Goal: Communication & Community: Answer question/provide support

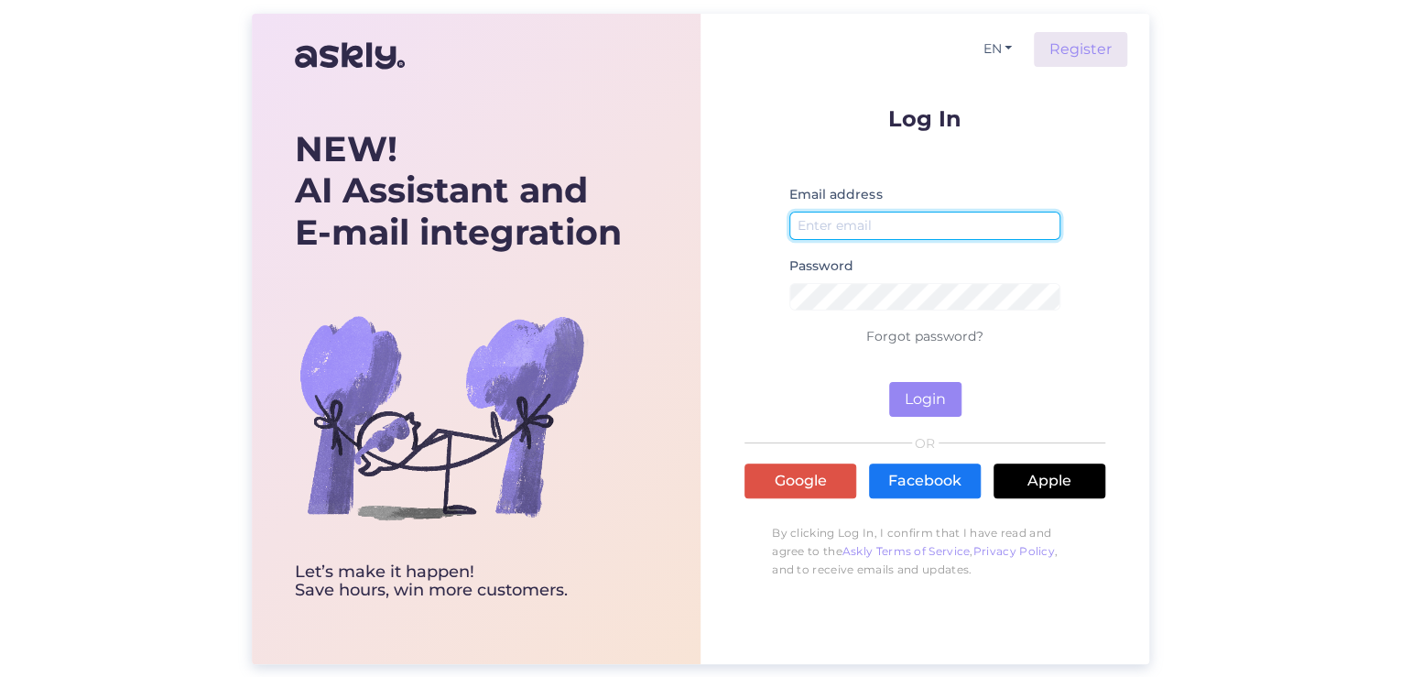
click at [915, 225] on input "email" at bounding box center [924, 225] width 271 height 28
type input "[PERSON_NAME][EMAIL_ADDRESS][DOMAIN_NAME]"
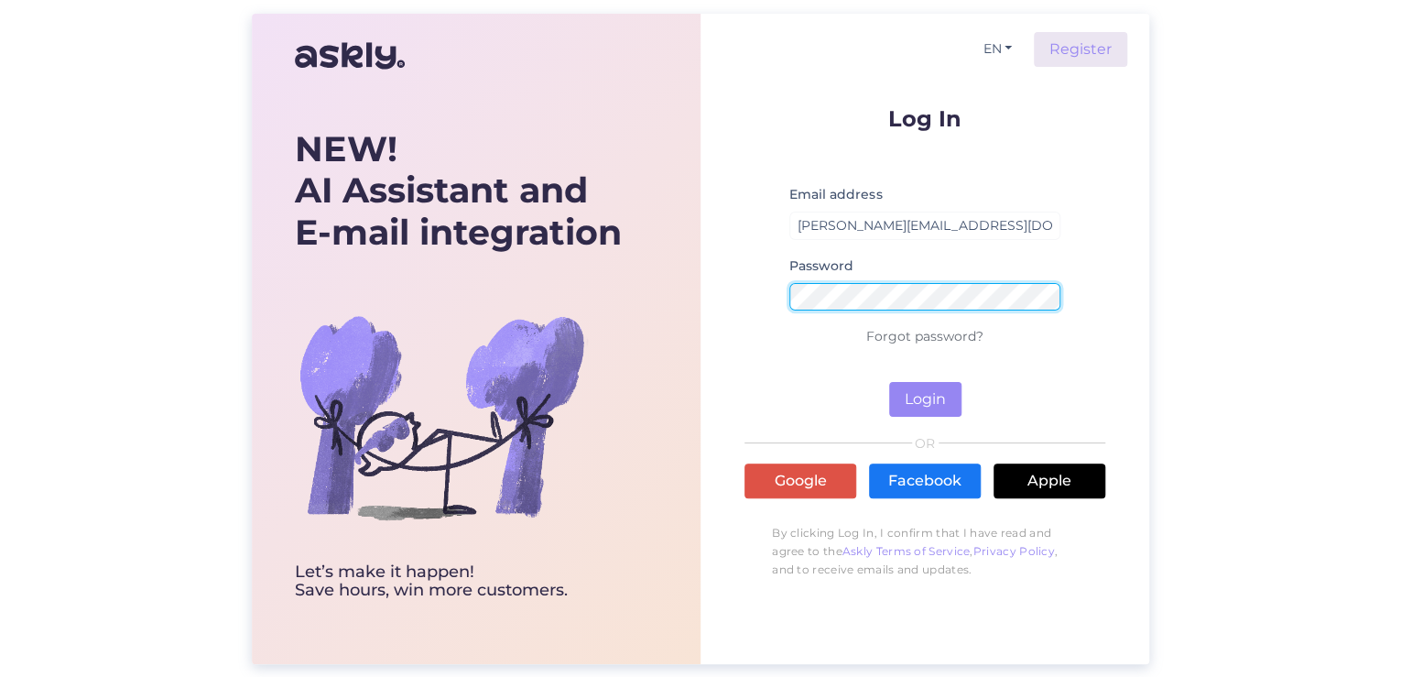
click at [889, 382] on button "Login" at bounding box center [925, 399] width 72 height 35
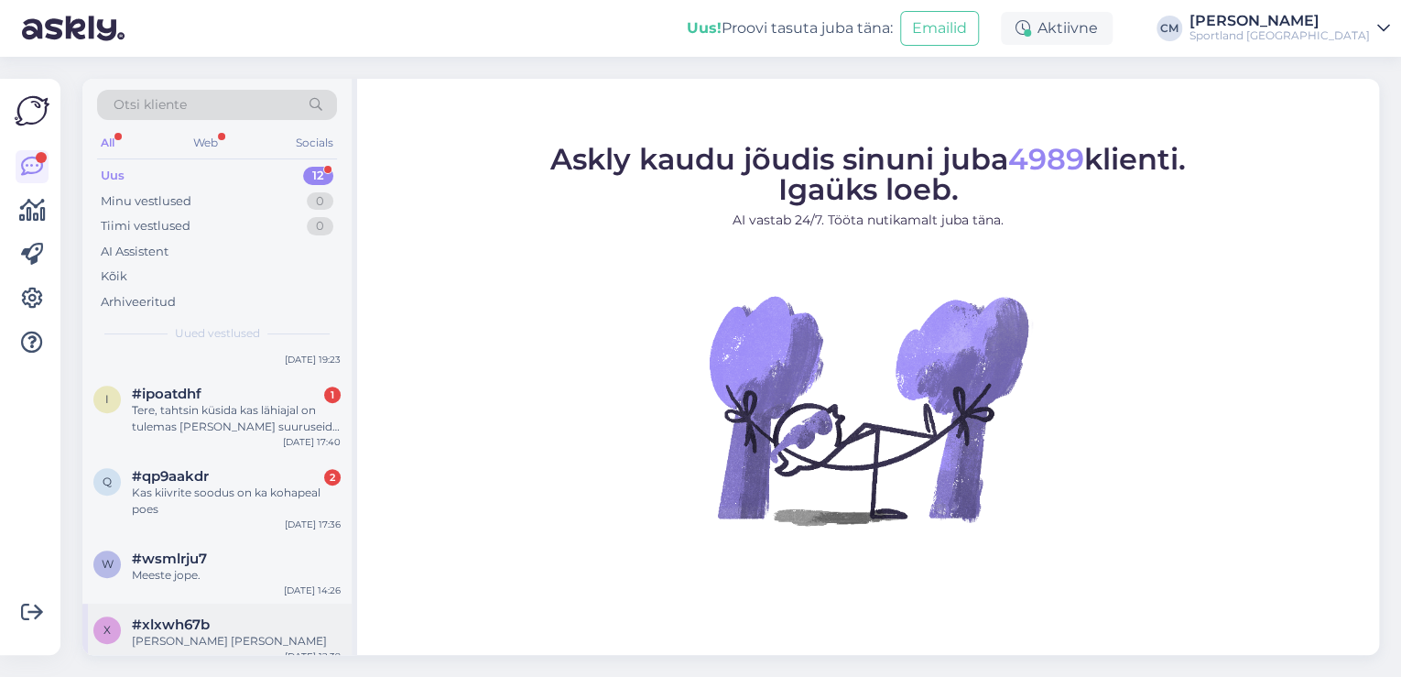
scroll to position [439, 0]
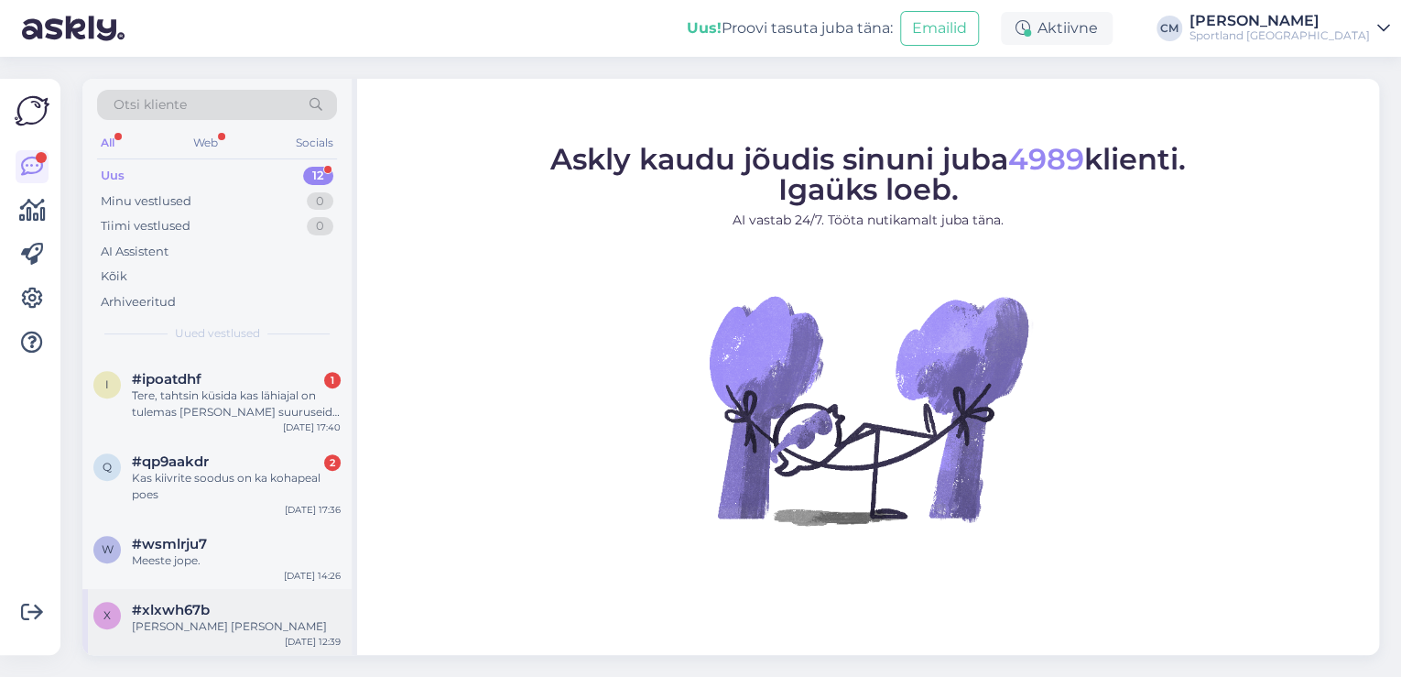
click at [189, 589] on div "x #xlxwh67b [PERSON_NAME] [PERSON_NAME] [DATE] 12:39" at bounding box center [216, 622] width 269 height 66
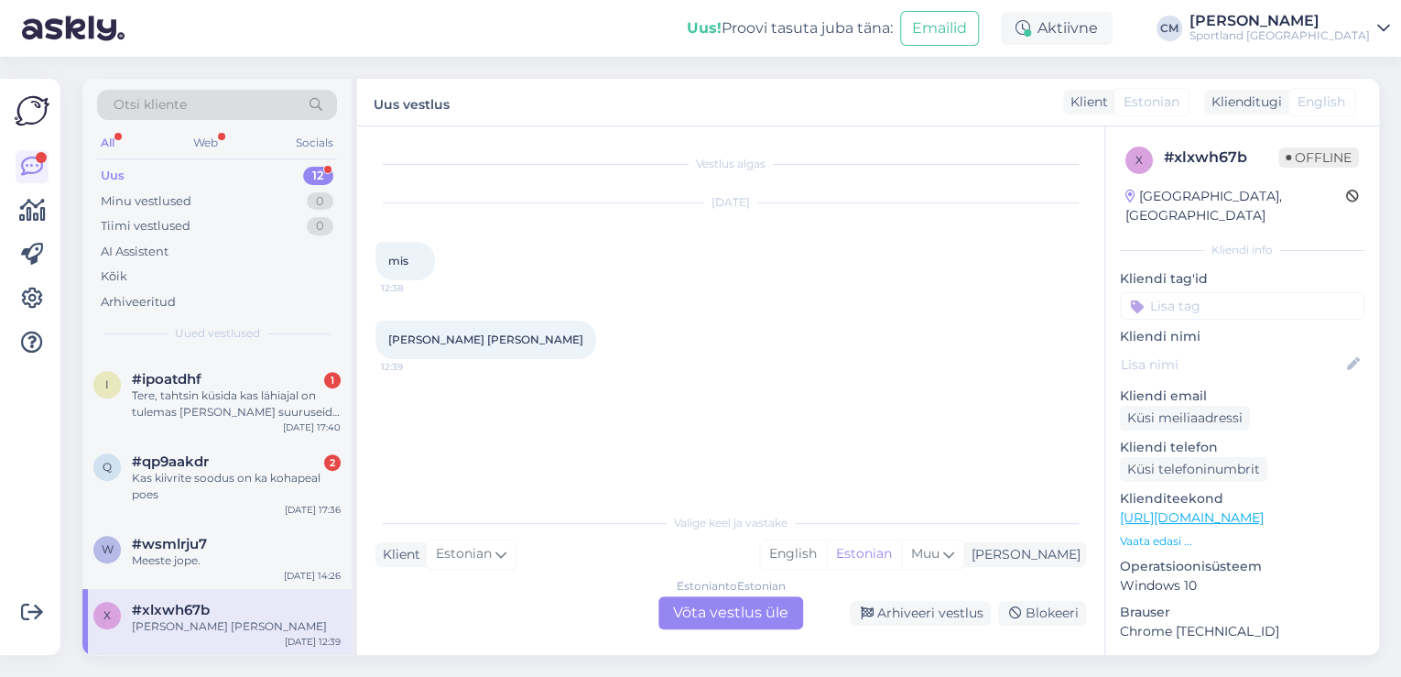
click at [780, 611] on div "Estonian to Estonian Võta vestlus üle" at bounding box center [730, 612] width 145 height 33
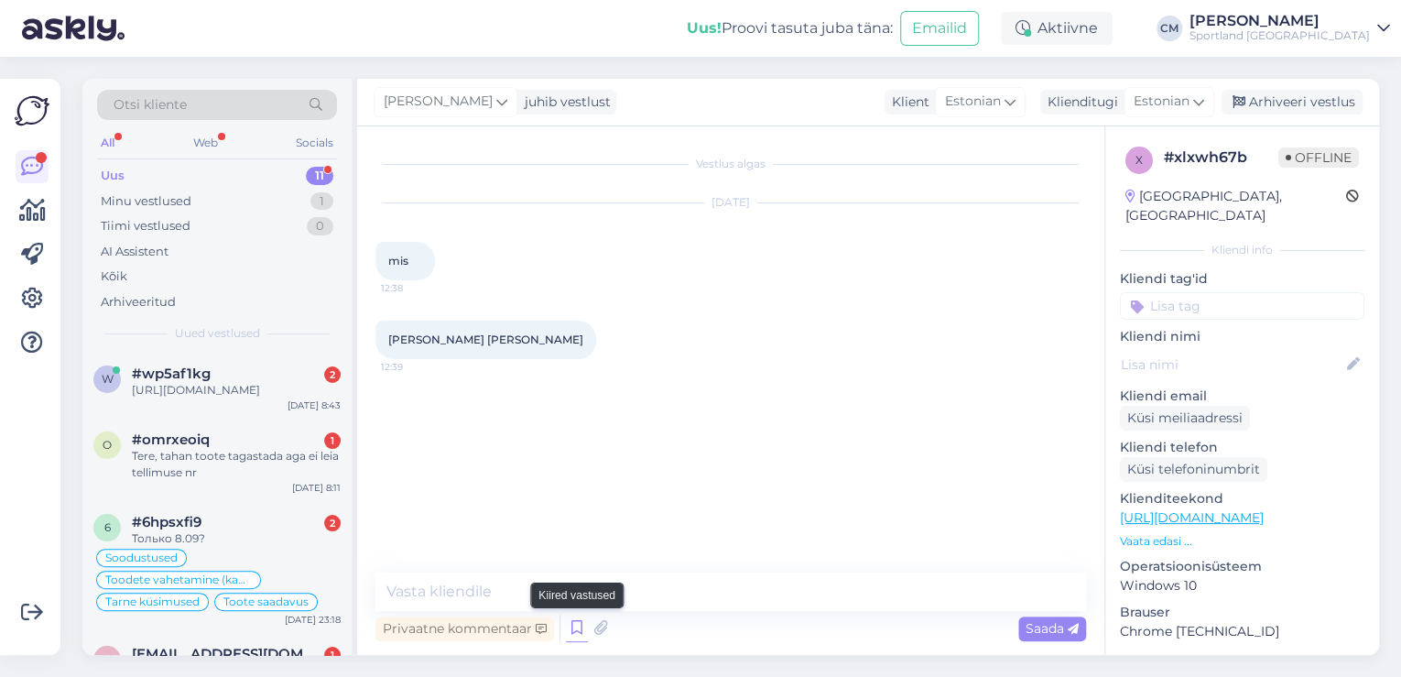
click at [568, 618] on icon at bounding box center [577, 627] width 22 height 27
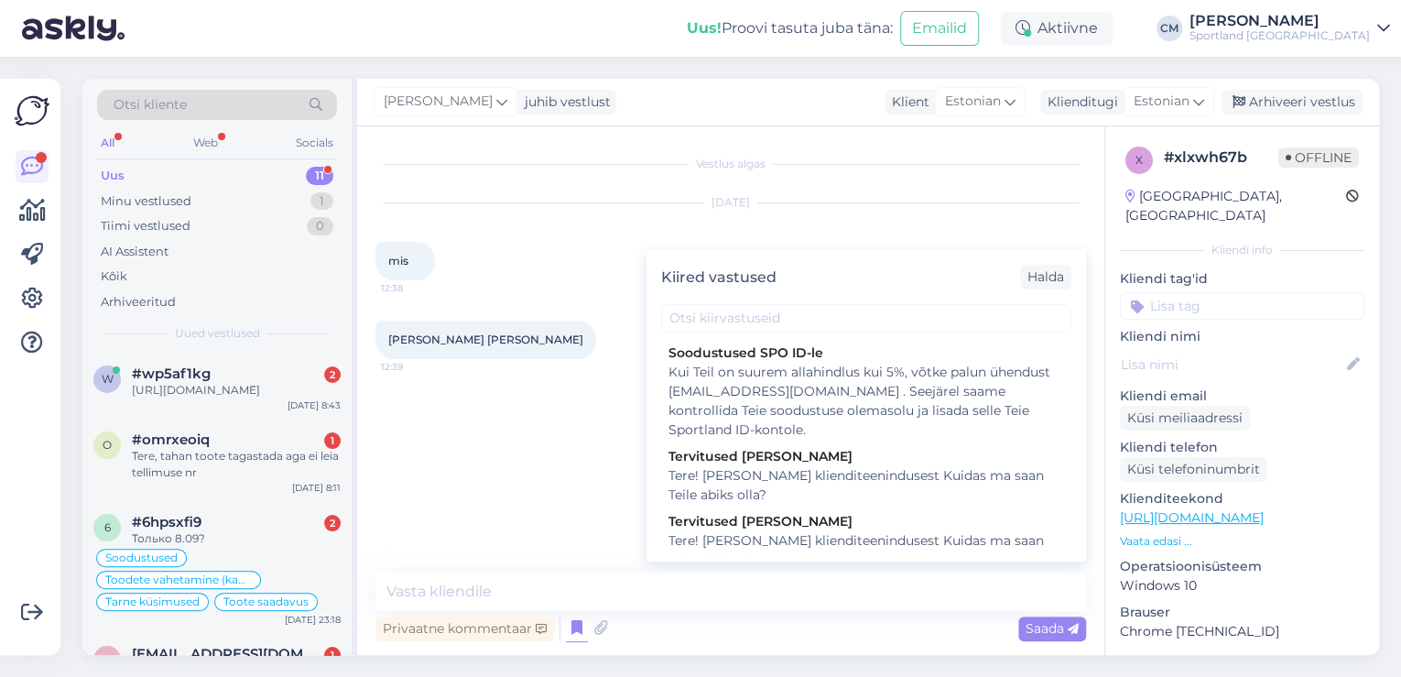
click at [830, 538] on div "Tere! [PERSON_NAME] klienditeenindusest Kuidas ma saan Teile abiks olla?" at bounding box center [865, 550] width 395 height 38
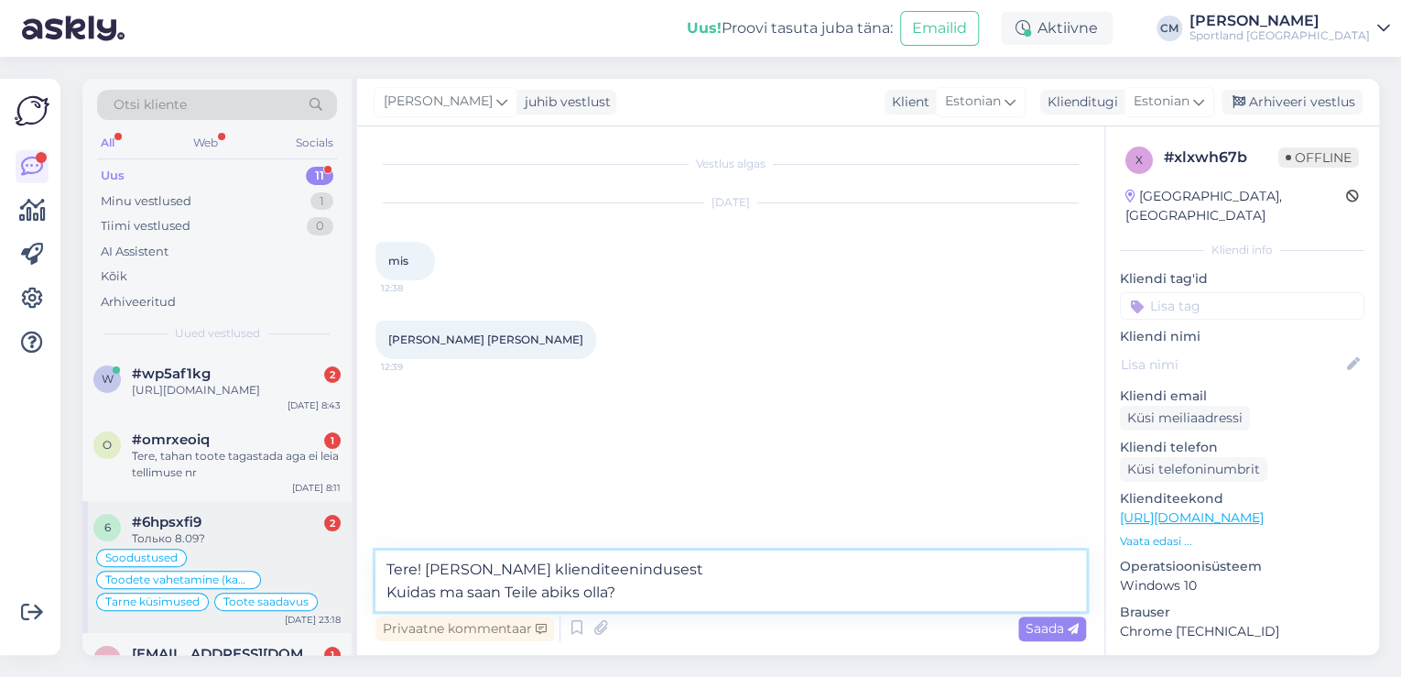
drag, startPoint x: 719, startPoint y: 601, endPoint x: 345, endPoint y: 593, distance: 373.6
click at [345, 593] on div "Otsi kliente All Web Socials Uus 11 Minu vestlused 1 Tiimi vestlused 0 AI Assis…" at bounding box center [730, 367] width 1296 height 576
type textarea "Tere! [PERSON_NAME] klienditeenindusest"
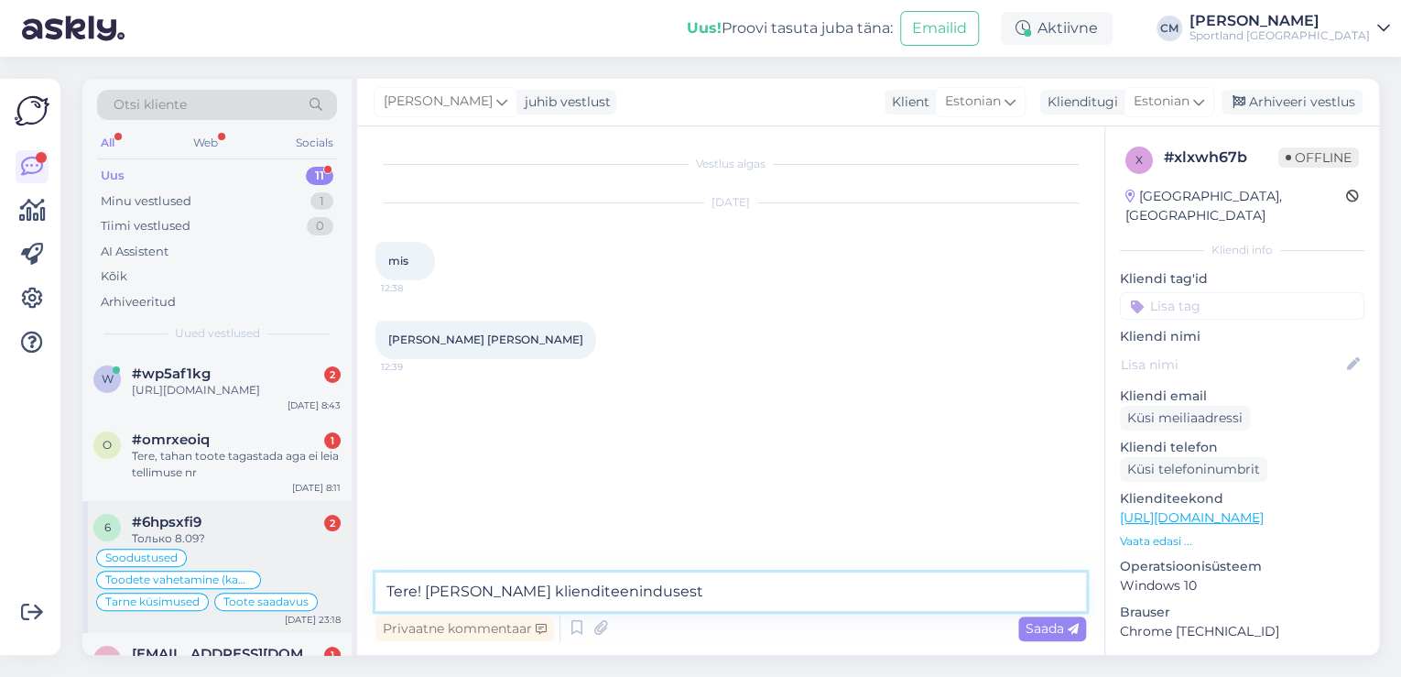
drag, startPoint x: 707, startPoint y: 585, endPoint x: 335, endPoint y: 585, distance: 371.7
click at [348, 579] on div "Otsi kliente All Web Socials Uus 11 Minu vestlused 1 Tiimi vestlused 0 AI Assis…" at bounding box center [730, 367] width 1296 height 576
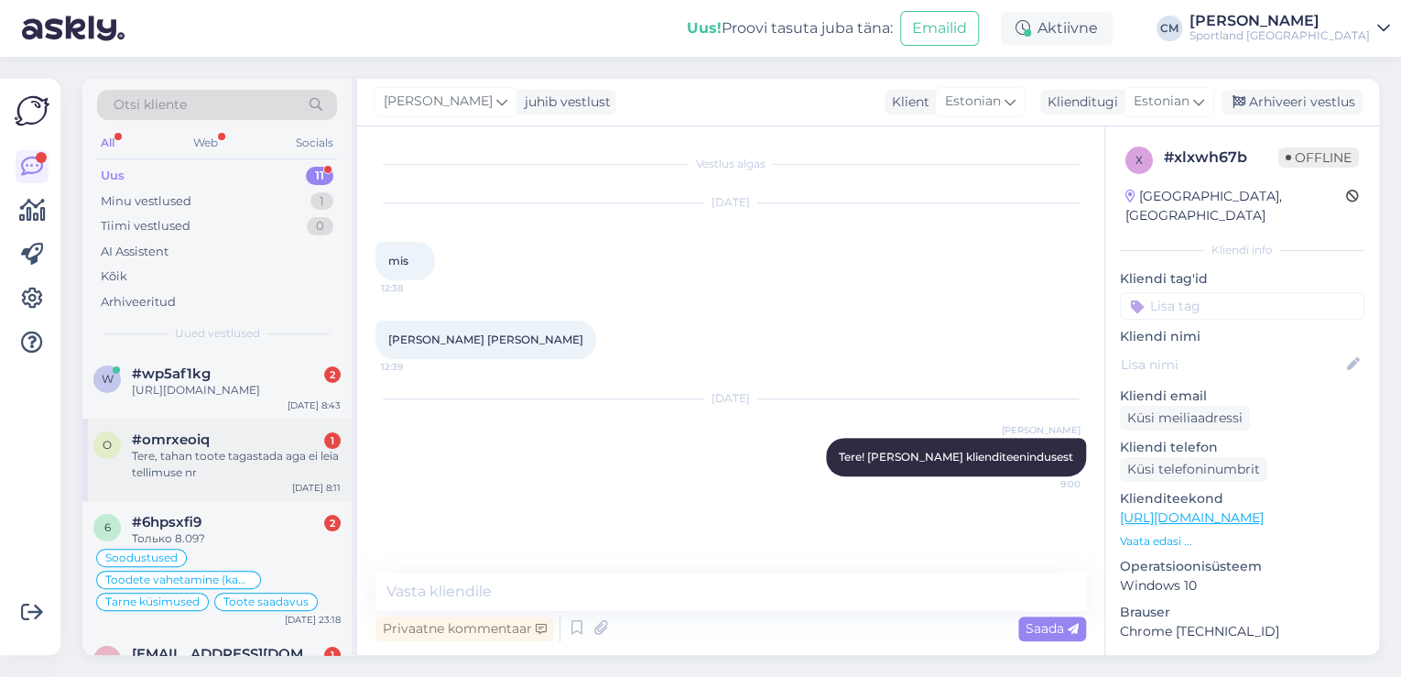
click at [312, 454] on div "Tere, tahan toote tagastada aga ei leia tellimuse nr" at bounding box center [236, 464] width 209 height 33
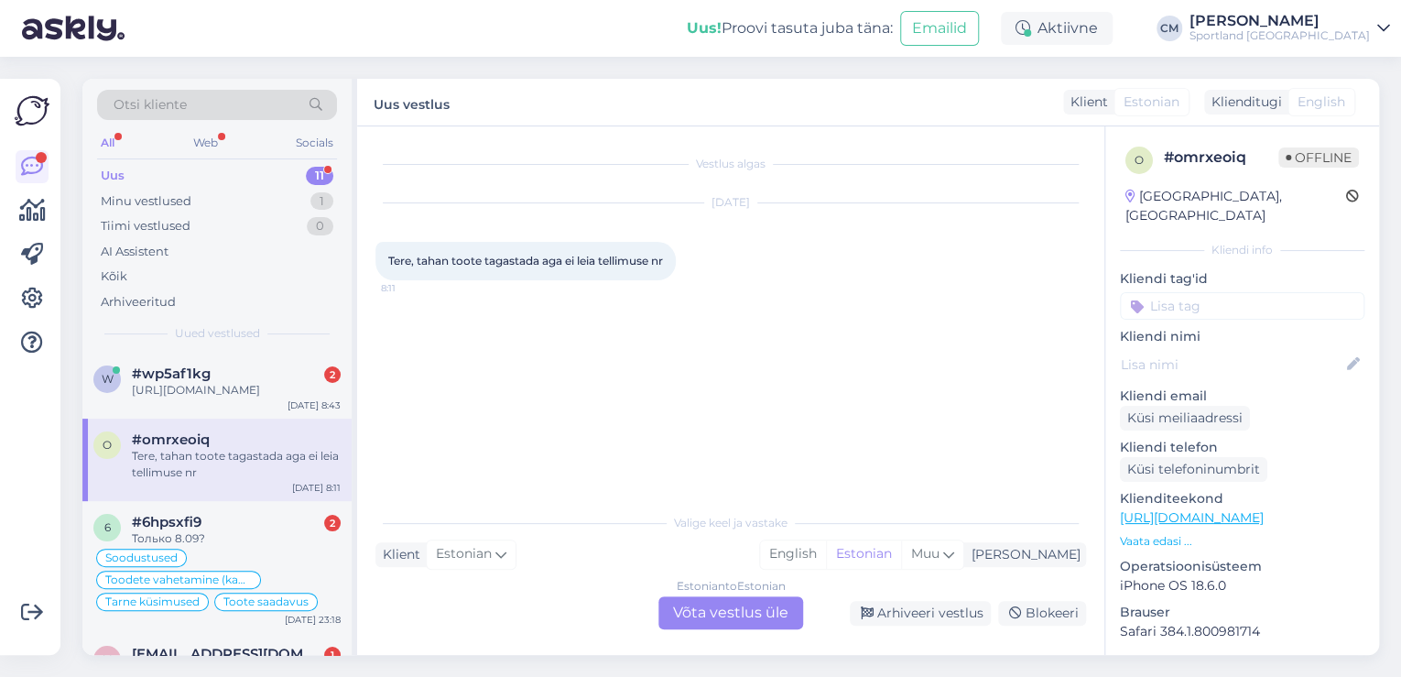
click at [749, 601] on div "Estonian to Estonian Võta vestlus üle" at bounding box center [730, 612] width 145 height 33
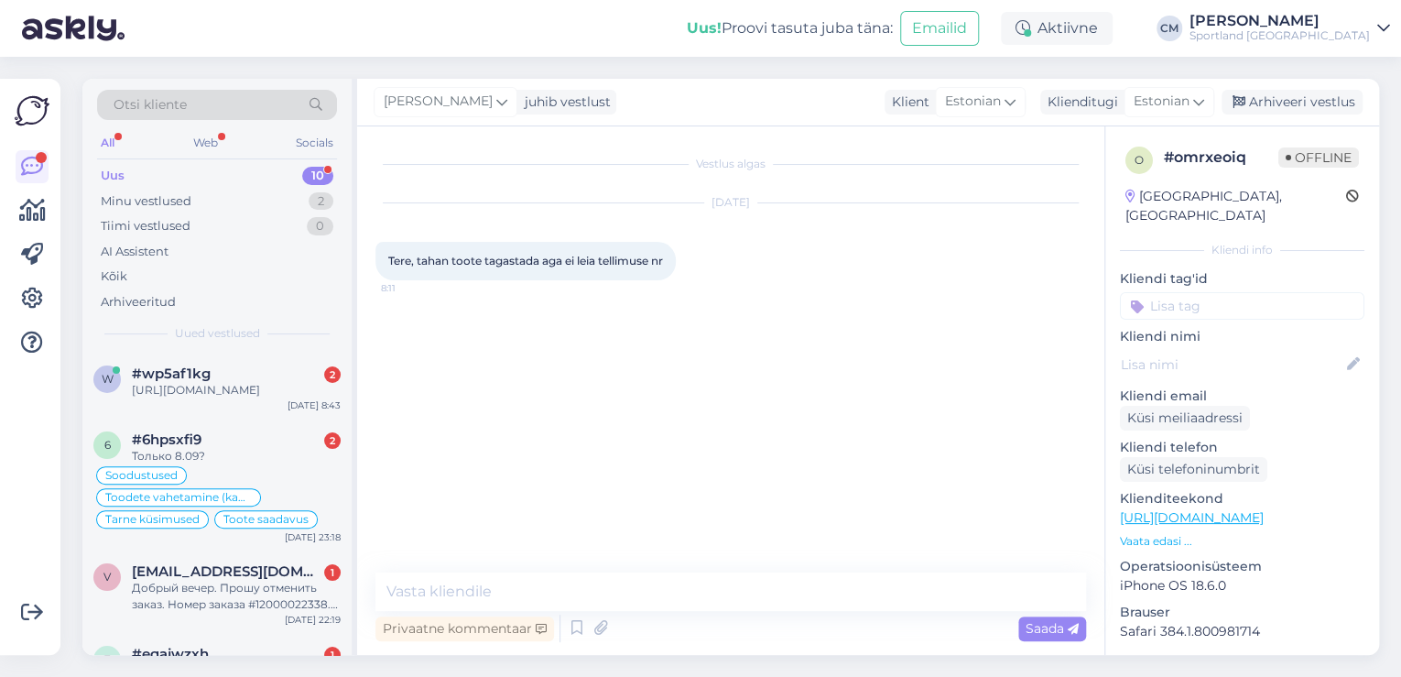
click at [643, 603] on textarea at bounding box center [730, 591] width 710 height 38
type textarea "Tere! [PERSON_NAME] klienditeenindusest"
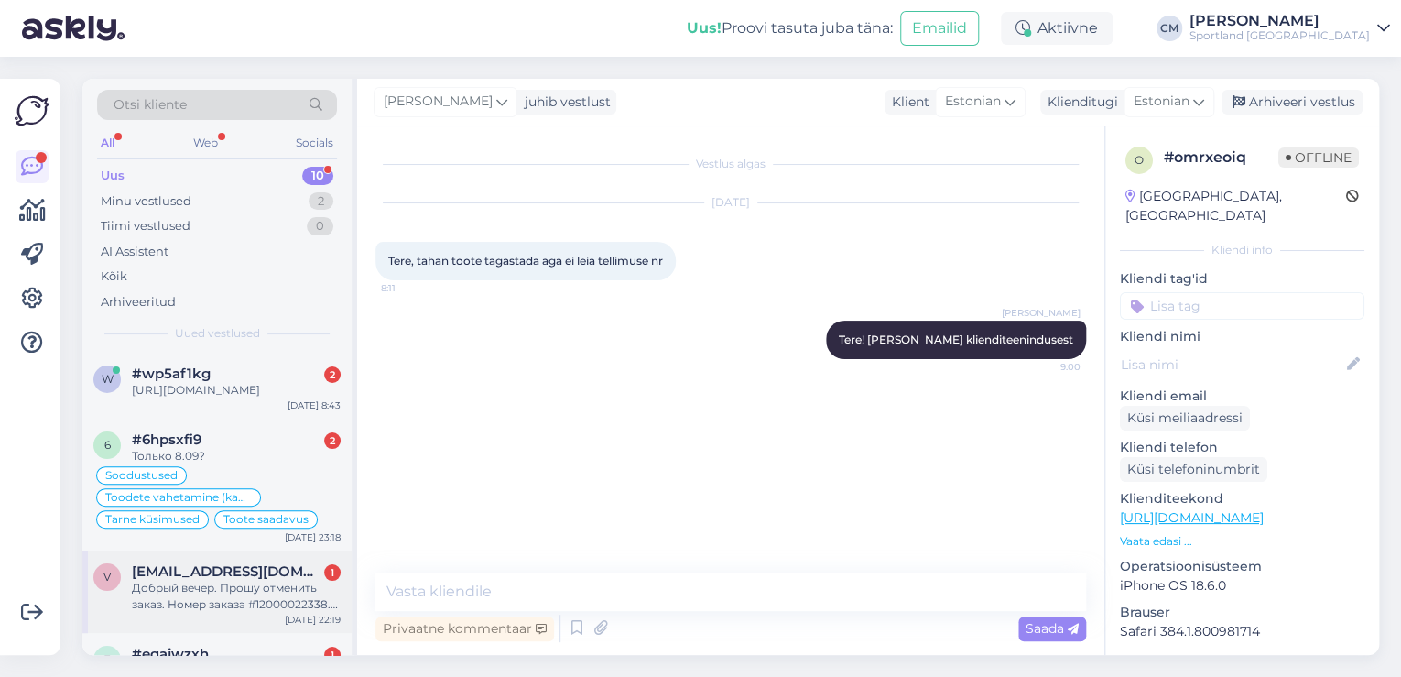
click at [276, 604] on div "Добрый вечер. Прошу отменить заказ. Номер заказа #12000022338. Сделал новый зак…" at bounding box center [236, 595] width 209 height 33
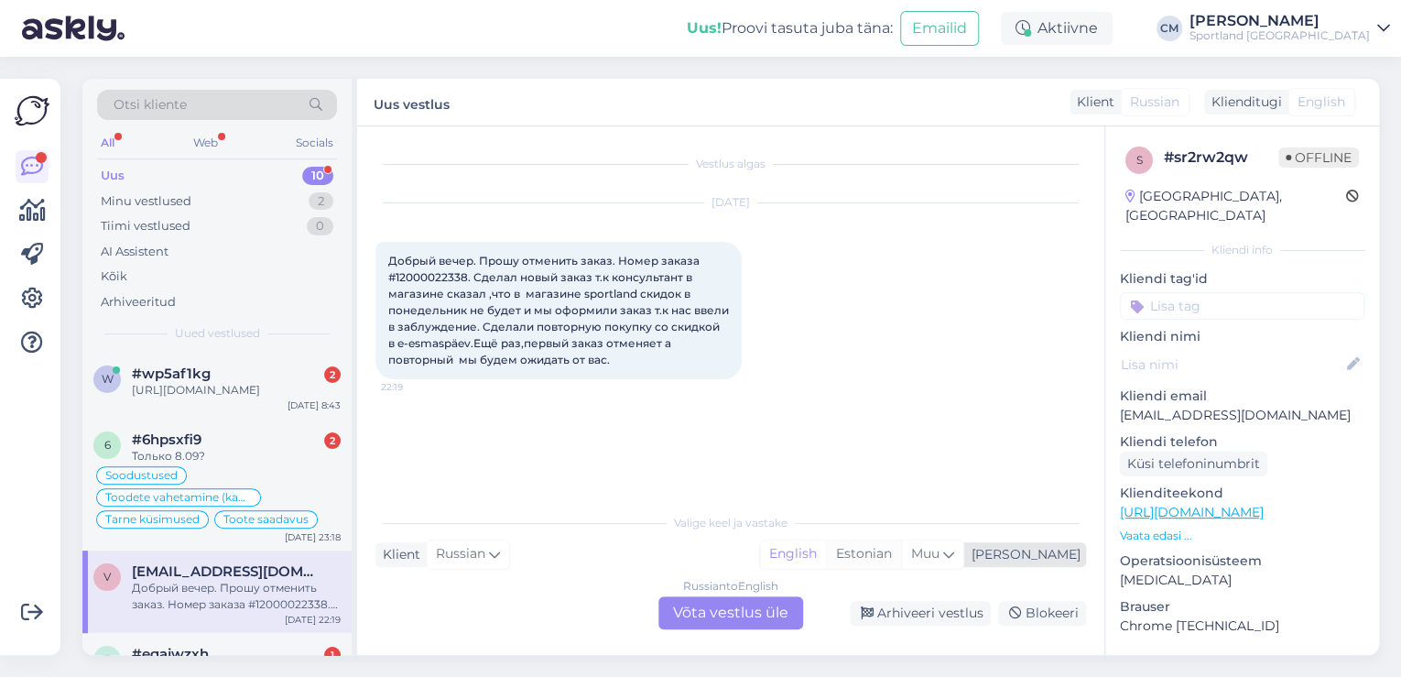
click at [901, 546] on div "Estonian" at bounding box center [863, 553] width 75 height 27
click at [735, 608] on div "Russian to Estonian Võta vestlus üle" at bounding box center [730, 612] width 145 height 33
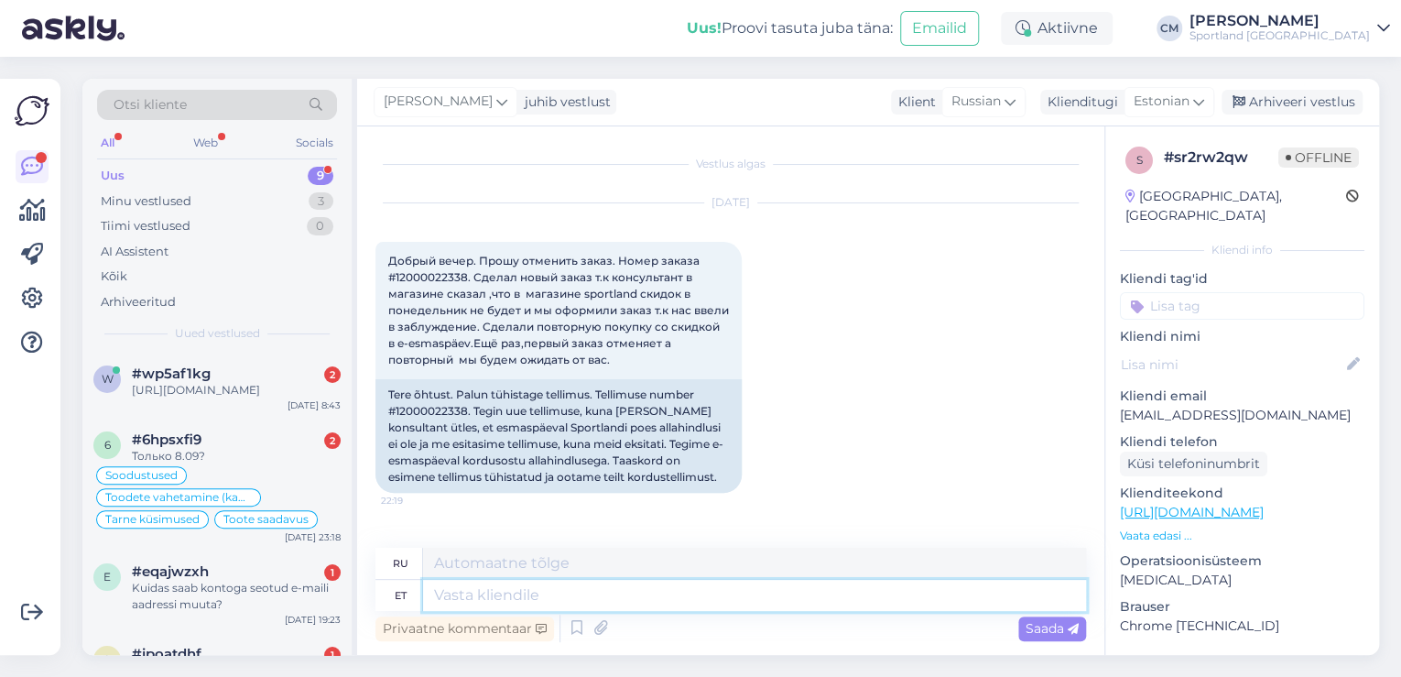
click at [735, 608] on textarea at bounding box center [754, 594] width 663 height 31
paste textarea "Tere! [PERSON_NAME] klienditeenindusest"
type textarea "Tere! [PERSON_NAME] klienditeenindusest"
type textarea "Здравствуйте! Меня зовут [PERSON_NAME], я из службы поддержки клиентов."
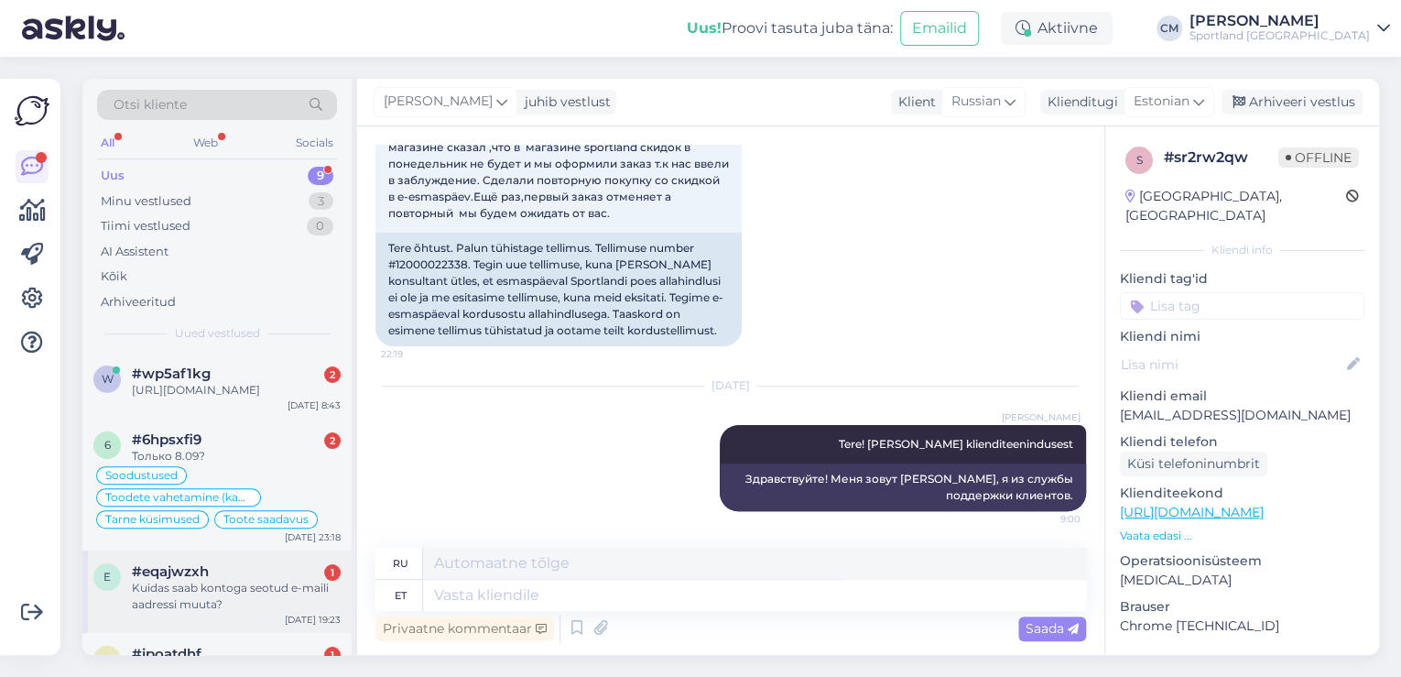
click at [300, 623] on div "[DATE] 19:23" at bounding box center [313, 619] width 56 height 14
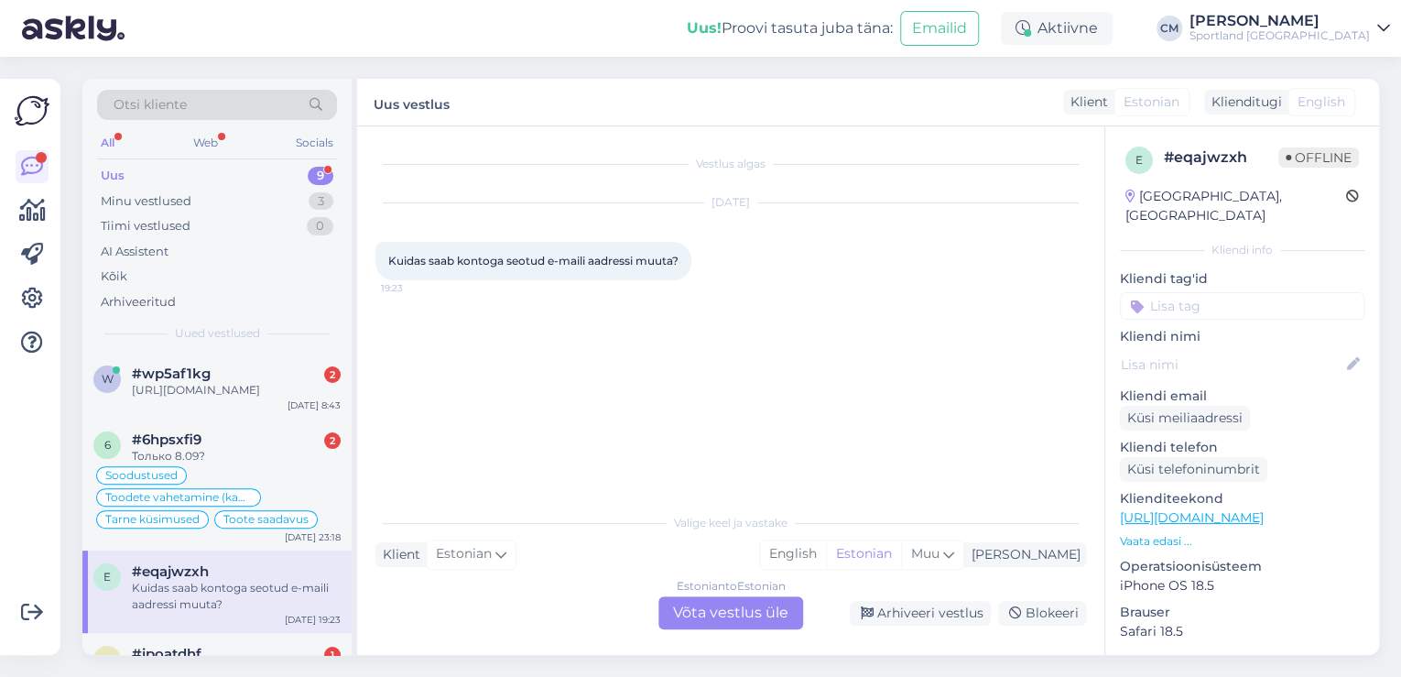
click at [781, 592] on div "Estonian to Estonian" at bounding box center [731, 586] width 109 height 16
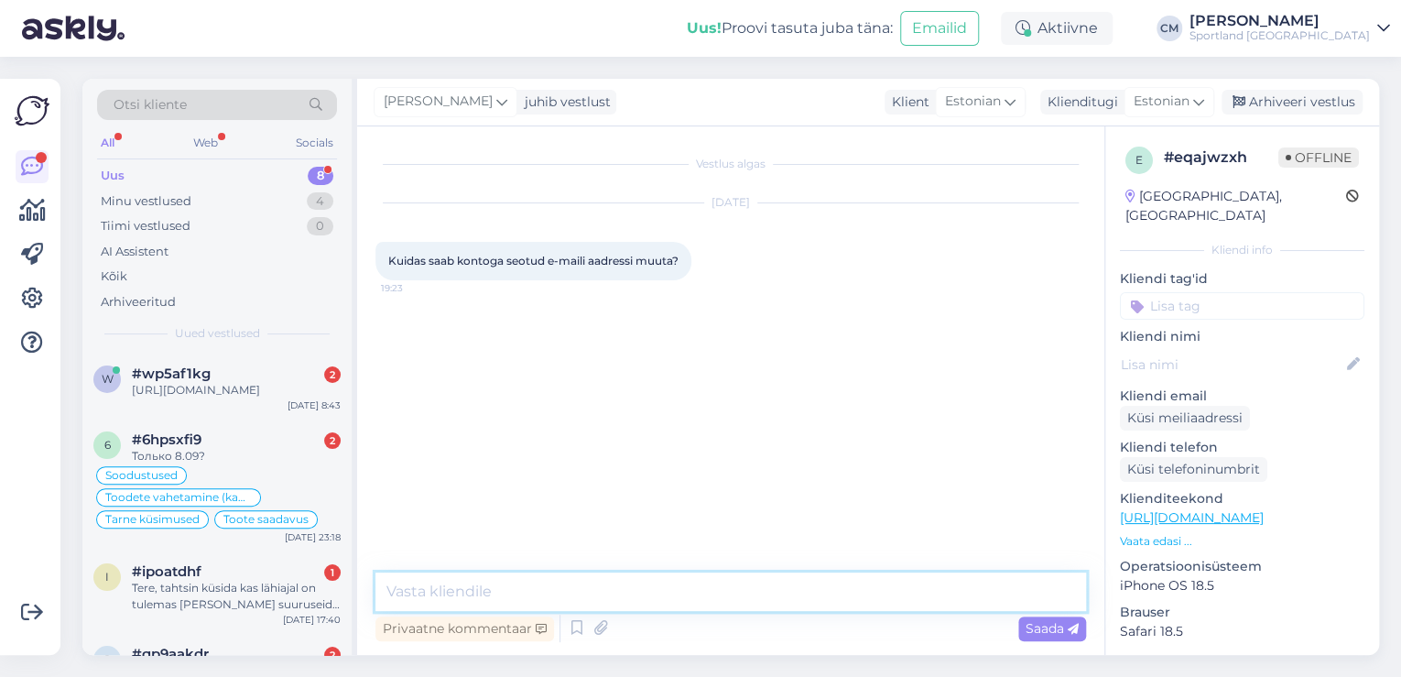
click at [726, 604] on textarea at bounding box center [730, 591] width 710 height 38
paste textarea "Tere! [PERSON_NAME] klienditeenindusest"
type textarea "Tere! [PERSON_NAME] klienditeenindusest"
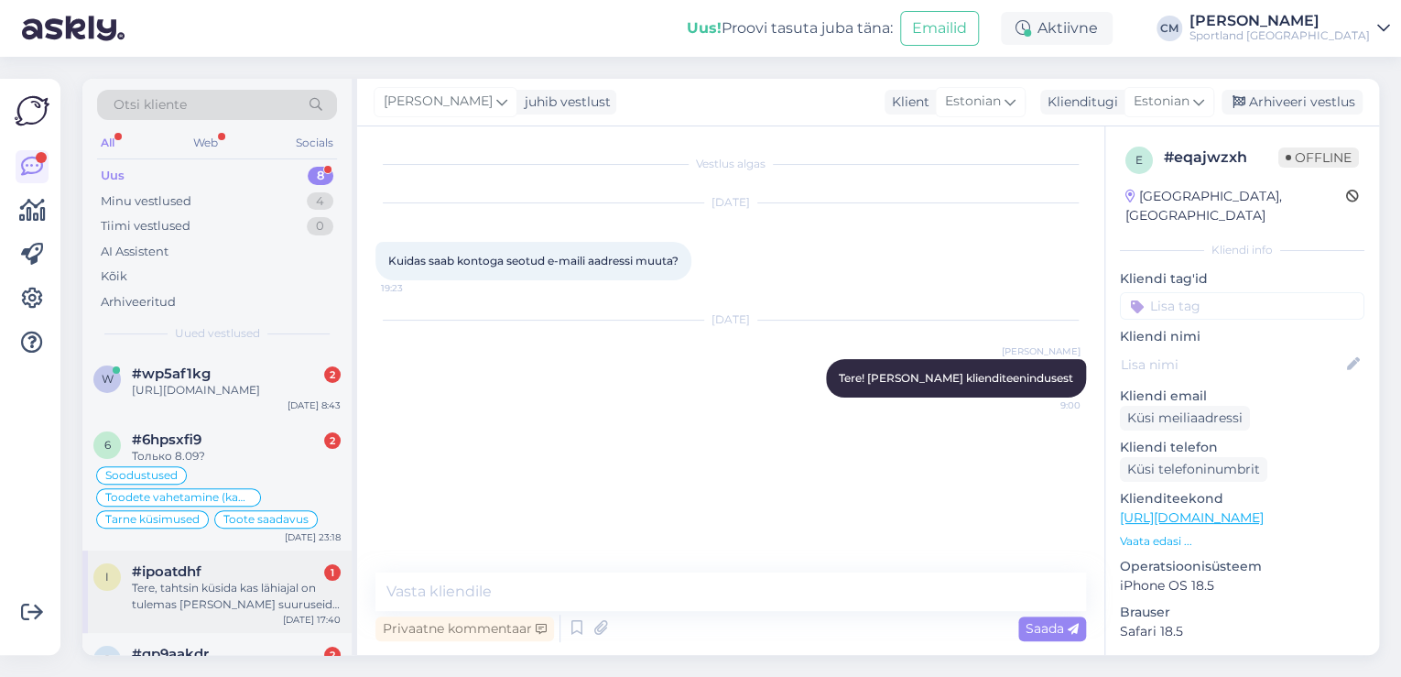
click at [135, 559] on div "i #ipoatdhf 1 Tere, tahtsin küsida kas lähiajal on tulemas [PERSON_NAME] suurus…" at bounding box center [216, 591] width 269 height 82
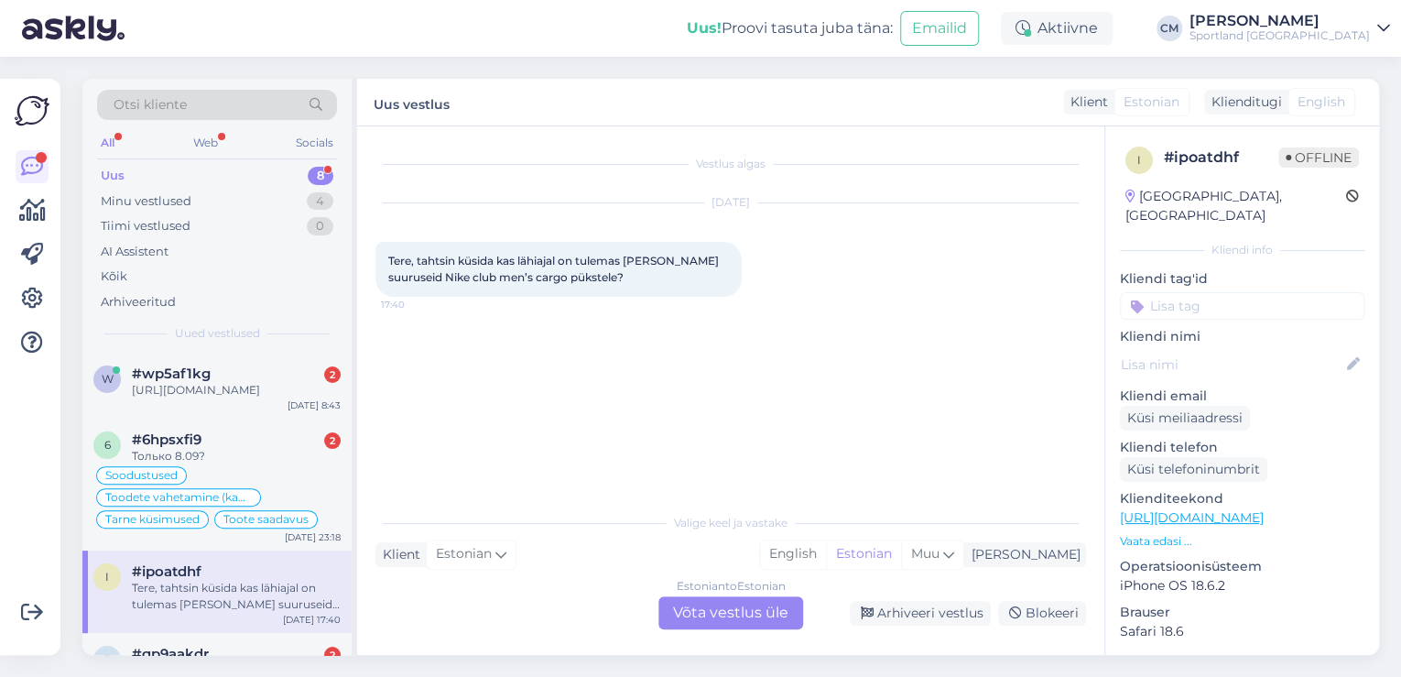
click at [719, 615] on div "Estonian to Estonian Võta vestlus üle" at bounding box center [730, 612] width 145 height 33
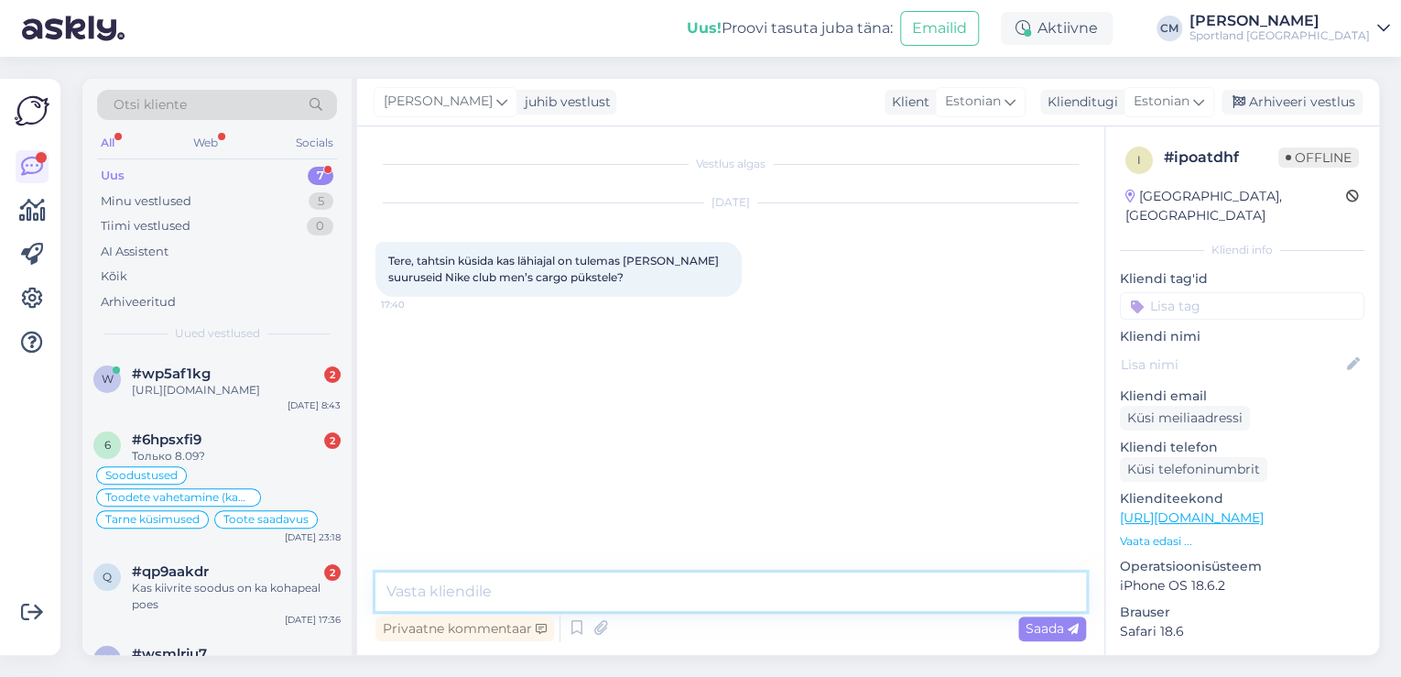
click at [651, 608] on textarea at bounding box center [730, 591] width 710 height 38
paste textarea "Tere! [PERSON_NAME] klienditeenindusest"
type textarea "Tere! [PERSON_NAME] klienditeenindusest"
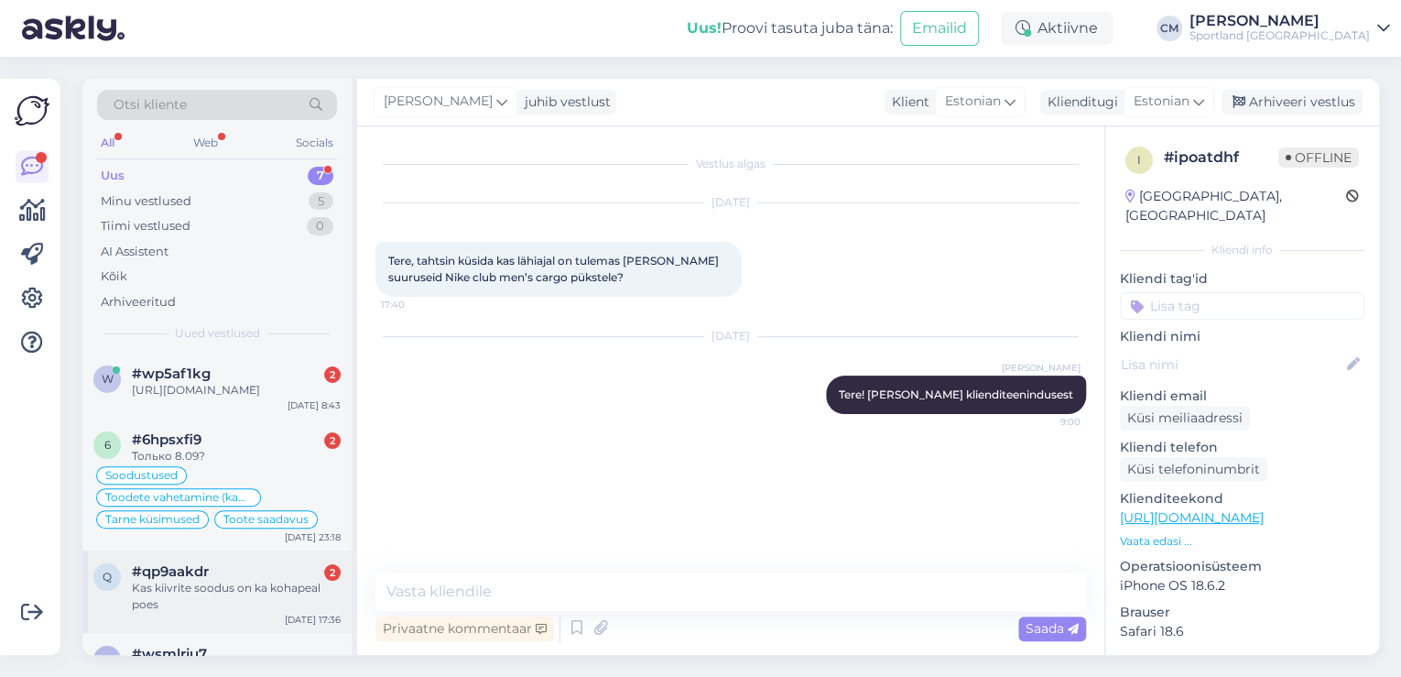
click at [317, 599] on div "Kas kiivrite soodus on ka kohapeal poes" at bounding box center [236, 595] width 209 height 33
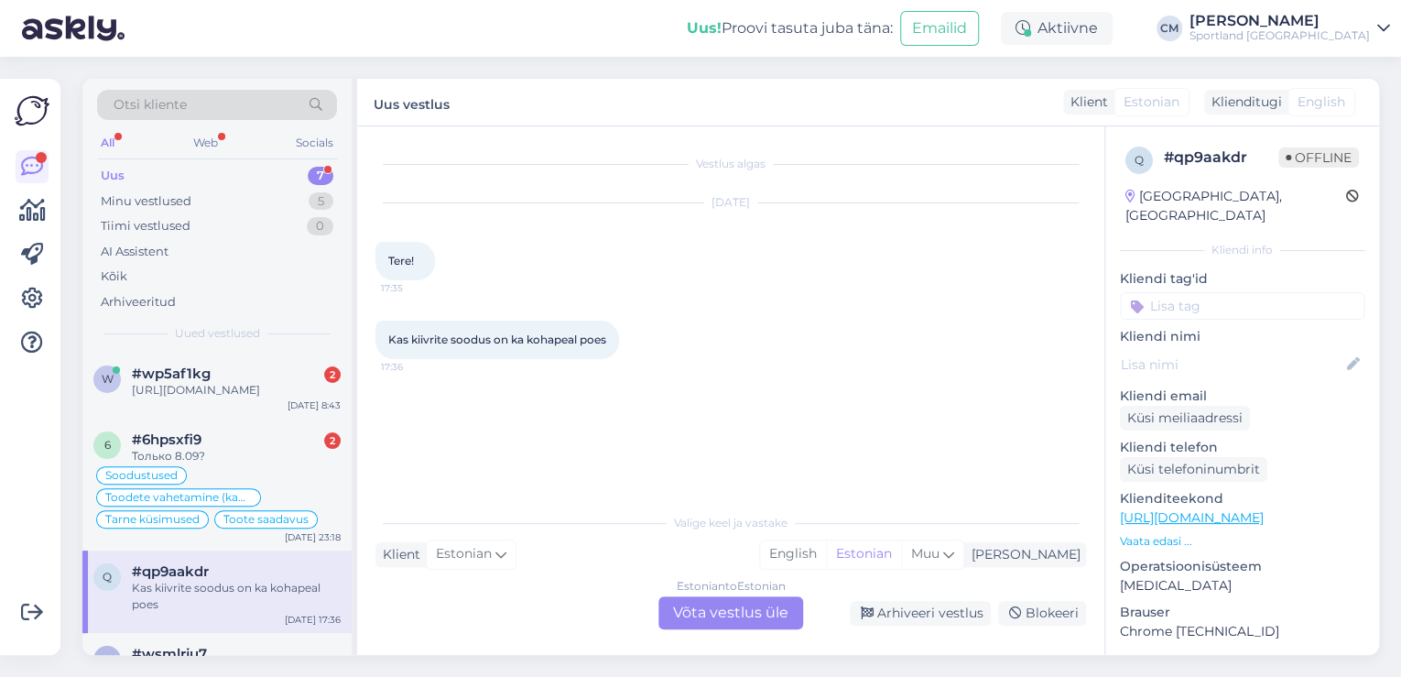
click at [672, 599] on div "Estonian to Estonian Võta vestlus üle" at bounding box center [730, 612] width 145 height 33
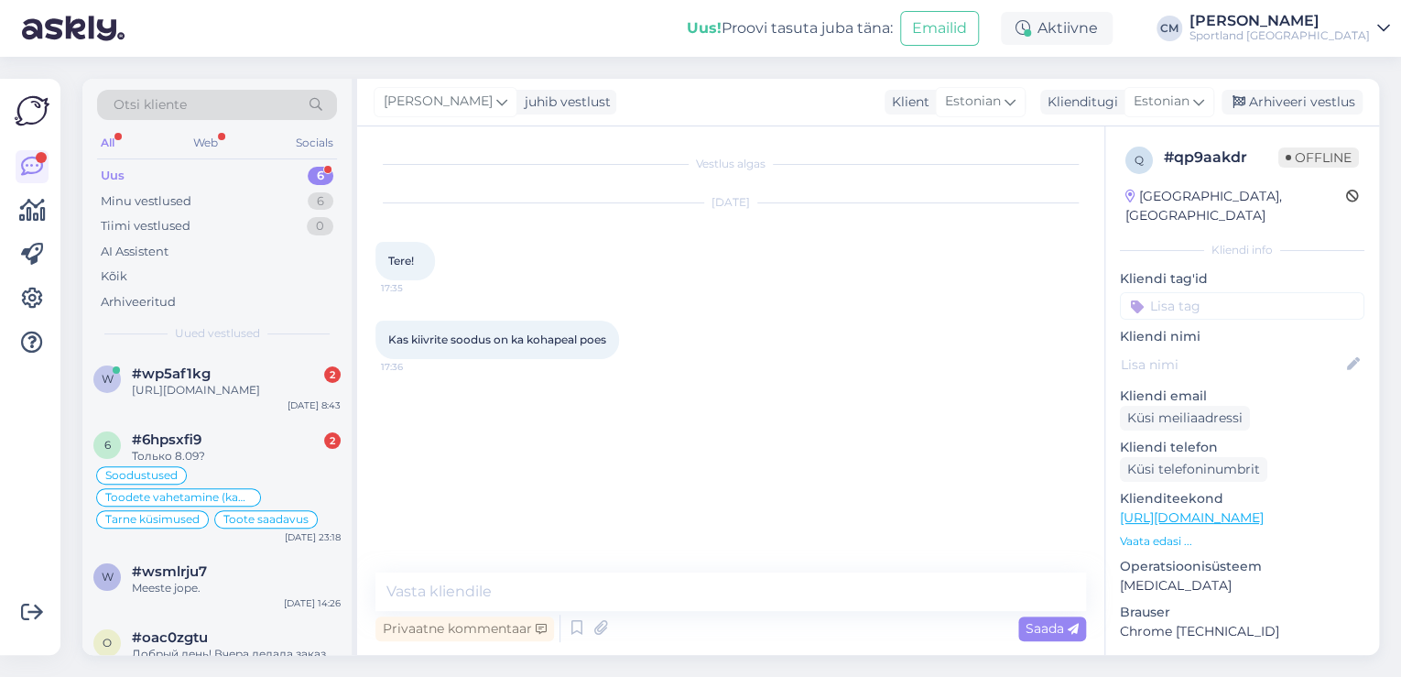
click at [672, 599] on textarea at bounding box center [730, 591] width 710 height 38
type textarea "Tere! [PERSON_NAME] klienditeenindusest"
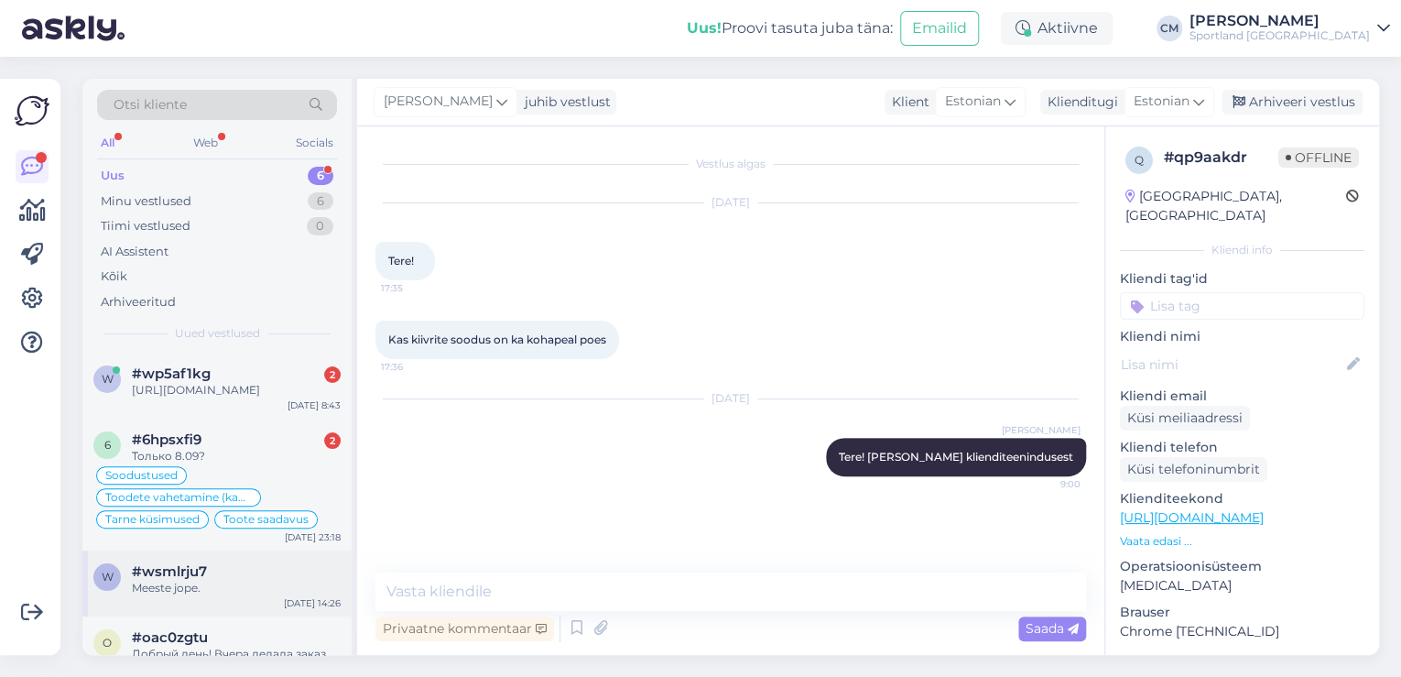
click at [315, 571] on div "#wsmlrju7" at bounding box center [236, 571] width 209 height 16
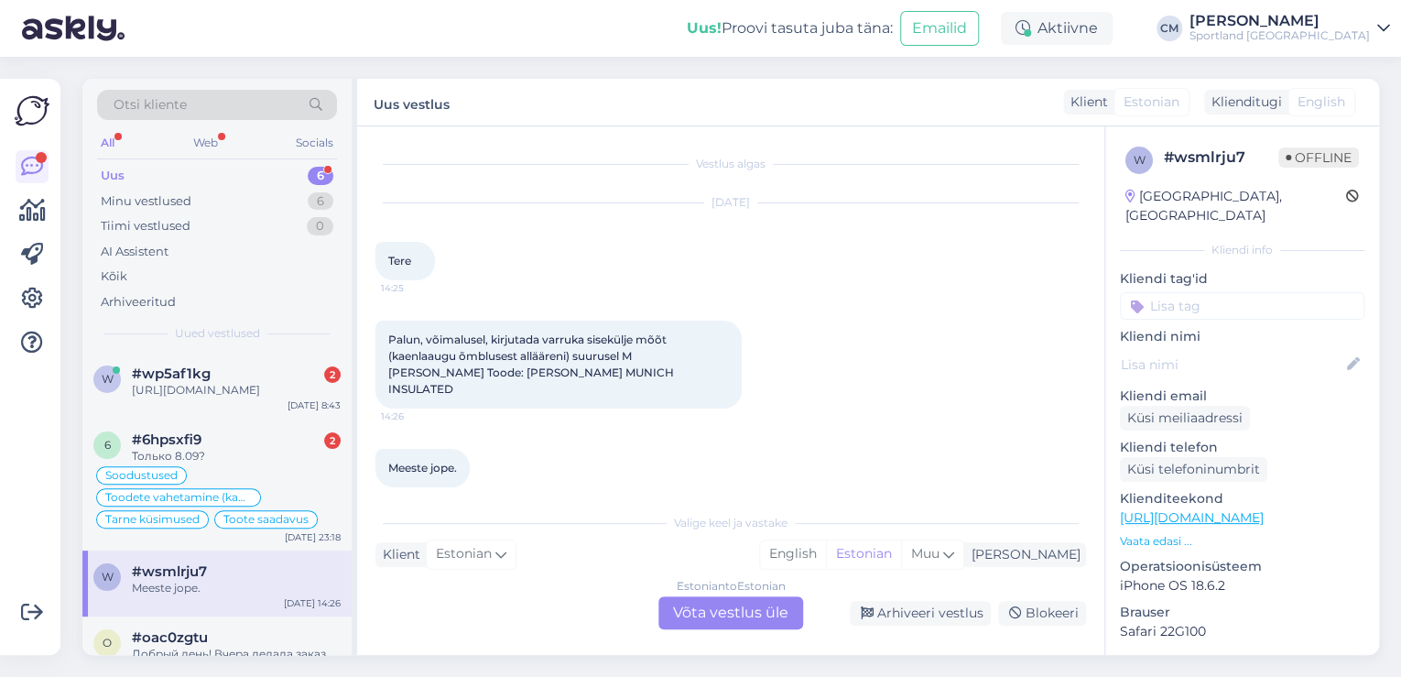
scroll to position [4, 0]
click at [697, 597] on div "Estonian to Estonian Võta vestlus üle" at bounding box center [730, 612] width 145 height 33
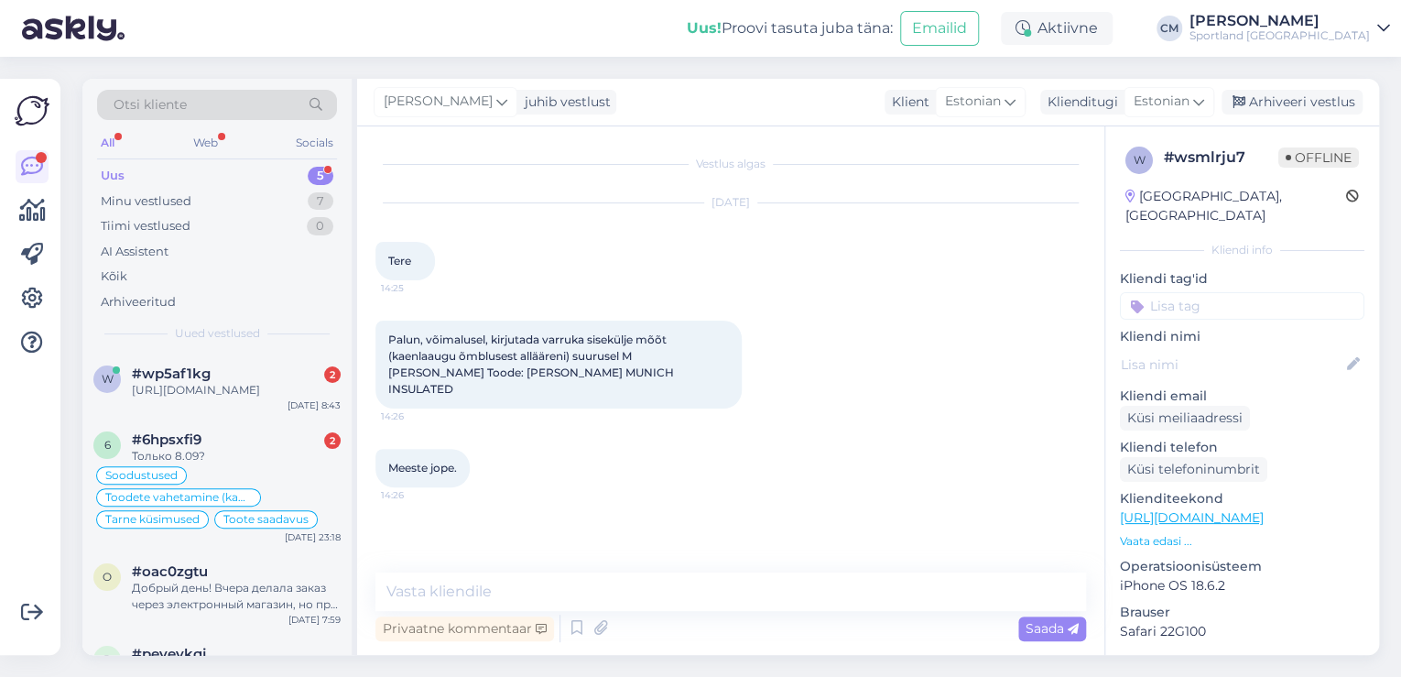
type textarea "Tere! [PERSON_NAME] klienditeenindusest"
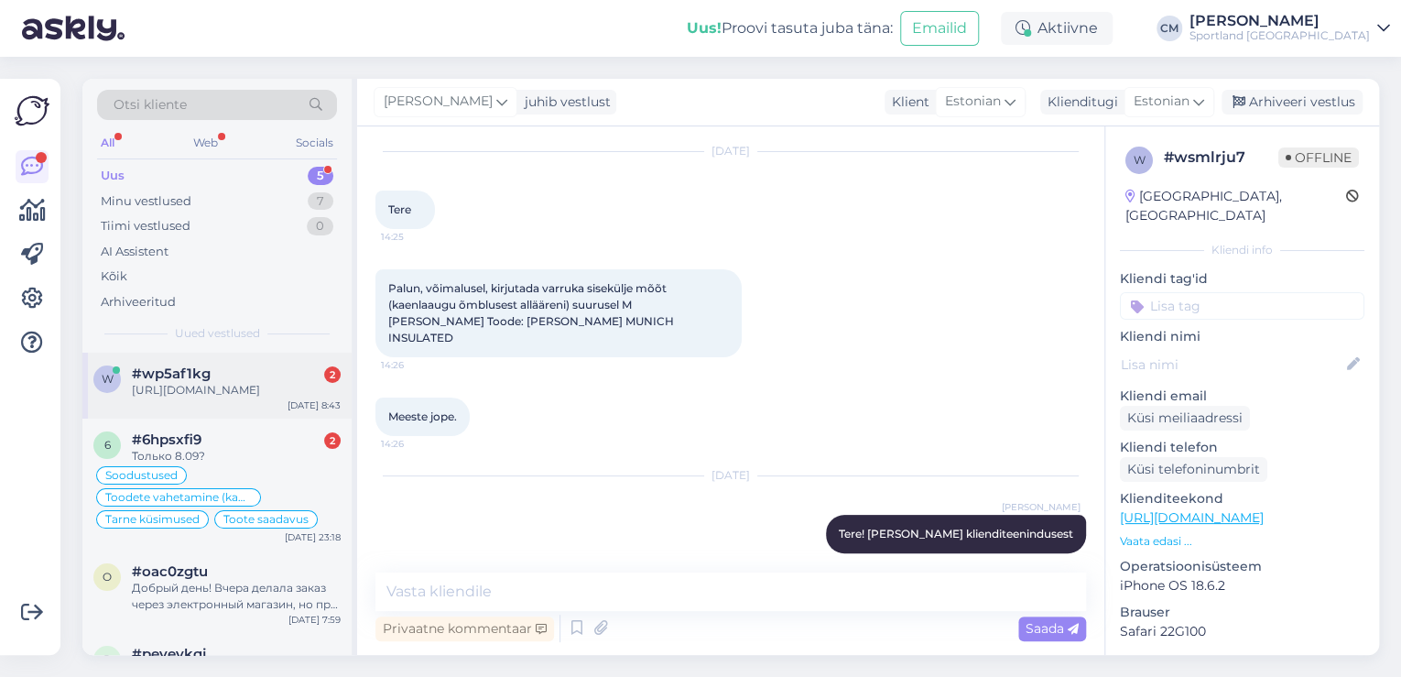
click at [318, 398] on div "[DATE] 8:43" at bounding box center [313, 405] width 53 height 14
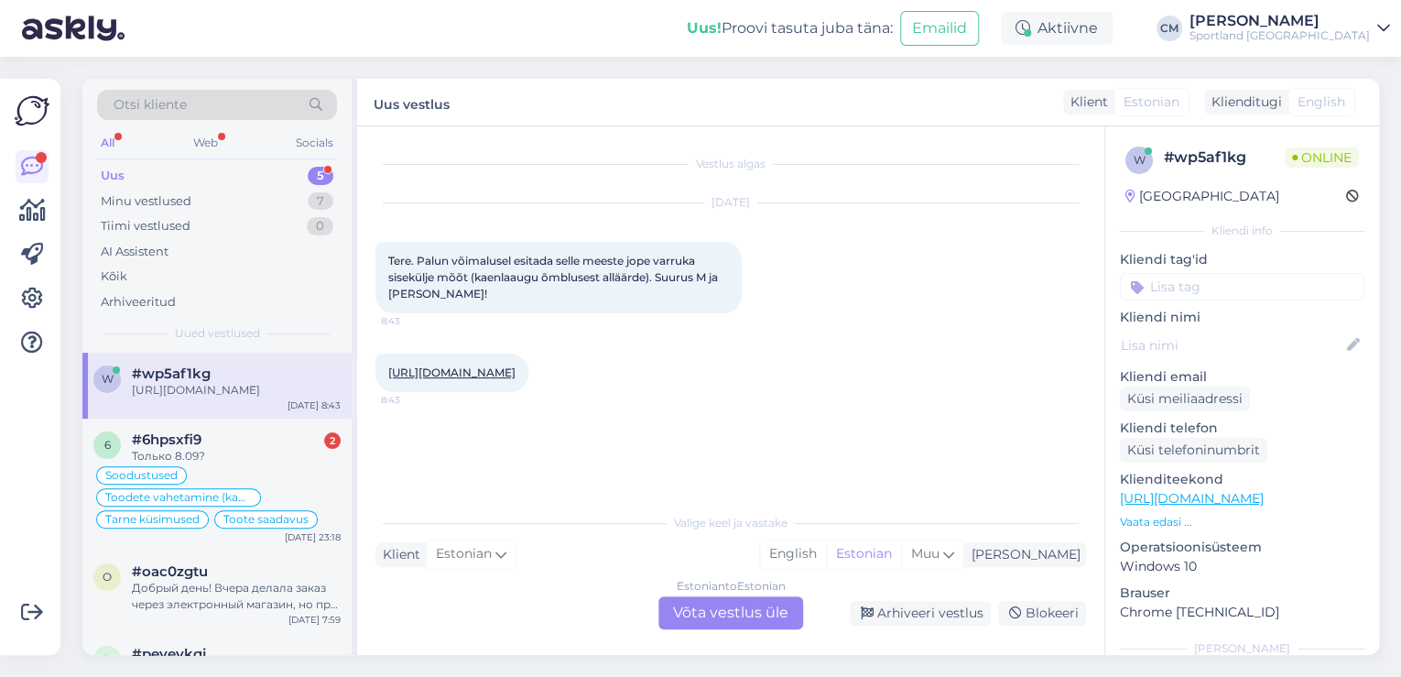
scroll to position [0, 0]
click at [791, 619] on div "Estonian to Estonian Võta vestlus üle" at bounding box center [730, 612] width 145 height 33
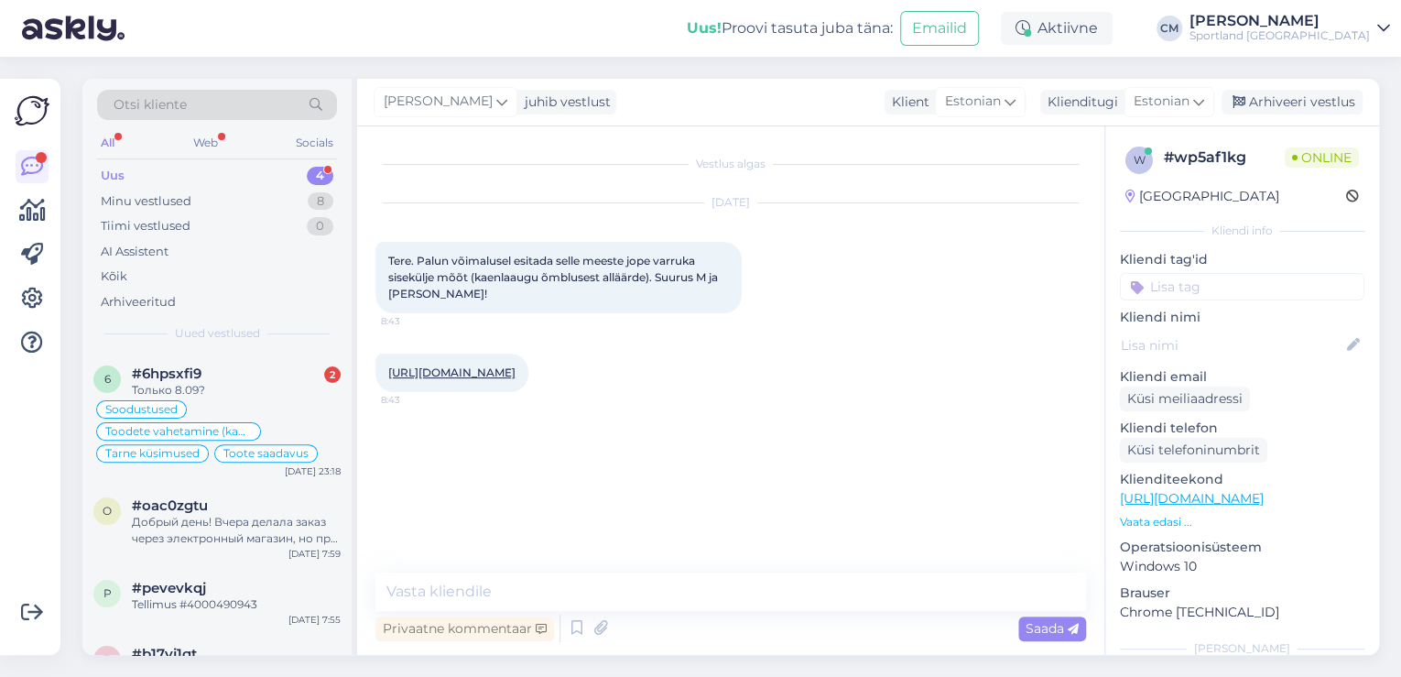
click at [752, 612] on div "Privaatne kommentaar Saada" at bounding box center [730, 628] width 710 height 35
click at [730, 585] on textarea at bounding box center [730, 591] width 710 height 38
paste textarea "Tere! [PERSON_NAME] klienditeenindusest"
type textarea "Tere! [PERSON_NAME] klienditeenindusest"
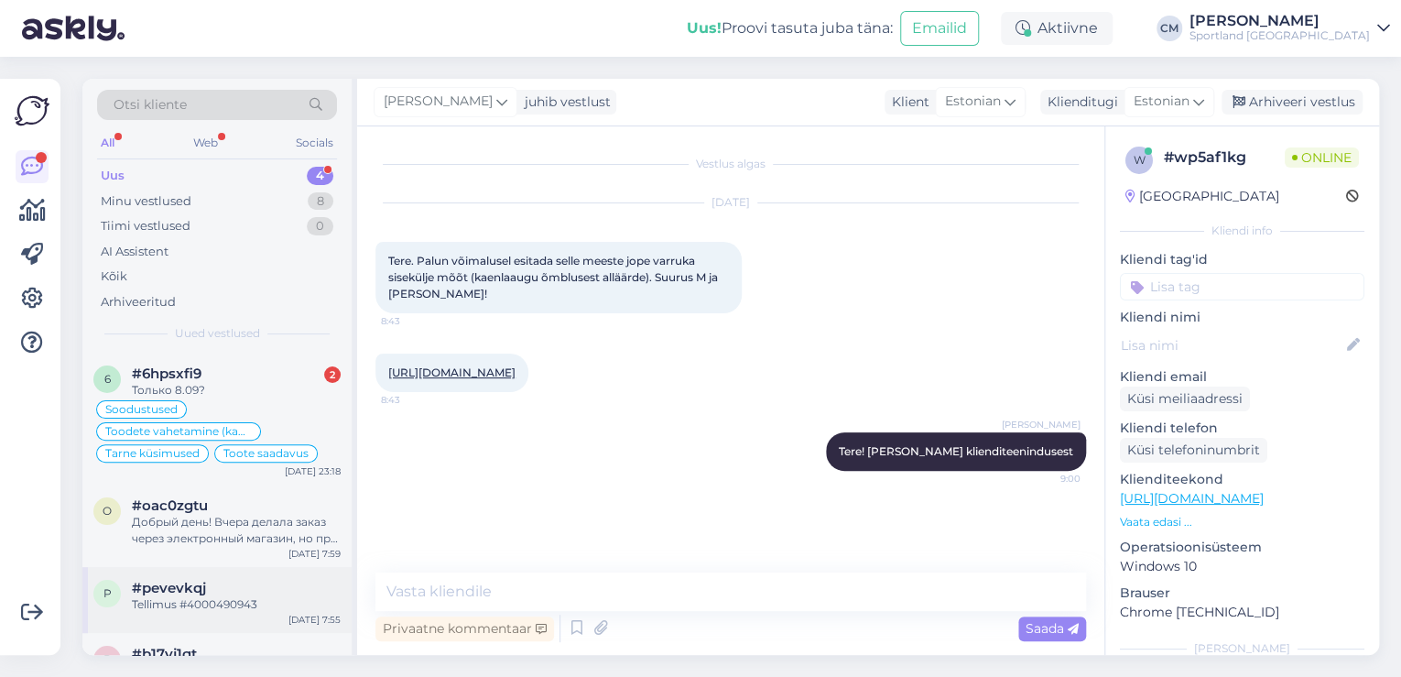
click at [238, 591] on div "#pevevkqj" at bounding box center [236, 587] width 209 height 16
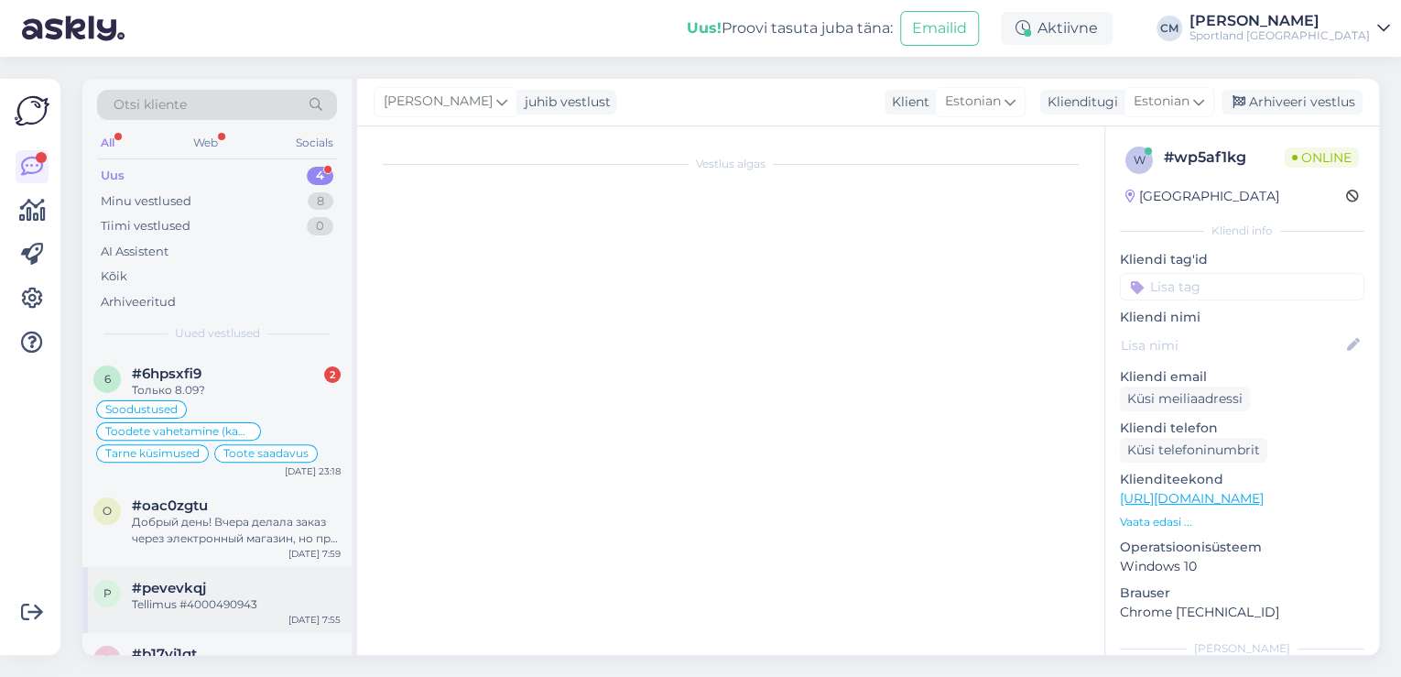
scroll to position [4, 0]
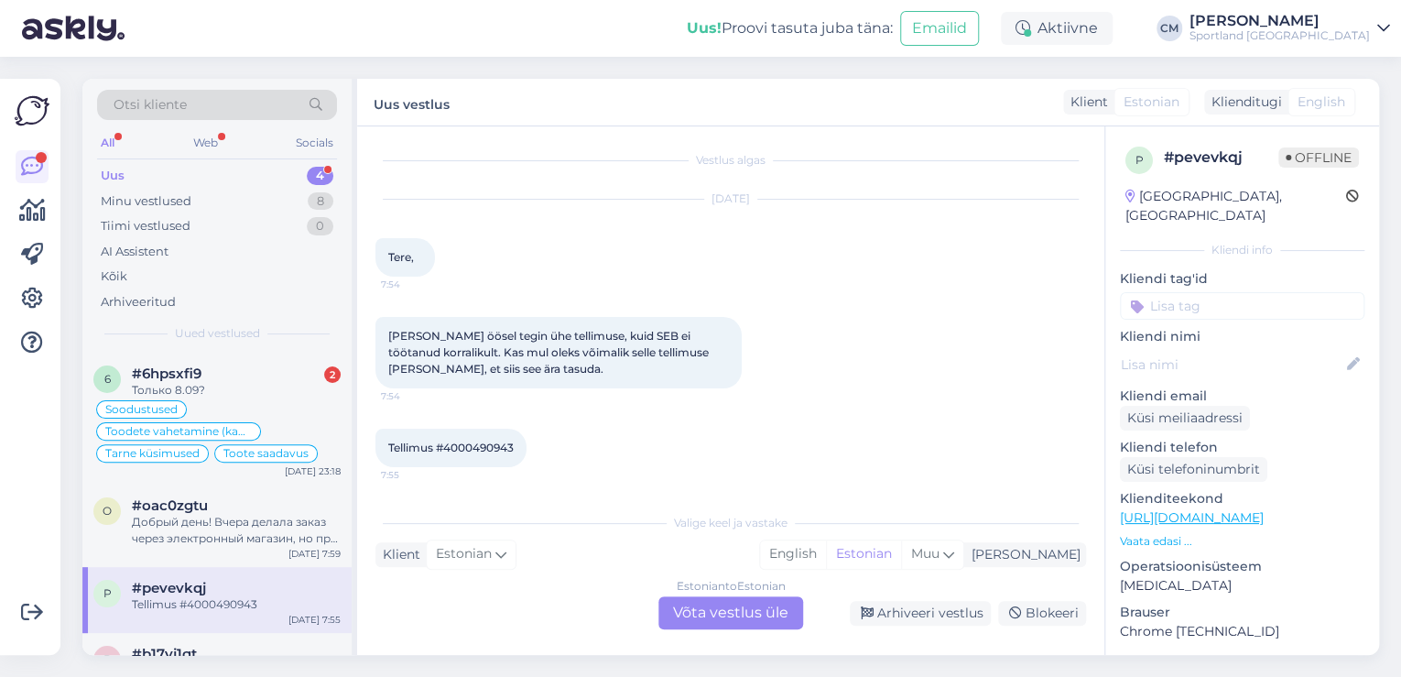
click at [668, 613] on div "Estonian to Estonian Võta vestlus üle" at bounding box center [730, 612] width 145 height 33
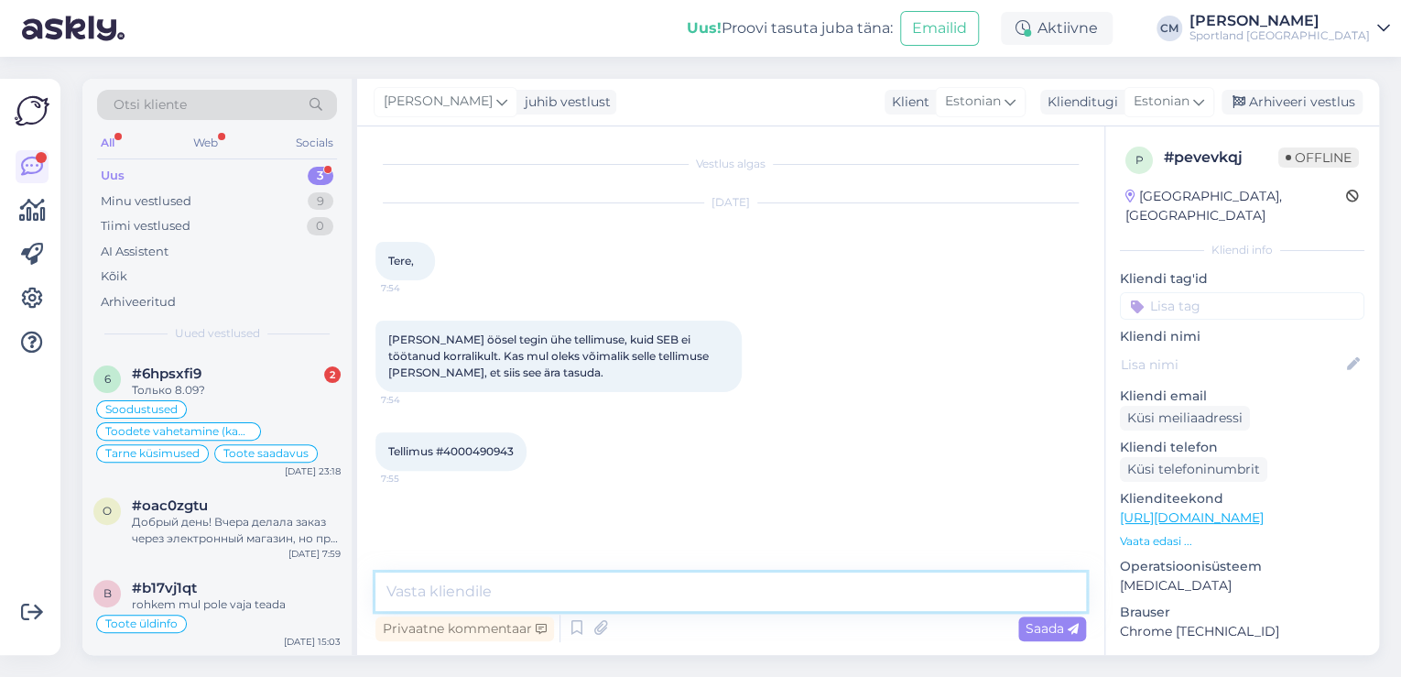
click at [655, 601] on textarea at bounding box center [730, 591] width 710 height 38
paste textarea "Tere! [PERSON_NAME] klienditeenindusest"
type textarea "Tere! [PERSON_NAME] klienditeenindusest"
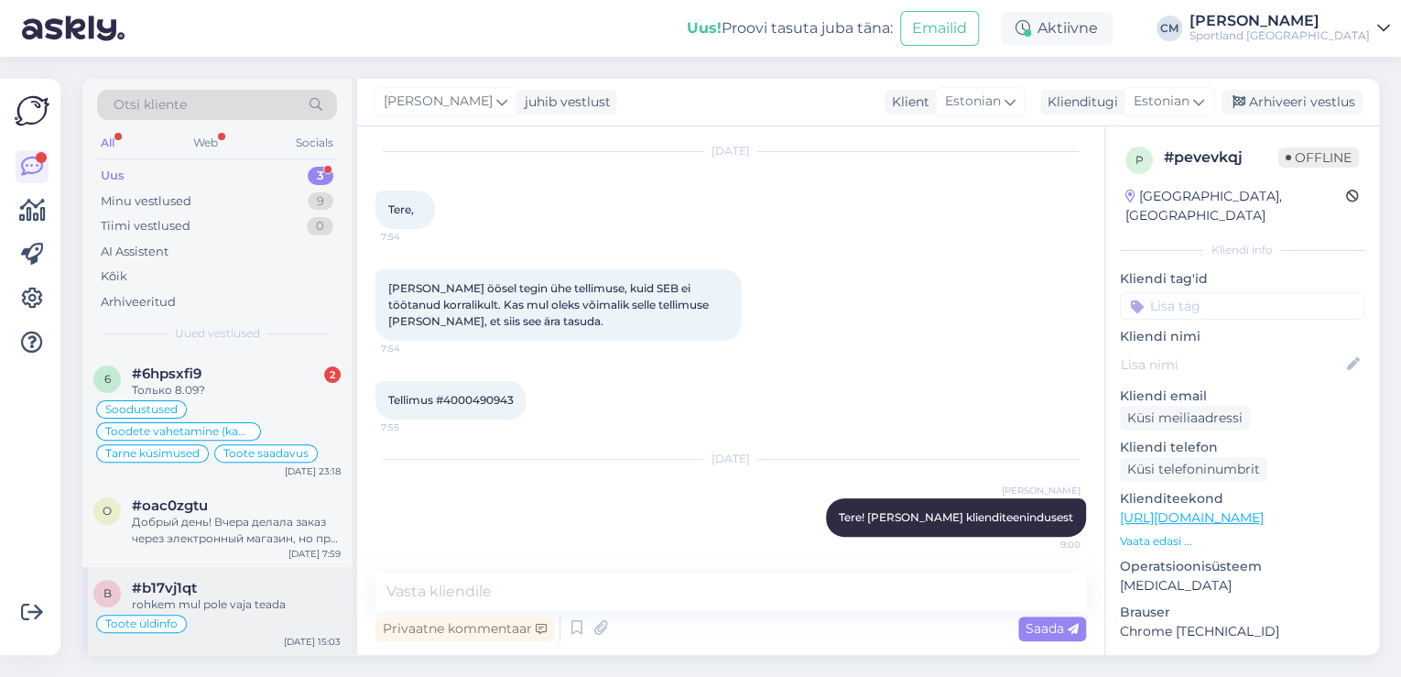
click at [302, 590] on div "#b17vj1qt" at bounding box center [236, 587] width 209 height 16
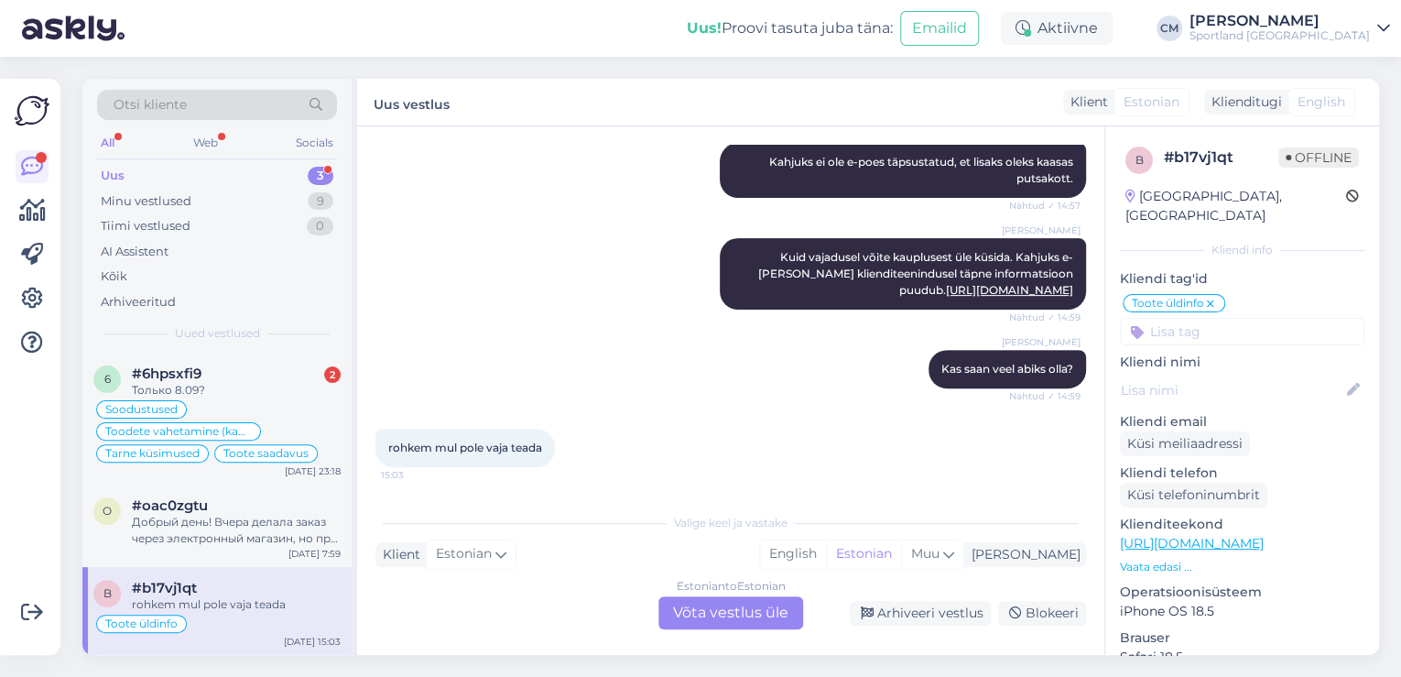
click at [708, 612] on div "Estonian to Estonian Võta vestlus üle" at bounding box center [730, 612] width 145 height 33
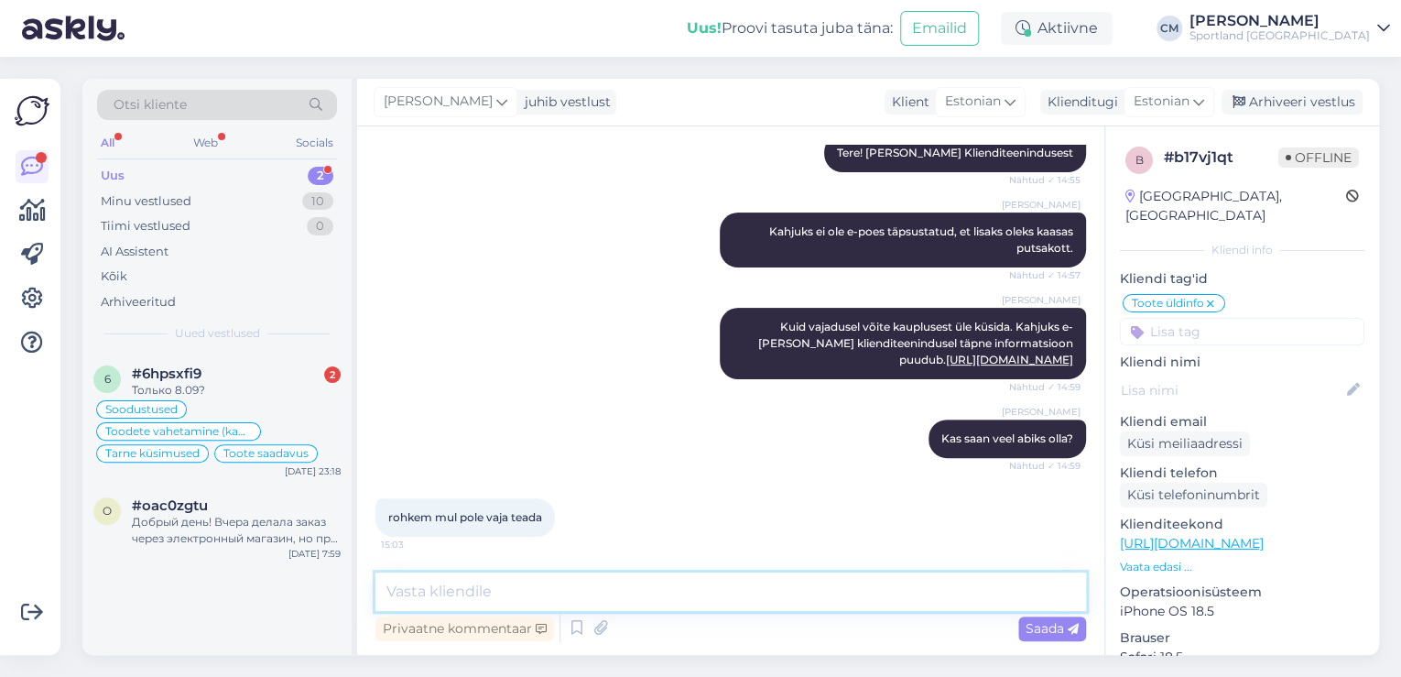
click at [644, 589] on textarea at bounding box center [730, 591] width 710 height 38
paste textarea "Tere! [PERSON_NAME] klienditeenindusest"
type textarea "Tere! [PERSON_NAME] klienditeenindusest"
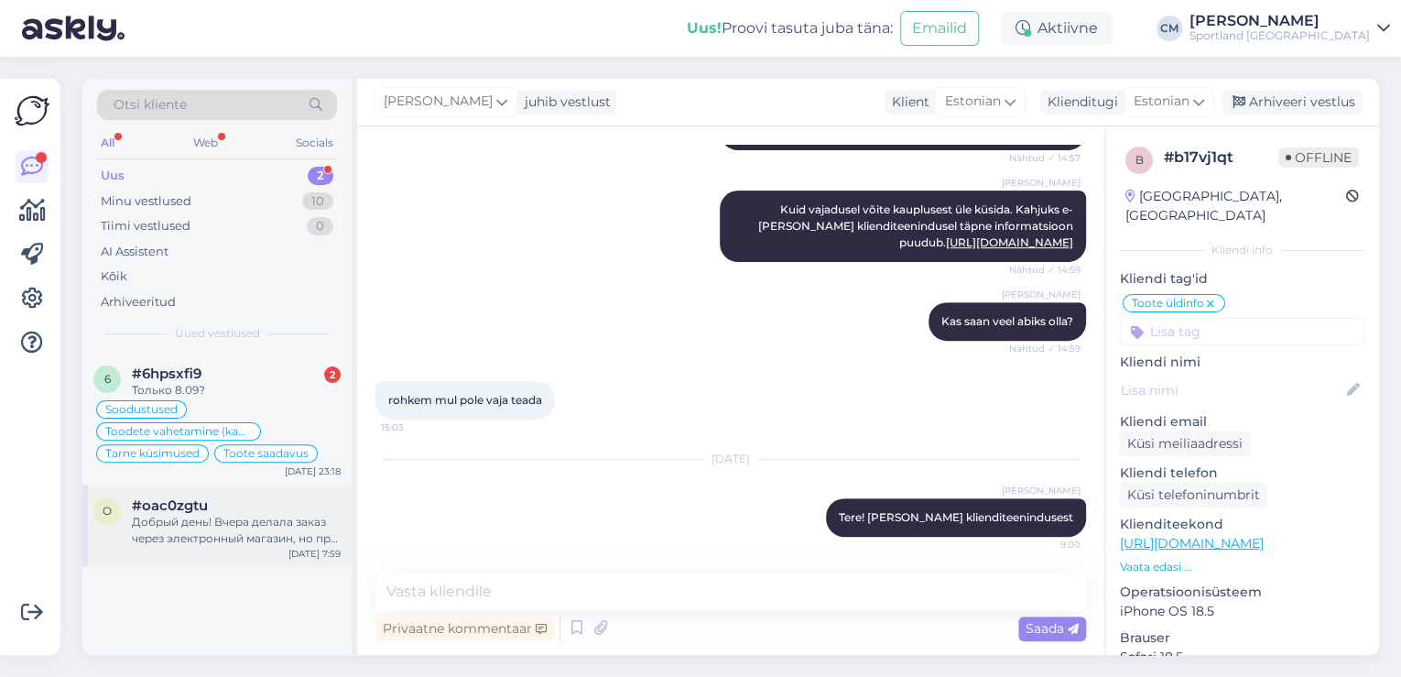
click at [296, 497] on div "#oac0zgtu" at bounding box center [236, 505] width 209 height 16
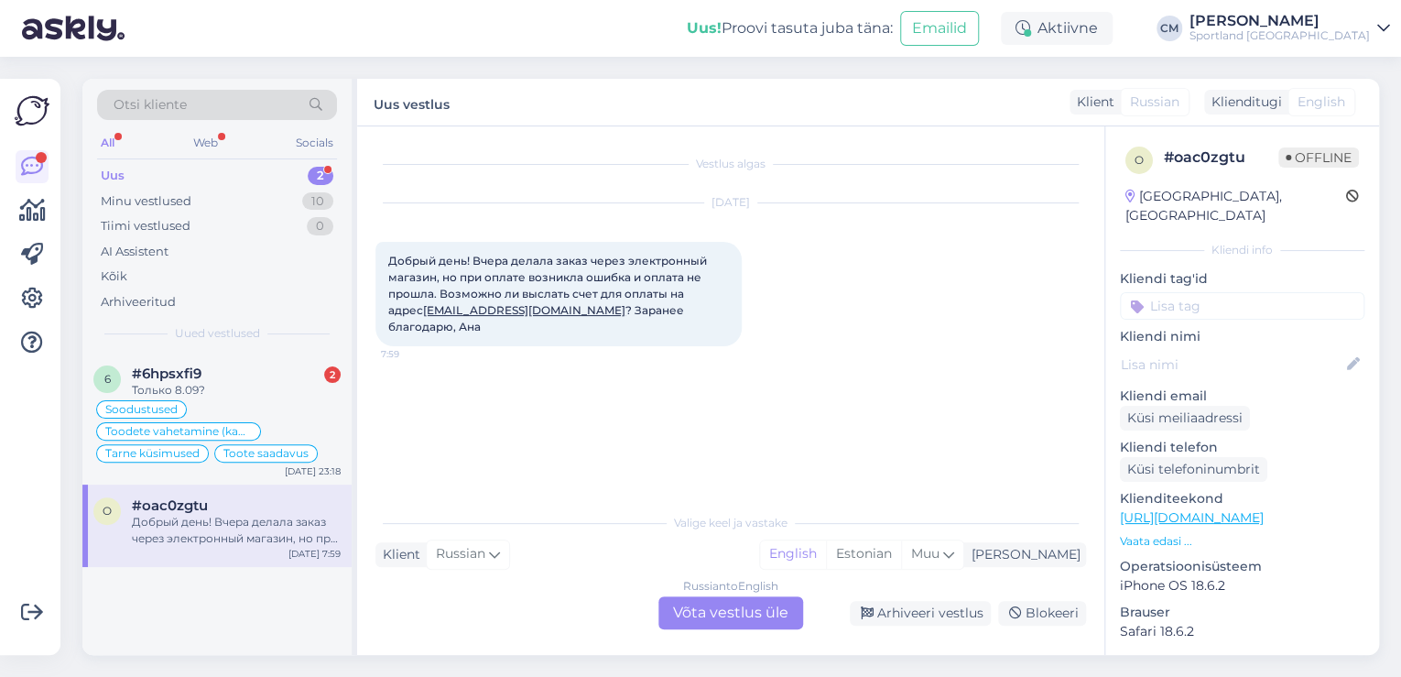
scroll to position [0, 0]
click at [901, 564] on div "Estonian" at bounding box center [863, 553] width 75 height 27
click at [795, 621] on div "Russian to Estonian Võta vestlus üle" at bounding box center [730, 612] width 145 height 33
click at [687, 593] on div "Russian to Estonian" at bounding box center [730, 586] width 103 height 16
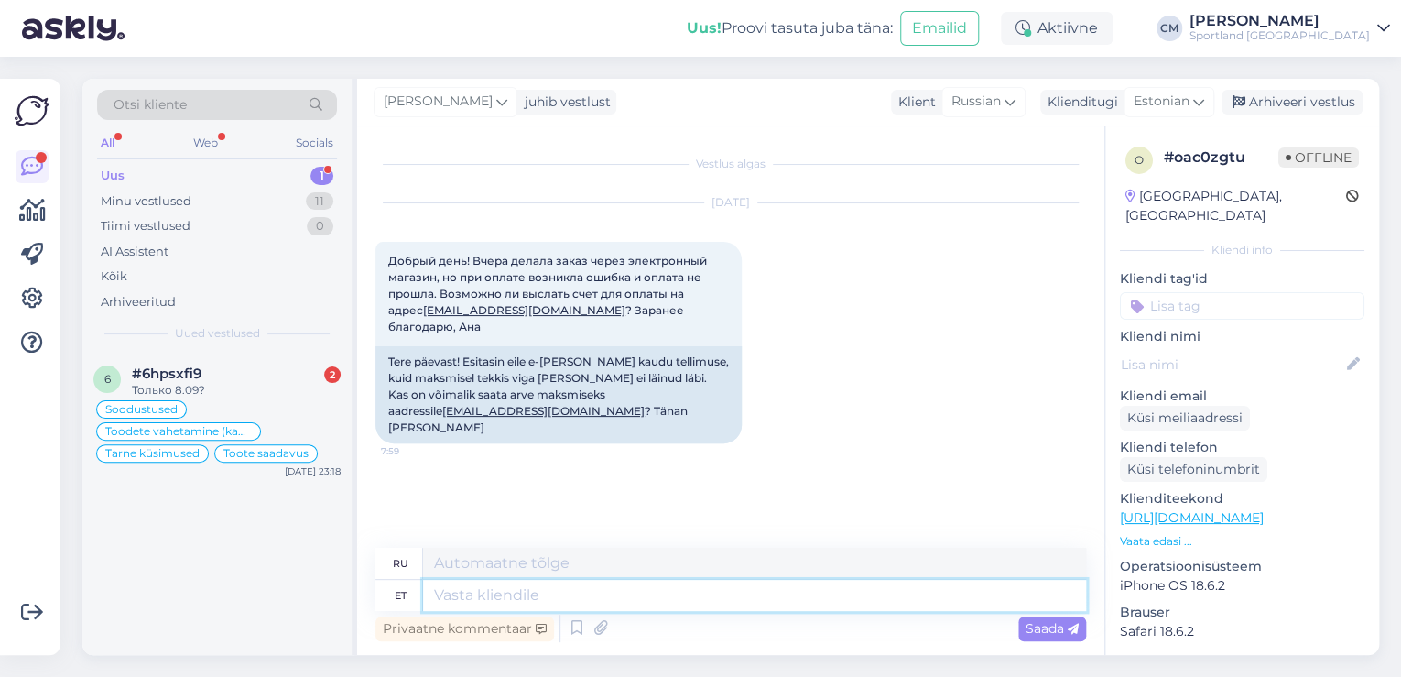
click at [679, 601] on textarea at bounding box center [754, 594] width 663 height 31
paste textarea "Tere! [PERSON_NAME] klienditeenindusest"
type textarea "Tere! [PERSON_NAME] klienditeenindusest"
type textarea "Здравствуйте! Меня зовут [PERSON_NAME], я из службы поддержки клиентов."
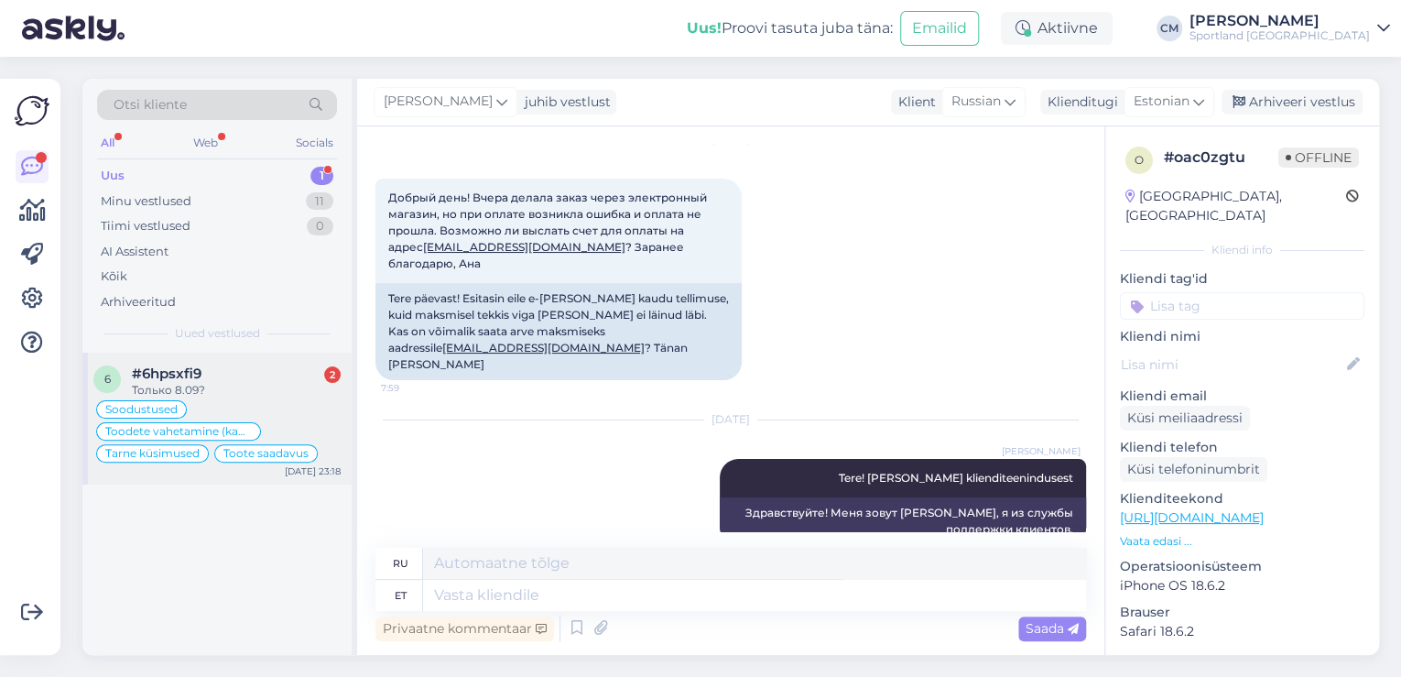
click at [351, 428] on div "6 #6hpsxfi9 2 Только 8.09? Soodustused Toodete vahetamine (kauplus) Tarne küsim…" at bounding box center [216, 418] width 269 height 132
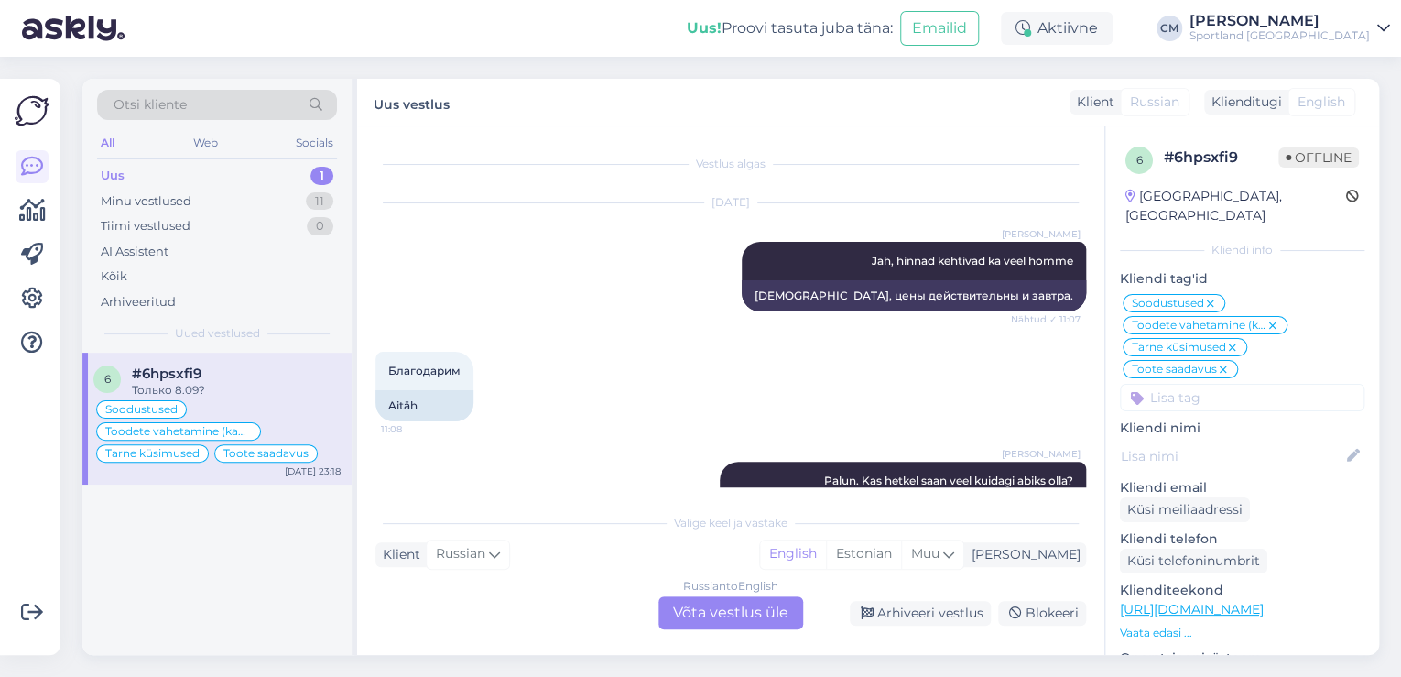
scroll to position [13214, 0]
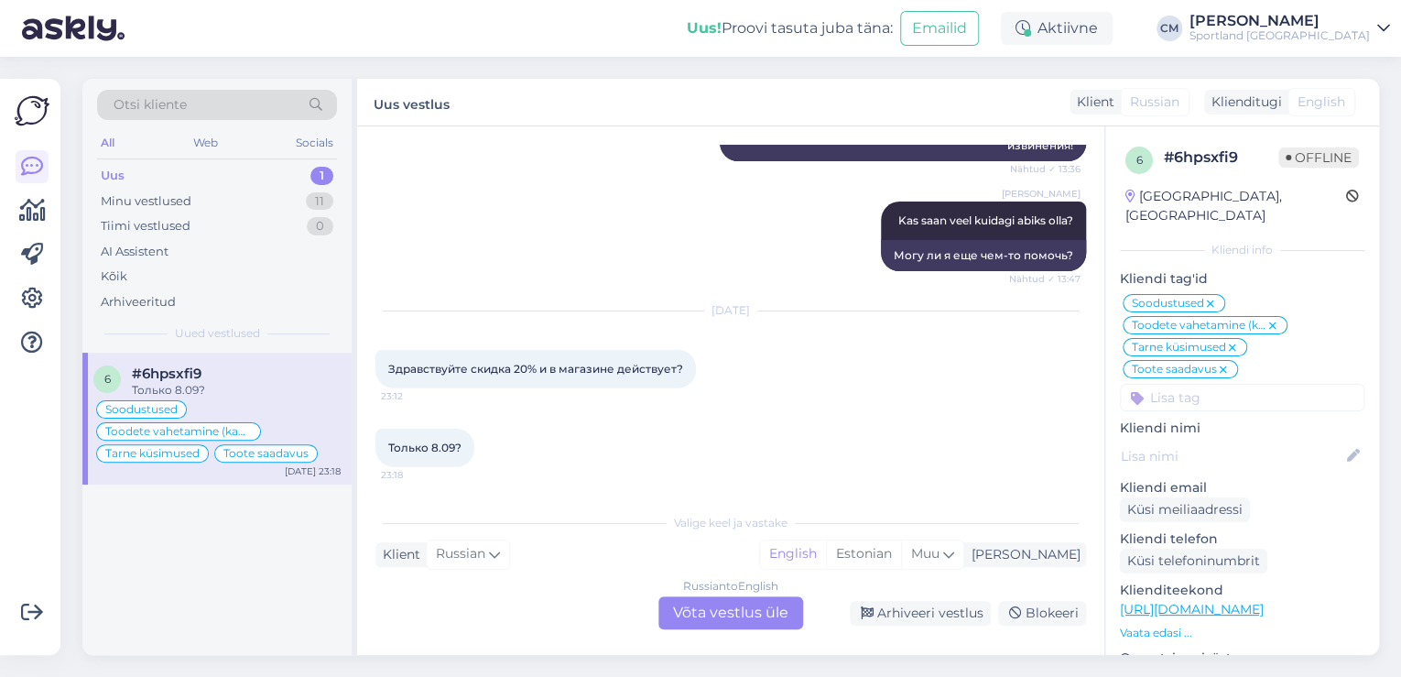
click at [936, 520] on div "Valige keel ja vastake" at bounding box center [730, 522] width 710 height 16
click at [934, 535] on div "Valige [PERSON_NAME] vastake Klient Russian Mina English Estonian Muu Russian t…" at bounding box center [730, 565] width 710 height 125
click at [901, 553] on div "Estonian" at bounding box center [863, 553] width 75 height 27
click at [731, 610] on div "Russian to Estonian Võta vestlus üle" at bounding box center [730, 612] width 145 height 33
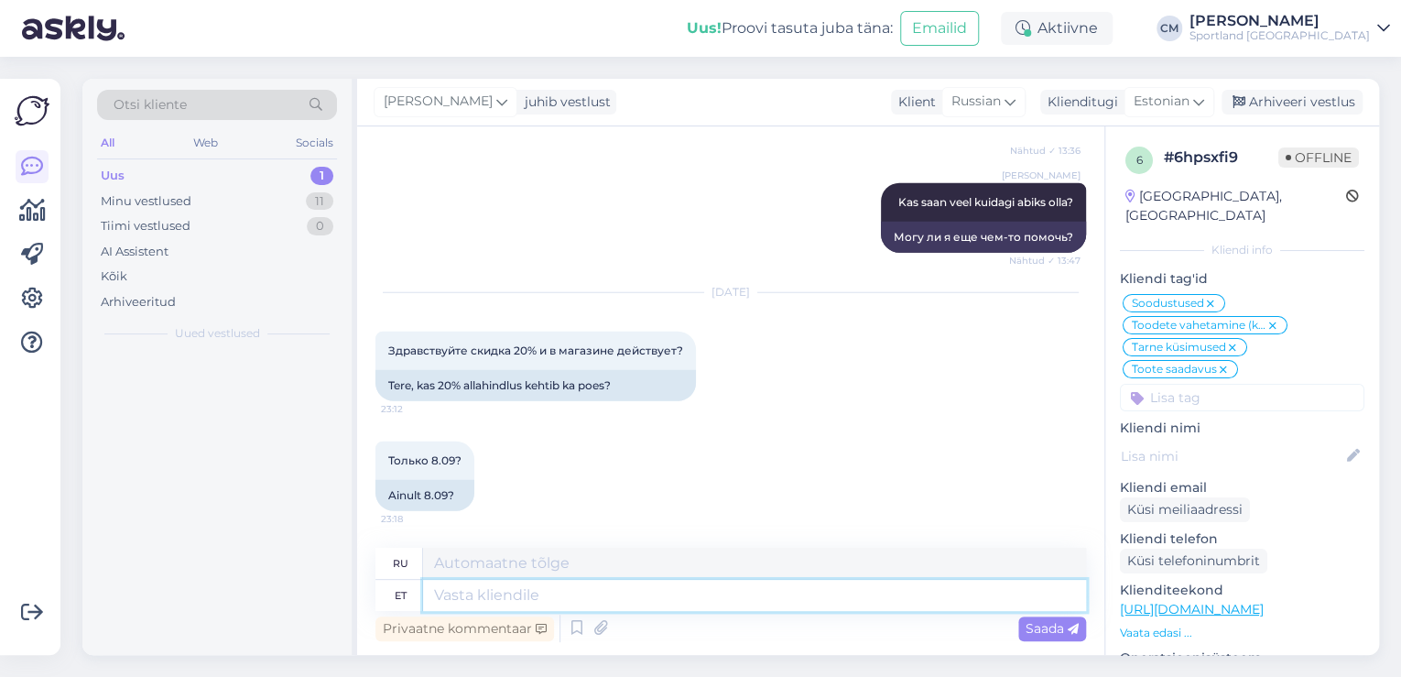
click at [731, 610] on textarea at bounding box center [754, 594] width 663 height 31
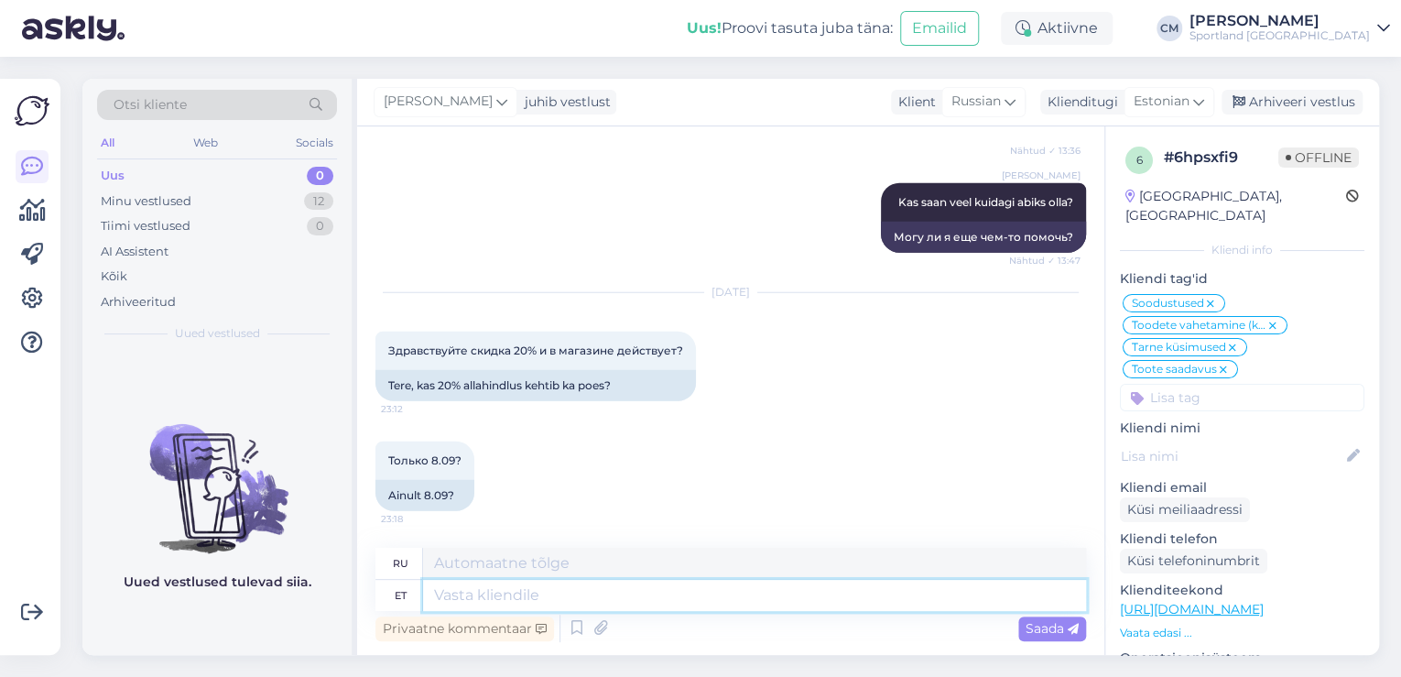
click at [731, 610] on textarea at bounding box center [754, 594] width 663 height 31
paste textarea "Tere! [PERSON_NAME] klienditeenindusest"
type textarea "Tere! [PERSON_NAME] klienditeenindusest"
type textarea "Здравствуйте! Меня зовут [PERSON_NAME], я из службы поддержки клиентов."
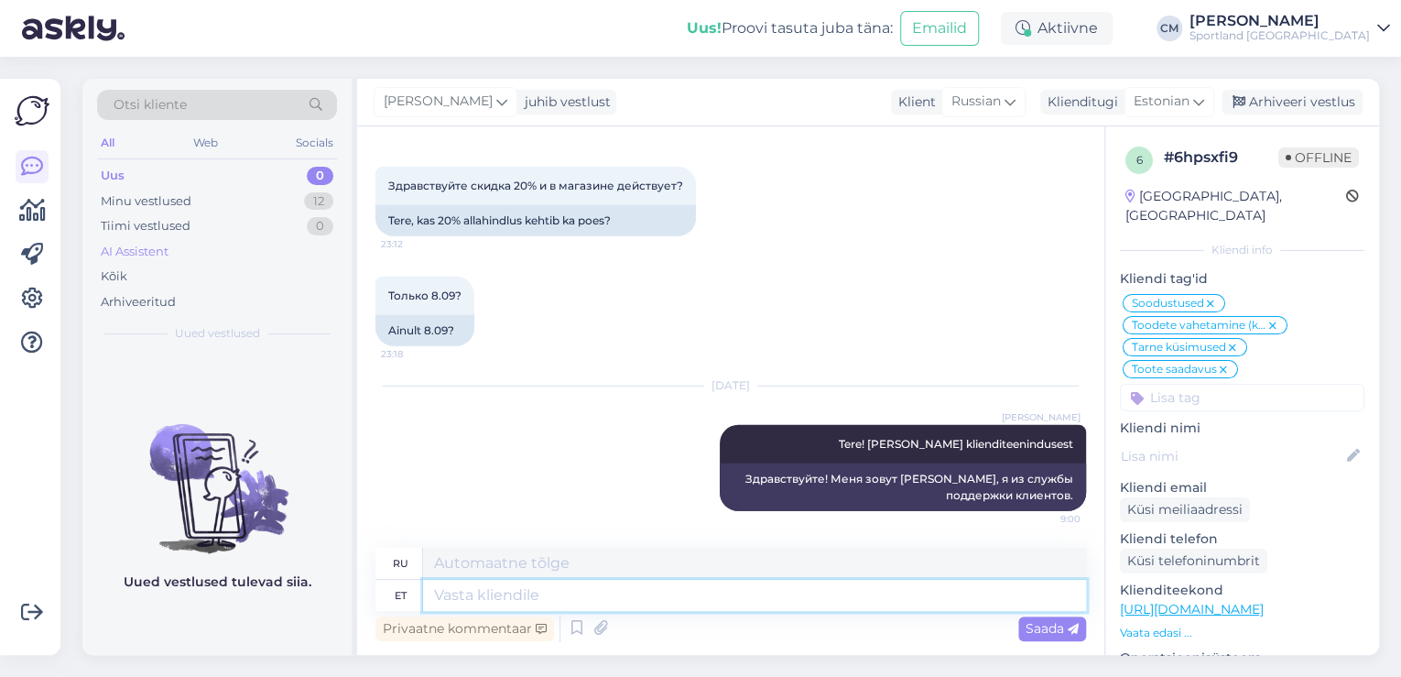
scroll to position [13251, 0]
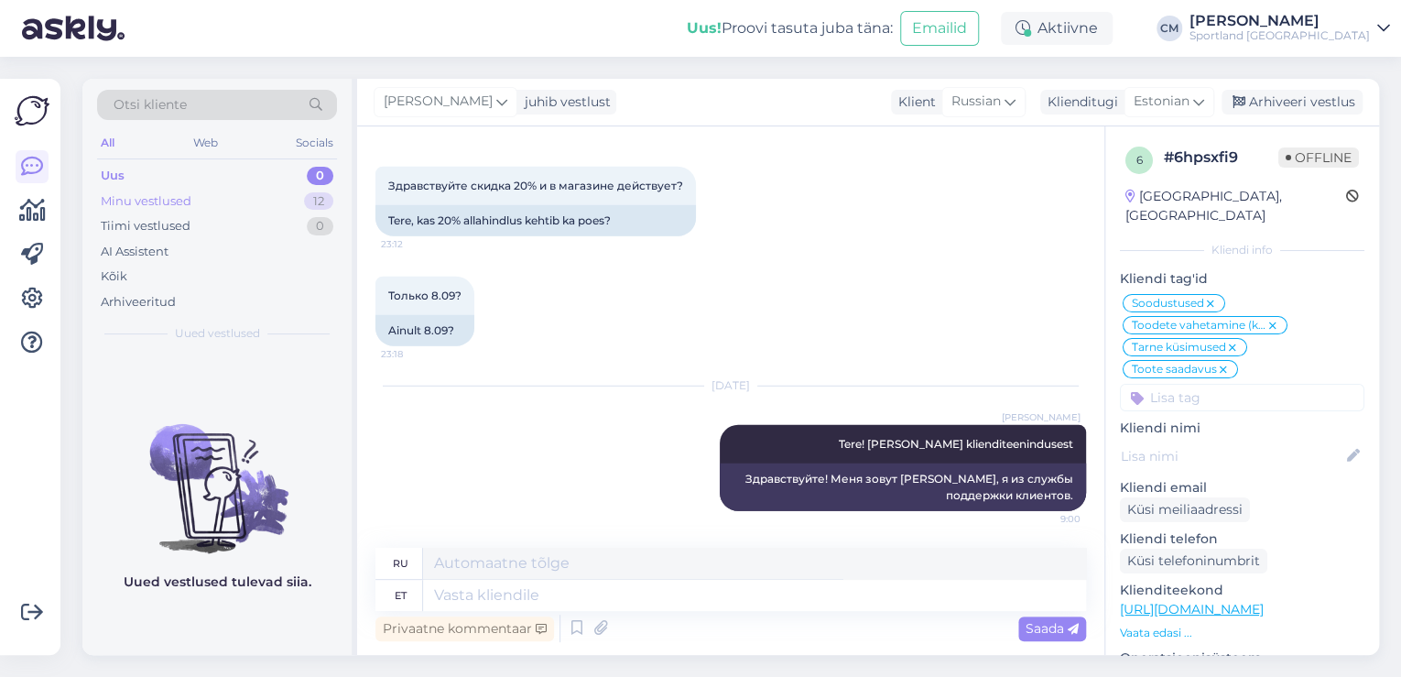
click at [243, 192] on div "Minu vestlused 12" at bounding box center [217, 202] width 240 height 26
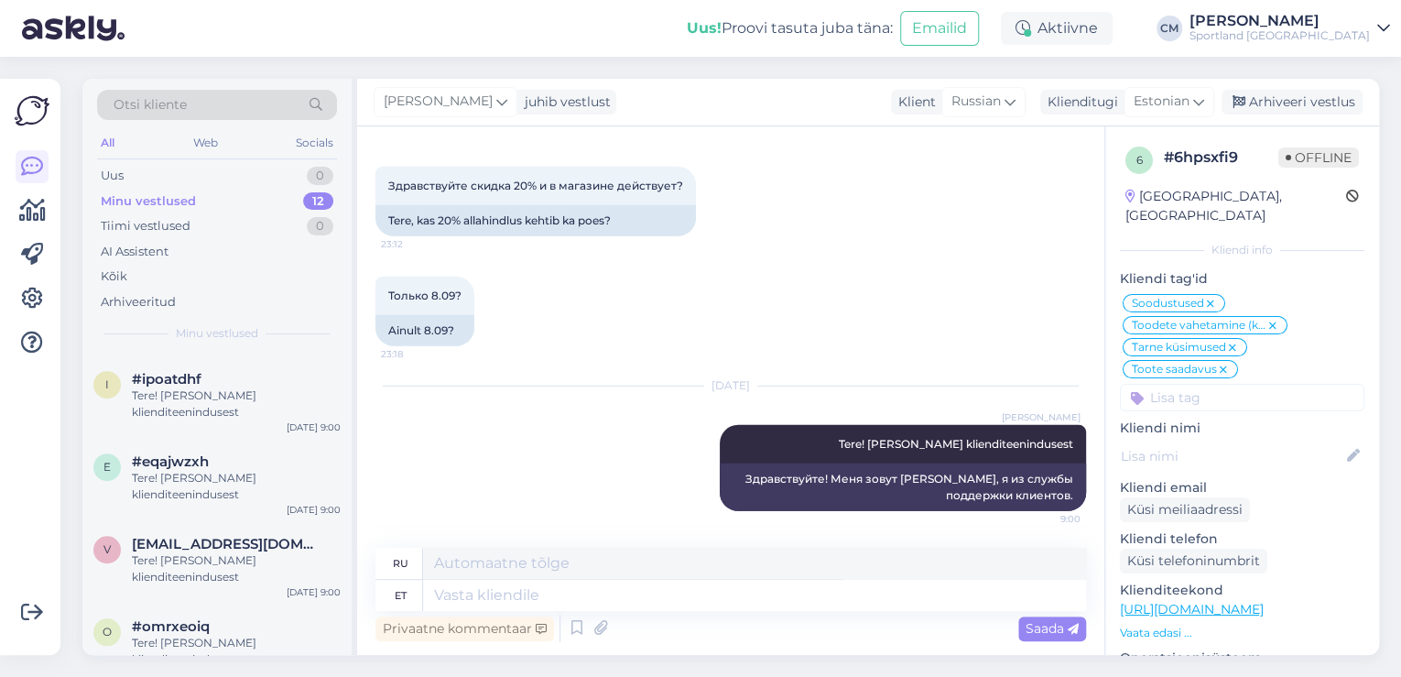
scroll to position [772, 0]
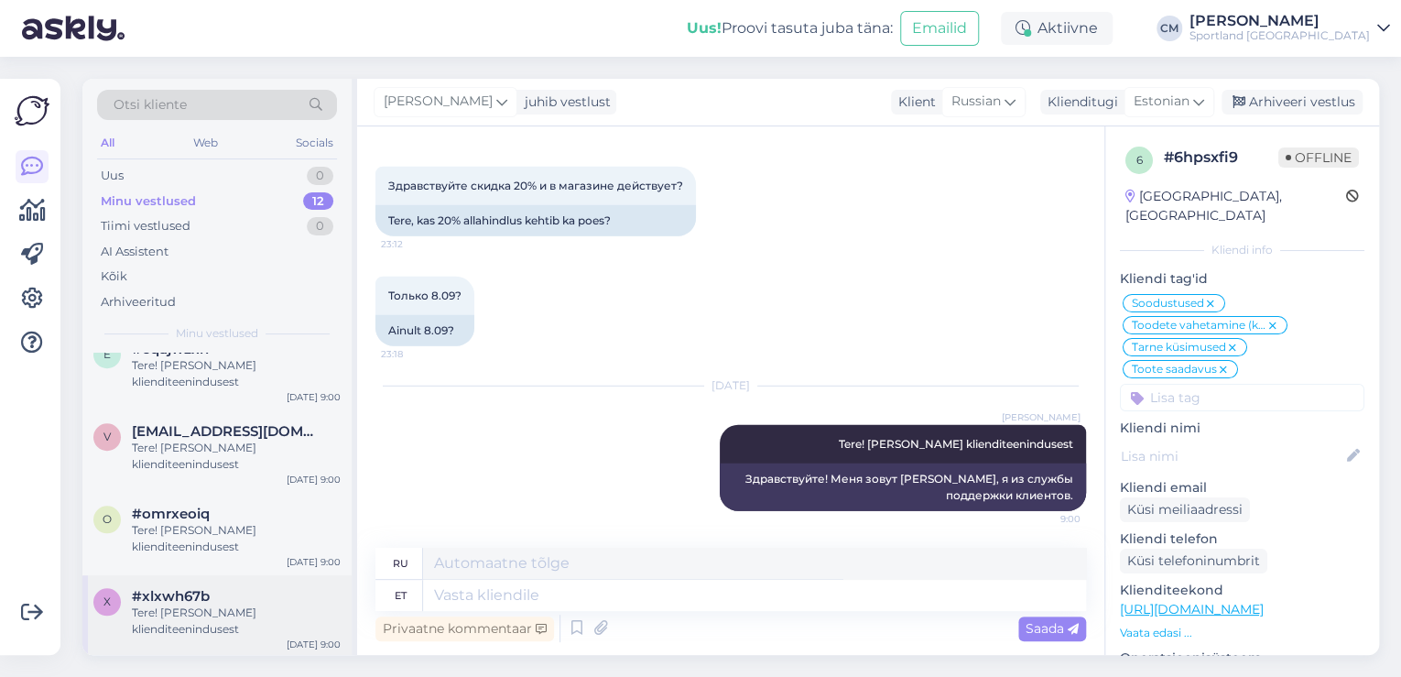
click at [194, 615] on div "Tere! [PERSON_NAME] klienditeenindusest" at bounding box center [236, 620] width 209 height 33
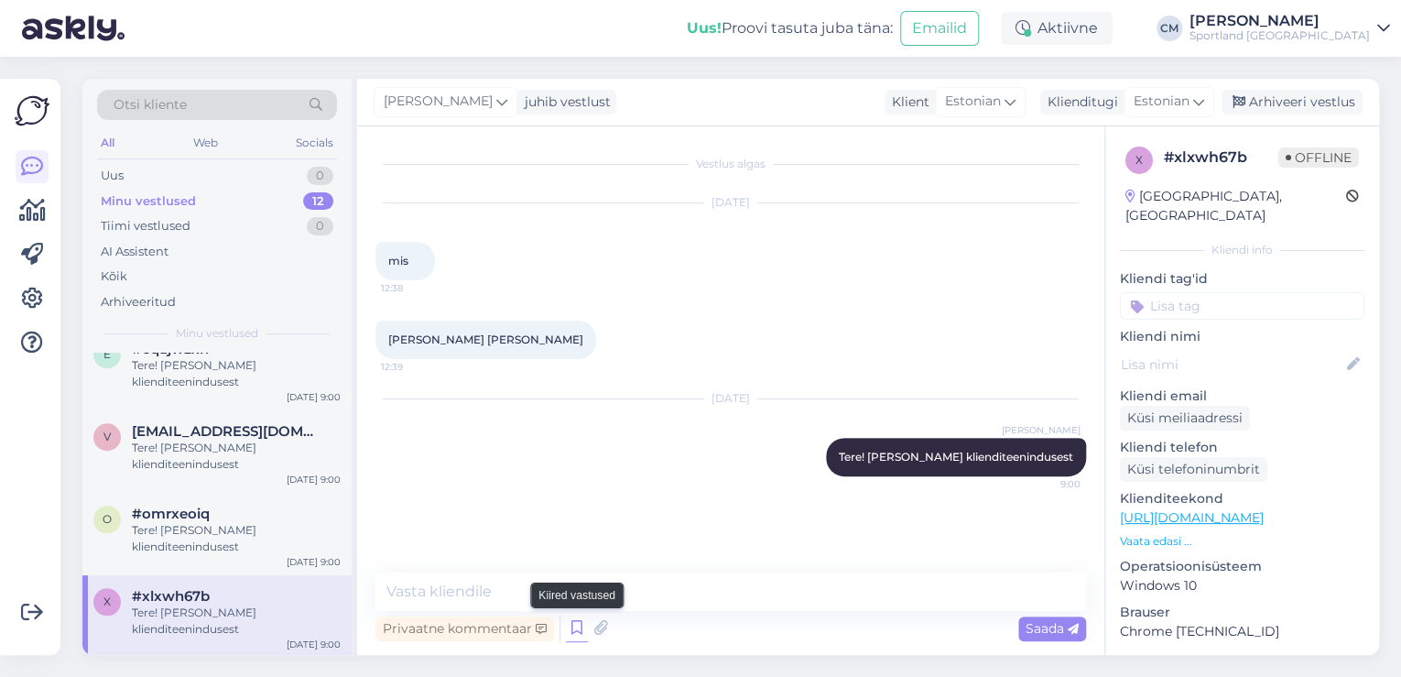
click at [584, 631] on icon at bounding box center [577, 627] width 22 height 27
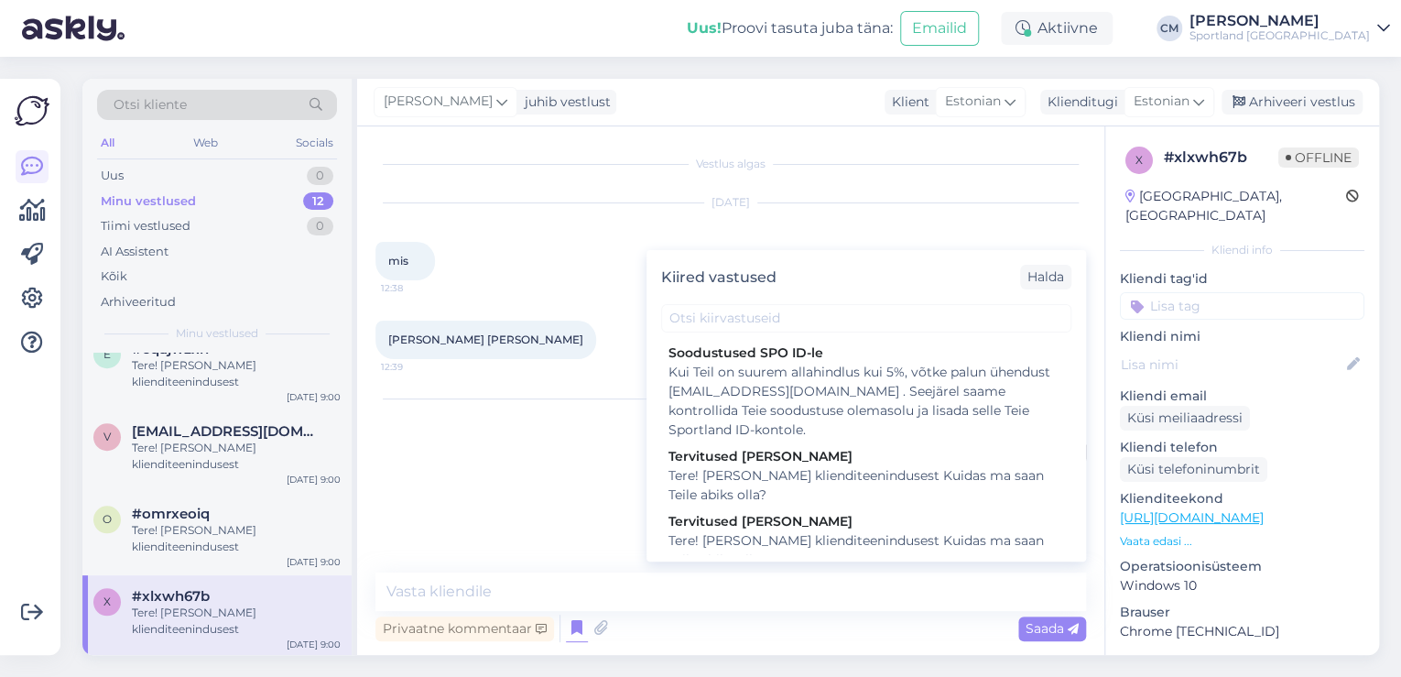
click at [881, 557] on div "Kiired vastused [PERSON_NAME] SPO ID-le Kui Teil on suurem allahindlus kui 5%, …" at bounding box center [865, 405] width 439 height 311
click at [880, 541] on div "Tere! [PERSON_NAME] klienditeenindusest Kuidas ma saan Teile abiks olla?" at bounding box center [865, 550] width 395 height 38
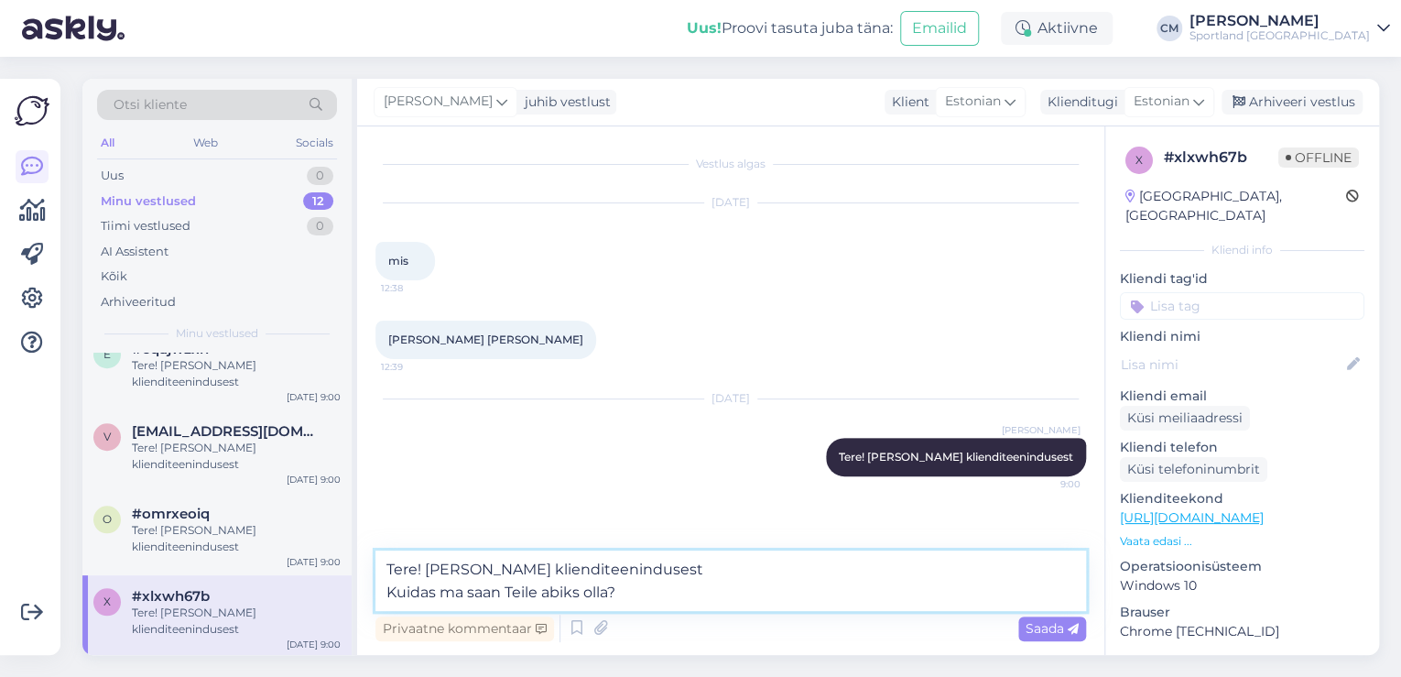
drag, startPoint x: 676, startPoint y: 575, endPoint x: 365, endPoint y: 554, distance: 311.0
click at [365, 554] on div "Vestlus algas [DATE] mis 12:38 [PERSON_NAME] [PERSON_NAME] 12:39 [DATE] [PERSON…" at bounding box center [730, 390] width 747 height 528
click at [389, 586] on textarea "Kuidas ma saan Teile abiks olla?" at bounding box center [730, 580] width 710 height 60
type textarea "Kuidas ma saan Teile abiks olla?"
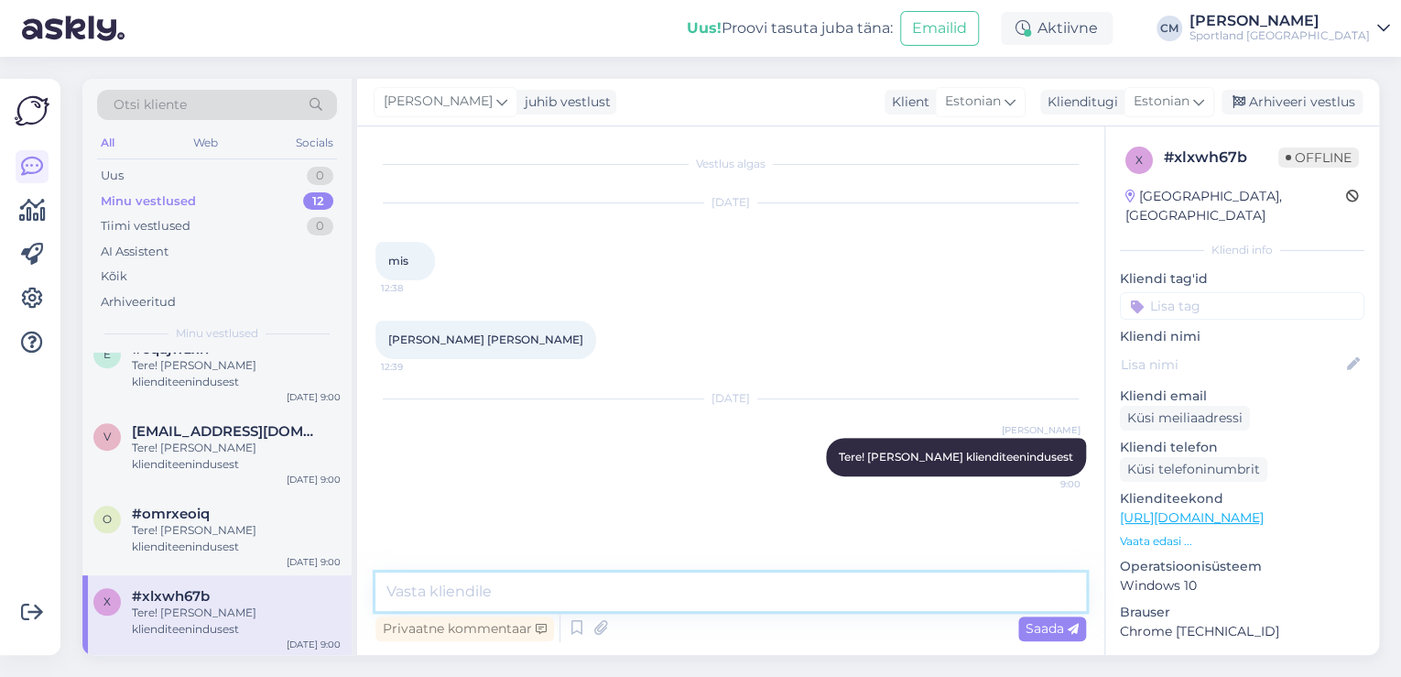
scroll to position [755, 0]
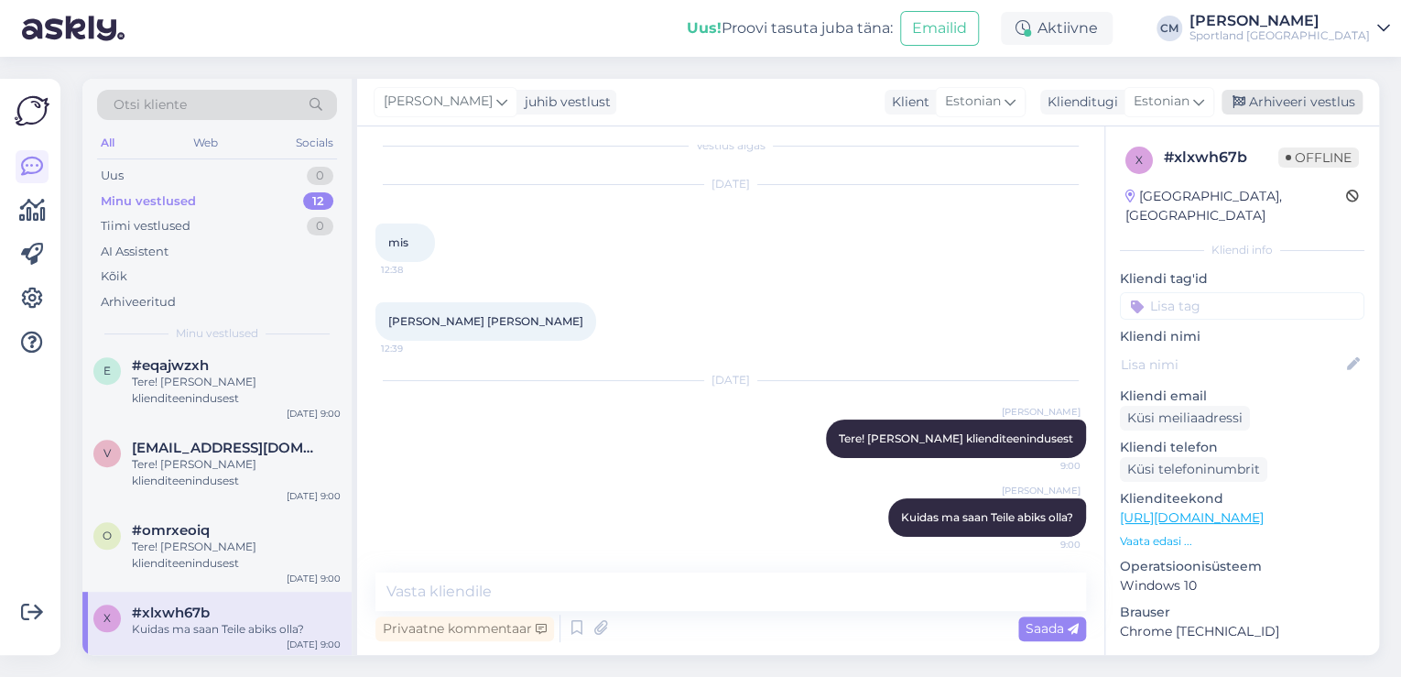
click at [1304, 104] on div "Arhiveeri vestlus" at bounding box center [1291, 102] width 141 height 25
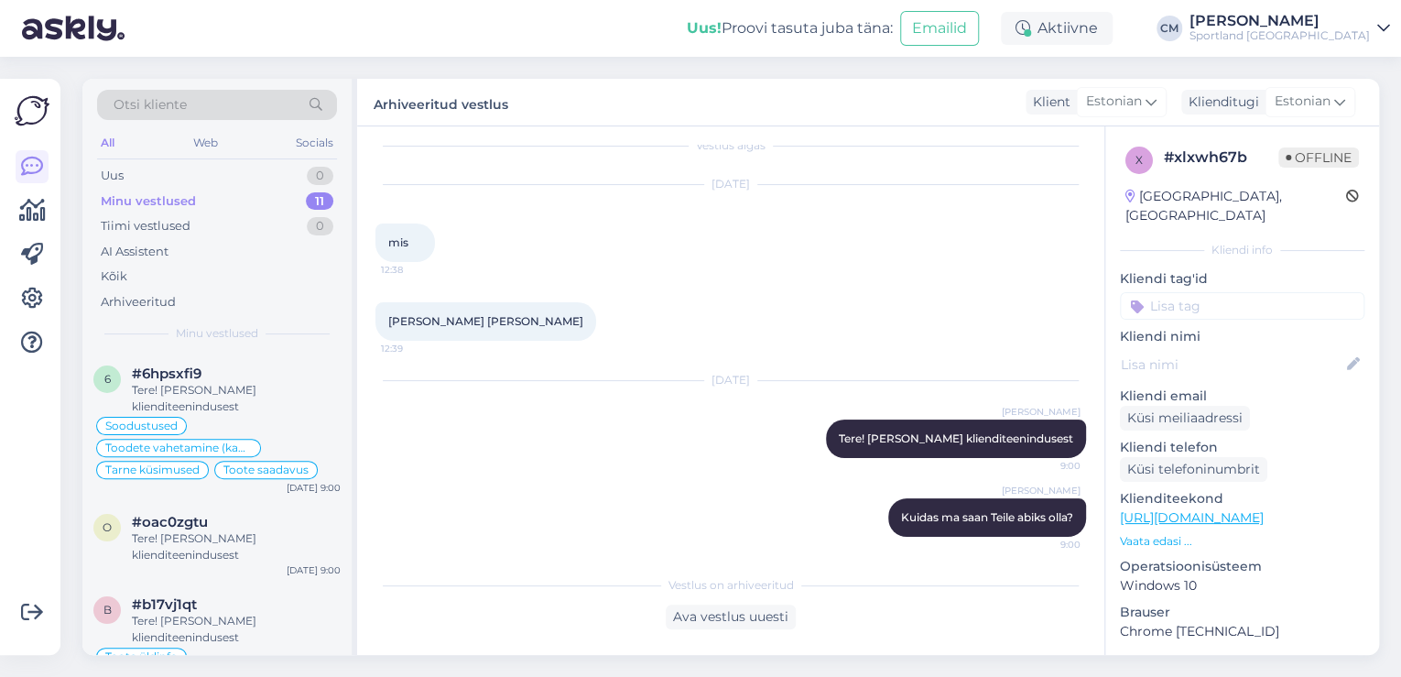
click at [1272, 270] on div "Kliendi tag'id" at bounding box center [1242, 294] width 244 height 50
click at [1271, 292] on input at bounding box center [1242, 305] width 244 height 27
type input "ch"
click at [1249, 349] on span "chat [PERSON_NAME] sõnumita" at bounding box center [1242, 354] width 146 height 11
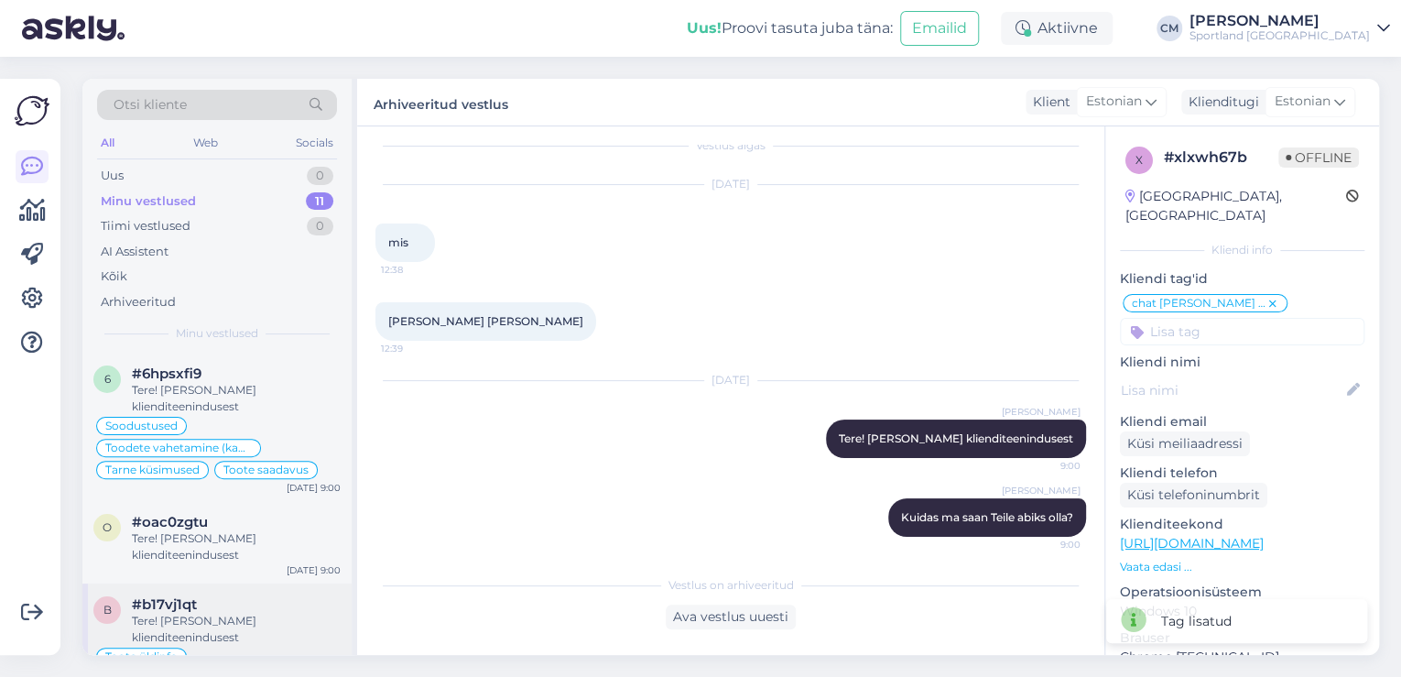
click at [252, 598] on div "#b17vj1qt" at bounding box center [236, 604] width 209 height 16
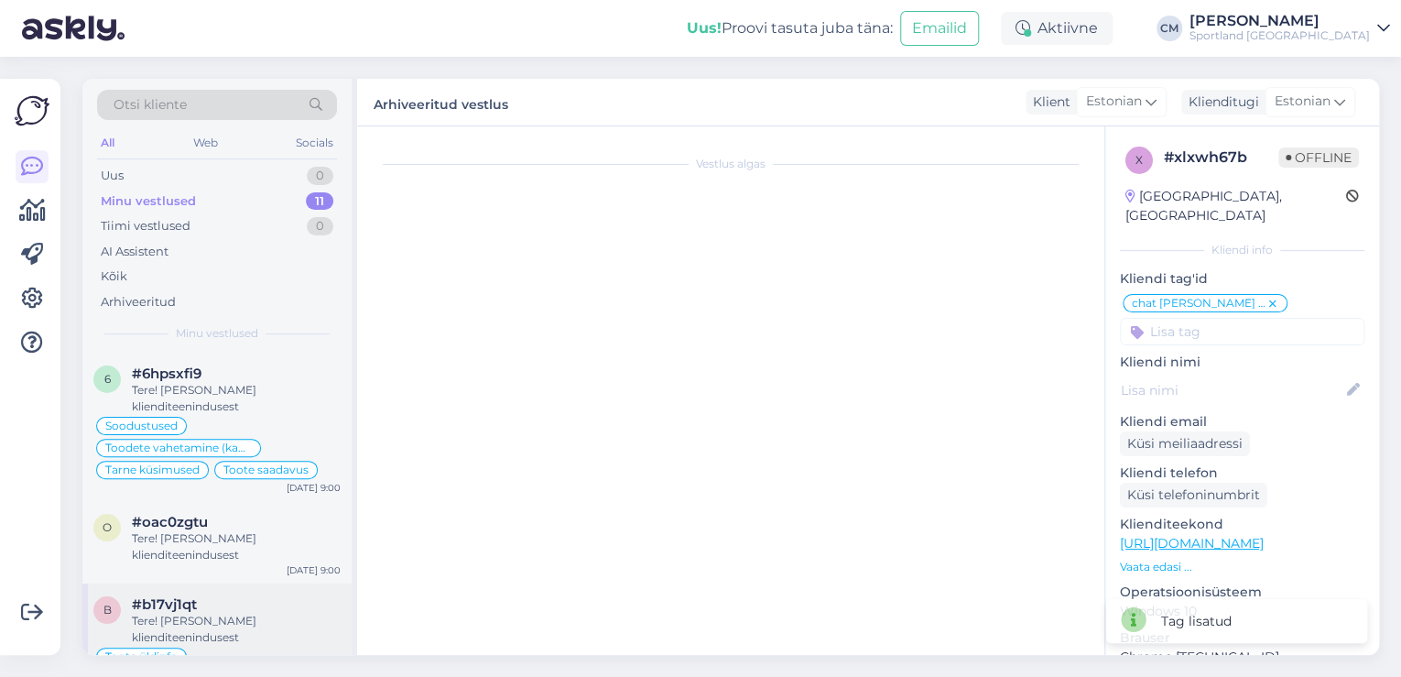
scroll to position [304, 0]
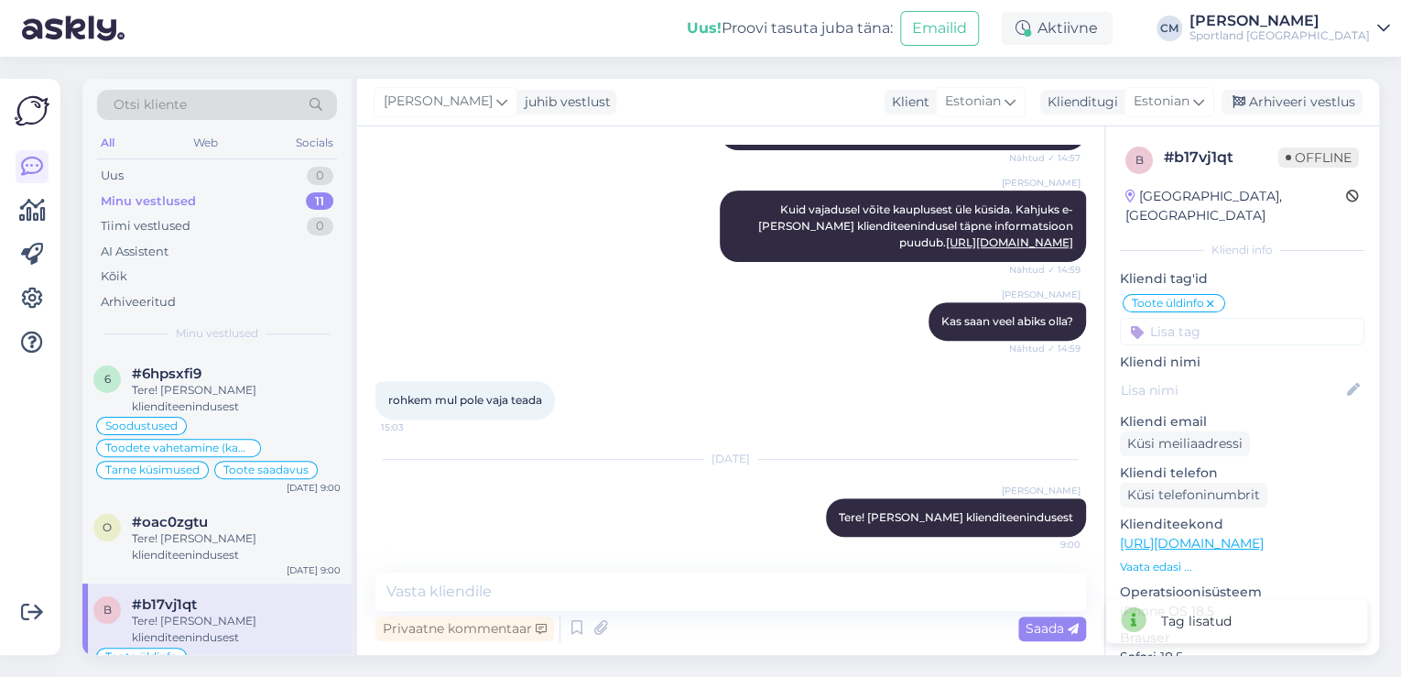
click at [801, 569] on div "Vestlus algas [DATE] kas tuleb adidas f50 elitega [PERSON_NAME] f50 putsakott 1…" at bounding box center [730, 390] width 747 height 528
click at [787, 587] on textarea at bounding box center [730, 591] width 710 height 38
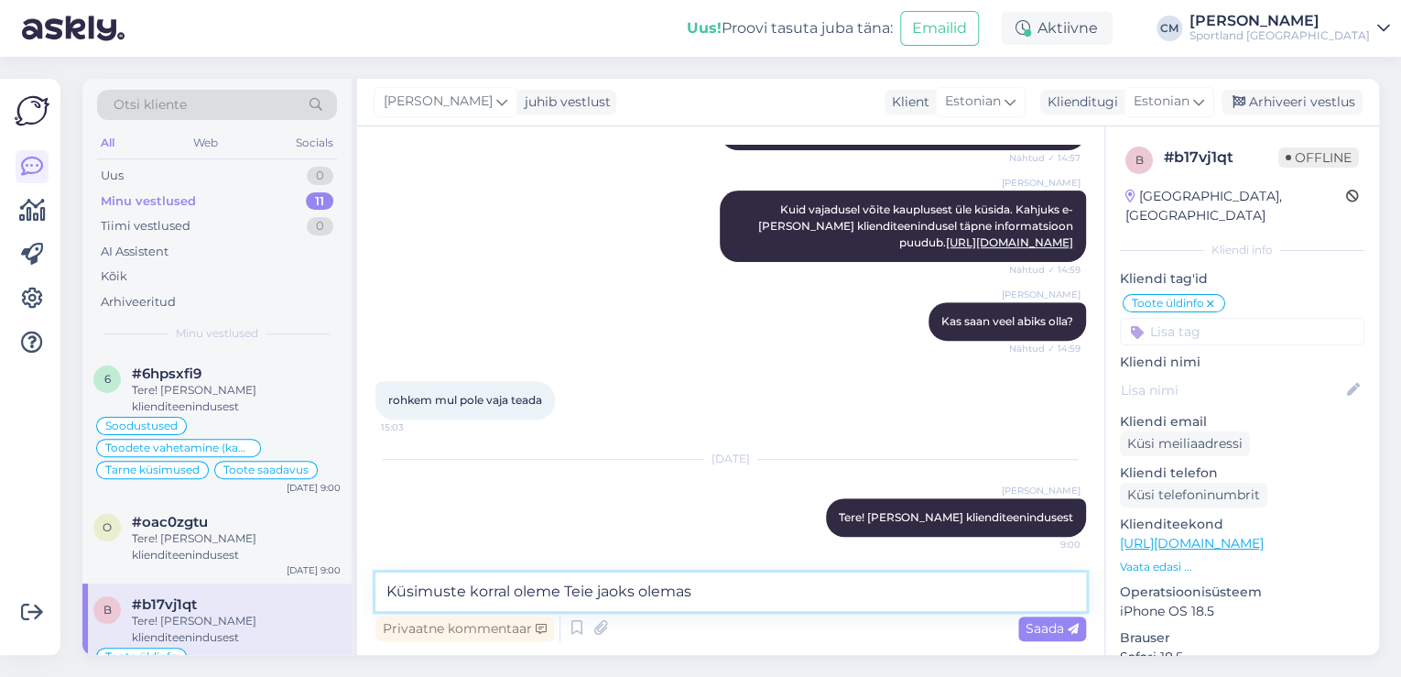
type textarea "Küsimuste korral oleme Teie jaoks olemas."
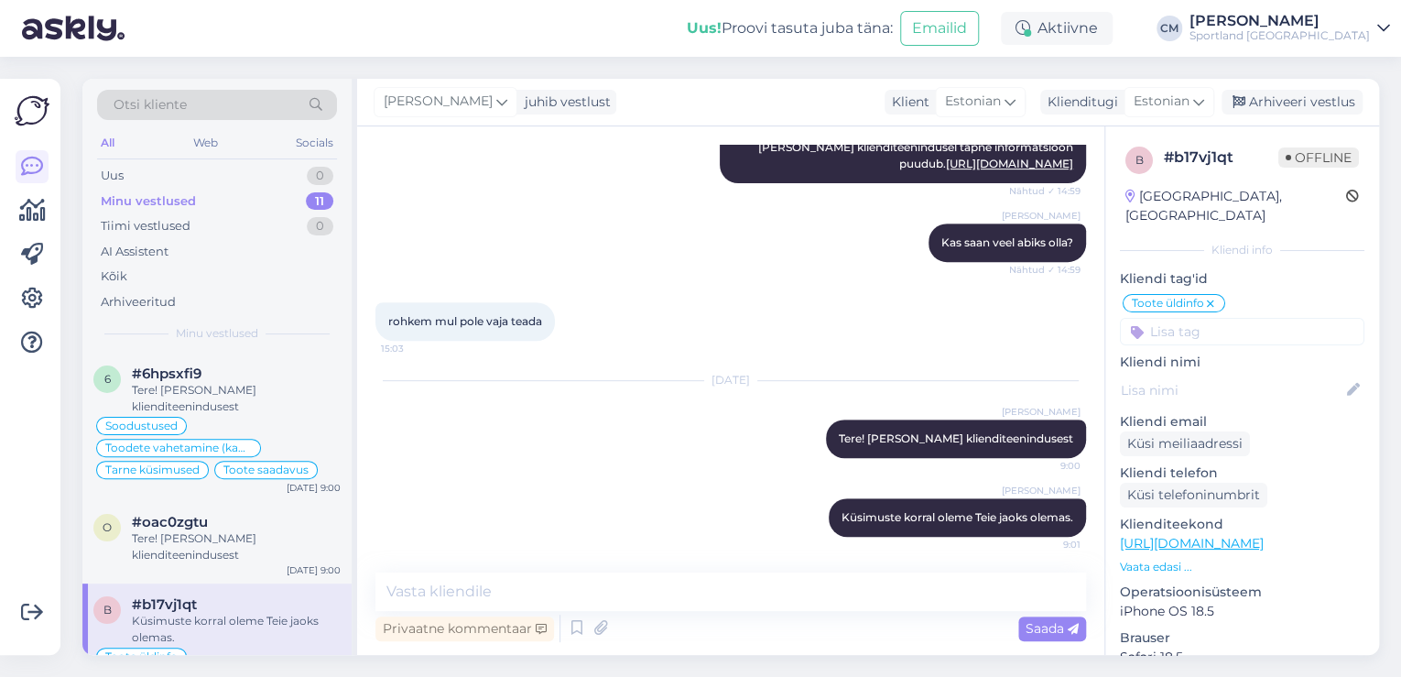
click at [1306, 82] on div "[PERSON_NAME] juhib vestlust Klient [DEMOGRAPHIC_DATA] Klienditugi [DEMOGRAPHIC…" at bounding box center [868, 103] width 1022 height 48
click at [1302, 100] on div "Arhiveeri vestlus" at bounding box center [1291, 102] width 141 height 25
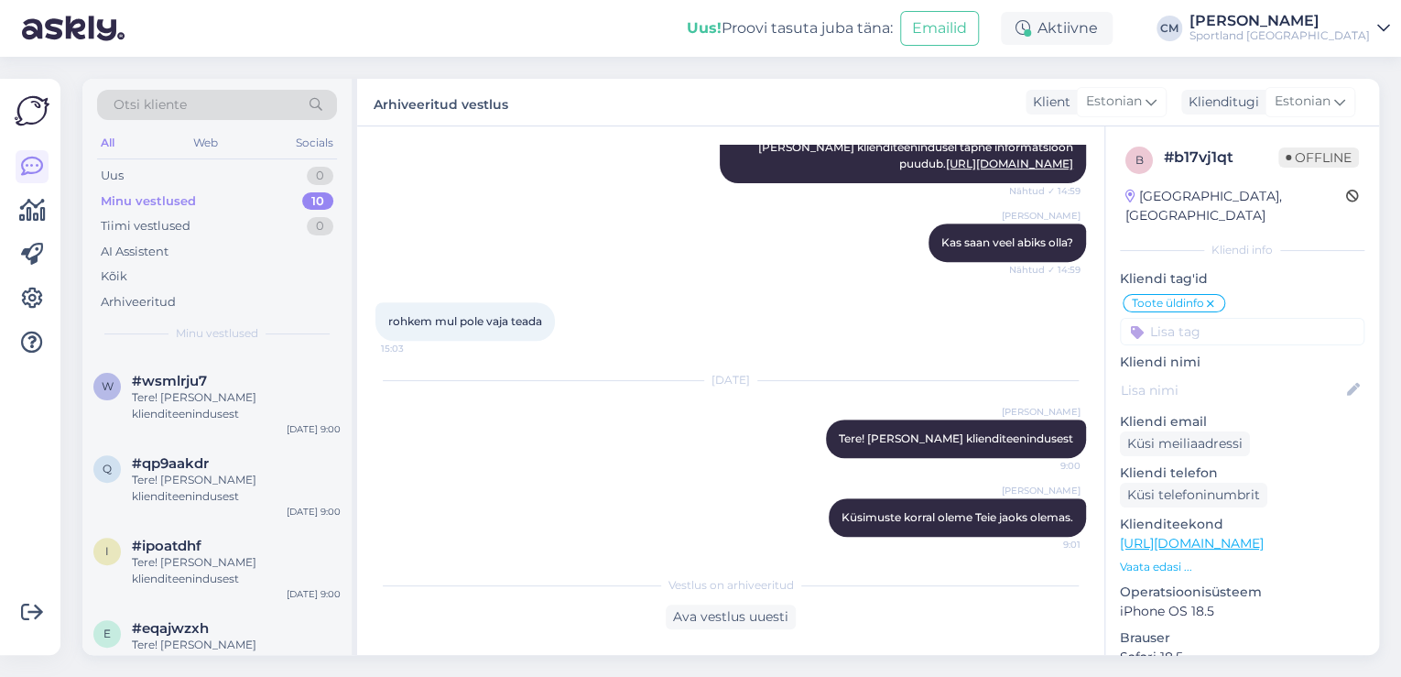
scroll to position [586, 0]
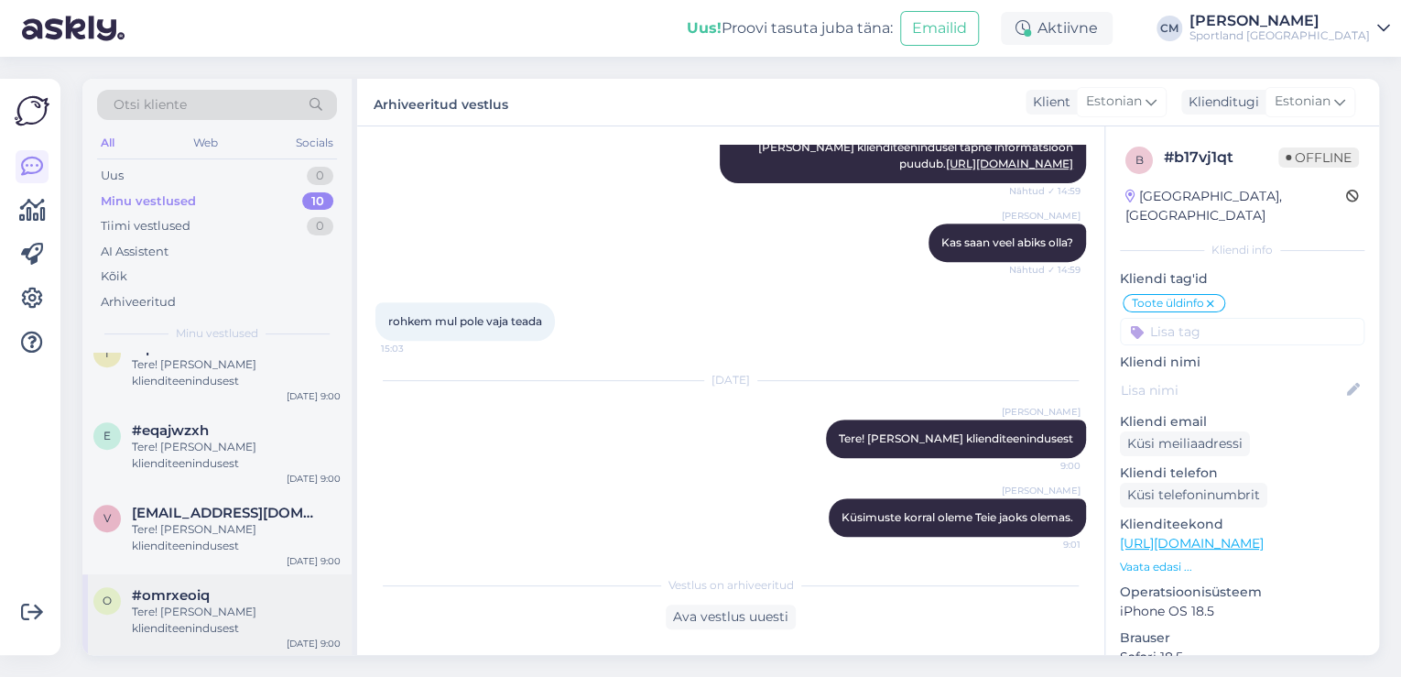
click at [215, 597] on div "#omrxeoiq" at bounding box center [236, 595] width 209 height 16
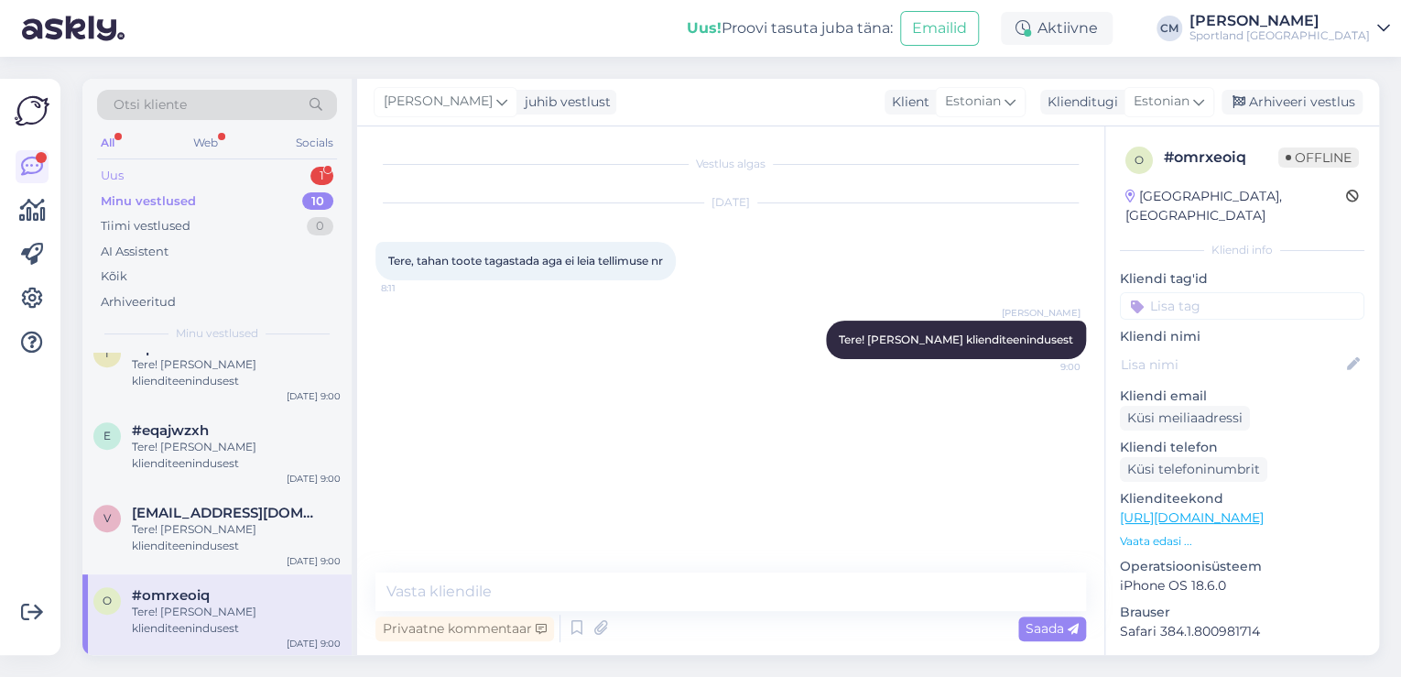
click at [313, 163] on div "Uus 1" at bounding box center [217, 176] width 240 height 26
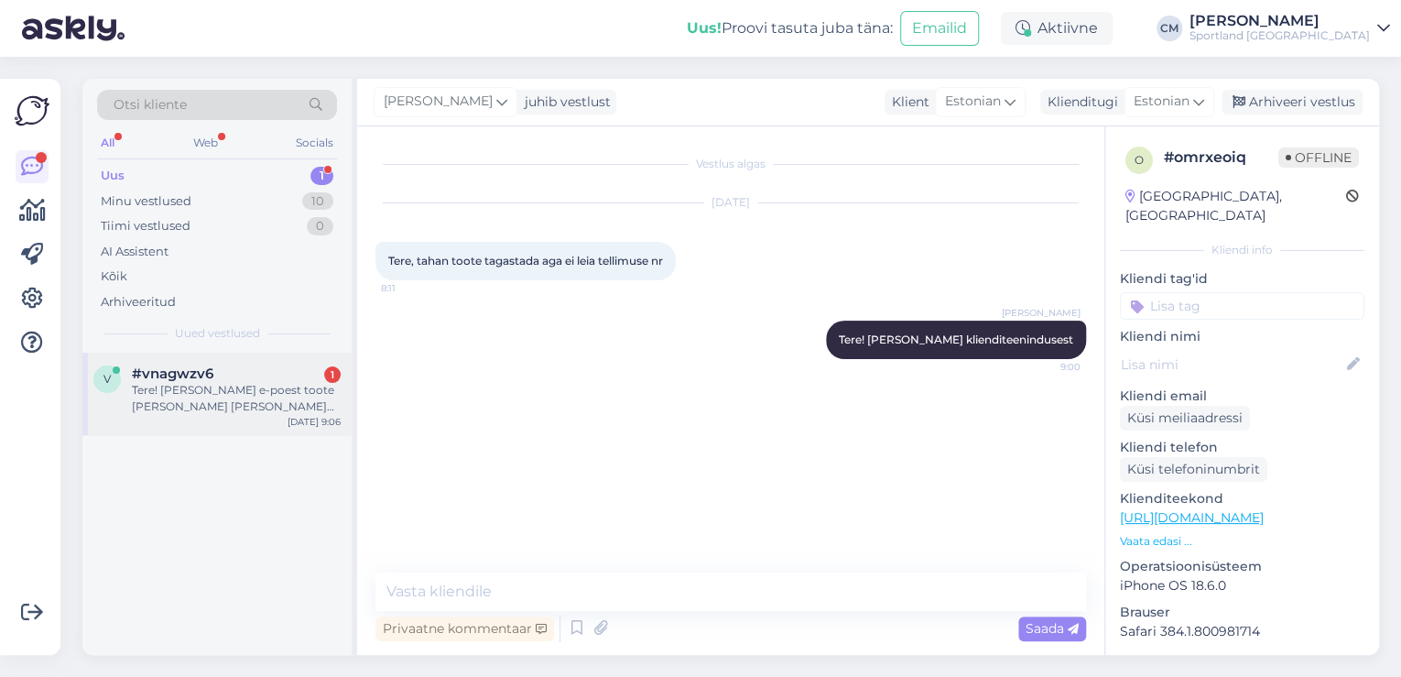
click at [243, 417] on div "v #vnagwzv6 1 Tere! [PERSON_NAME] e-poest toote [PERSON_NAME] [PERSON_NAME] tag…" at bounding box center [216, 393] width 269 height 82
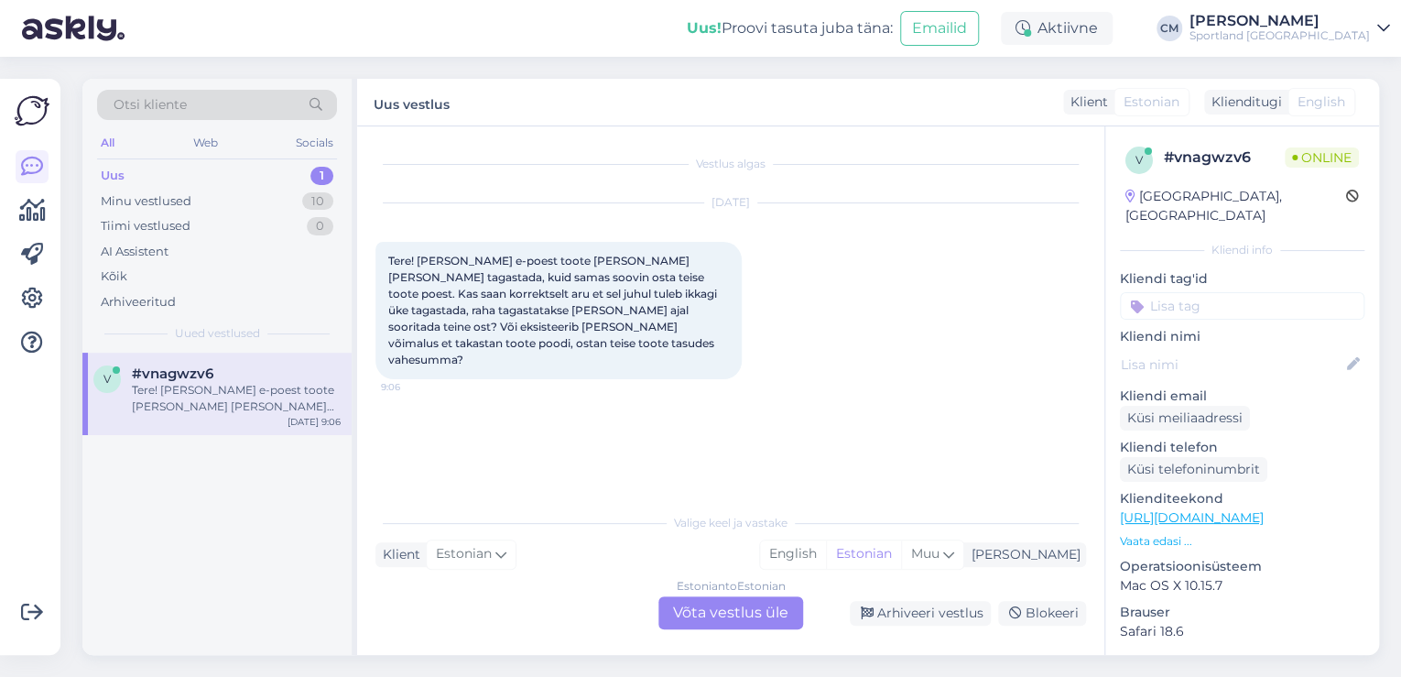
click at [768, 623] on div "Estonian to Estonian Võta vestlus üle" at bounding box center [730, 612] width 145 height 33
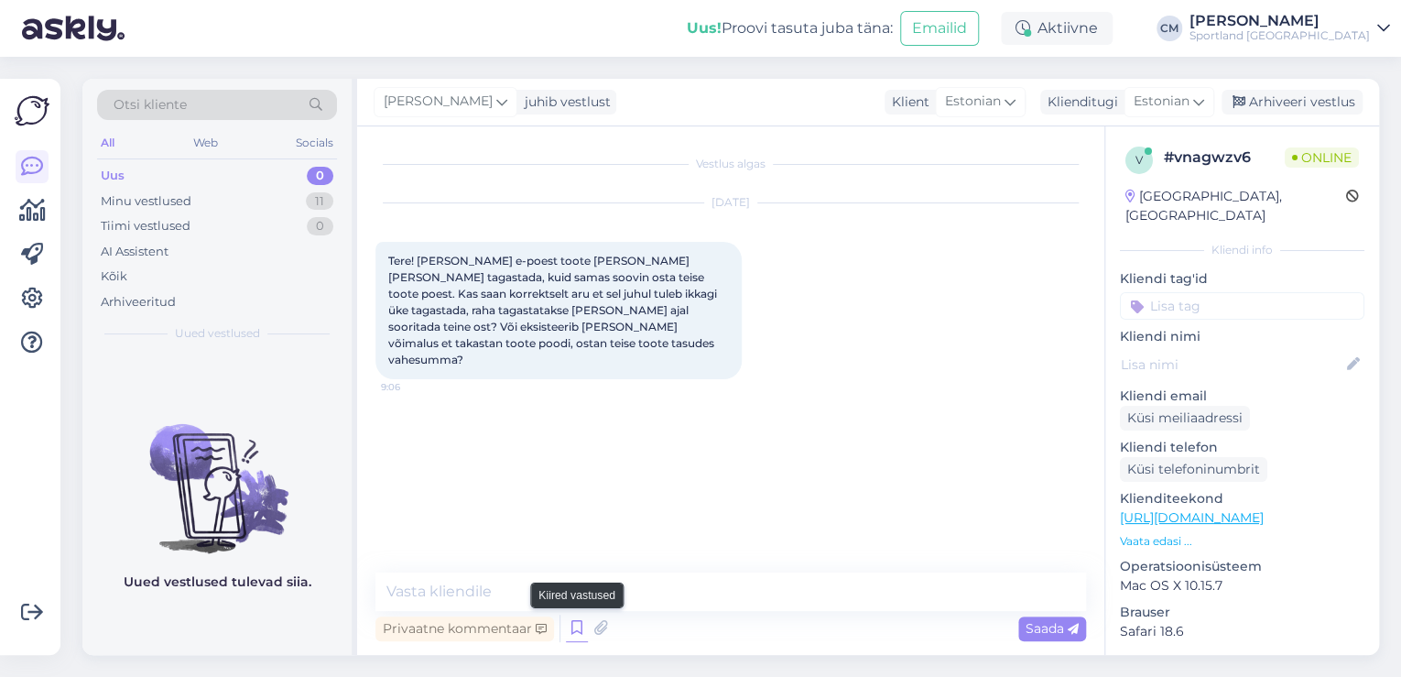
click at [578, 629] on icon at bounding box center [577, 627] width 22 height 27
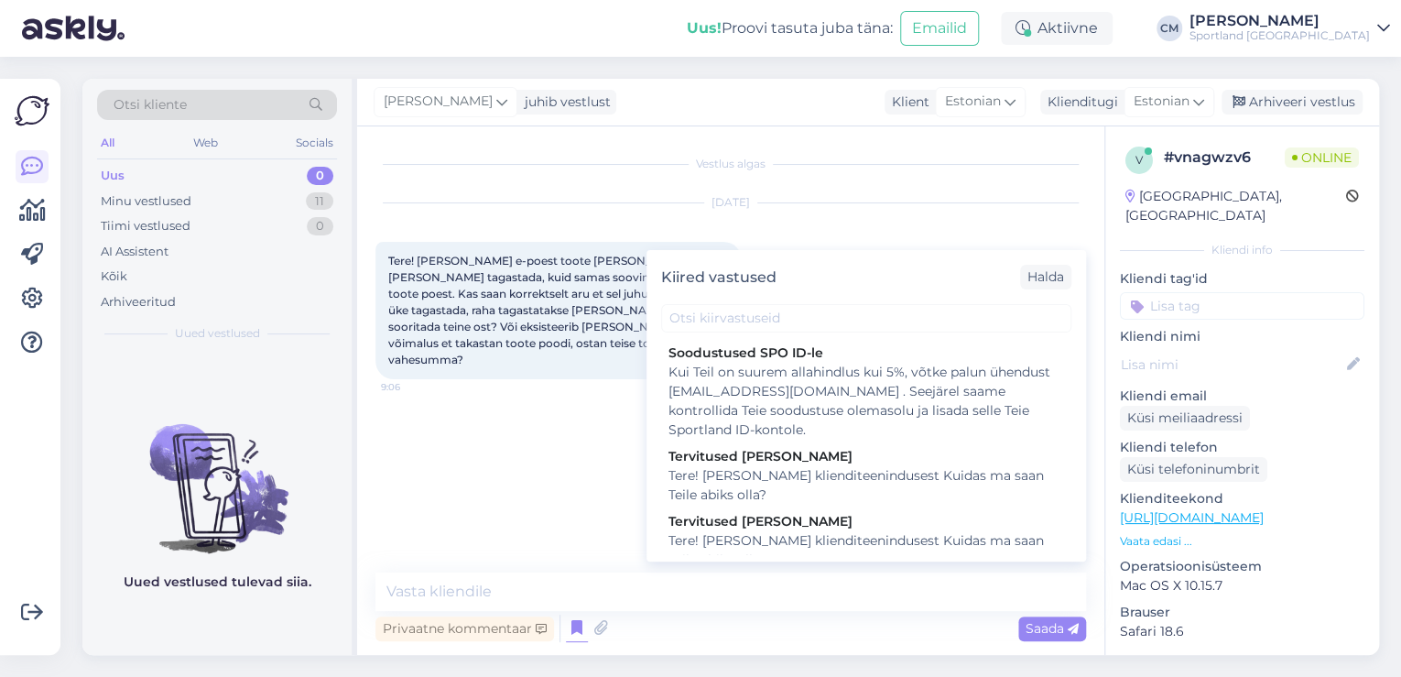
click at [800, 546] on div "Tere! [PERSON_NAME] klienditeenindusest Kuidas ma saan Teile abiks olla?" at bounding box center [865, 550] width 395 height 38
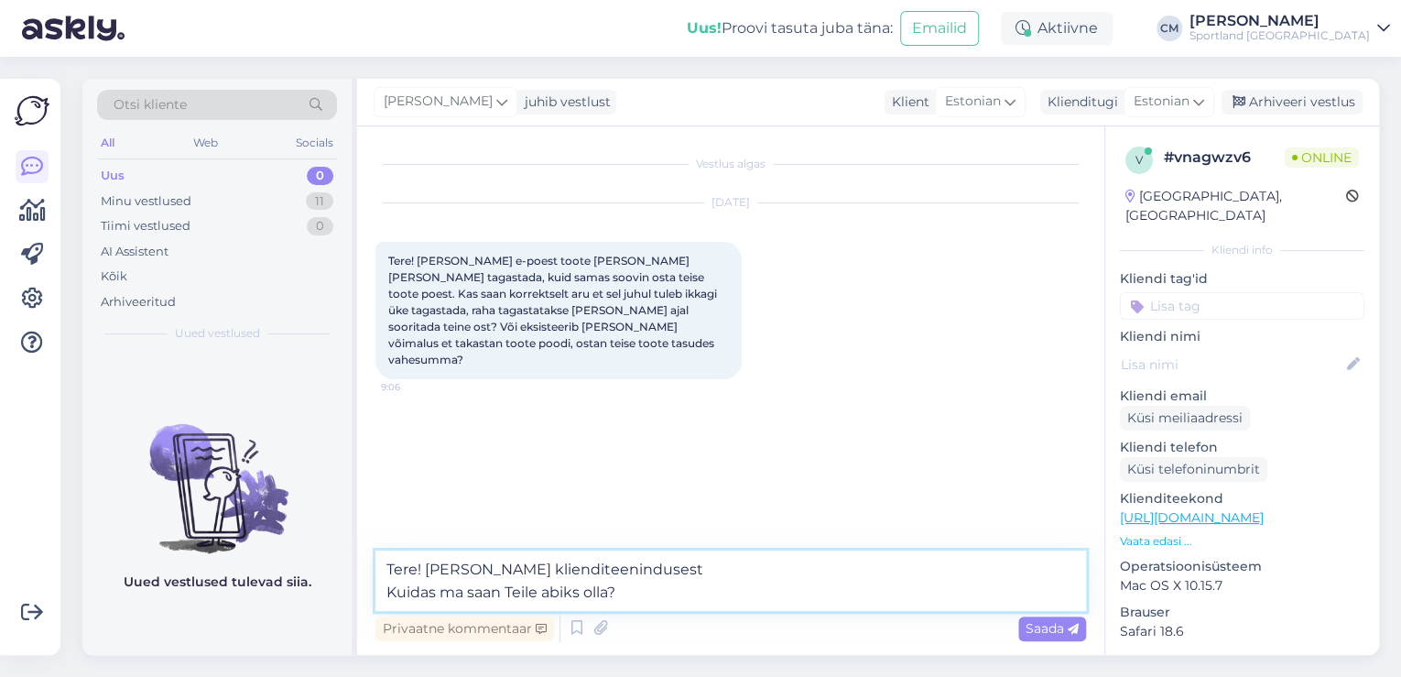
drag, startPoint x: 665, startPoint y: 581, endPoint x: 320, endPoint y: 602, distance: 344.9
click at [320, 602] on div "Otsi kliente All Web Socials Uus 0 Minu vestlused 11 Tiimi vestlused 0 AI Assis…" at bounding box center [730, 367] width 1296 height 576
type textarea "Tere! [PERSON_NAME] klienditeenindusest"
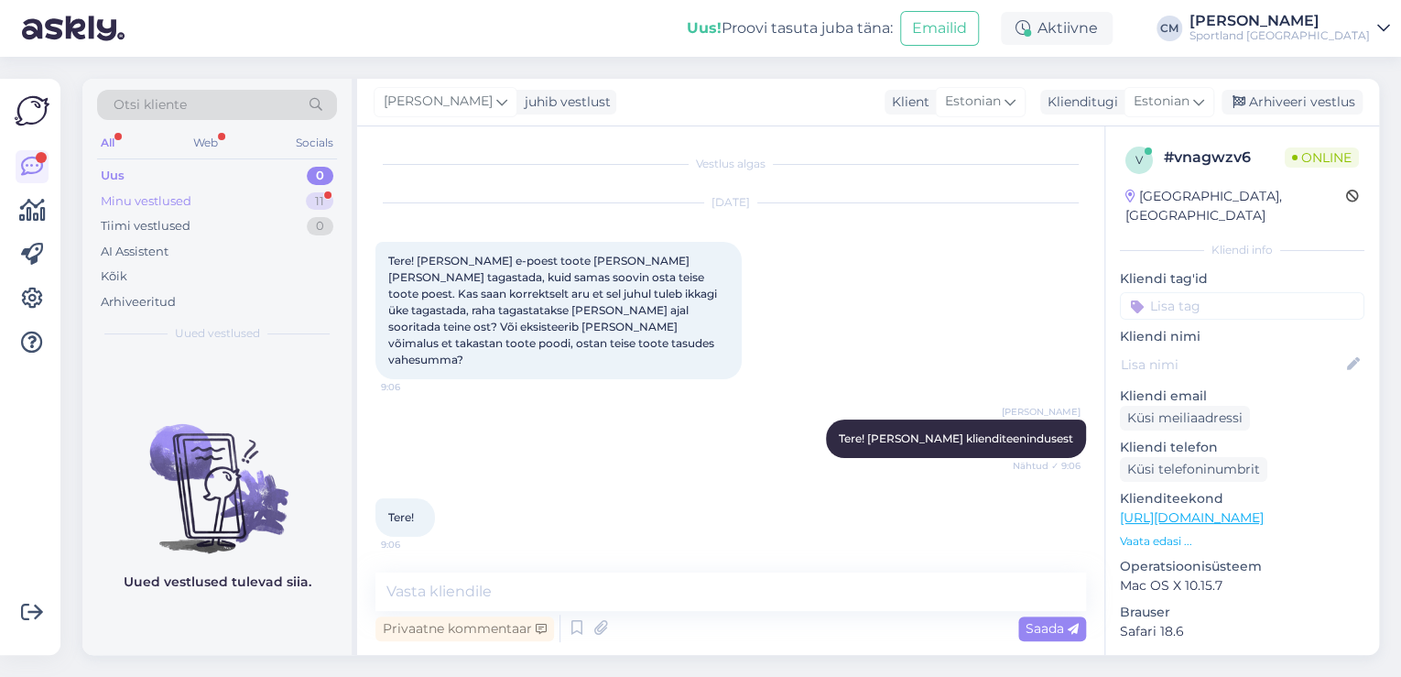
click at [237, 198] on div "Minu vestlused 11" at bounding box center [217, 202] width 240 height 26
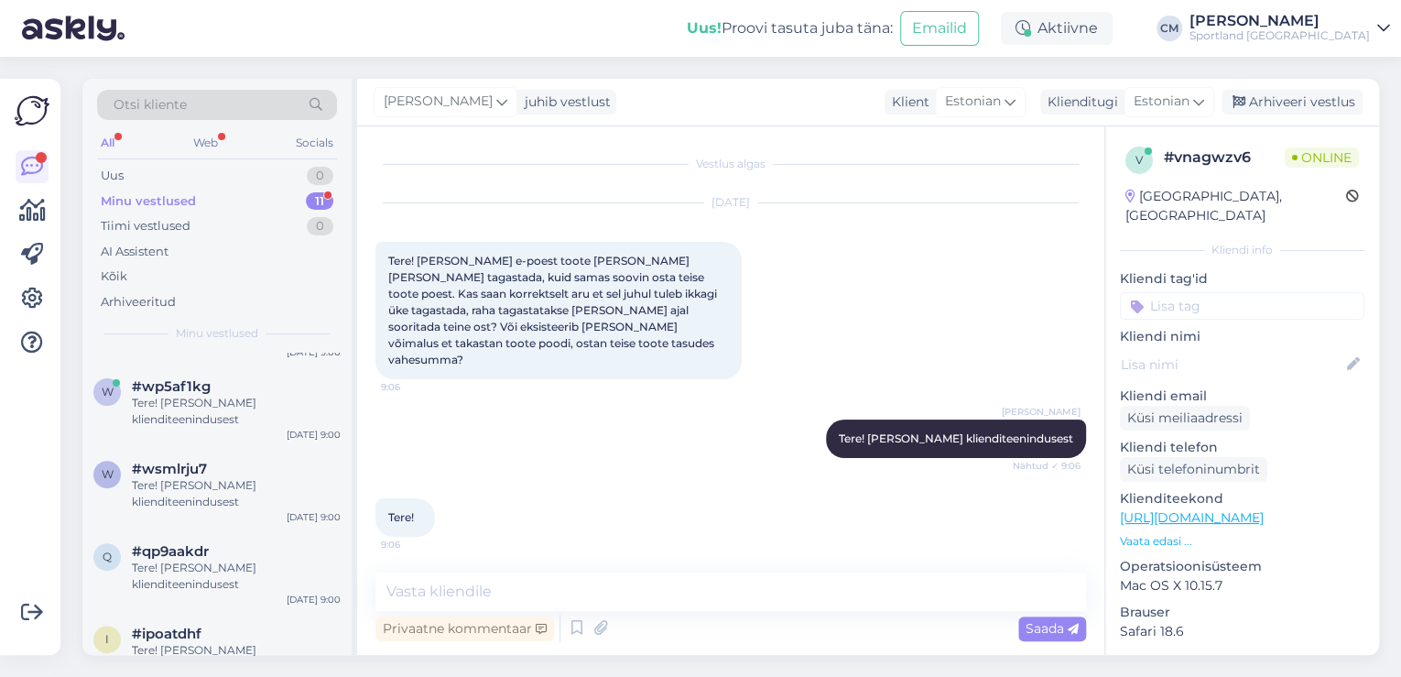
scroll to position [652, 0]
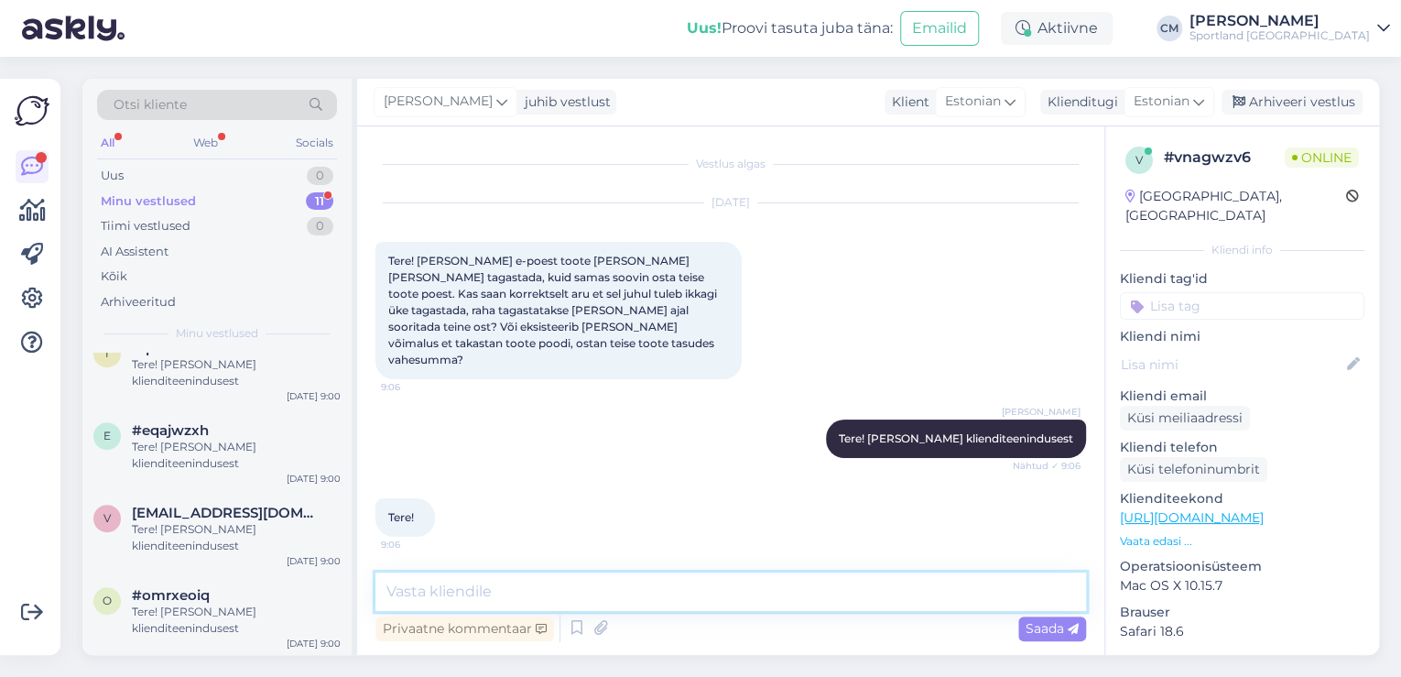
click at [490, 579] on textarea at bounding box center [730, 591] width 710 height 38
click at [604, 590] on textarea "Tellimus tulek t" at bounding box center [730, 591] width 710 height 38
click at [626, 593] on textarea "Tellimus tuleks" at bounding box center [730, 591] width 710 height 38
type textarea "Tellimus tuleks jah tagastada ja kauplusest eraldi uus toode soetada."
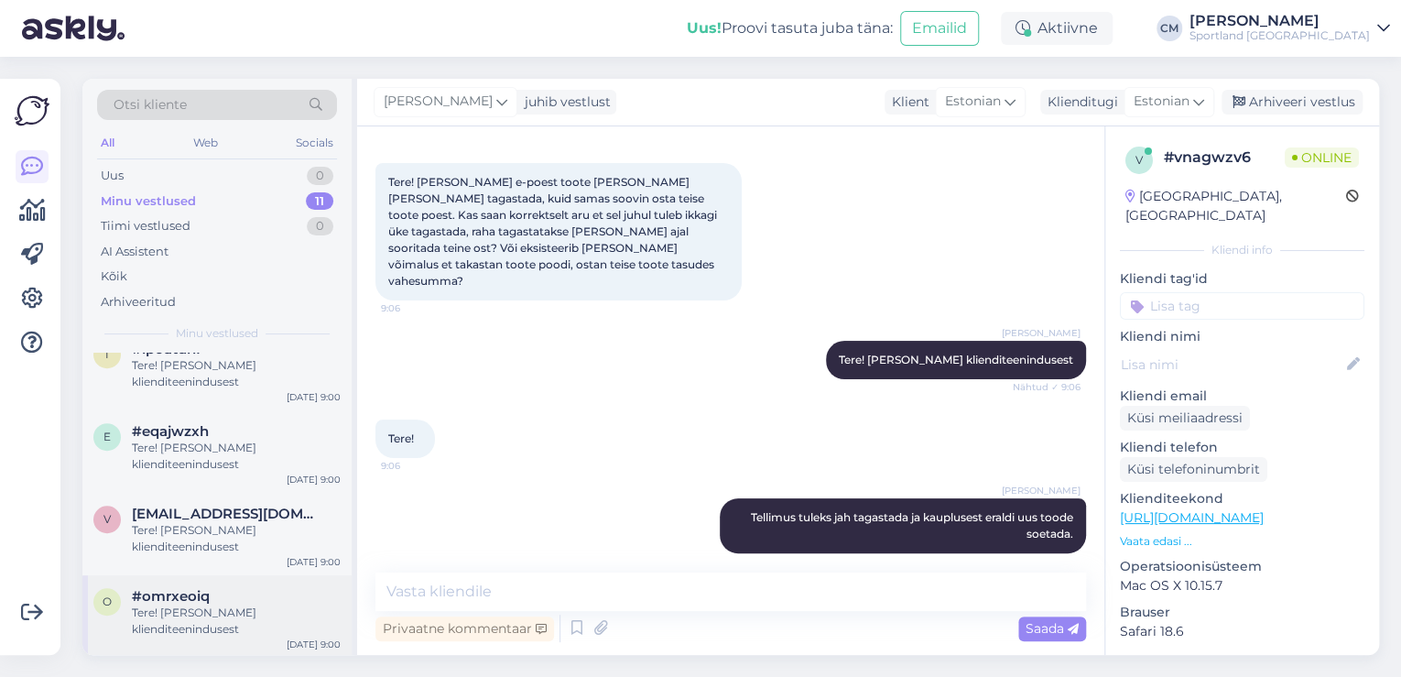
click at [272, 589] on div "#omrxeoiq" at bounding box center [236, 596] width 209 height 16
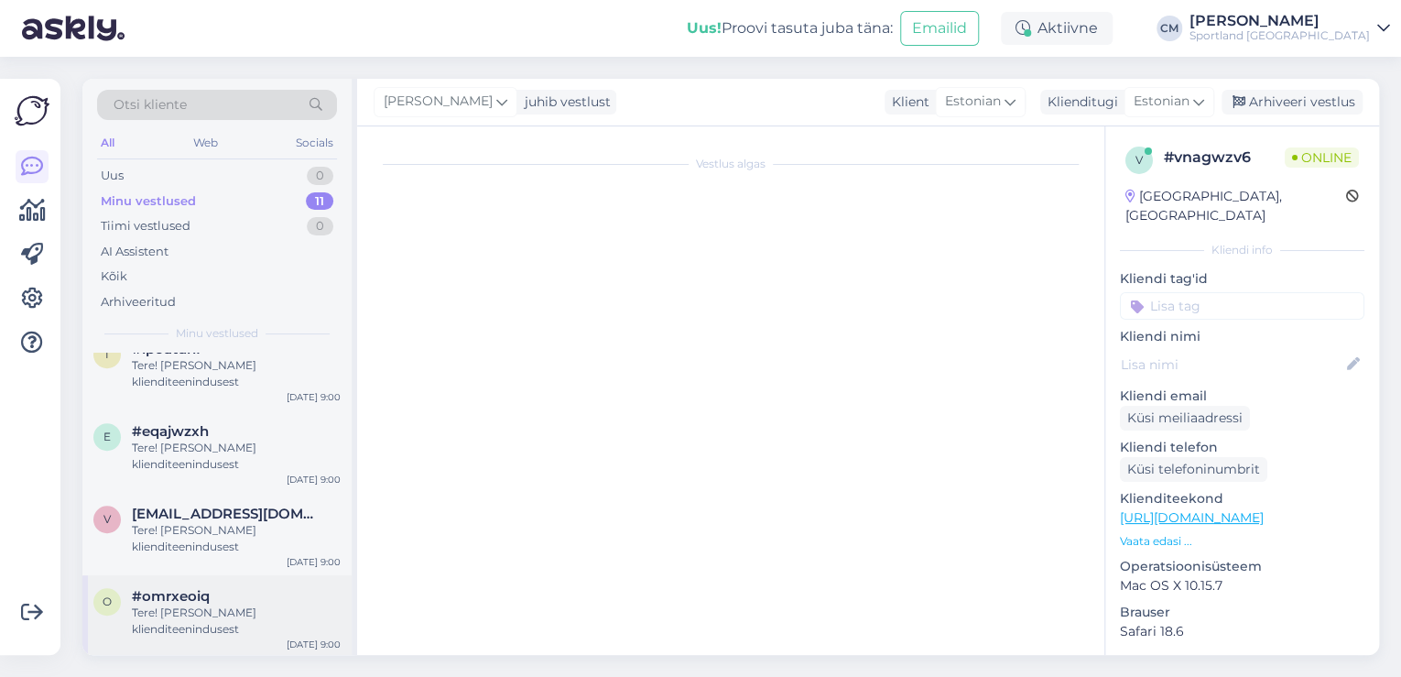
scroll to position [0, 0]
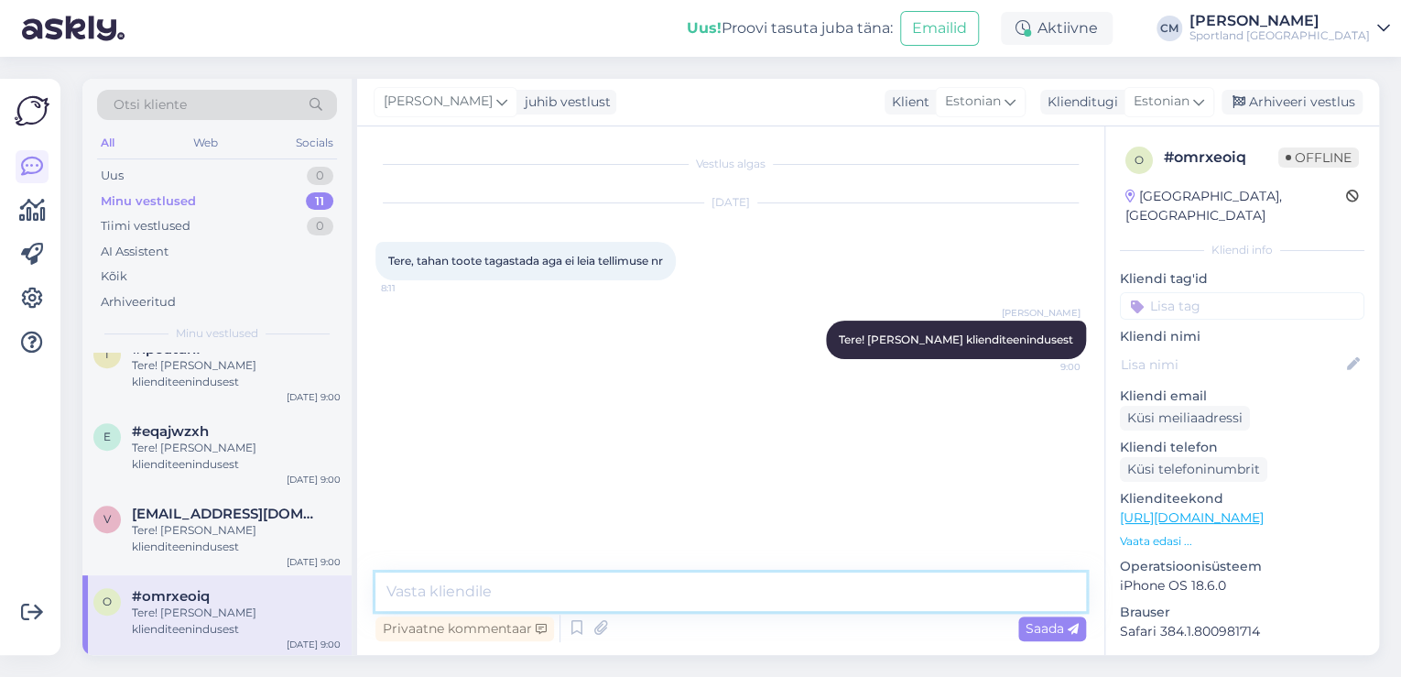
click at [481, 590] on textarea at bounding box center [730, 591] width 710 height 38
type textarea "[PERSON_NAME] nimele tellimus oli vormistatud?"
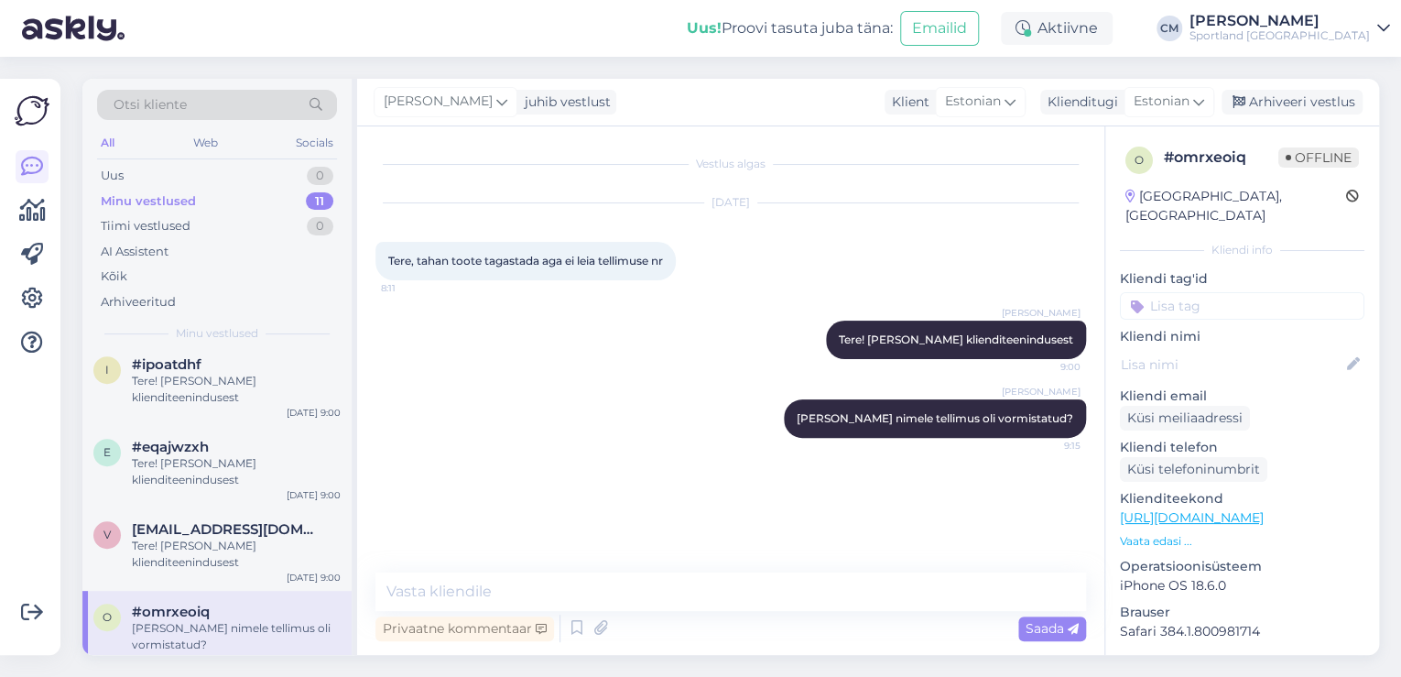
click at [1319, 82] on div "[PERSON_NAME] juhib vestlust Klient [DEMOGRAPHIC_DATA] Klienditugi [DEMOGRAPHIC…" at bounding box center [868, 103] width 1022 height 48
click at [1321, 104] on div "Arhiveeri vestlus" at bounding box center [1291, 102] width 141 height 25
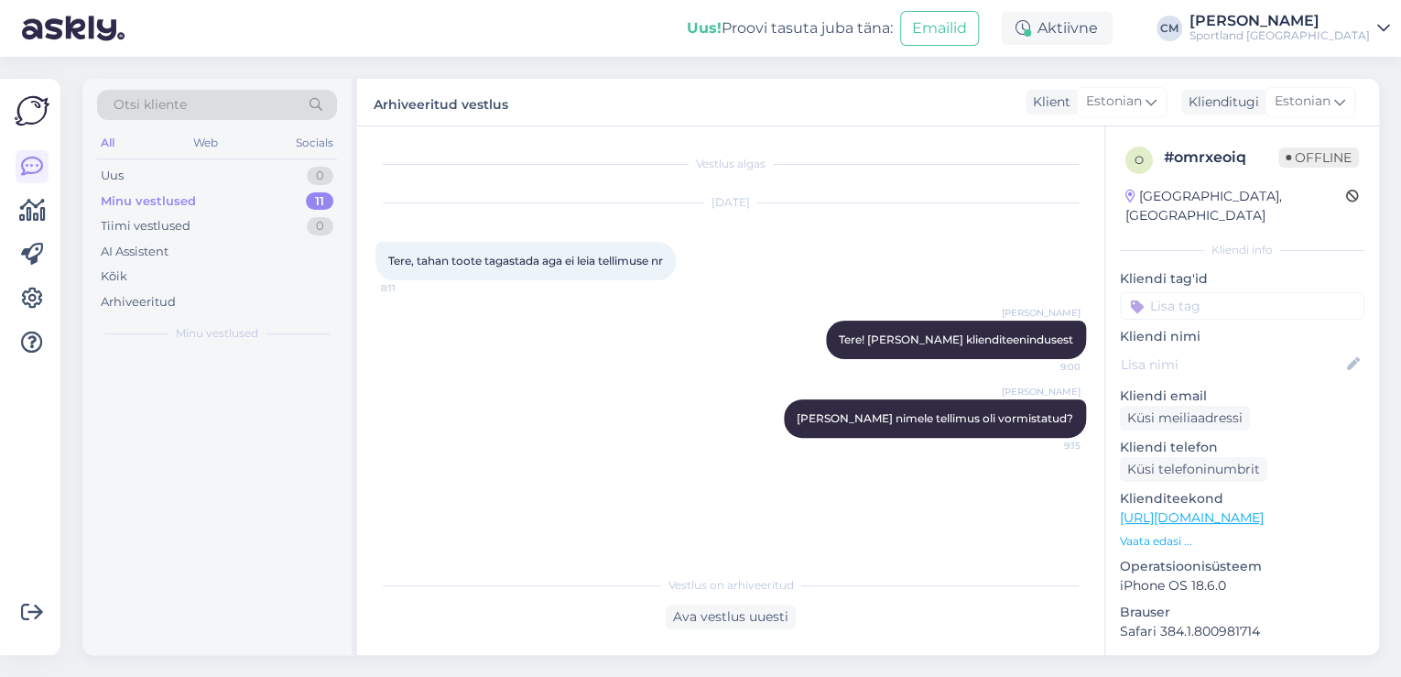
scroll to position [0, 0]
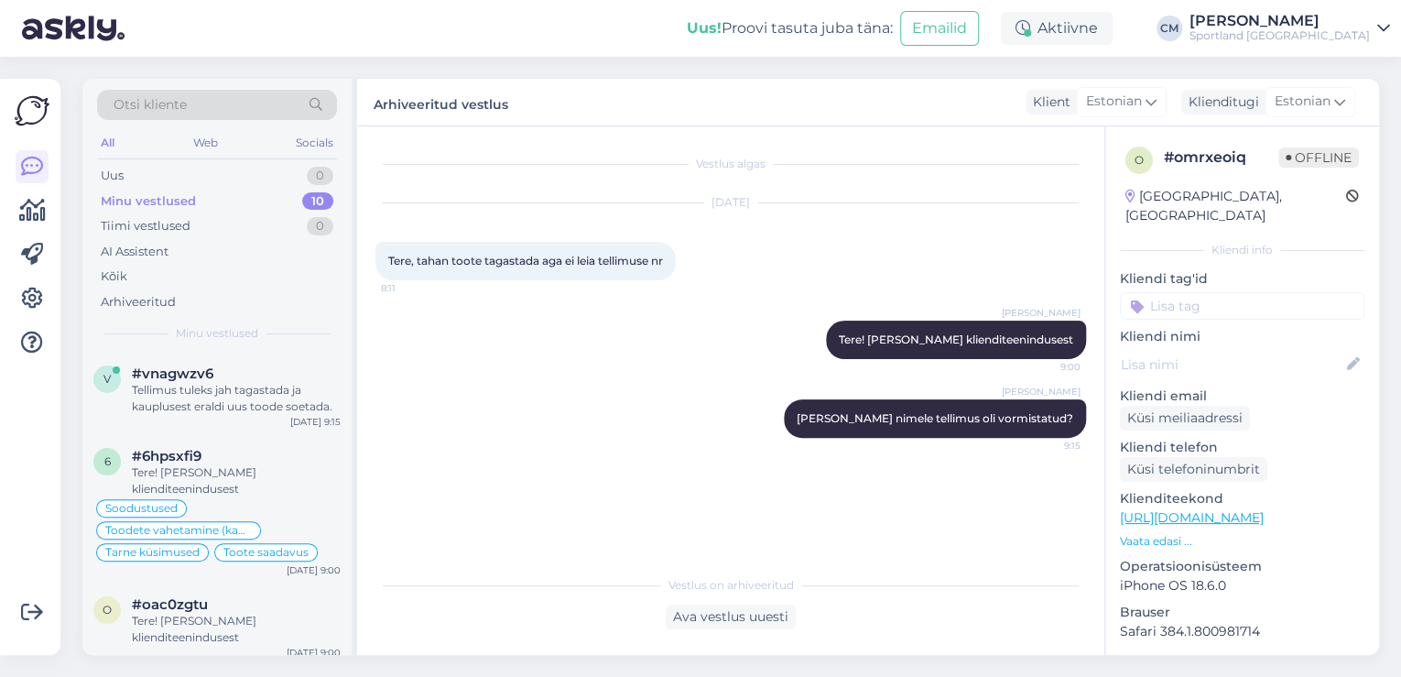
click at [1258, 292] on input at bounding box center [1242, 305] width 244 height 27
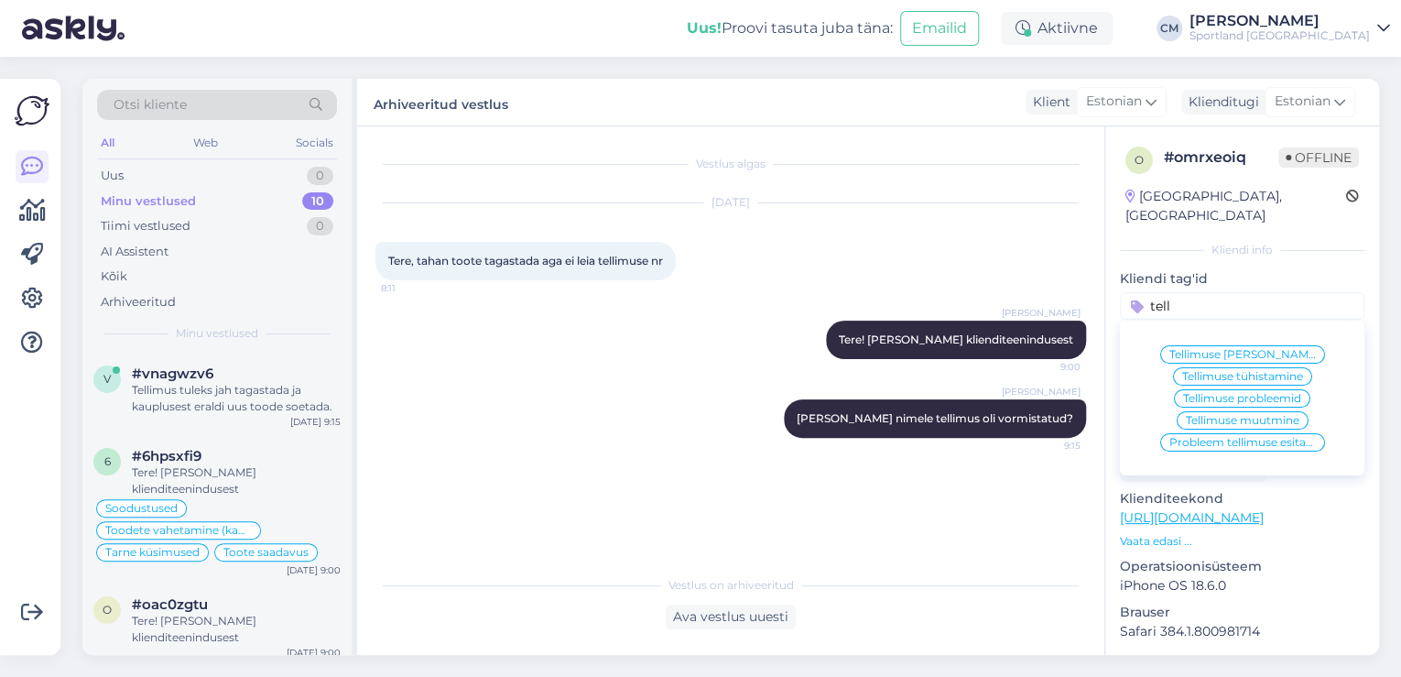
type input "tell"
click at [1252, 345] on div "Tellimuse [PERSON_NAME] info" at bounding box center [1242, 354] width 165 height 18
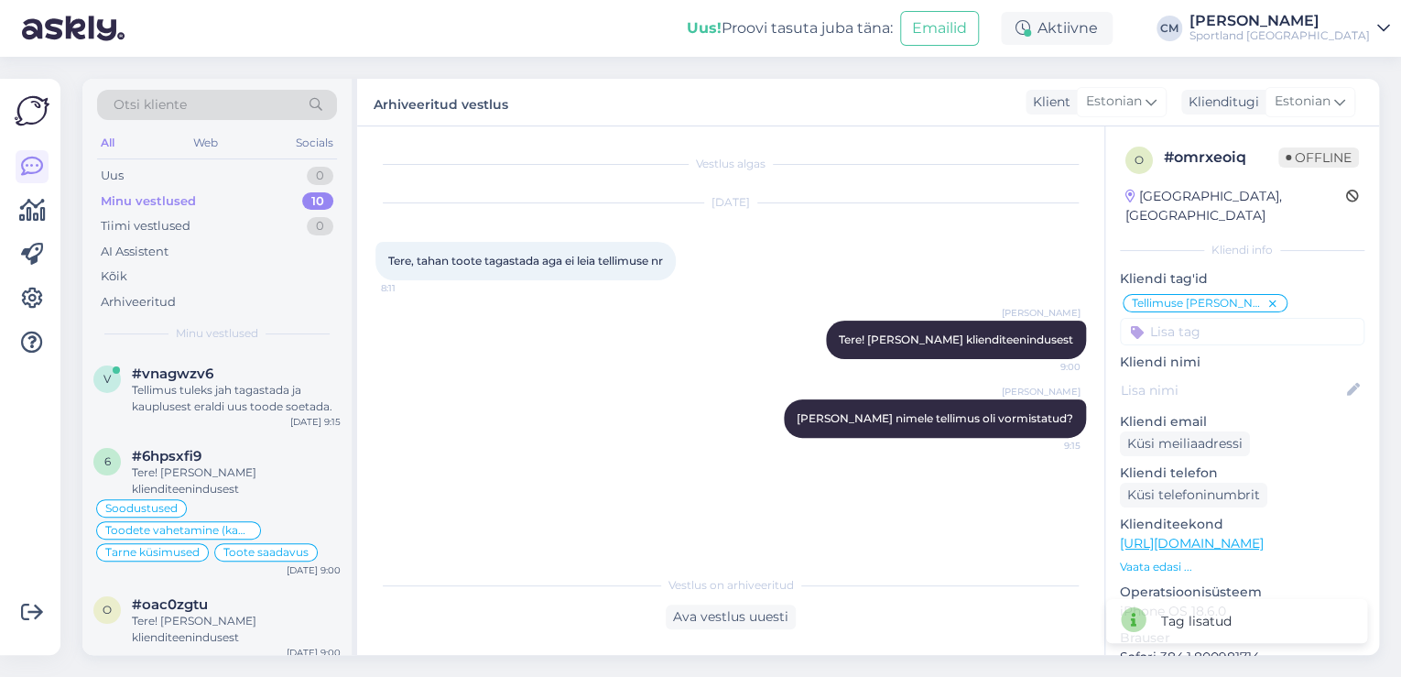
click at [1186, 318] on input at bounding box center [1242, 331] width 244 height 27
type input "tagasta"
click at [1227, 396] on span "Tagastamine (e-pood)" at bounding box center [1242, 401] width 122 height 11
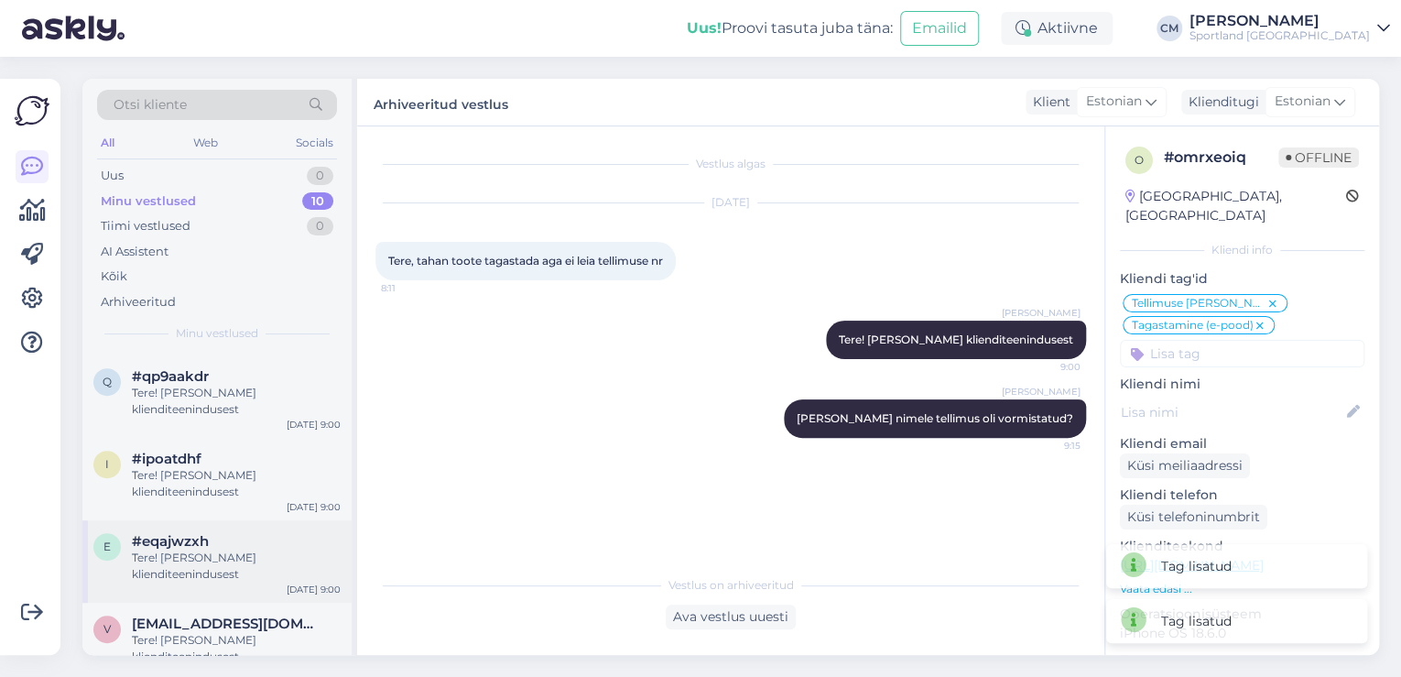
scroll to position [586, 0]
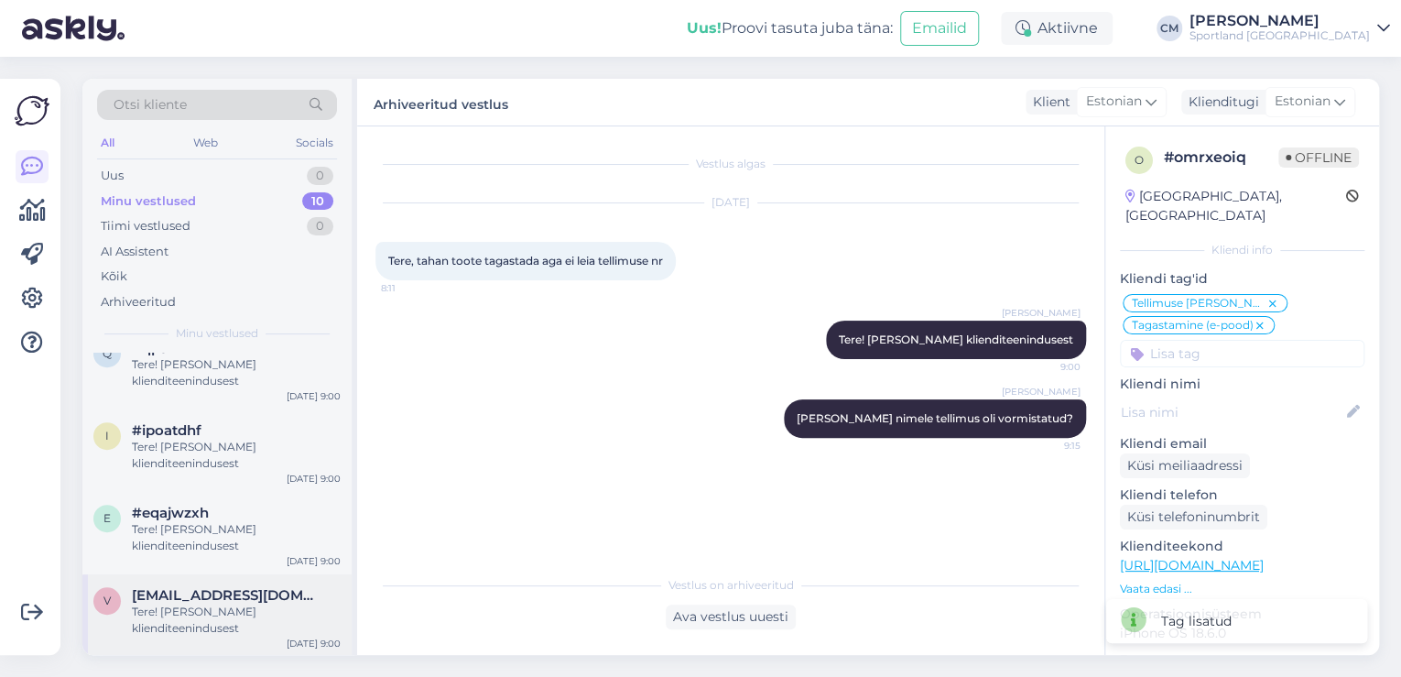
click at [227, 583] on div "v [EMAIL_ADDRESS][DOMAIN_NAME] Tere! [PERSON_NAME] klienditeenindusest [DATE] 9…" at bounding box center [216, 615] width 269 height 82
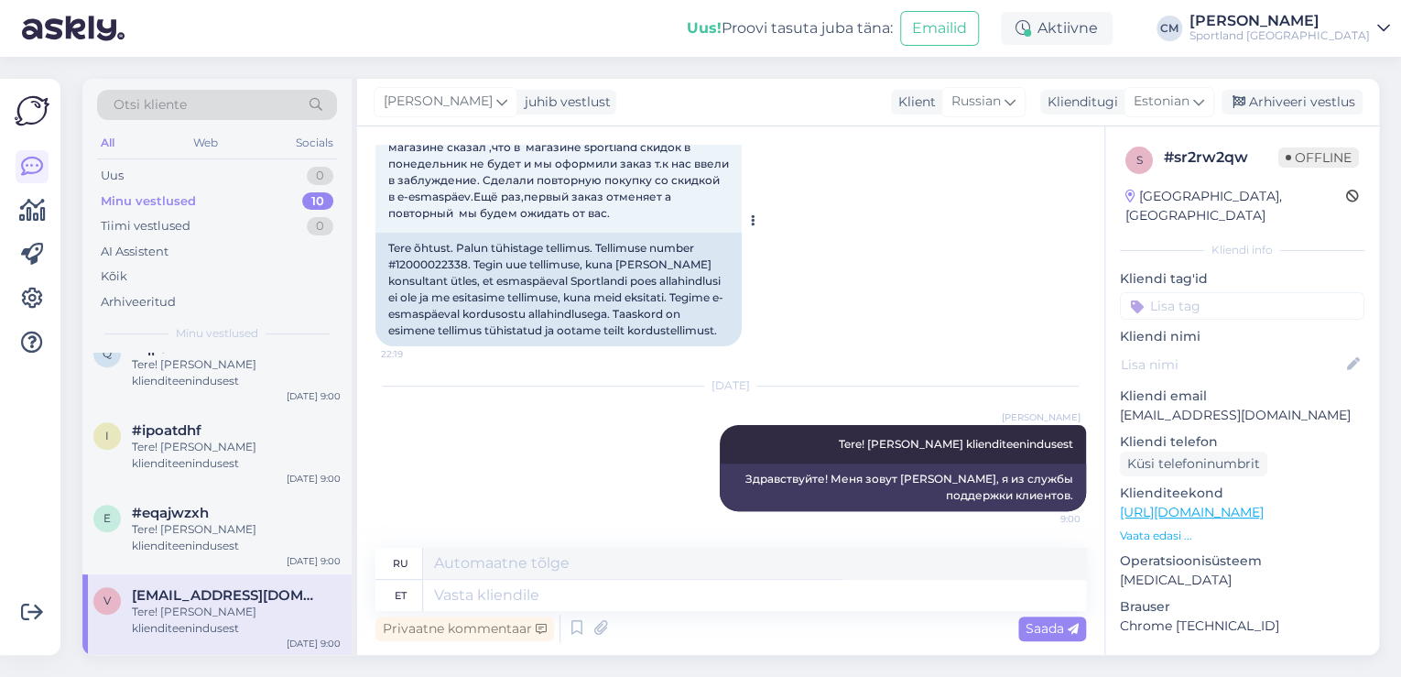
click at [422, 261] on div "Tere õhtust. Palun tühistage tellimus. Tellimuse number #12000022338. Tegin uue…" at bounding box center [558, 290] width 366 height 114
copy div "12000022338"
click at [779, 614] on div "Privaatne kommentaar Saada" at bounding box center [730, 628] width 710 height 35
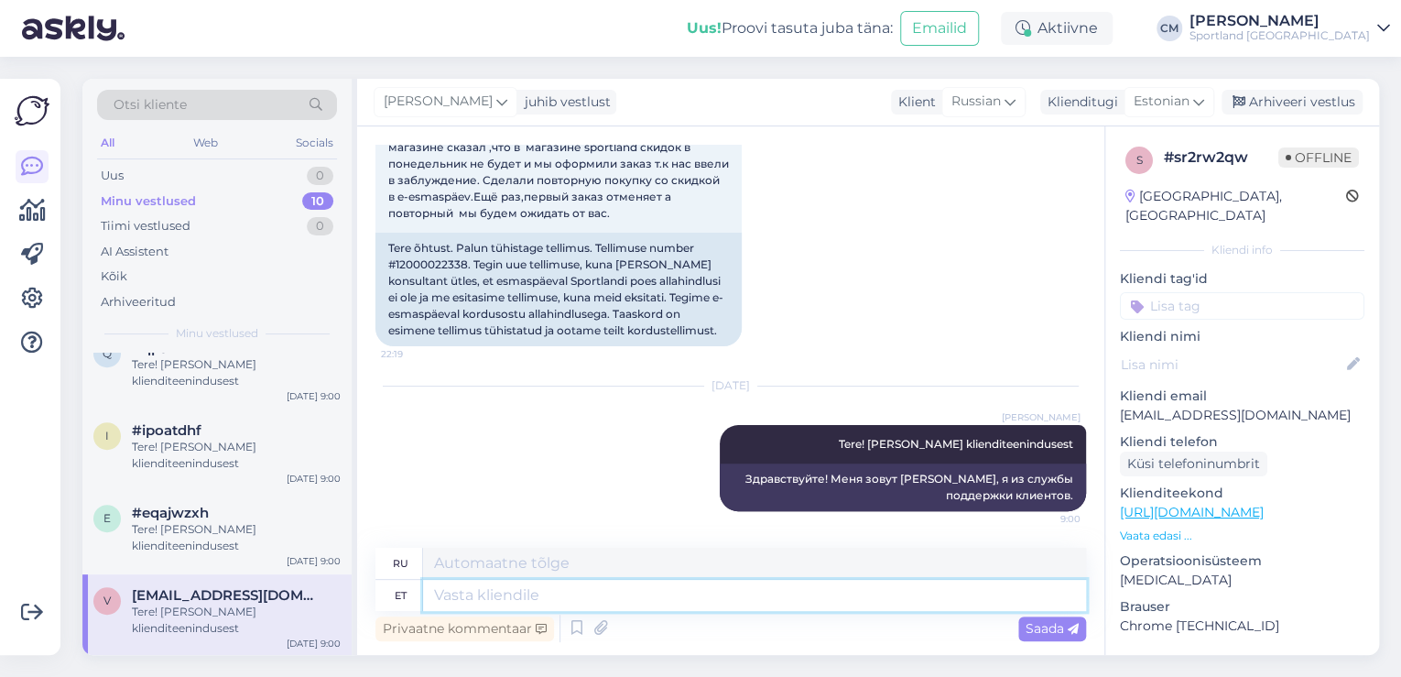
click at [739, 602] on textarea at bounding box center [754, 594] width 663 height 31
type textarea "Tellimus o"
type textarea "Заказ"
type textarea "Tellimus on t"
type textarea "Порядок такой:"
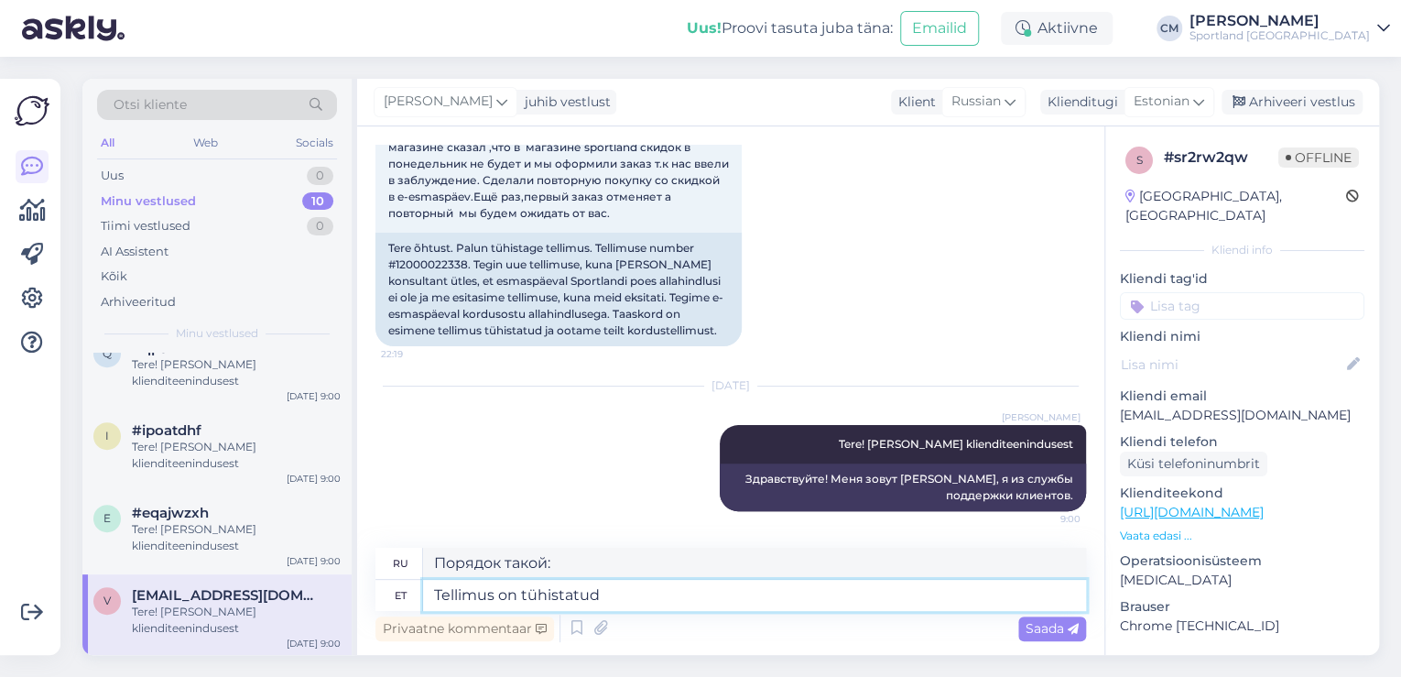
type textarea "Tellimus on tühistatud."
type textarea "Заказ был отменен."
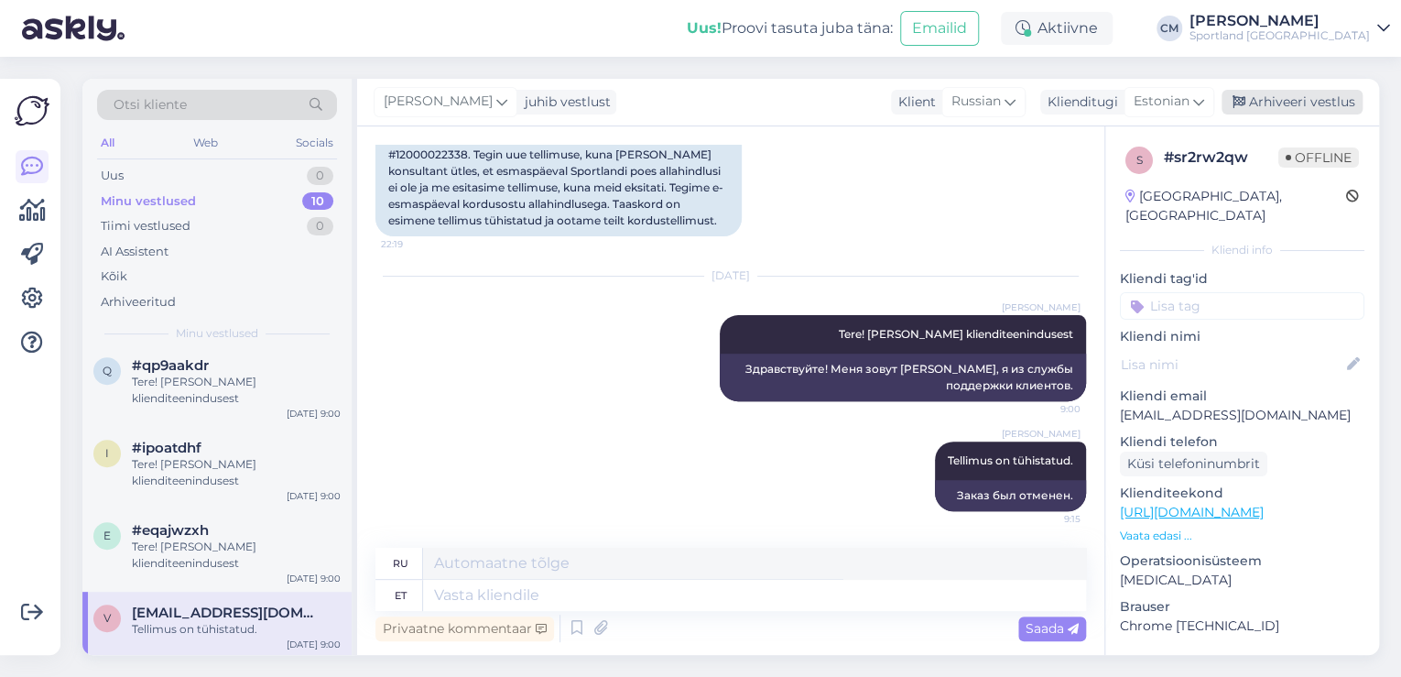
click at [1334, 116] on div "[PERSON_NAME] juhib vestlust Klient [DEMOGRAPHIC_DATA] Klienditugi [DEMOGRAPHIC…" at bounding box center [868, 103] width 1022 height 48
click at [1326, 108] on div "Arhiveeri vestlus" at bounding box center [1291, 102] width 141 height 25
click at [1237, 293] on input at bounding box center [1242, 305] width 244 height 27
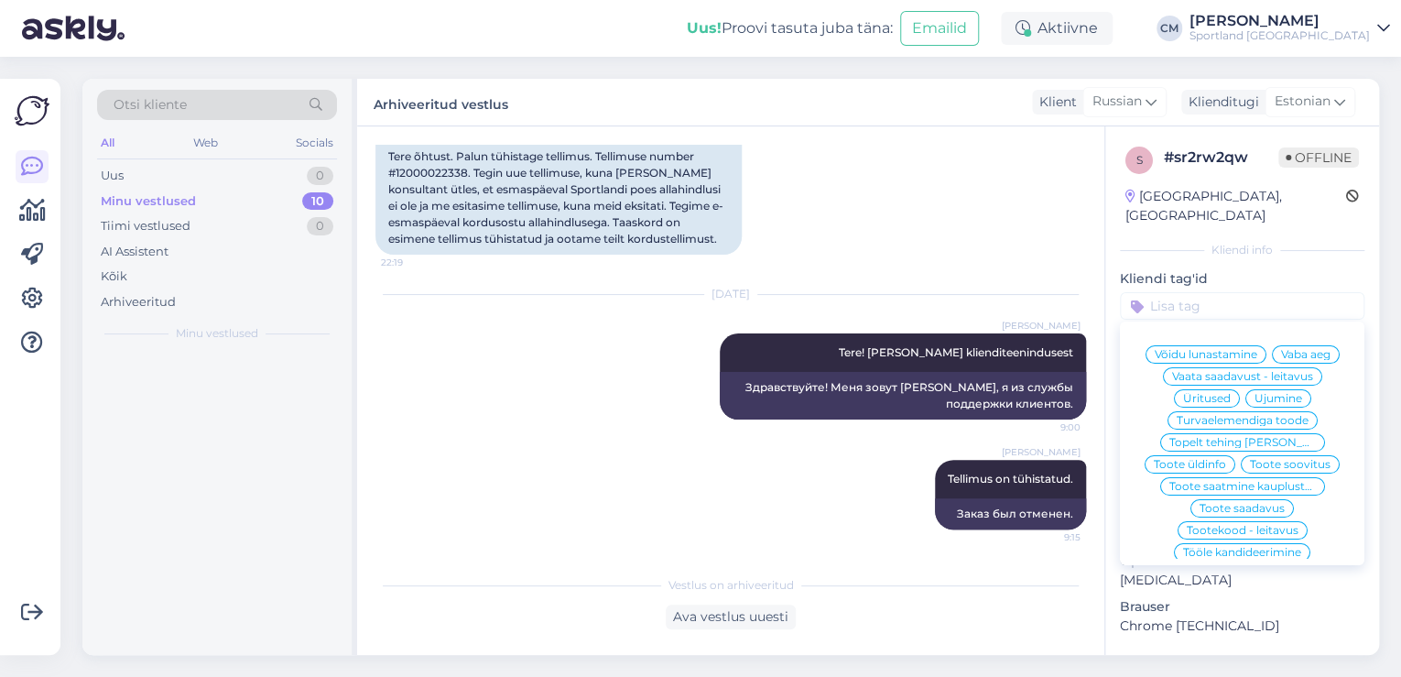
scroll to position [238, 0]
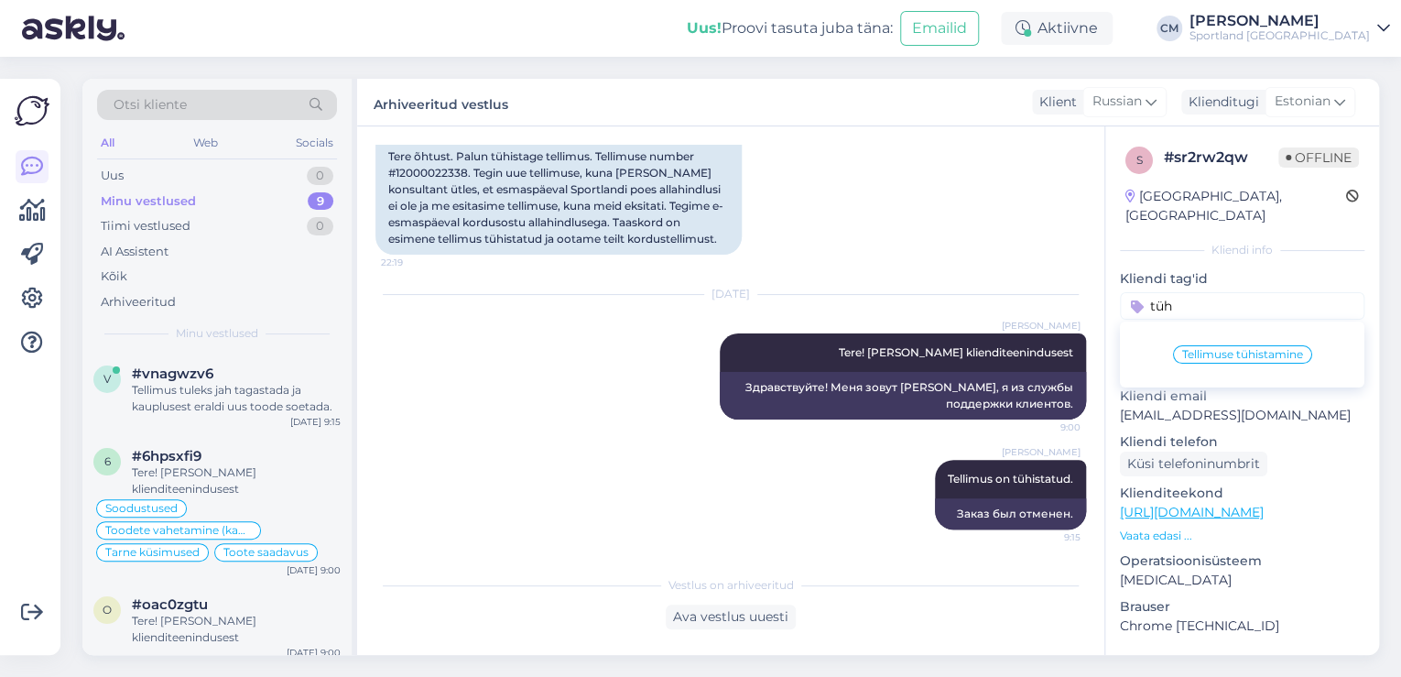
type input "tüh"
click at [1235, 349] on span "Tellimuse tühistamine" at bounding box center [1242, 354] width 121 height 11
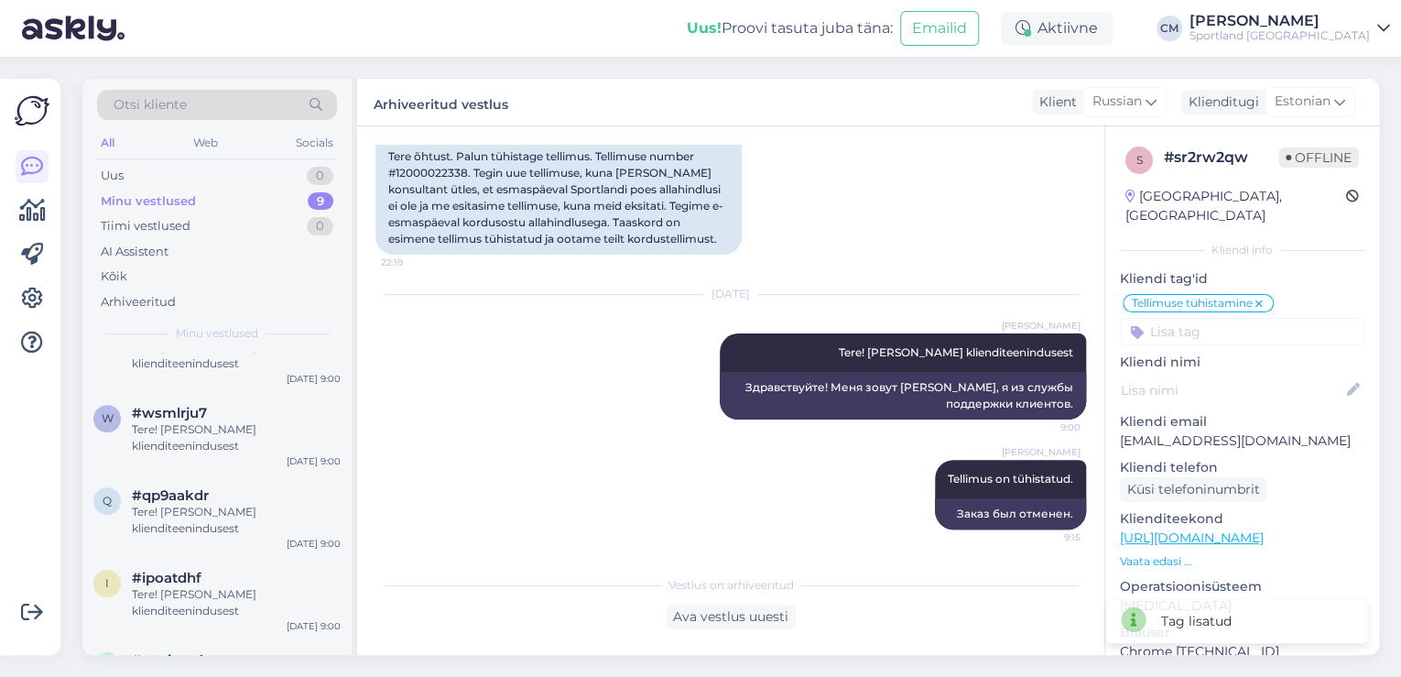
scroll to position [503, 0]
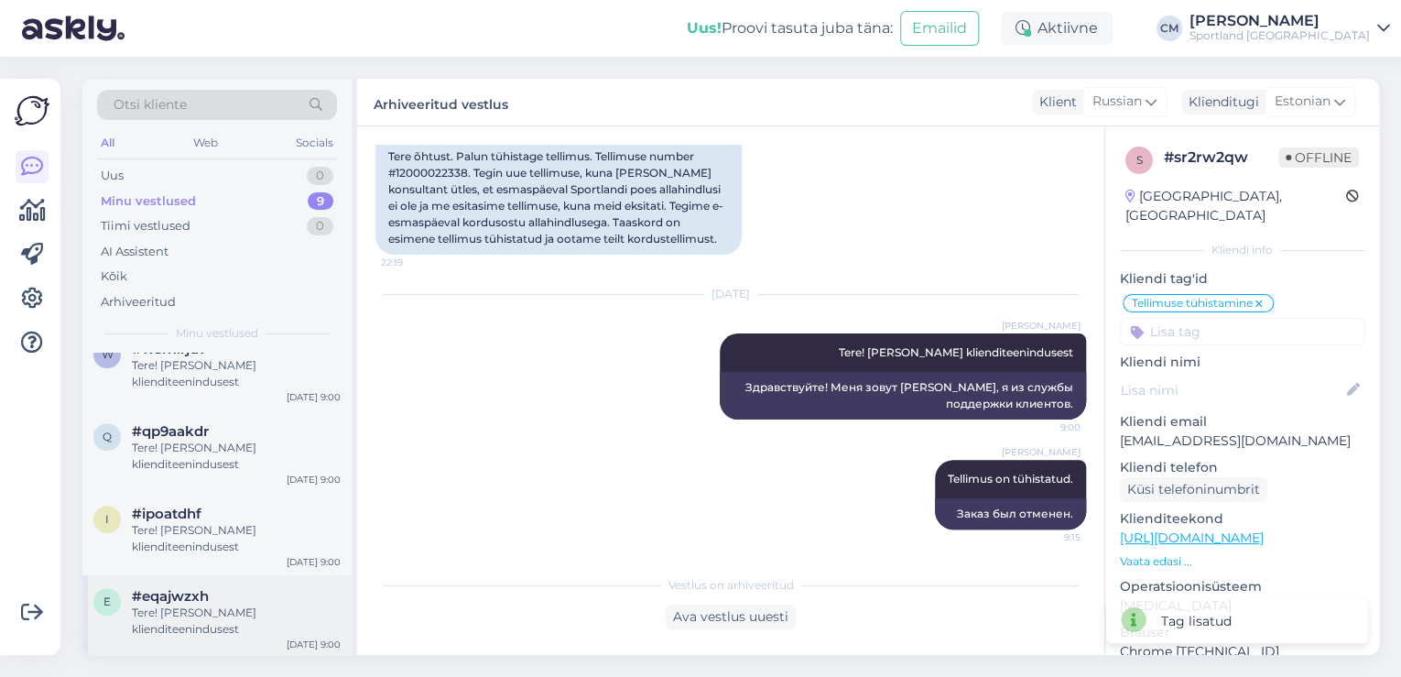
click at [176, 604] on div "Tere! [PERSON_NAME] klienditeenindusest" at bounding box center [236, 620] width 209 height 33
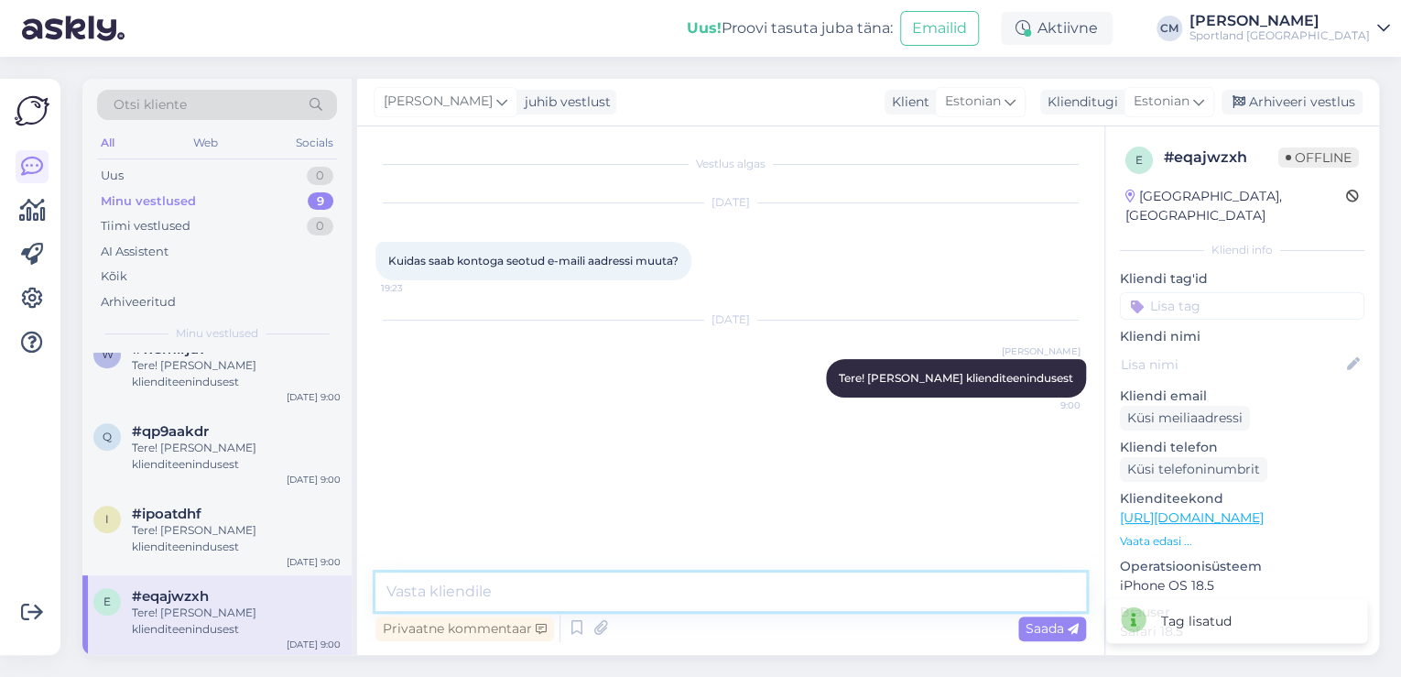
click at [440, 579] on textarea at bounding box center [730, 591] width 710 height 38
type textarea "Palun esitage vana meiliaadress millega konto loodud ja uus e-mail."
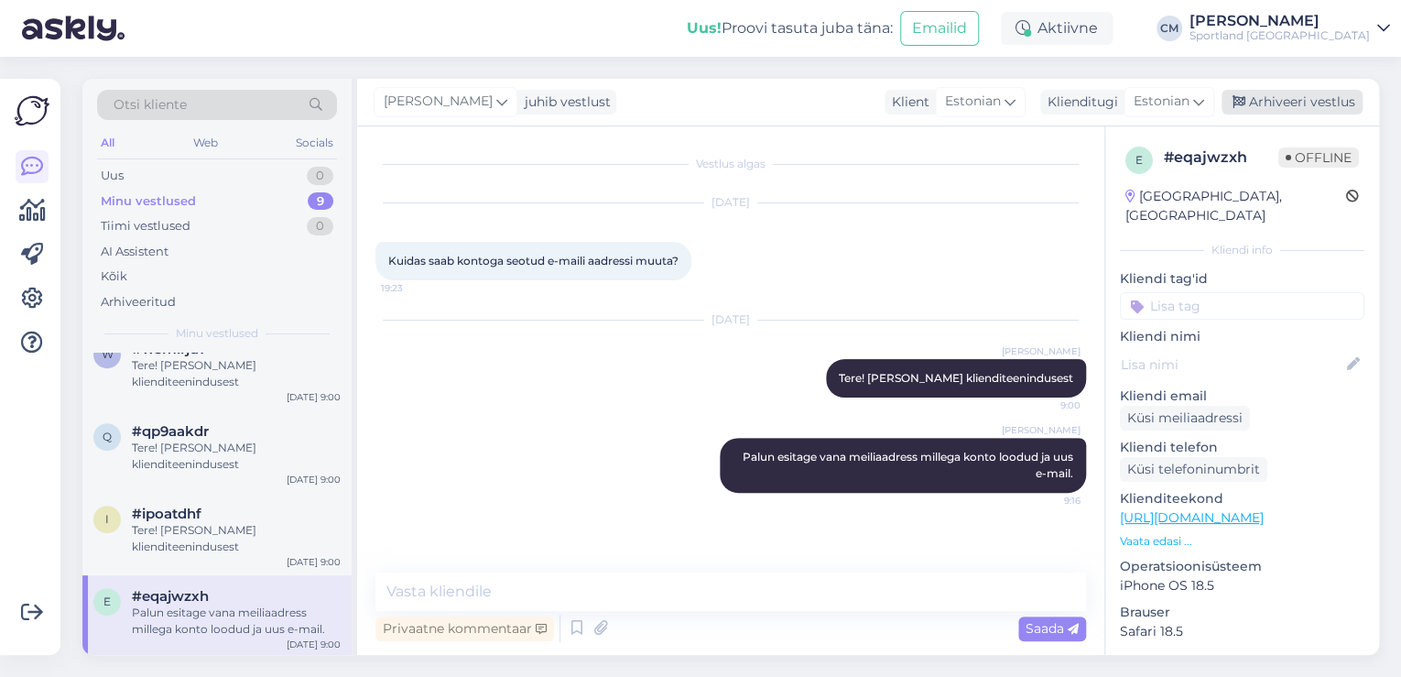
click at [1278, 101] on div "Arhiveeri vestlus" at bounding box center [1291, 102] width 141 height 25
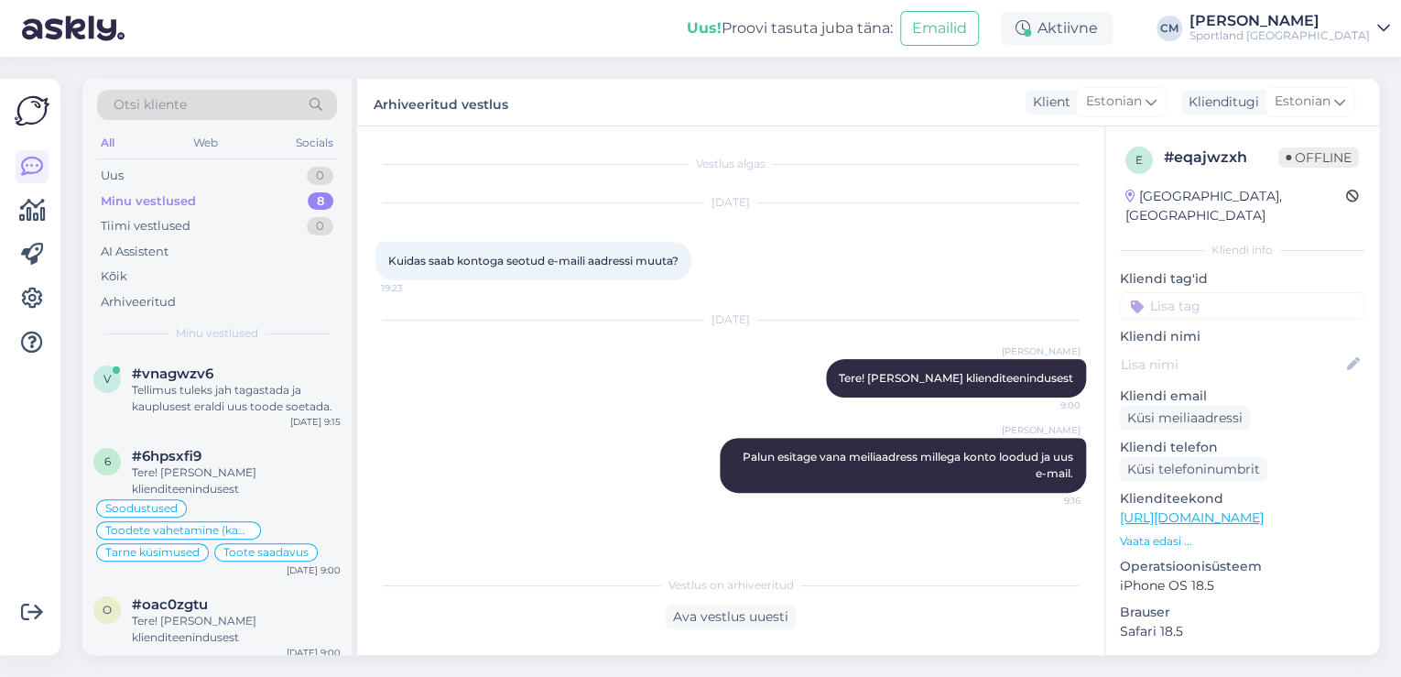
click at [1261, 292] on input at bounding box center [1242, 305] width 244 height 27
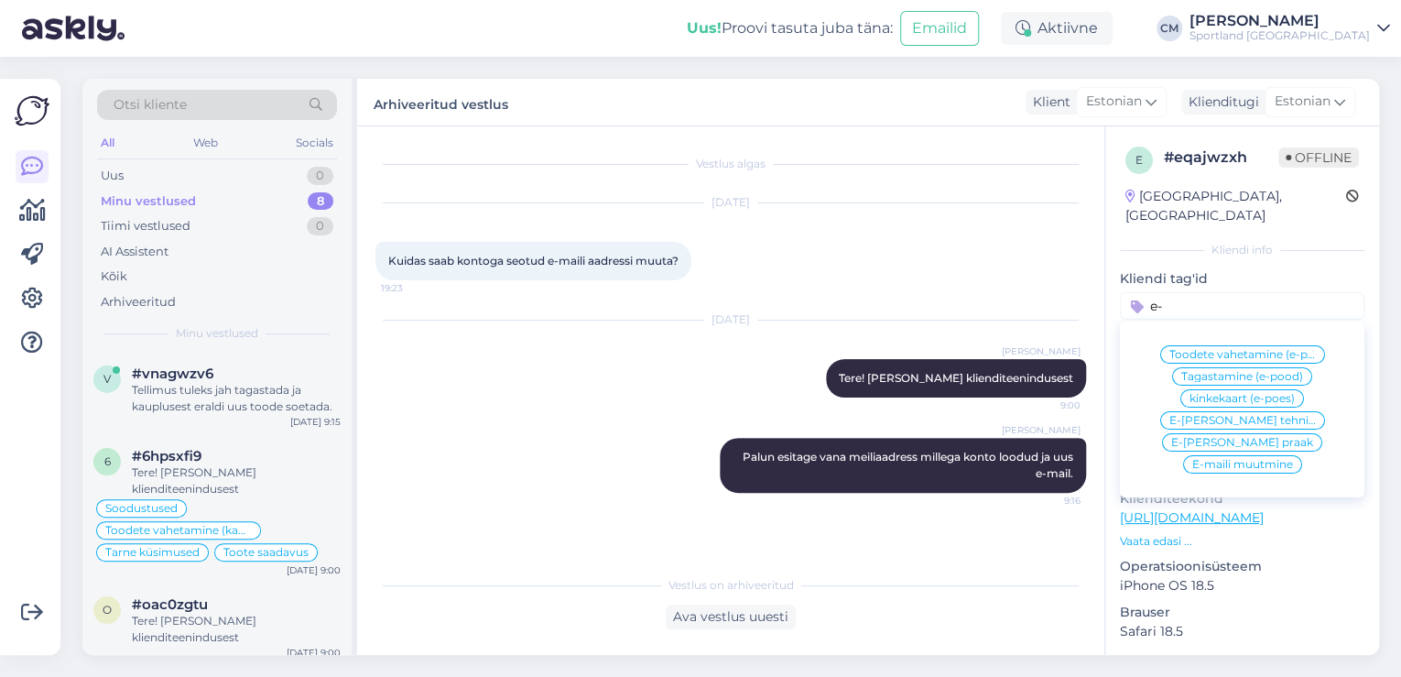
type input "e-"
click at [1277, 459] on span "E-maili muutmine" at bounding box center [1242, 464] width 101 height 11
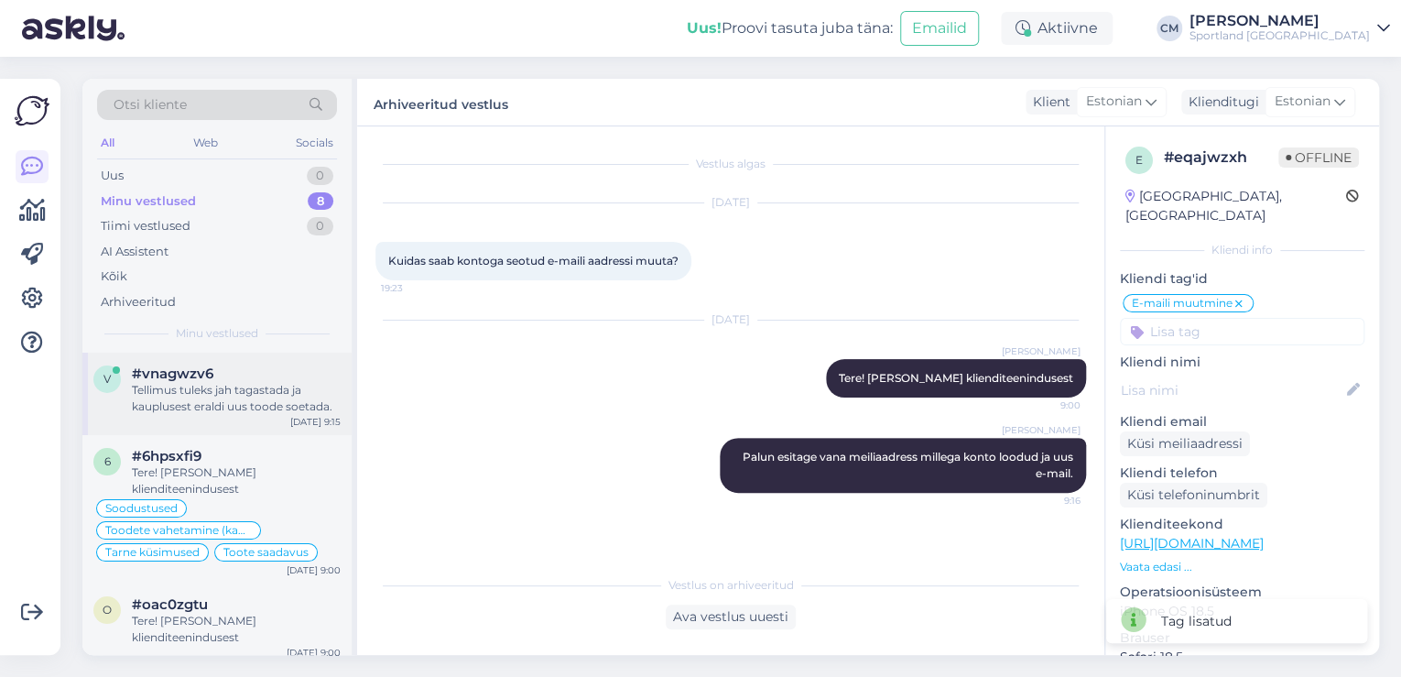
click at [182, 412] on div "Tellimus tuleks jah tagastada ja kauplusest eraldi uus toode soetada." at bounding box center [236, 398] width 209 height 33
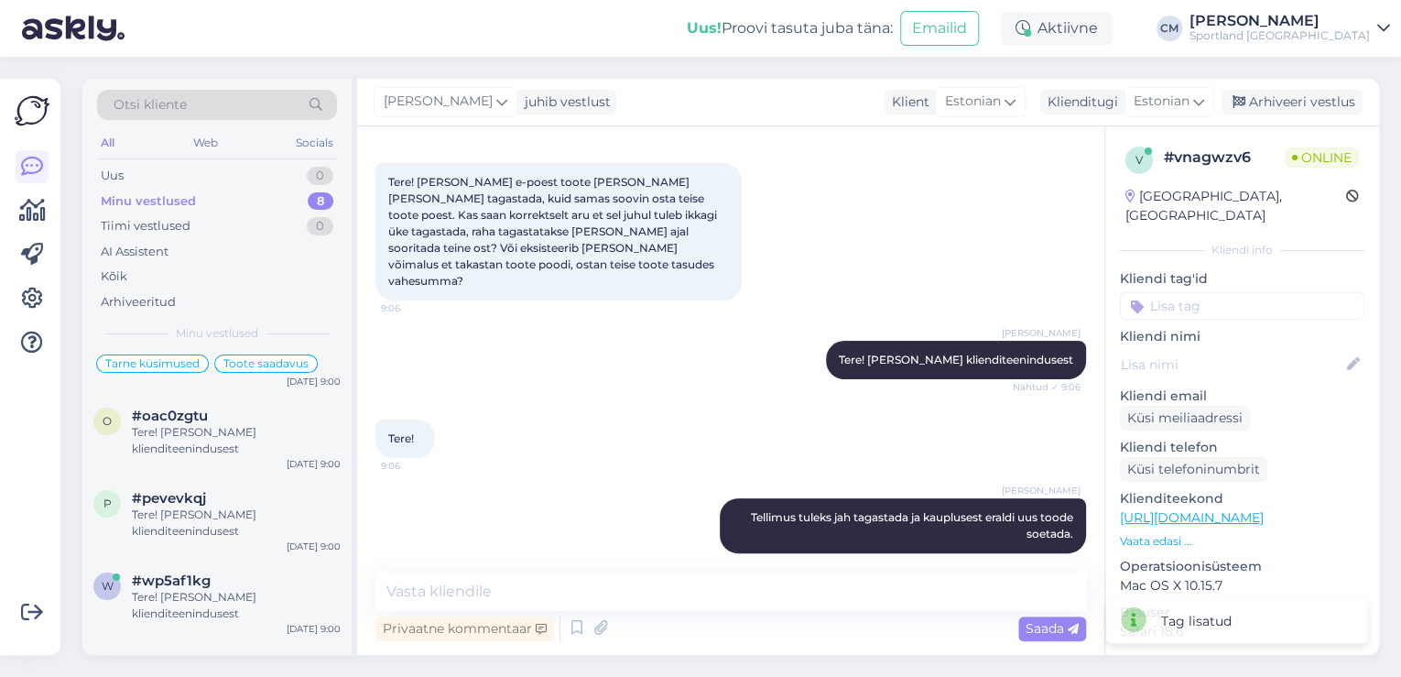
scroll to position [220, 0]
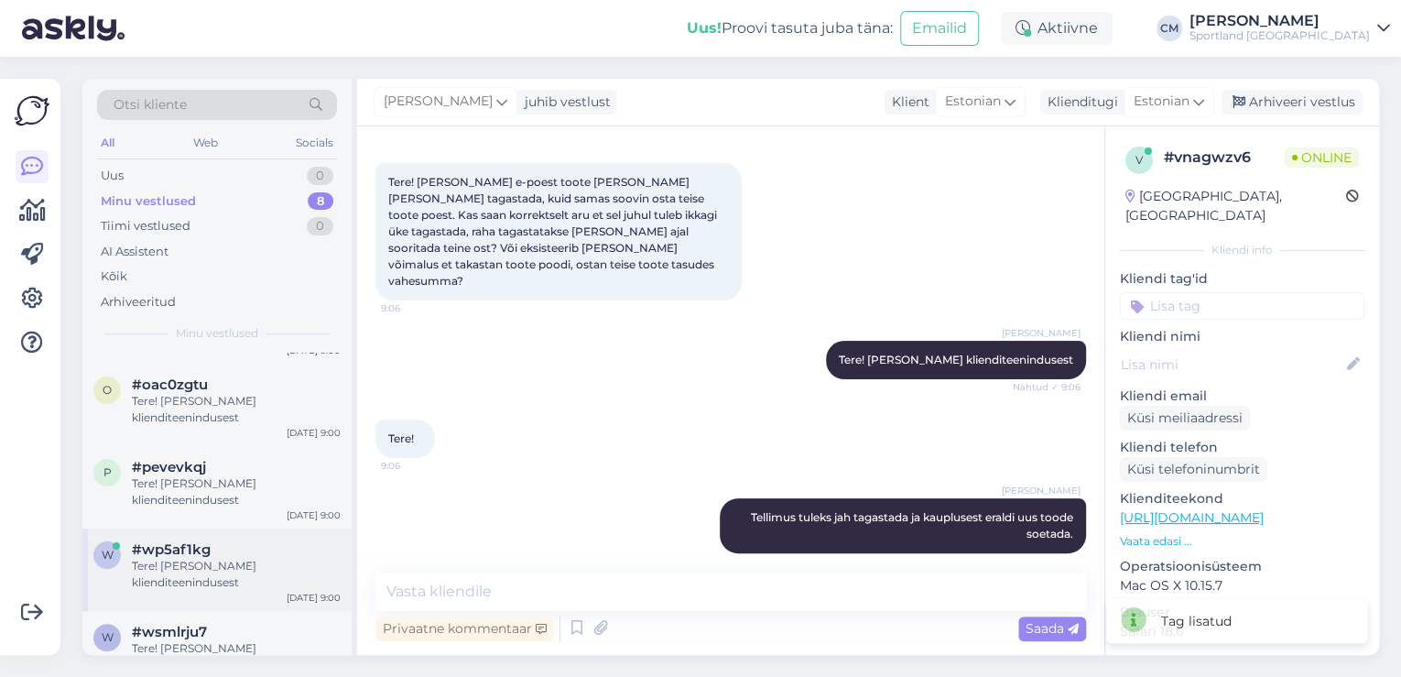
click at [157, 535] on div "w #wp5af1kg Tere! [PERSON_NAME] klienditeenindusest [DATE] 9:00" at bounding box center [216, 569] width 269 height 82
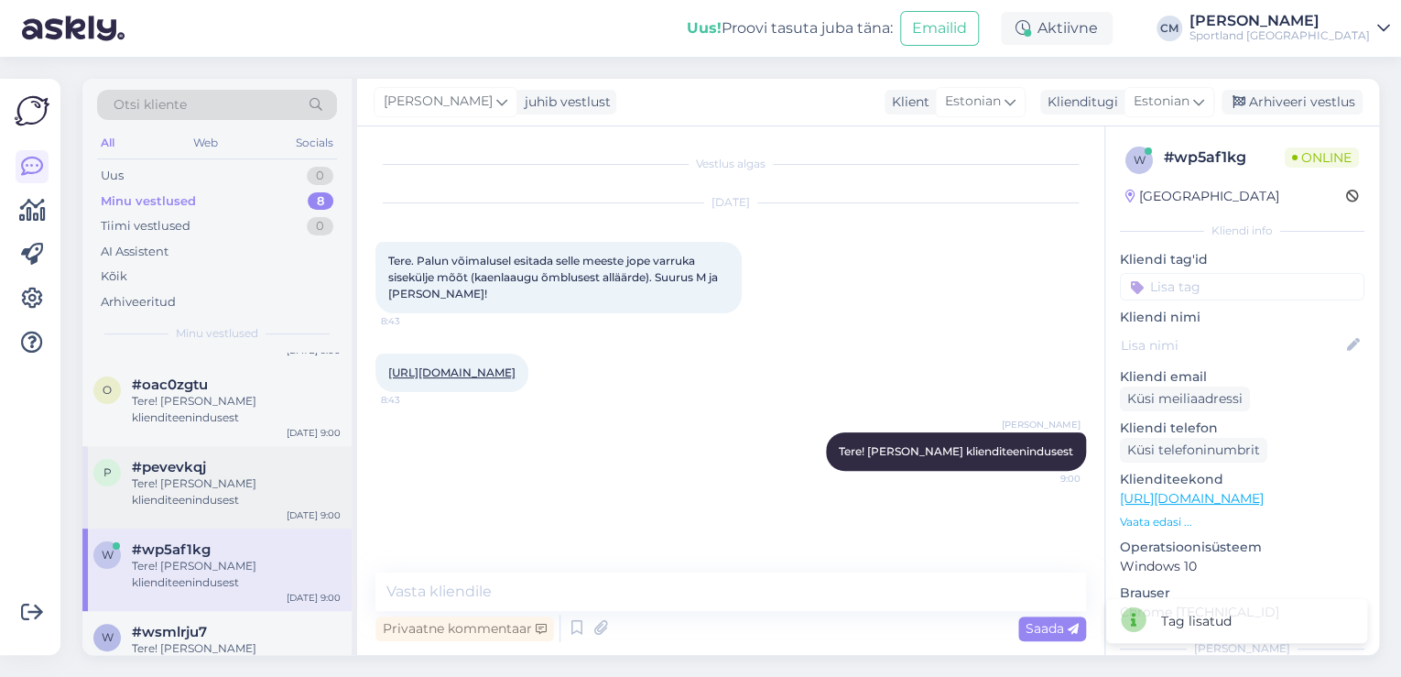
click at [271, 509] on div "p #pevevkqj Tere! [PERSON_NAME] klienditeenindusest [DATE] 9:00" at bounding box center [216, 487] width 269 height 82
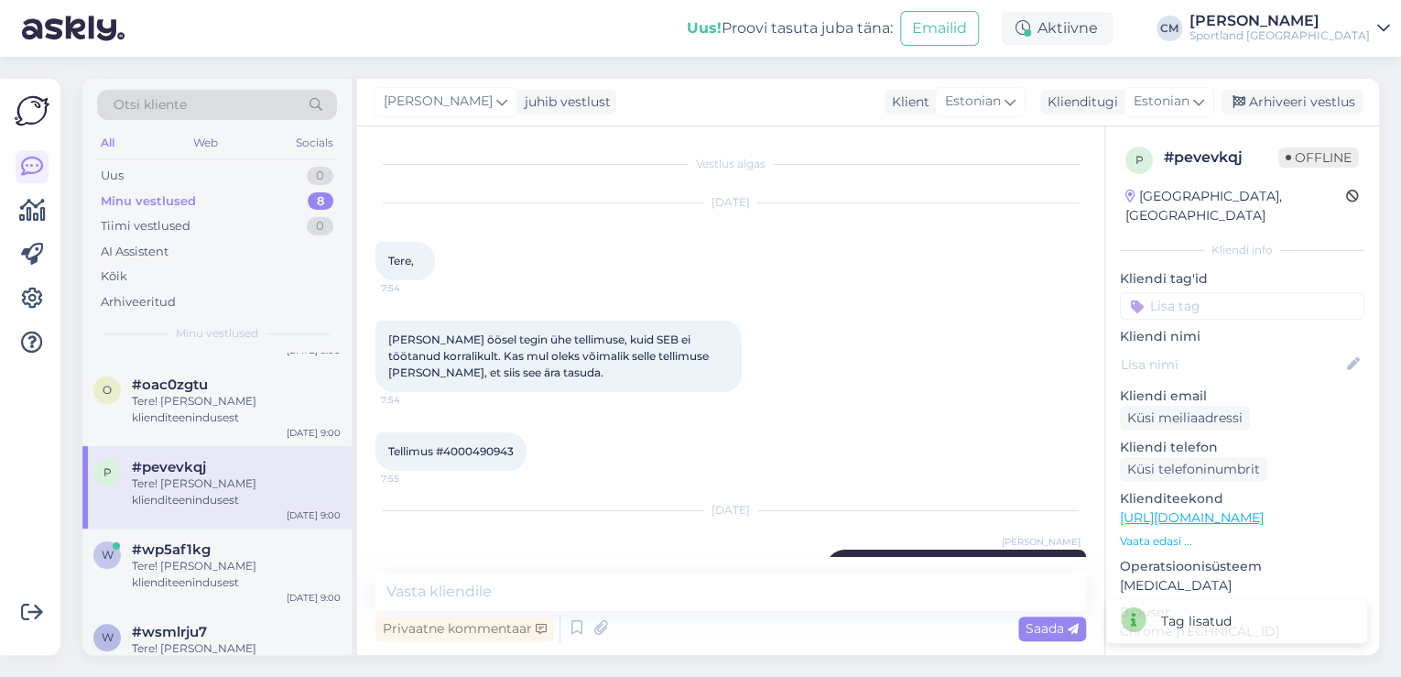
scroll to position [51, 0]
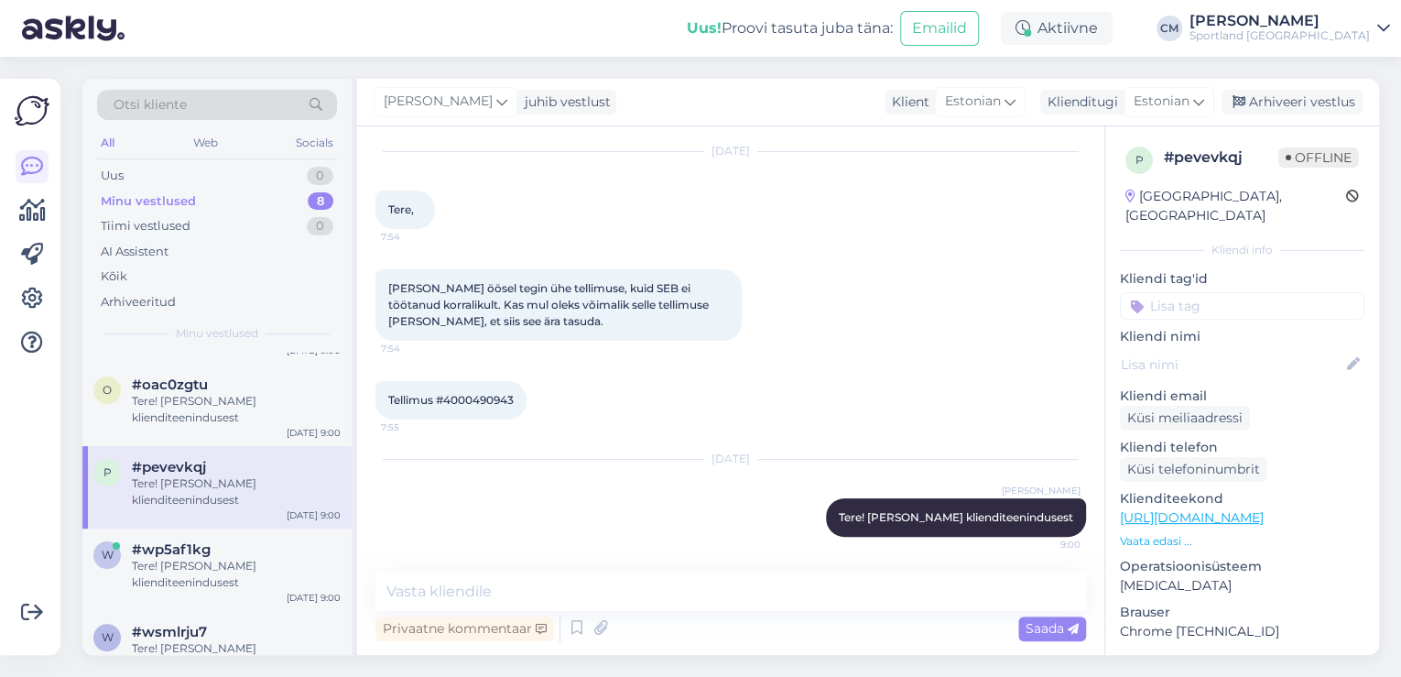
click at [476, 397] on span "Tellimus #4000490943" at bounding box center [450, 400] width 125 height 14
copy div "4000490943 7:55"
click at [657, 597] on textarea at bounding box center [730, 591] width 710 height 38
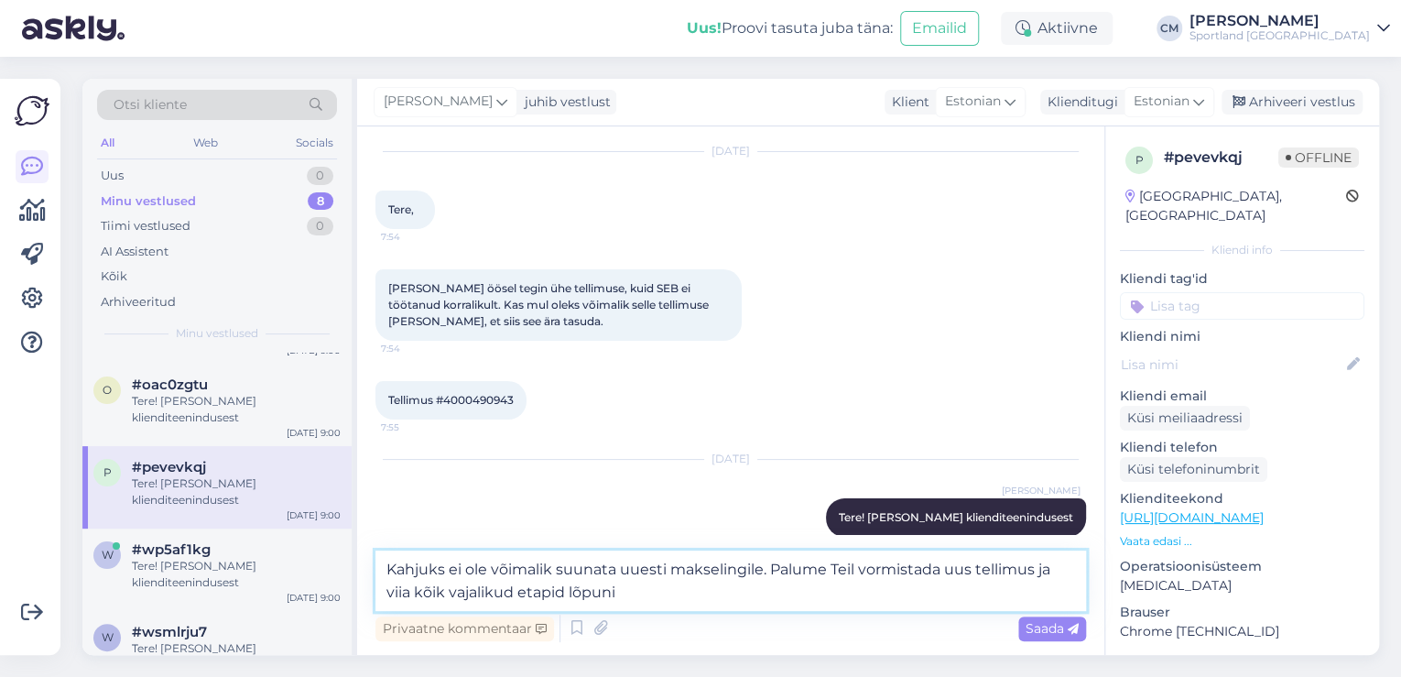
type textarea "Kahjuks ei ole võimalik suunata uuesti makselingile. Palume Teil vormistada uus…"
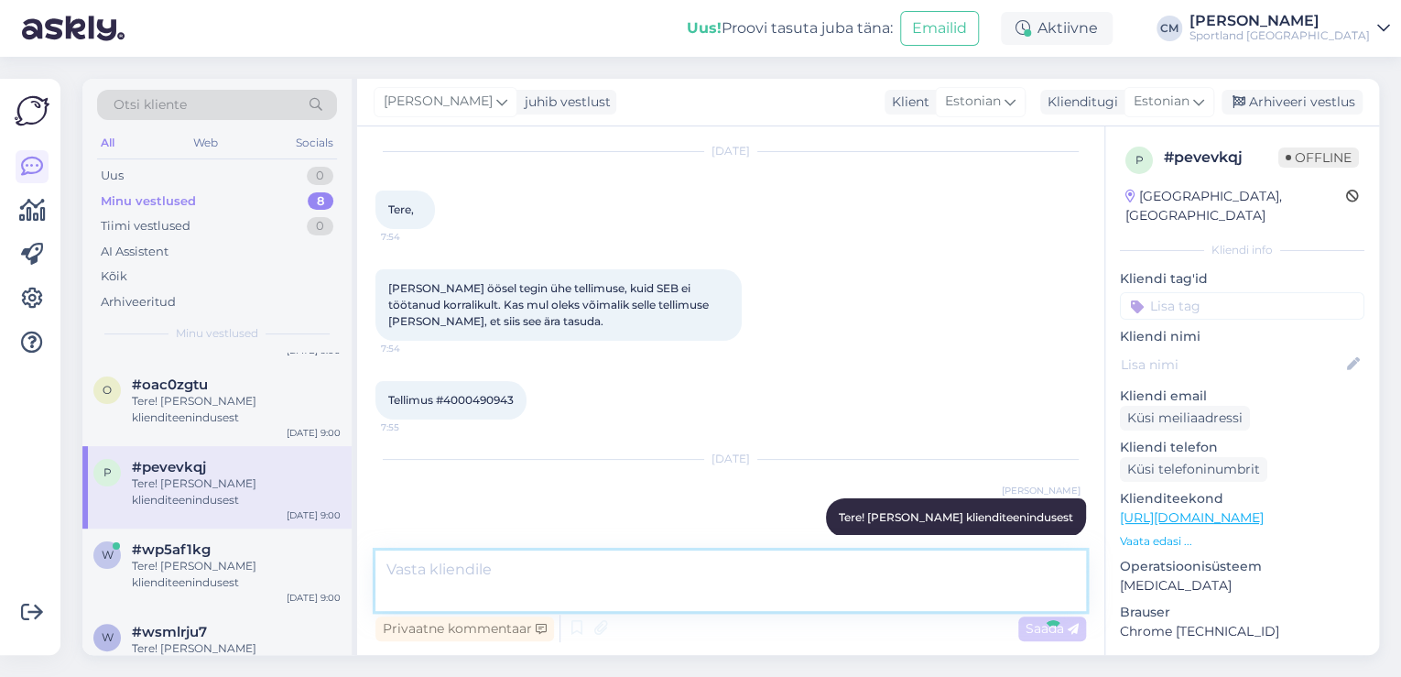
scroll to position [163, 0]
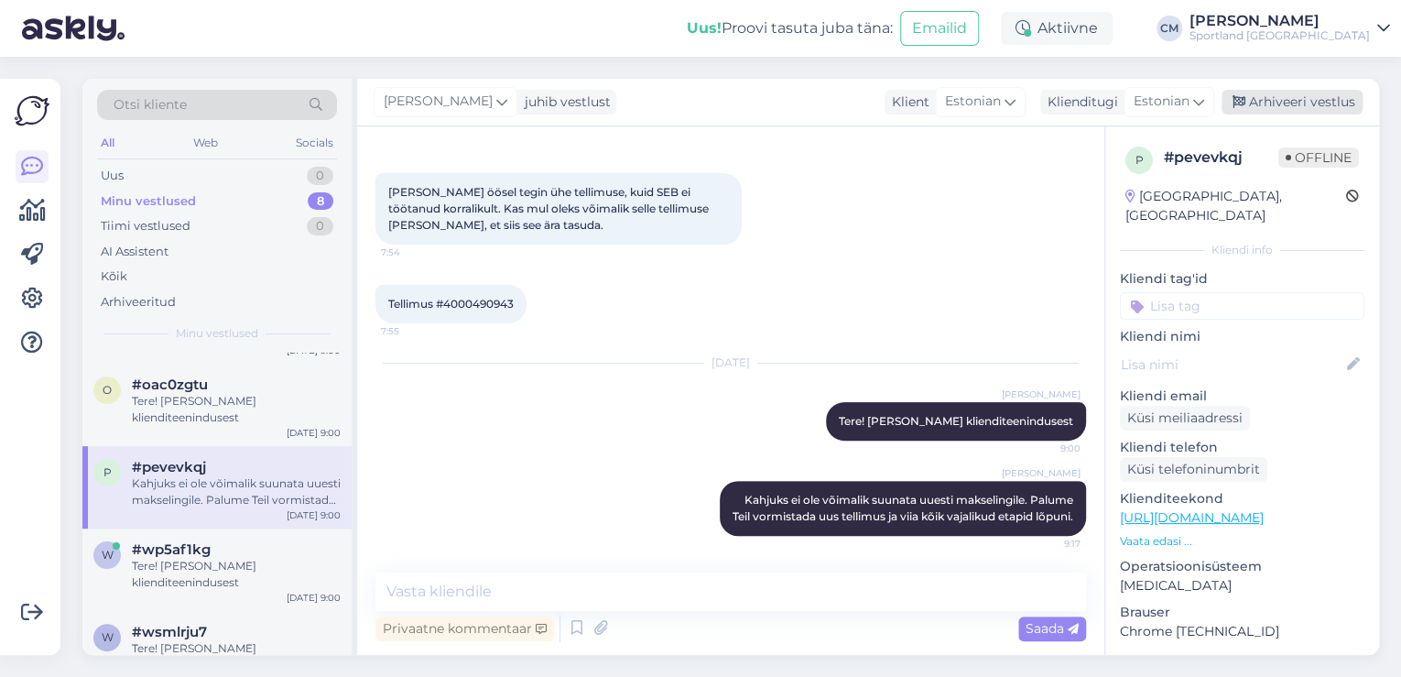
click at [1288, 92] on div "Arhiveeri vestlus" at bounding box center [1291, 102] width 141 height 25
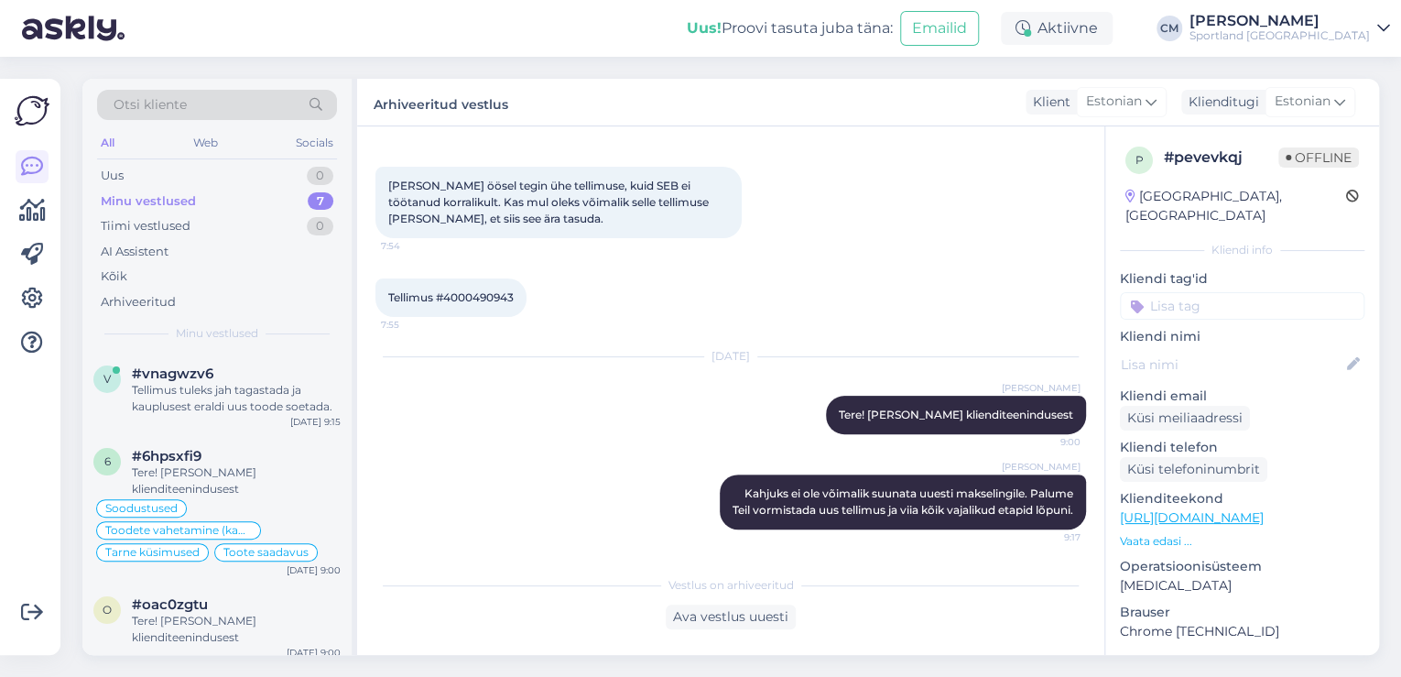
click at [1243, 304] on div "p # pevevkqj Offline [GEOGRAPHIC_DATA], [GEOGRAPHIC_DATA] Kliendi info Kliendi …" at bounding box center [1242, 514] width 274 height 777
click at [1239, 297] on input at bounding box center [1242, 305] width 244 height 27
type input "tühist"
click at [1245, 349] on span "Tellimuse tühistamine" at bounding box center [1242, 354] width 121 height 11
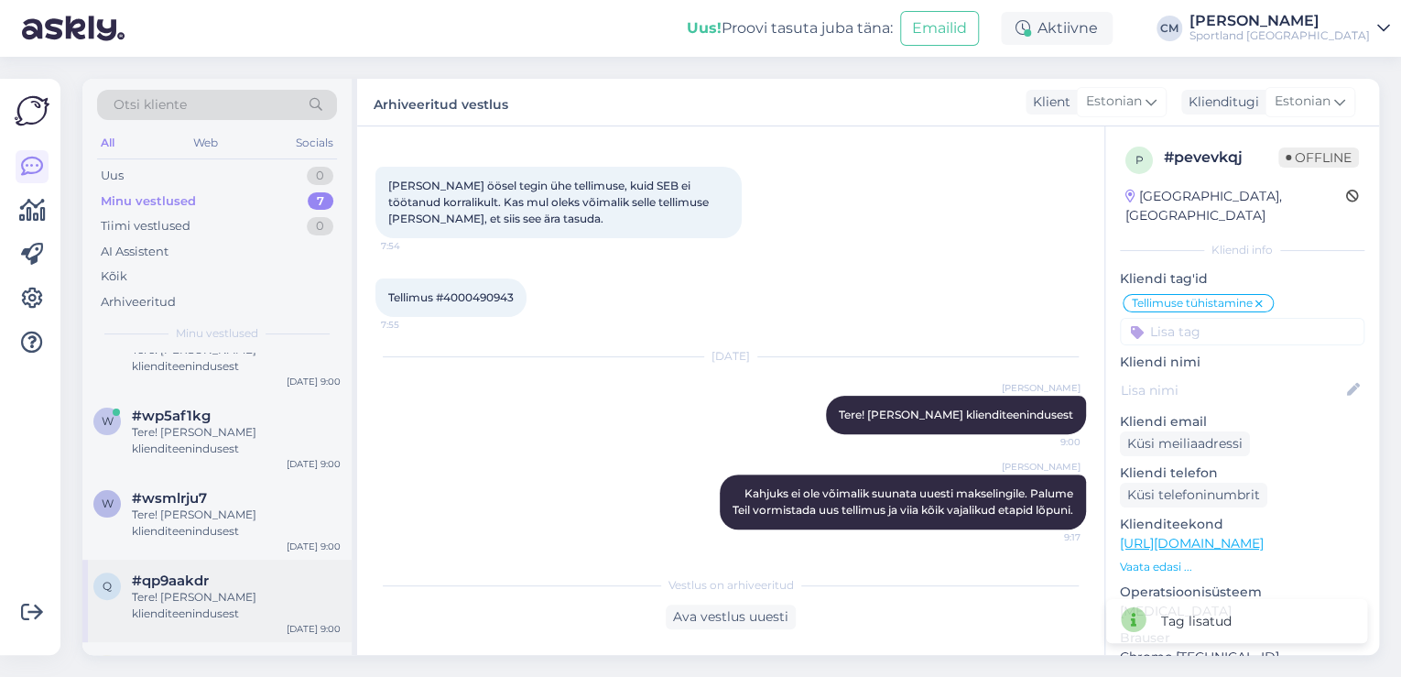
scroll to position [338, 0]
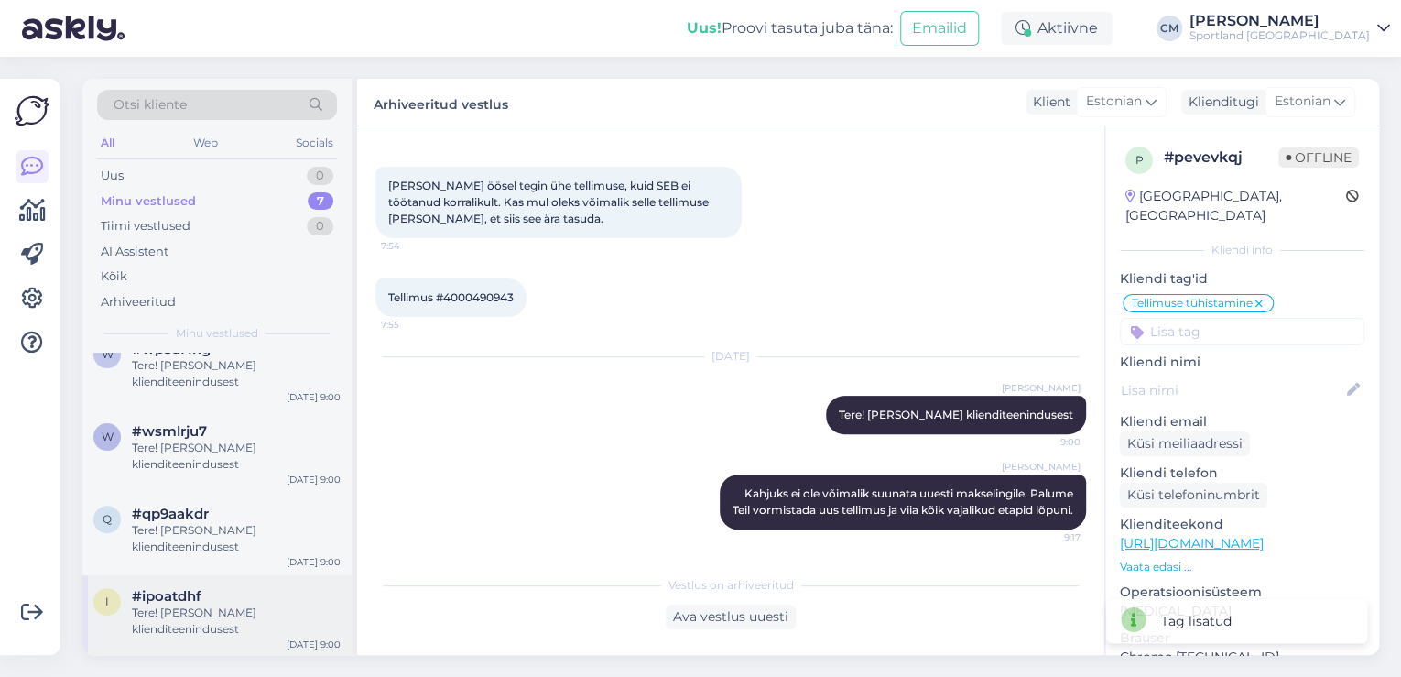
click at [144, 597] on span "#ipoatdhf" at bounding box center [167, 596] width 70 height 16
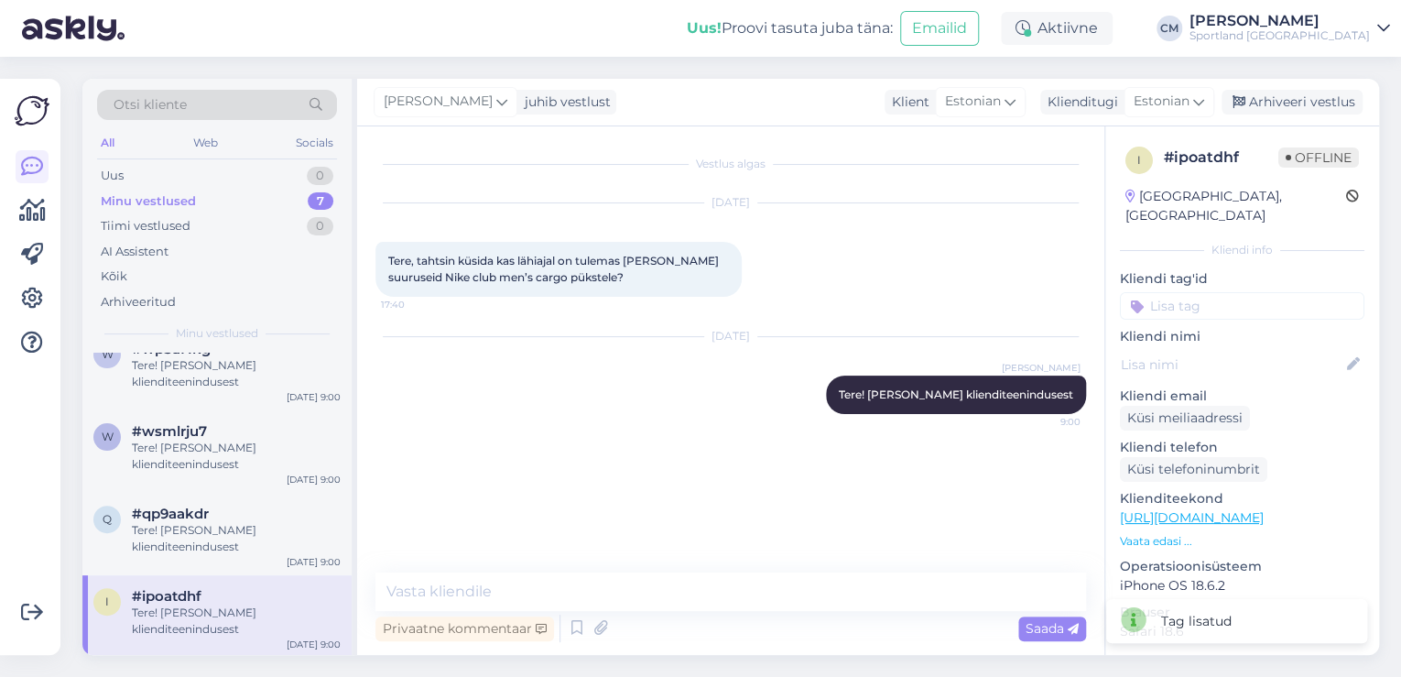
scroll to position [0, 0]
click at [582, 627] on icon at bounding box center [577, 627] width 22 height 27
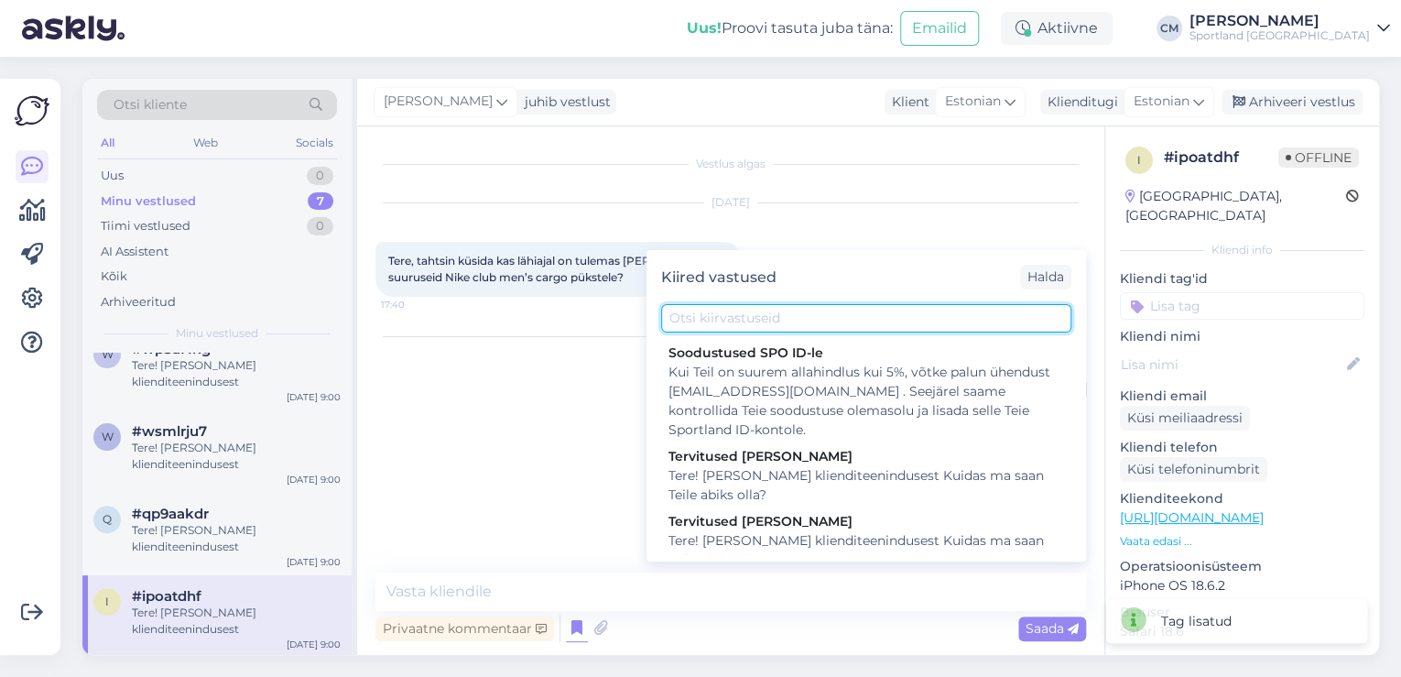
click at [736, 320] on input "text" at bounding box center [866, 318] width 410 height 28
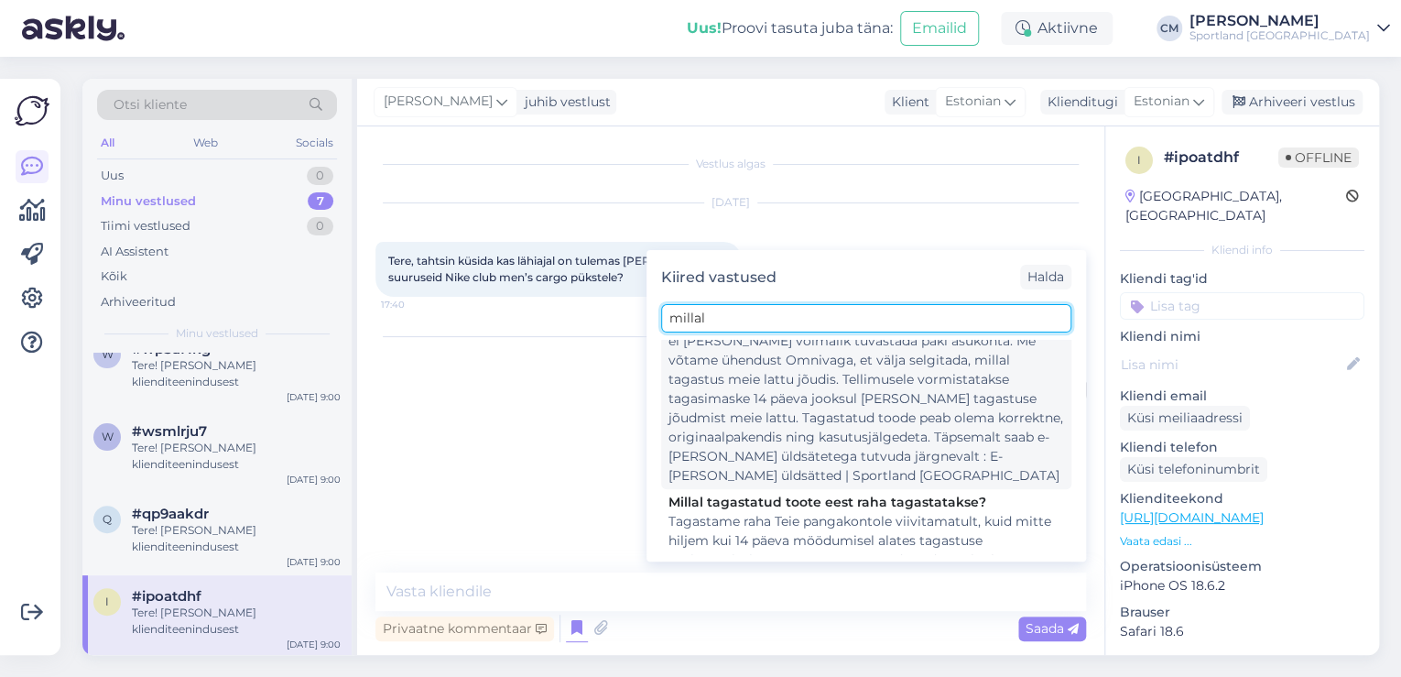
scroll to position [230, 0]
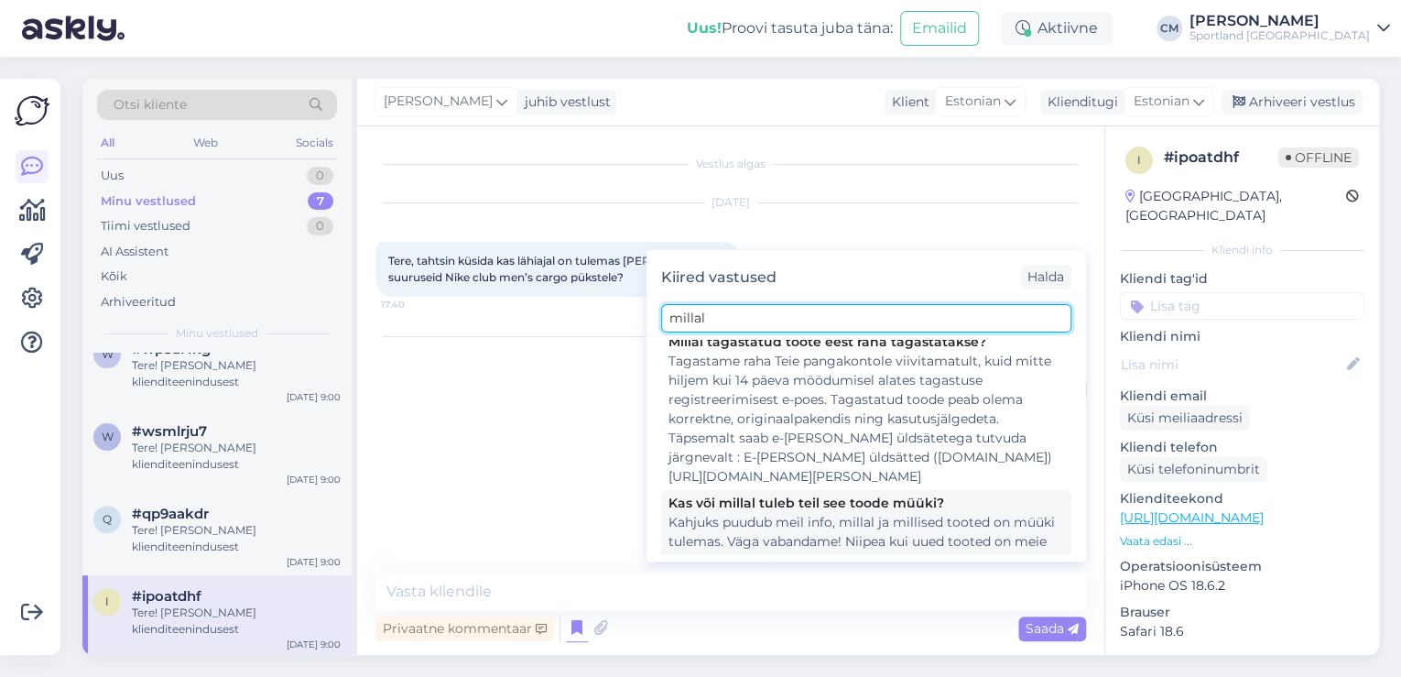
type input "millal"
click at [805, 493] on div "Kas või millal tuleb teil see toode müüki?" at bounding box center [865, 502] width 395 height 19
type textarea "Kahjuks puudub meil info, millal ja millised tooted on müüki tulemas. Väga vaba…"
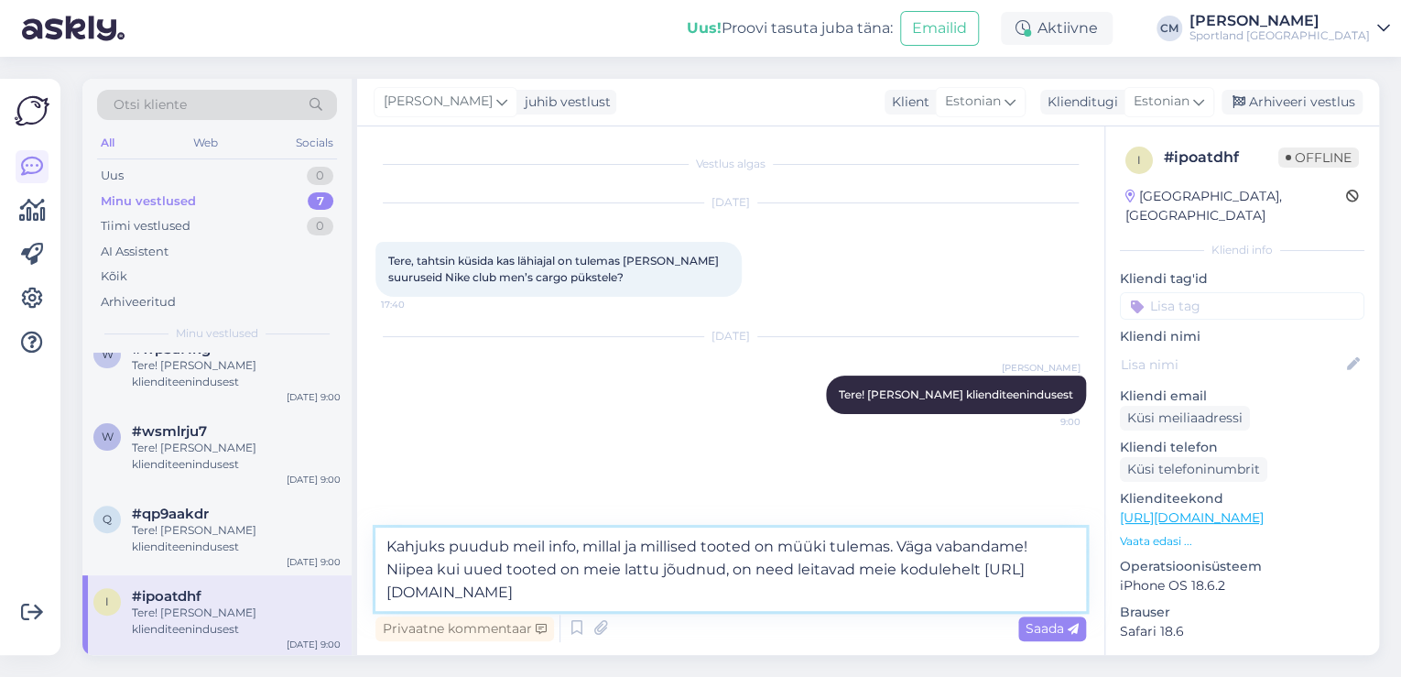
click at [769, 553] on textarea "Kahjuks puudub meil info, millal ja millised tooted on müüki tulemas. Väga vaba…" at bounding box center [730, 568] width 710 height 83
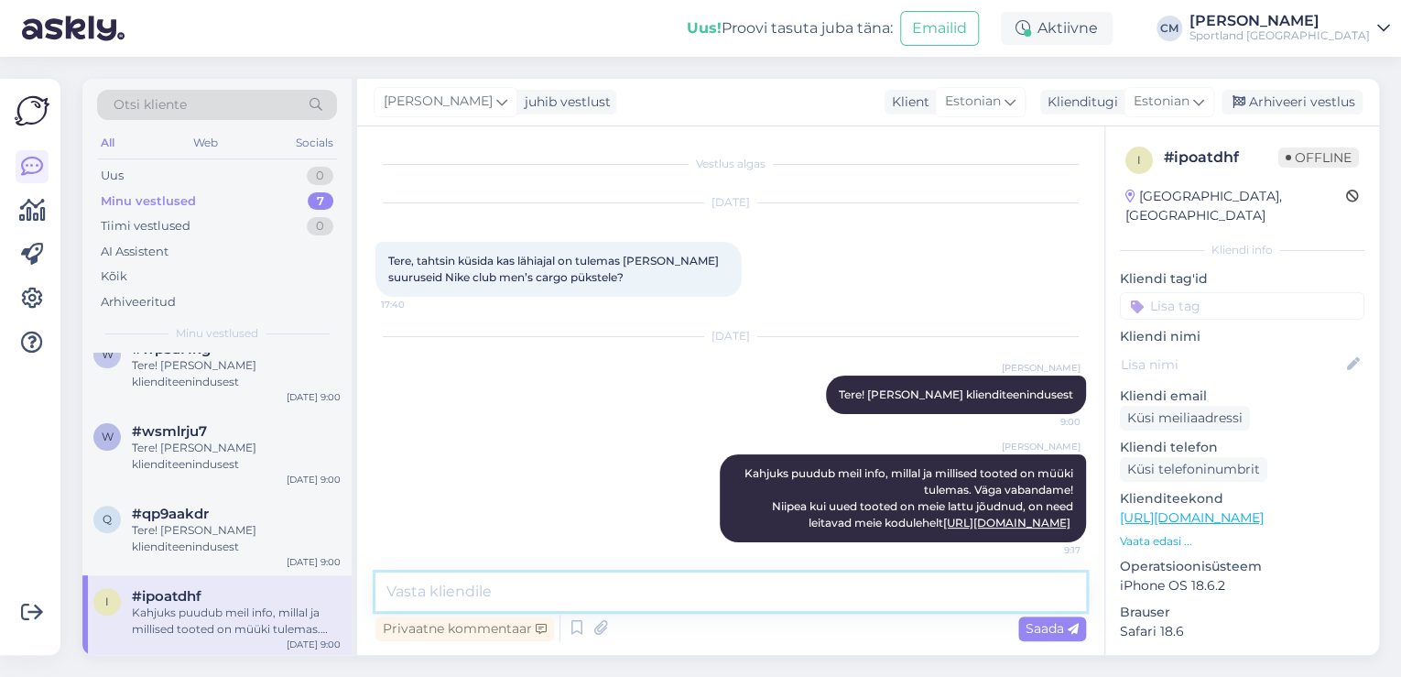
scroll to position [5, 0]
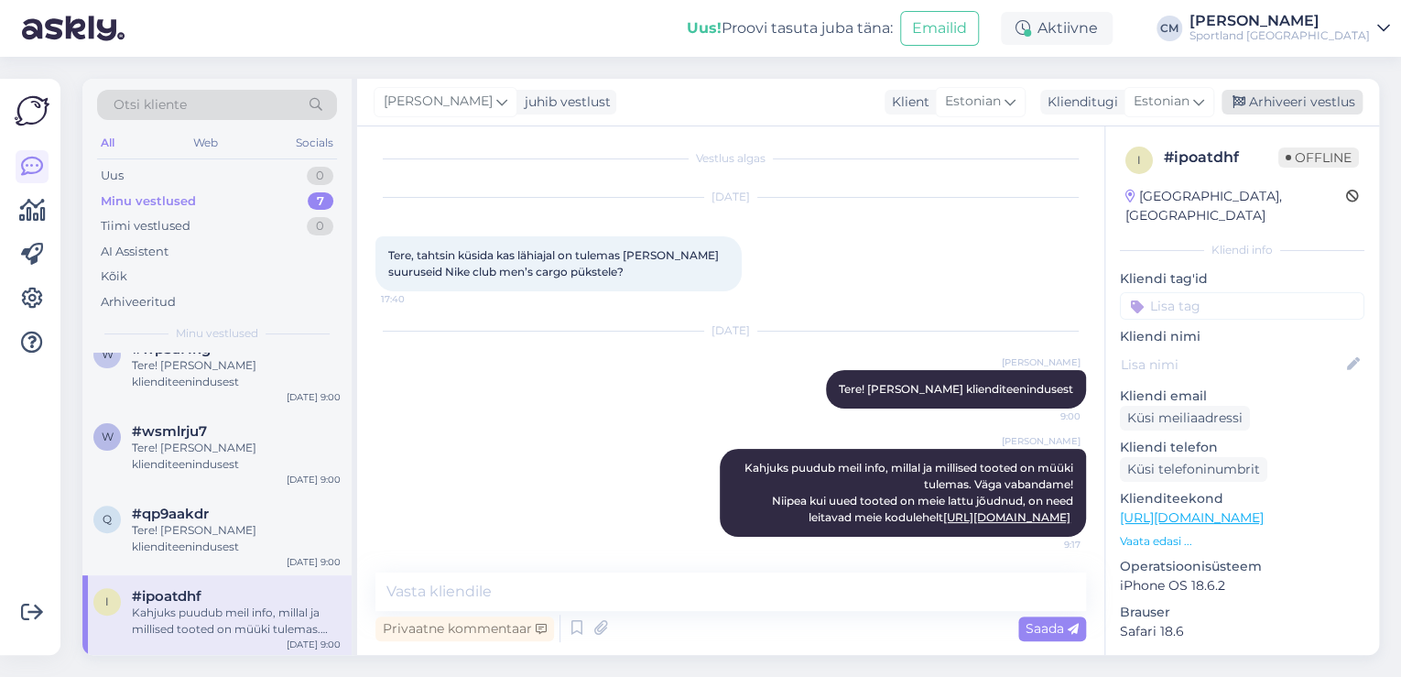
click at [1322, 99] on div "Arhiveeri vestlus" at bounding box center [1291, 102] width 141 height 25
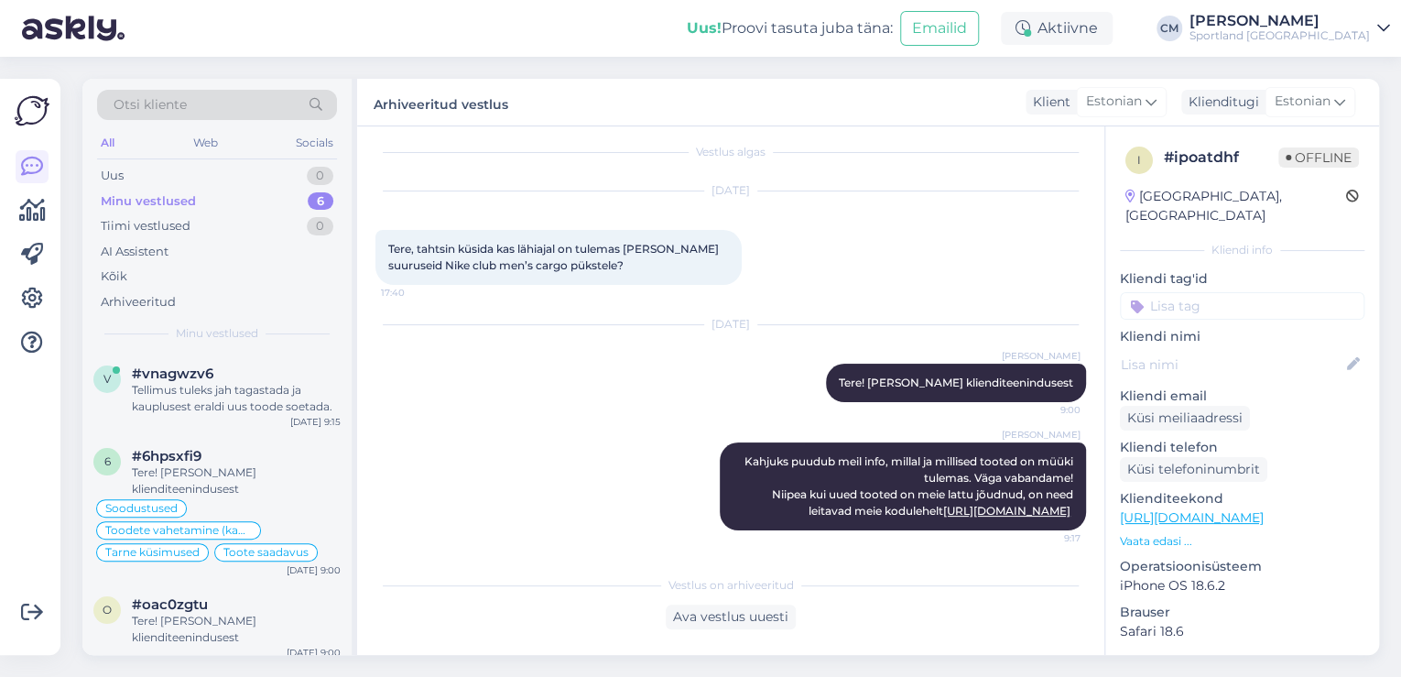
click at [1261, 292] on input at bounding box center [1242, 305] width 244 height 27
type input "lisan"
click at [1254, 349] on span "Lattu lisandumine (toode)" at bounding box center [1242, 354] width 143 height 11
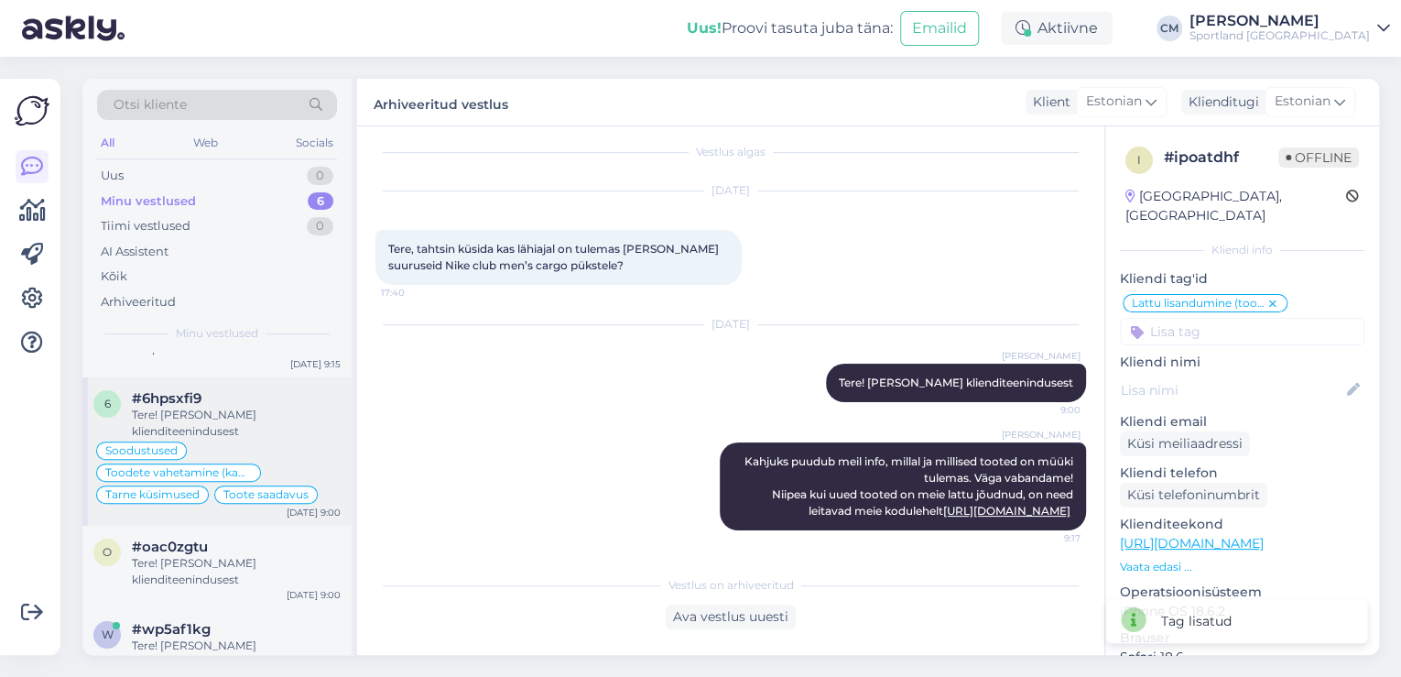
scroll to position [256, 0]
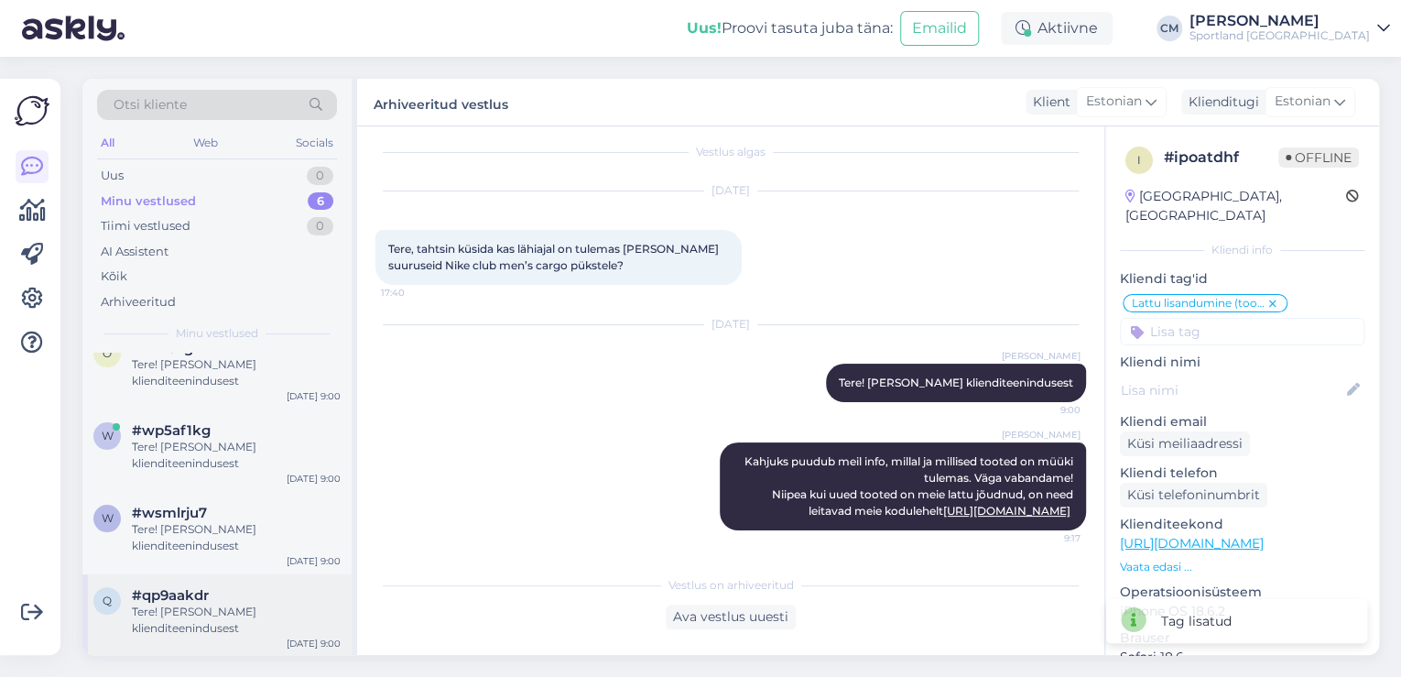
click at [204, 593] on span "#qp9aakdr" at bounding box center [170, 595] width 77 height 16
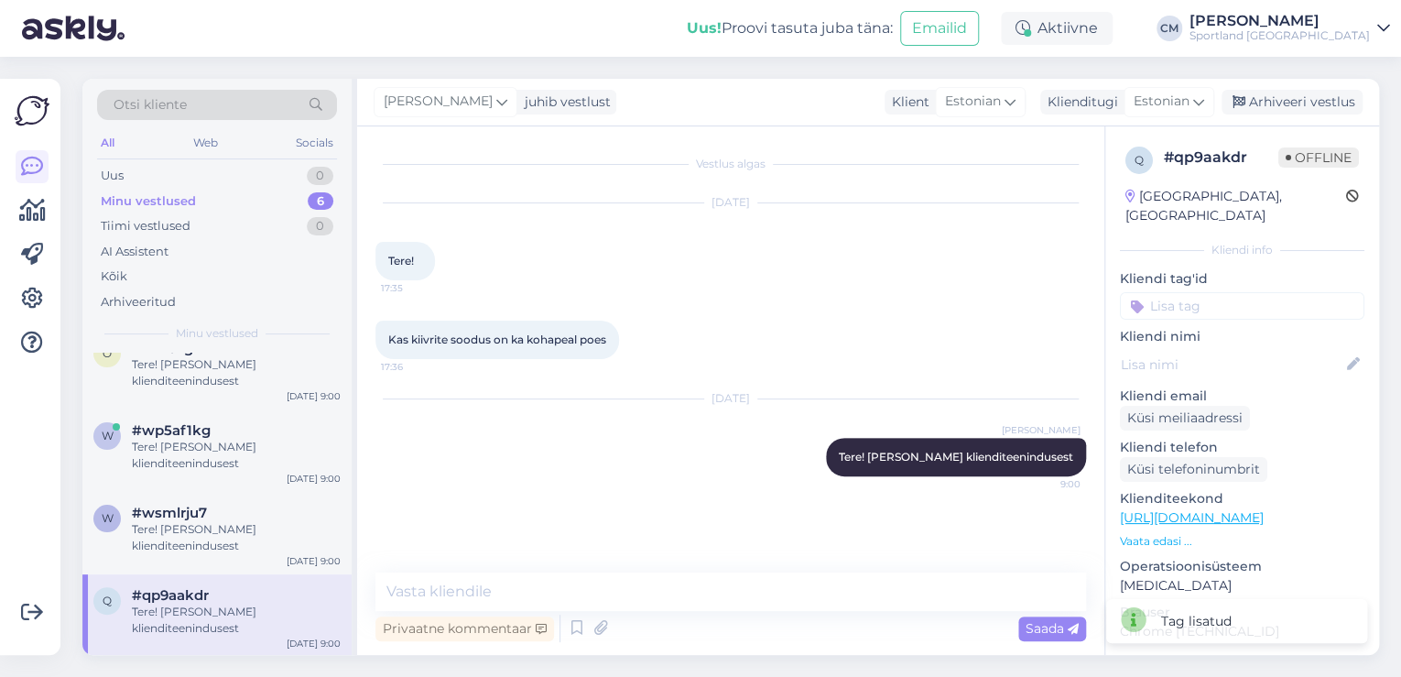
scroll to position [0, 0]
click at [506, 595] on textarea at bounding box center [730, 591] width 710 height 38
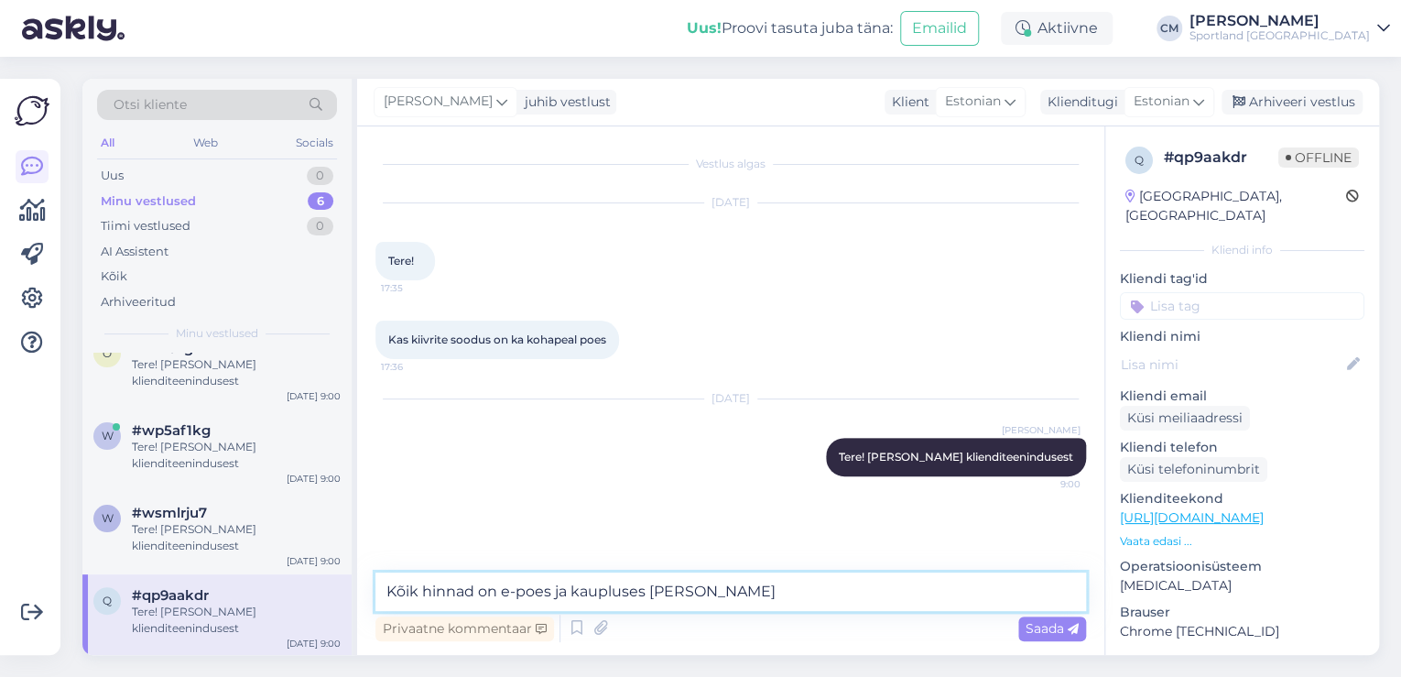
type textarea "Kõik hinnad on e-poes ja kaupluses [PERSON_NAME]."
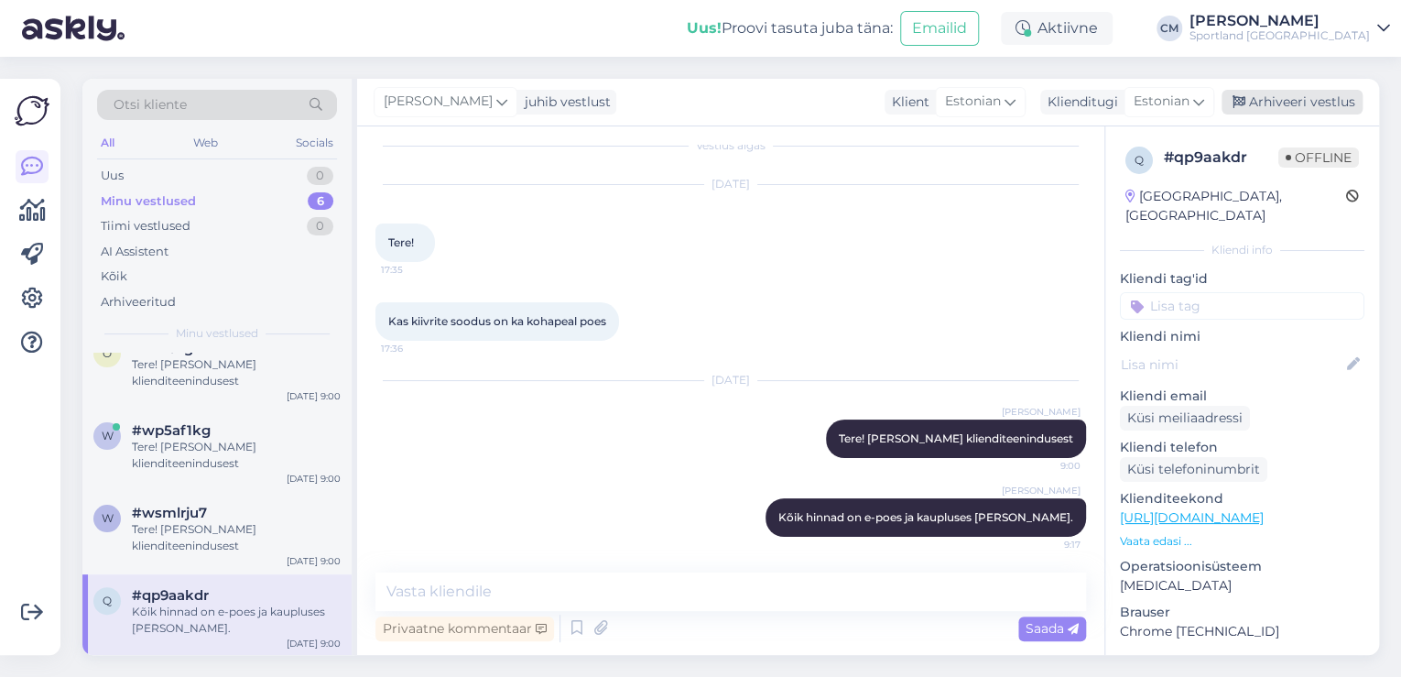
click at [1299, 94] on div "Arhiveeri vestlus" at bounding box center [1291, 102] width 141 height 25
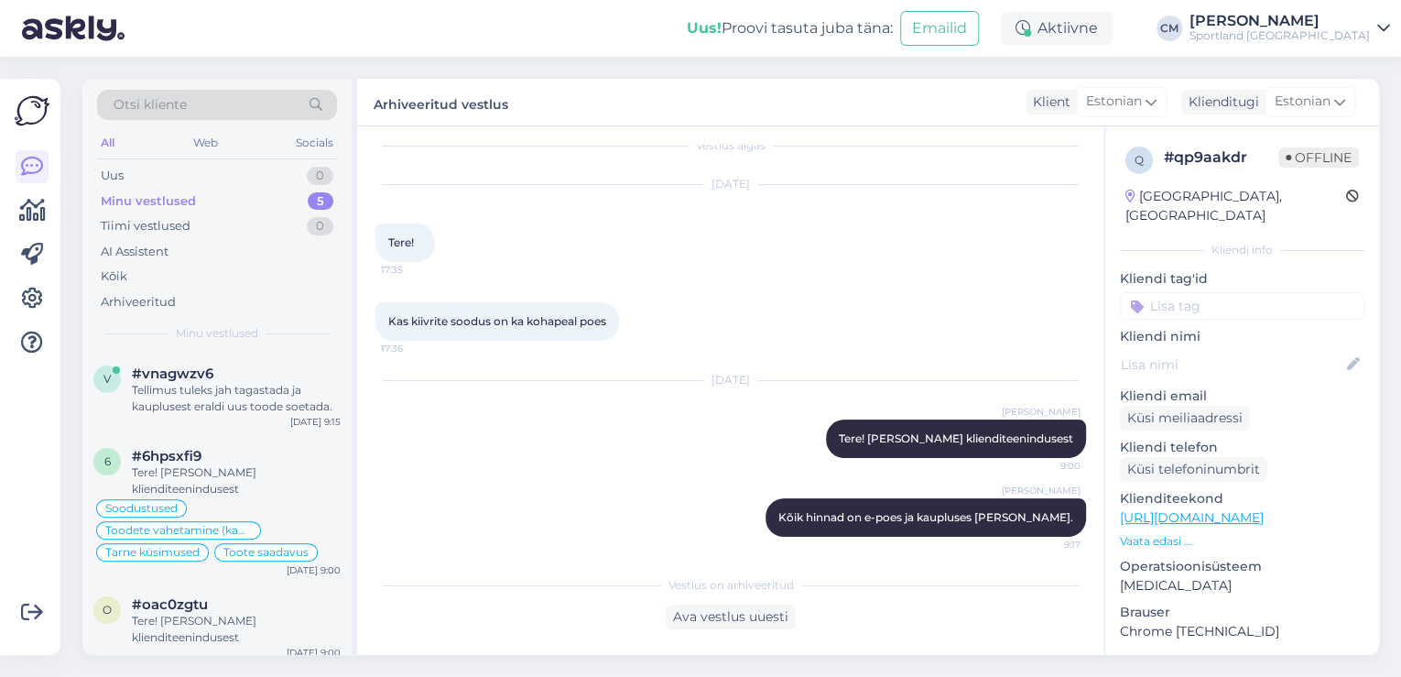
click at [1223, 301] on div "q # qp9aakdr Offline [GEOGRAPHIC_DATA], [GEOGRAPHIC_DATA] Kliendi info Kliendi …" at bounding box center [1242, 514] width 274 height 777
click at [1201, 292] on input at bounding box center [1242, 305] width 244 height 27
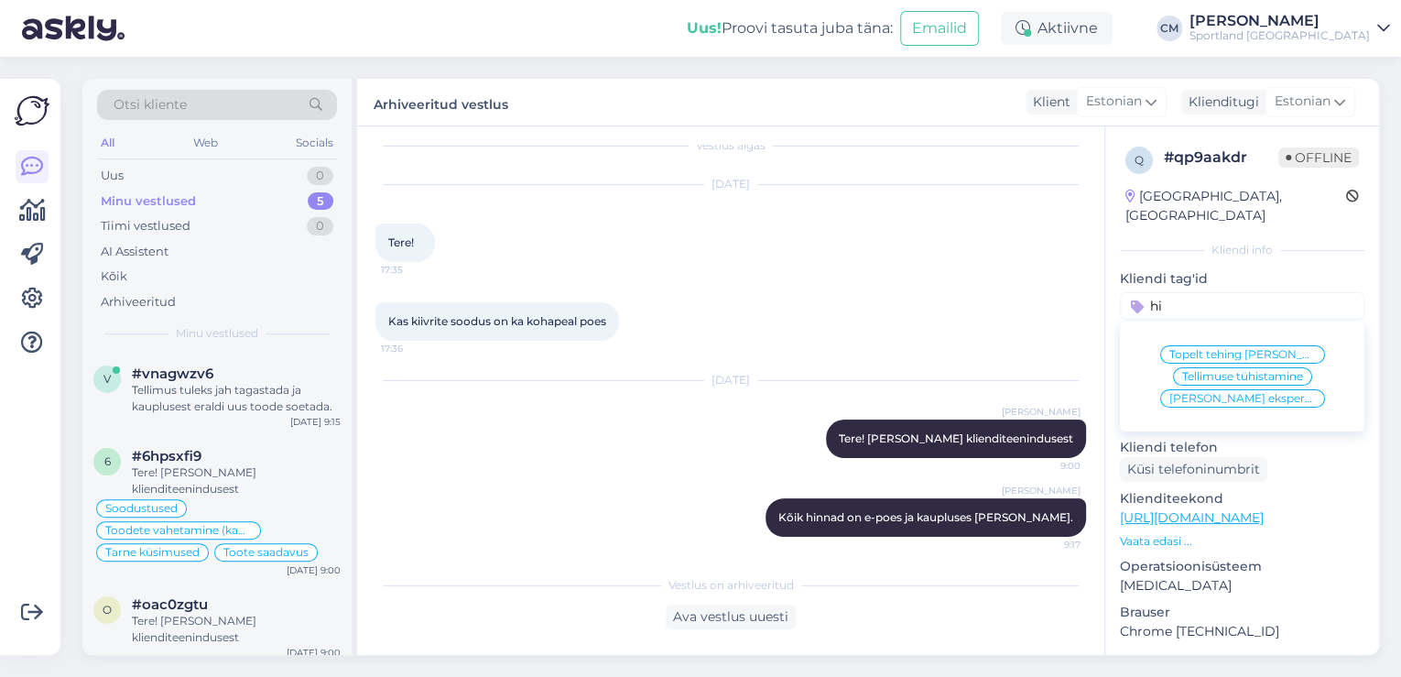
type input "h"
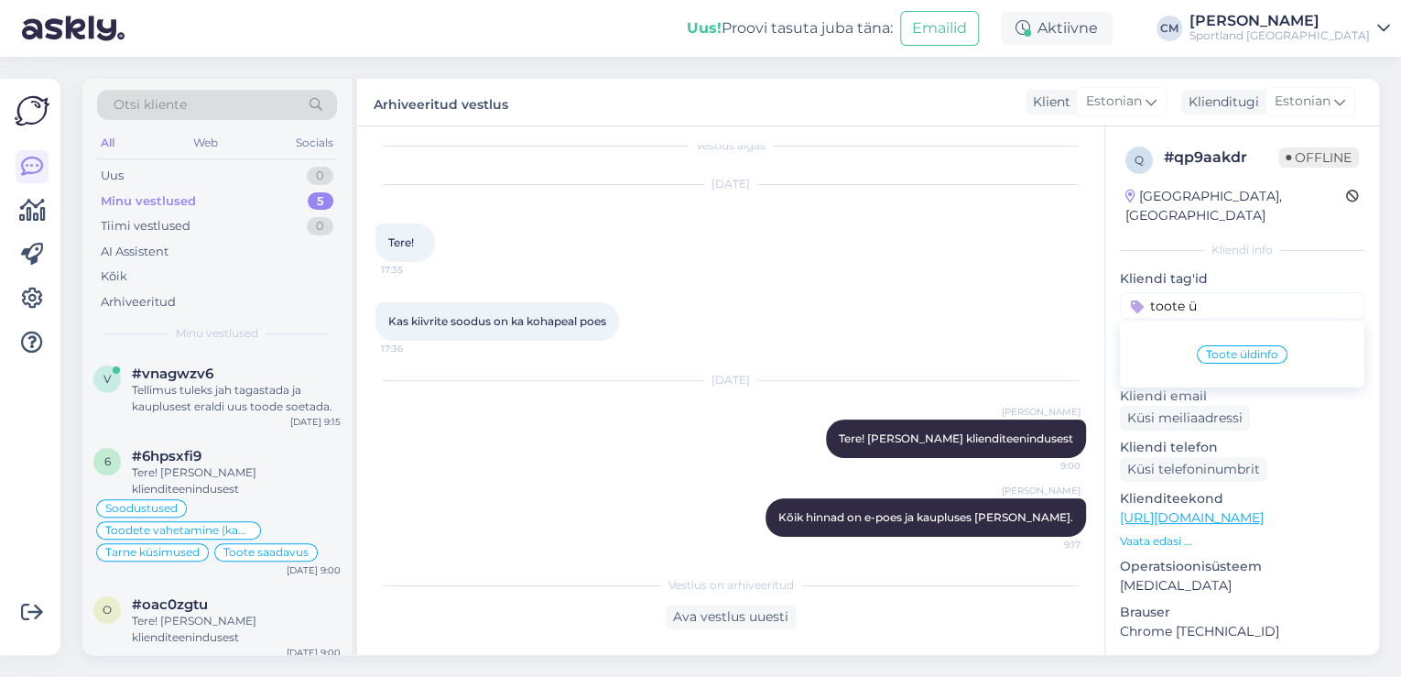
type input "toote ü"
click at [1208, 329] on div "Toote üldinfo" at bounding box center [1242, 354] width 244 height 51
click at [1209, 349] on span "Toote üldinfo" at bounding box center [1242, 354] width 72 height 11
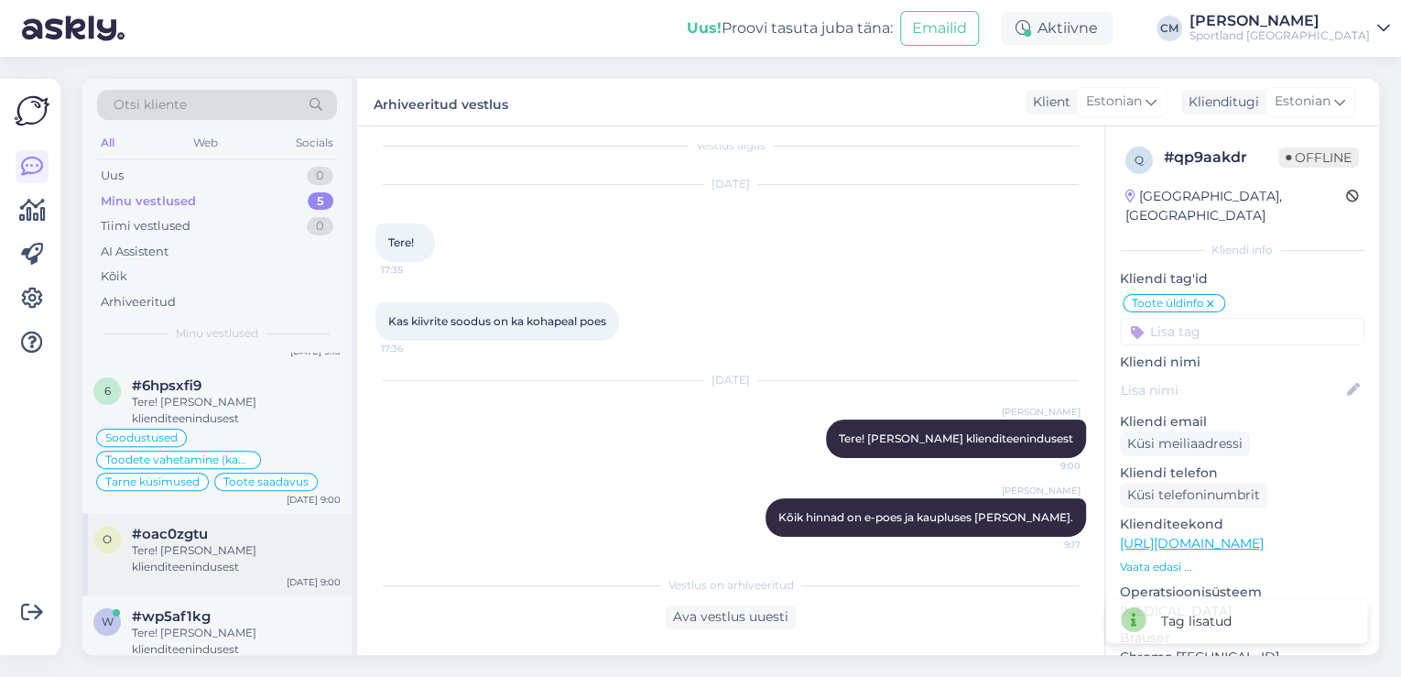
scroll to position [173, 0]
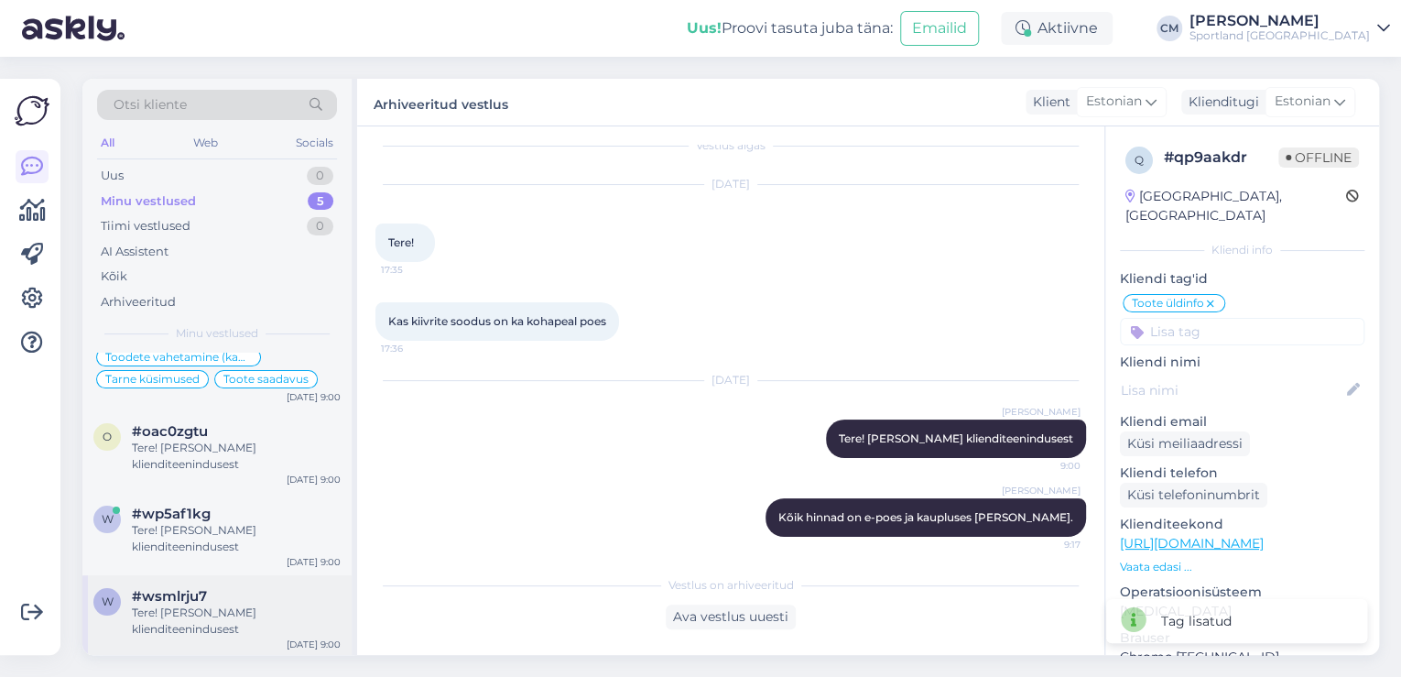
click at [206, 645] on div "w #wsmlrju7 Tere! [PERSON_NAME] klienditeenindusest [DATE] 9:00" at bounding box center [216, 616] width 269 height 82
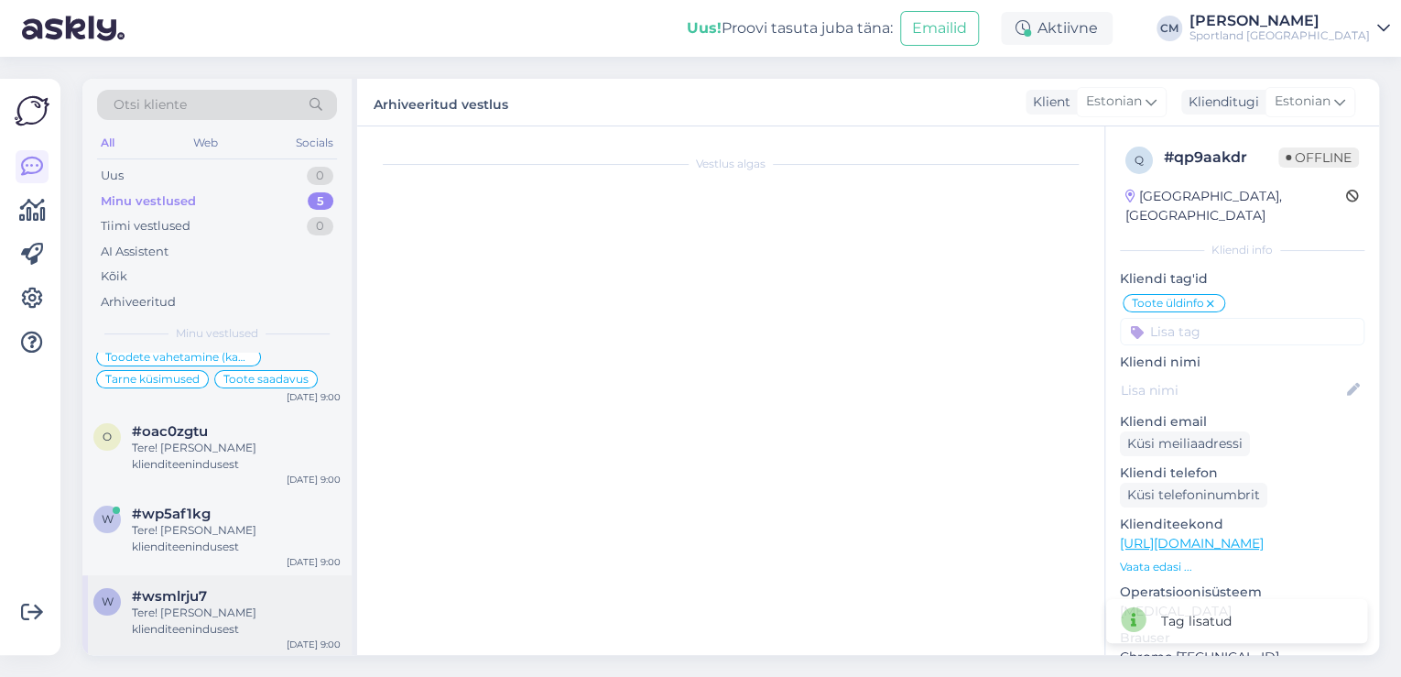
scroll to position [51, 0]
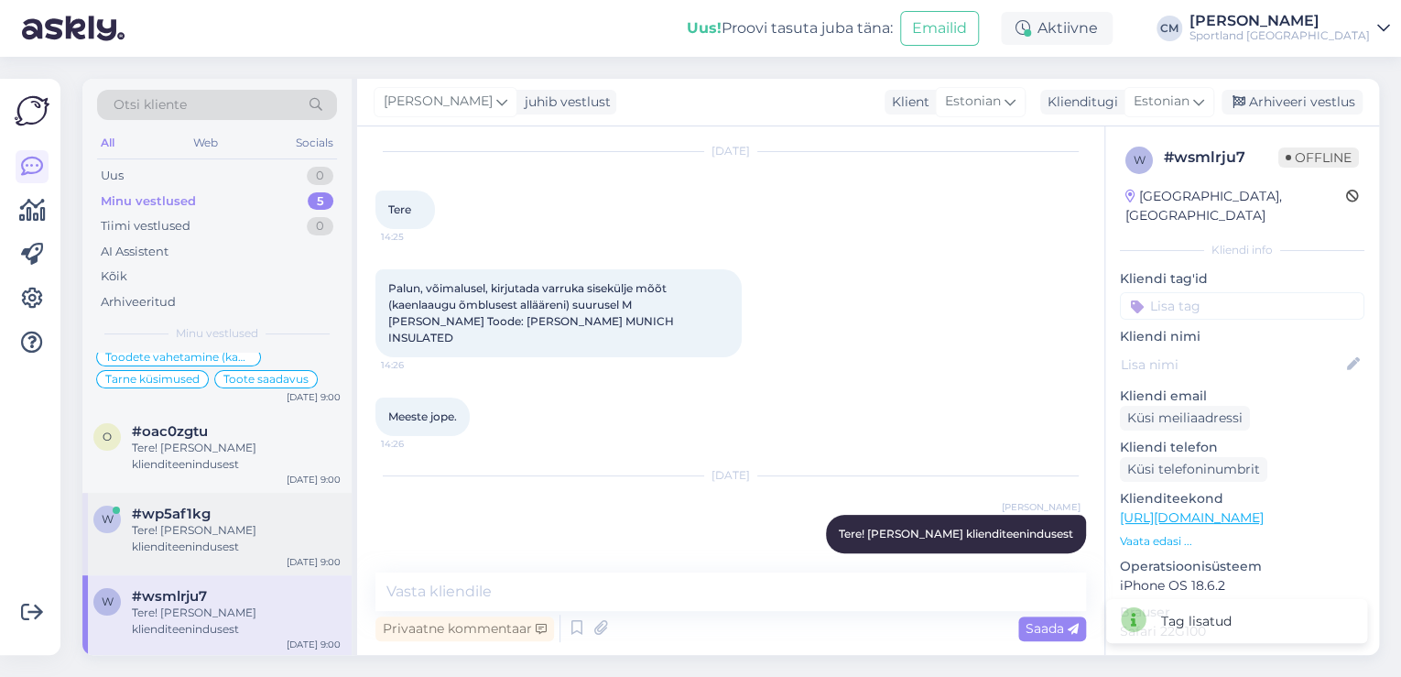
click at [245, 540] on div "Tere! [PERSON_NAME] klienditeenindusest" at bounding box center [236, 538] width 209 height 33
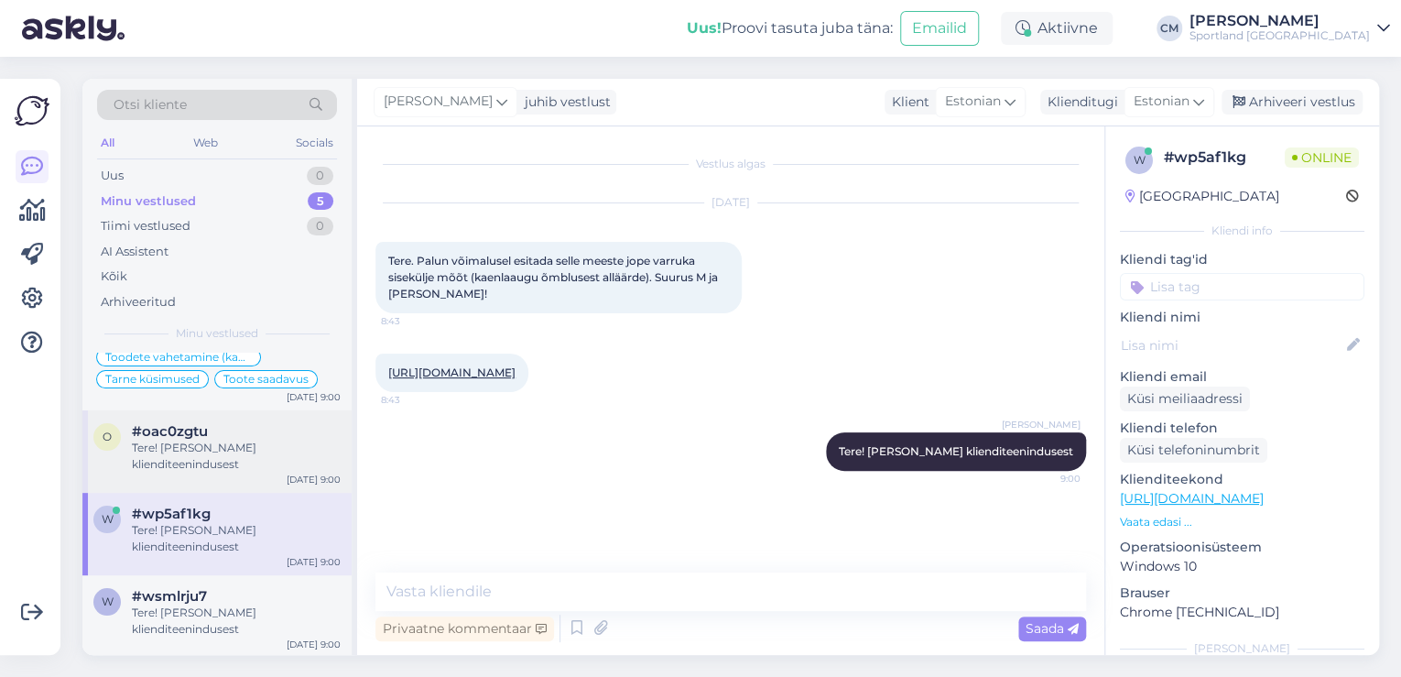
click at [252, 482] on div "o #oac0zgtu Tere! [PERSON_NAME] klienditeenindusest [DATE] 9:00" at bounding box center [216, 451] width 269 height 82
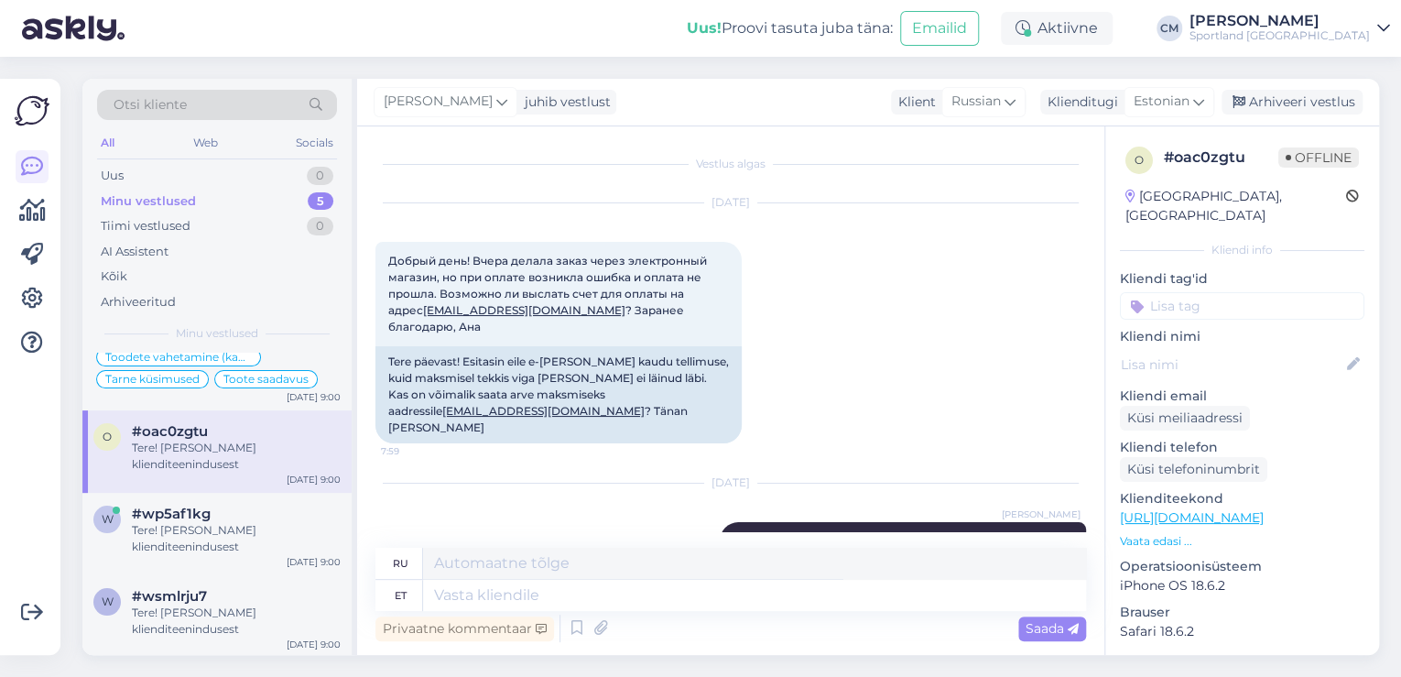
scroll to position [63, 0]
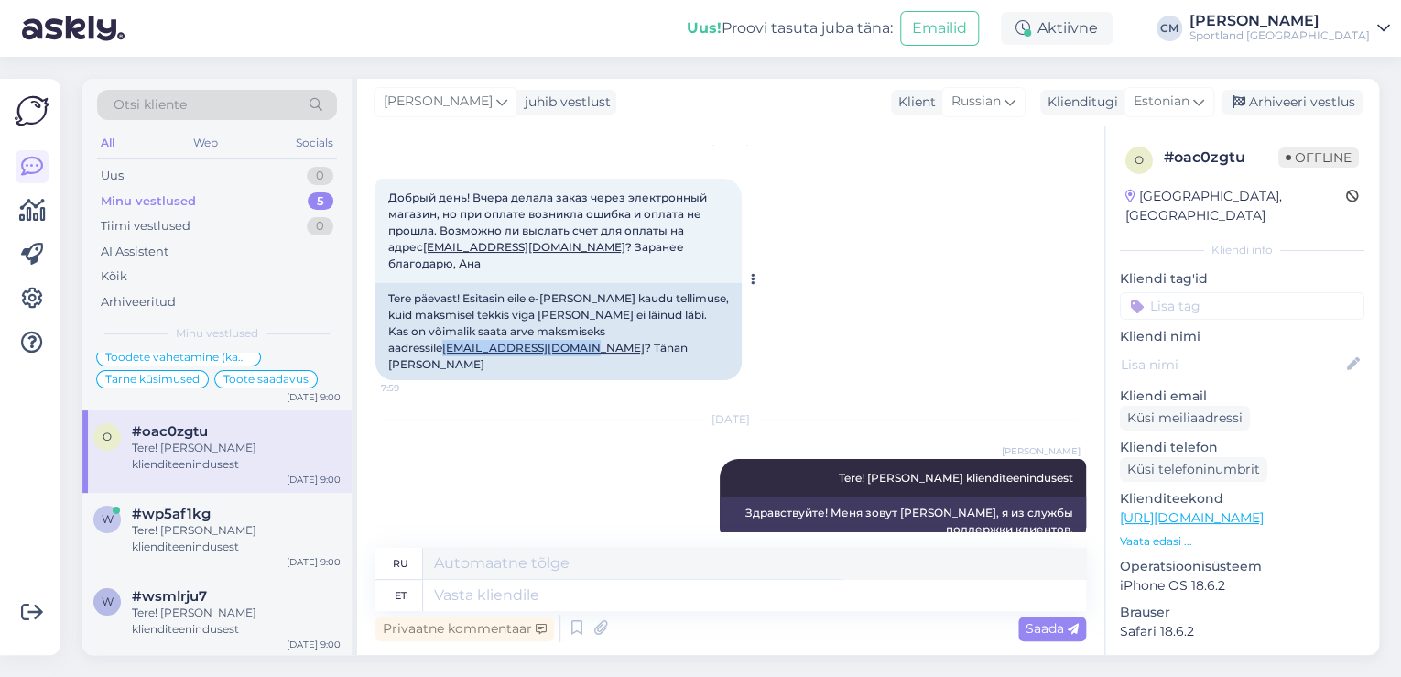
drag, startPoint x: 371, startPoint y: 330, endPoint x: 524, endPoint y: 336, distance: 153.0
click at [524, 336] on div "Vestlus algas [DATE] Добрый день! Вчера делала заказ через электронный магазин,…" at bounding box center [730, 390] width 747 height 528
copy link "[EMAIL_ADDRESS][DOMAIN_NAME]"
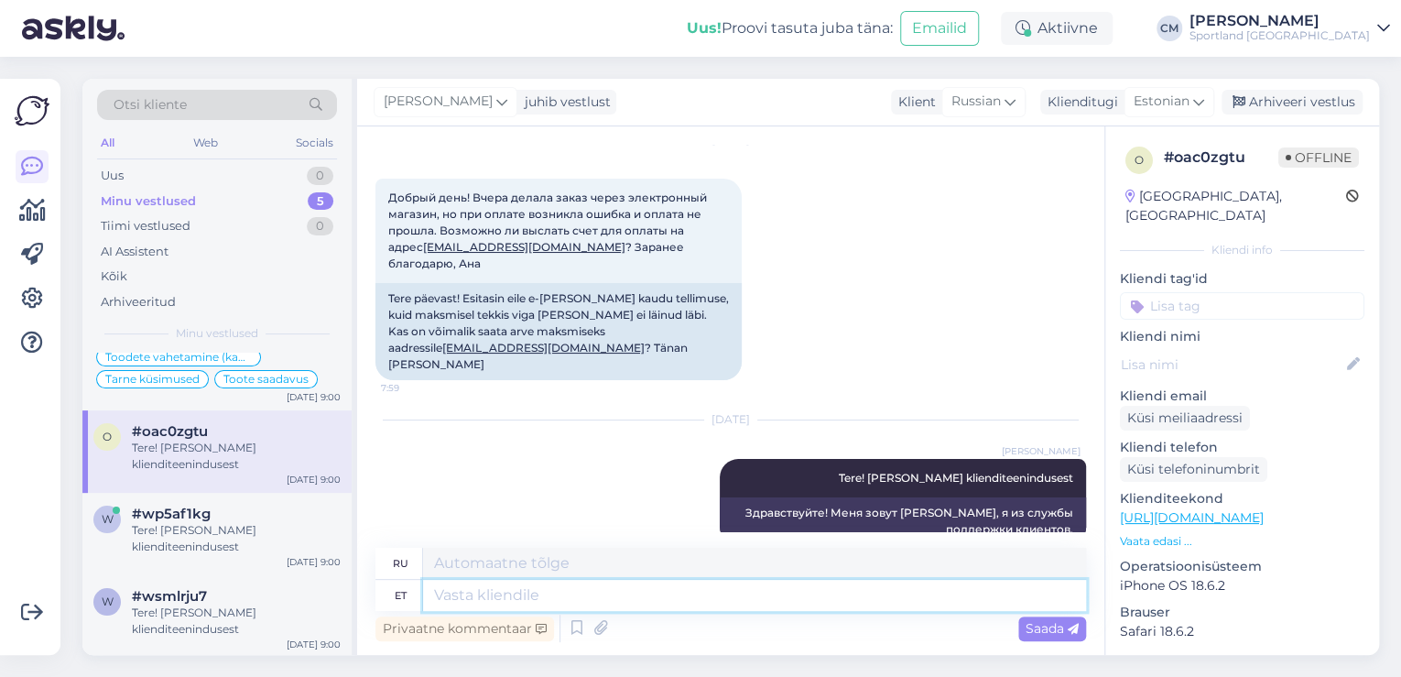
click at [582, 606] on textarea at bounding box center [754, 594] width 663 height 31
type textarea "K"
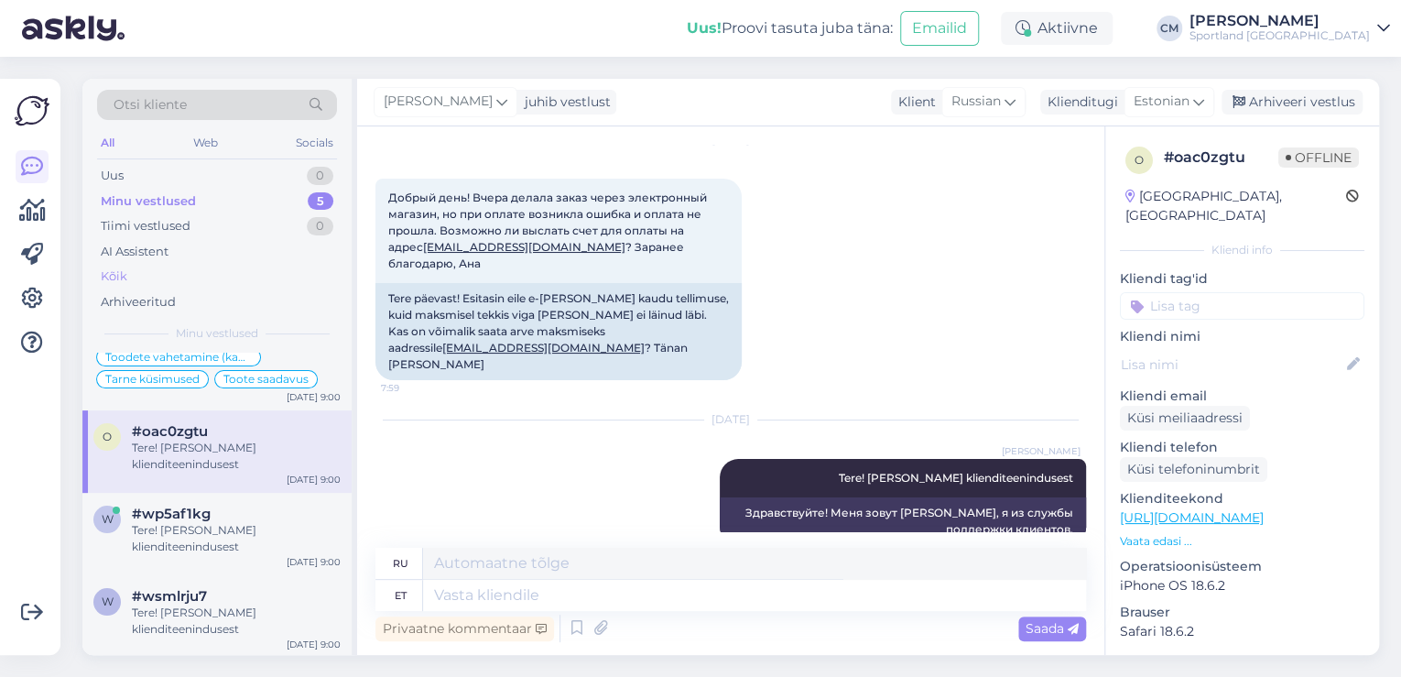
click at [194, 266] on div "Kõik" at bounding box center [217, 277] width 240 height 26
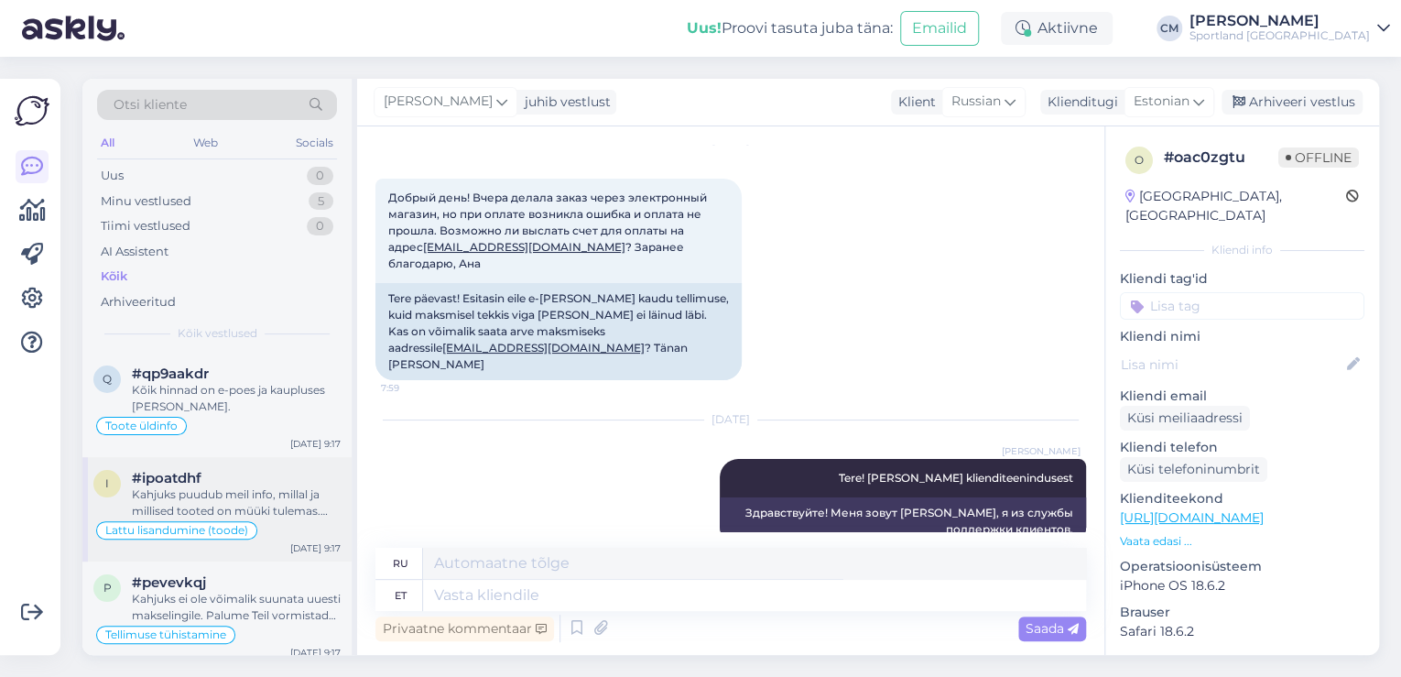
click at [275, 519] on div "Lattu lisandumine (toode)" at bounding box center [216, 530] width 247 height 22
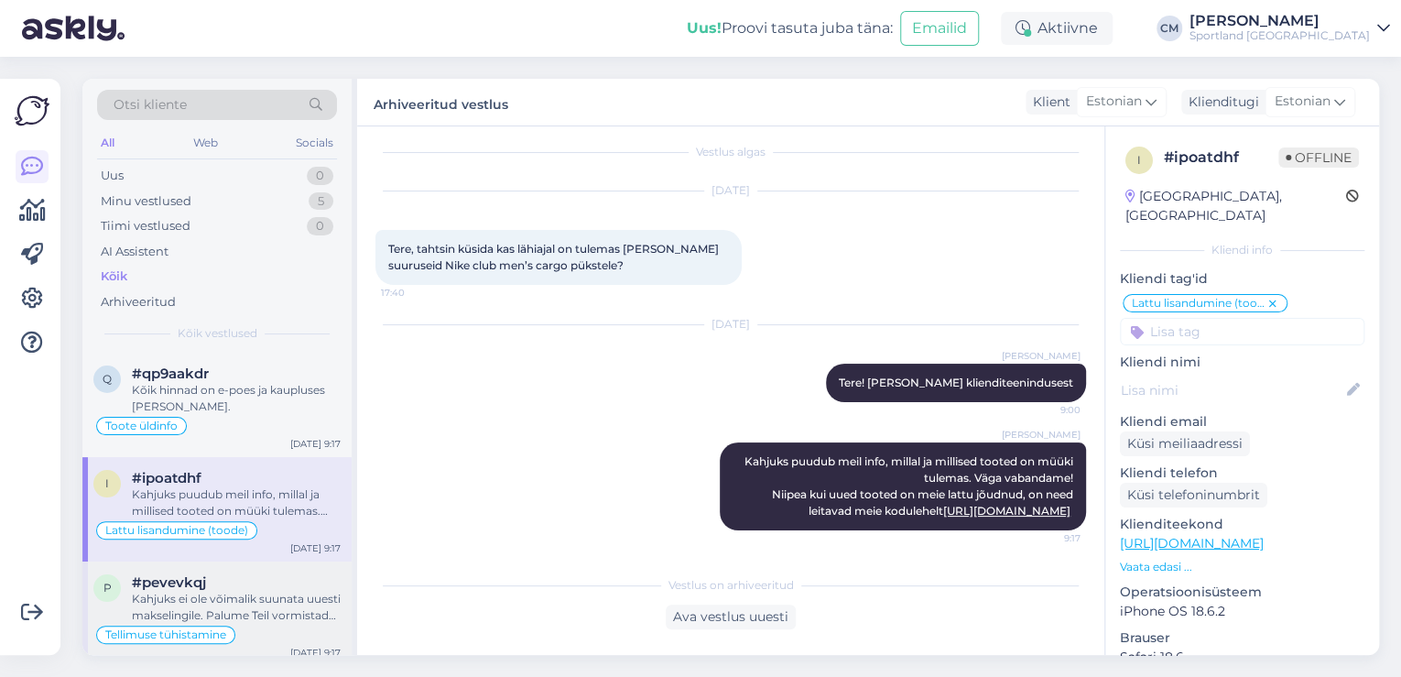
click at [260, 597] on div "Kahjuks ei ole võimalik suunata uuesti makselingile. Palume Teil vormistada uus…" at bounding box center [236, 606] width 209 height 33
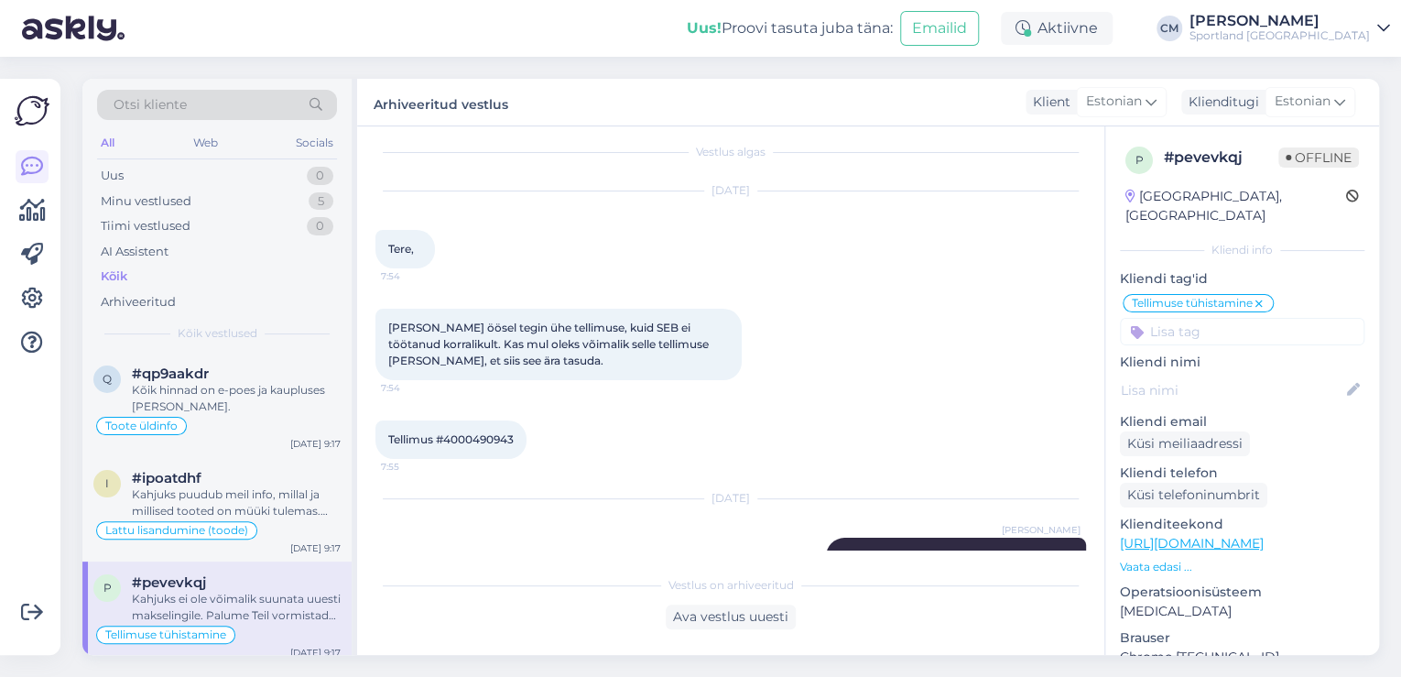
scroll to position [169, 0]
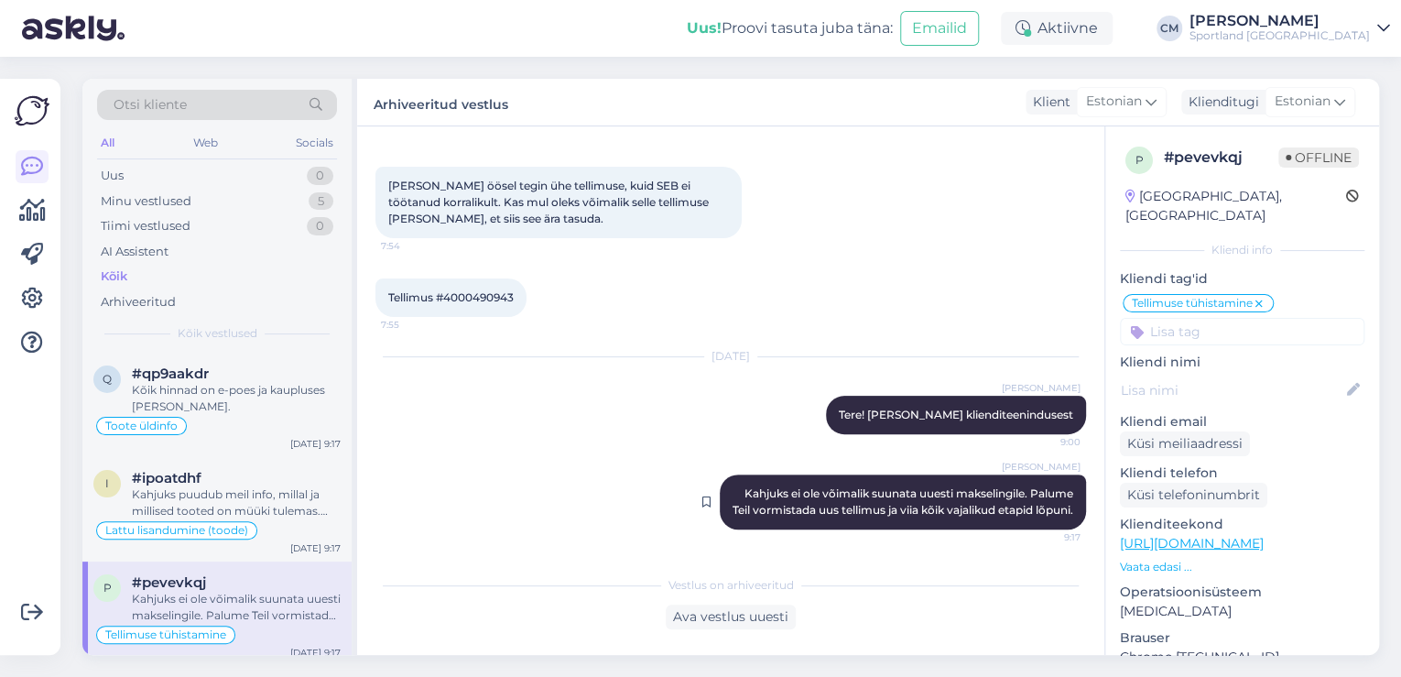
click at [710, 458] on div "[PERSON_NAME] Kahjuks ei ole võimalik suunata uuesti makselingile. Palume Teil …" at bounding box center [730, 501] width 710 height 95
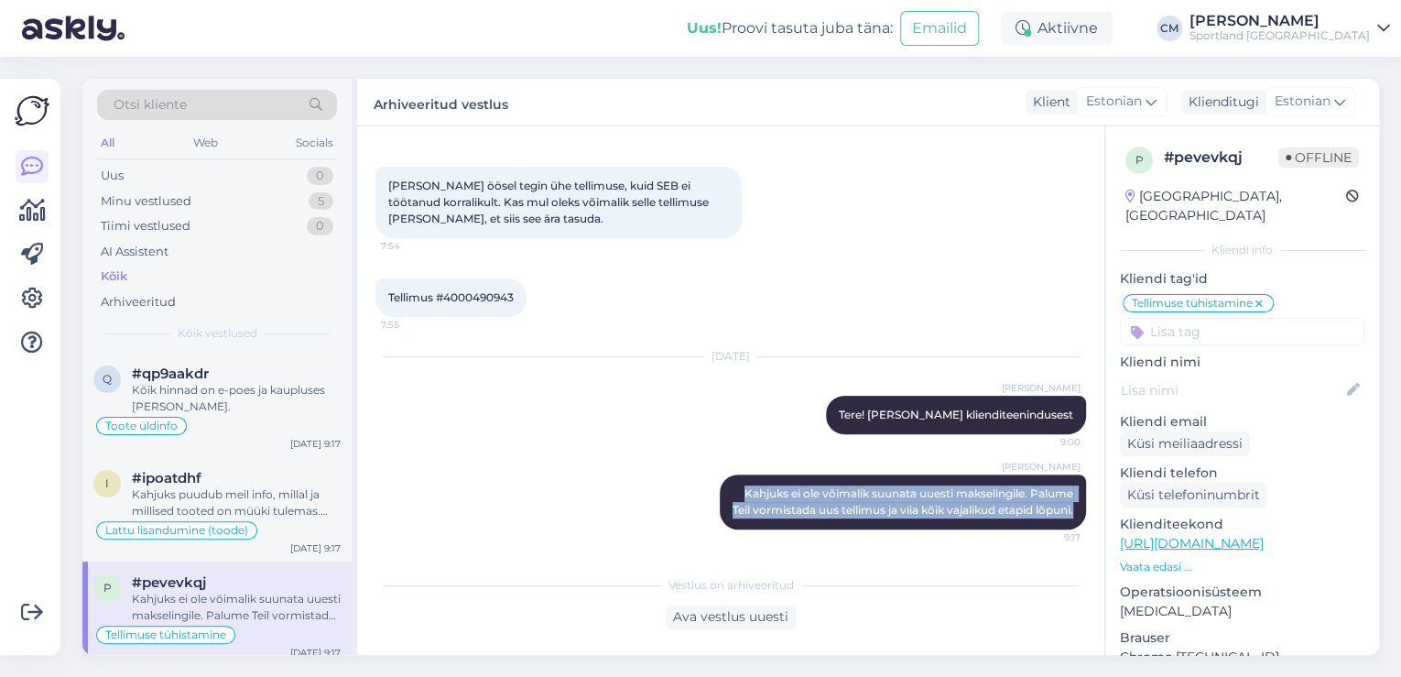
drag, startPoint x: 708, startPoint y: 472, endPoint x: 1077, endPoint y: 509, distance: 370.7
click at [1077, 509] on div "Vestlus algas [DATE] Tere, 7:54 [PERSON_NAME] öösel tegin ühe tellimuse, kuid S…" at bounding box center [738, 347] width 727 height 405
copy span "Kahjuks ei ole võimalik suunata uuesti makselingile. Palume Teil vormistada uus…"
click at [153, 192] on div "Minu vestlused" at bounding box center [146, 201] width 91 height 18
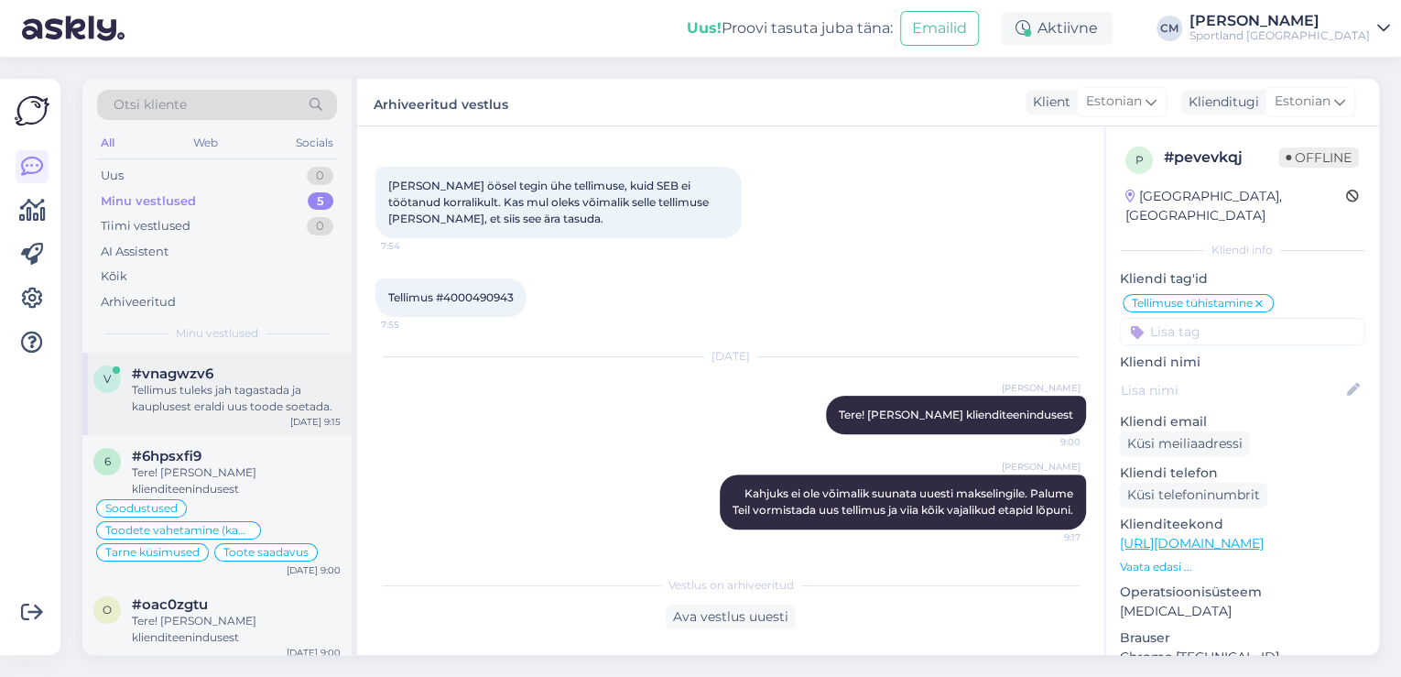
click at [249, 414] on div "Tellimus tuleks jah tagastada ja kauplusest eraldi uus toode soetada." at bounding box center [236, 398] width 209 height 33
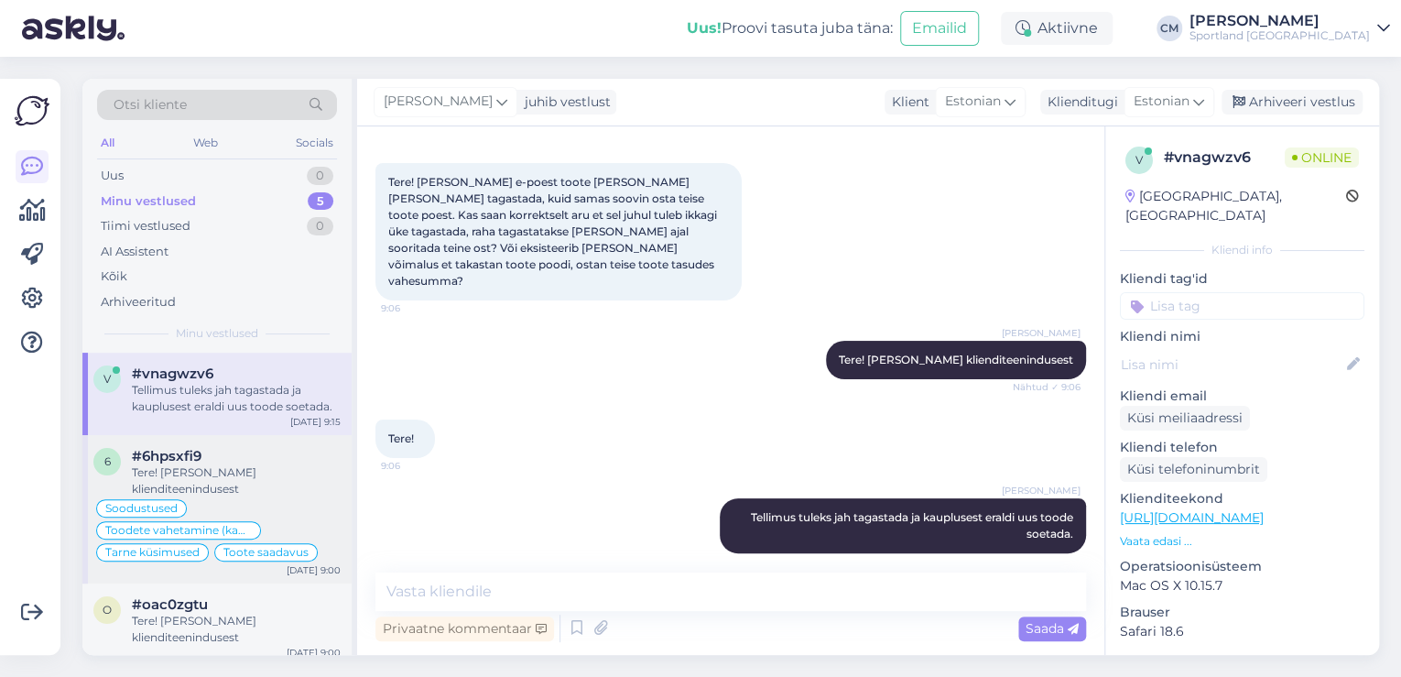
click at [276, 464] on div "Tere! [PERSON_NAME] klienditeenindusest" at bounding box center [236, 480] width 209 height 33
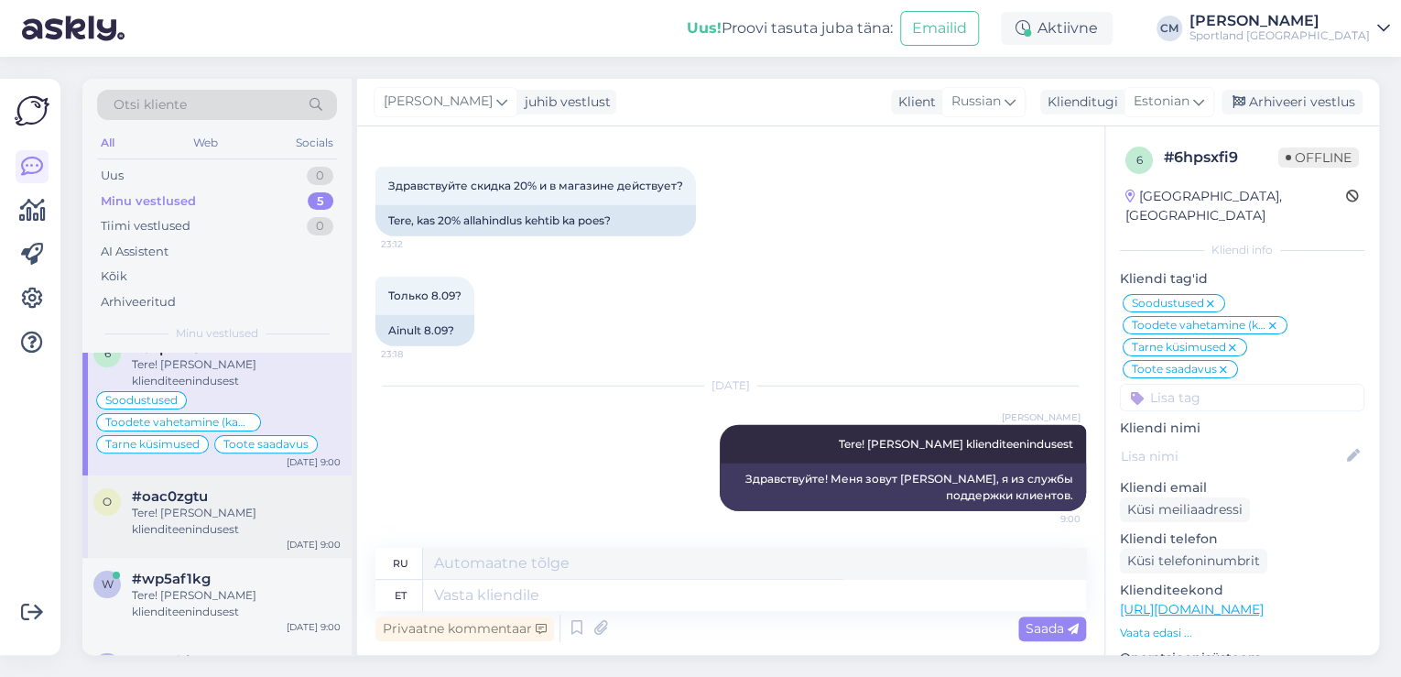
scroll to position [146, 0]
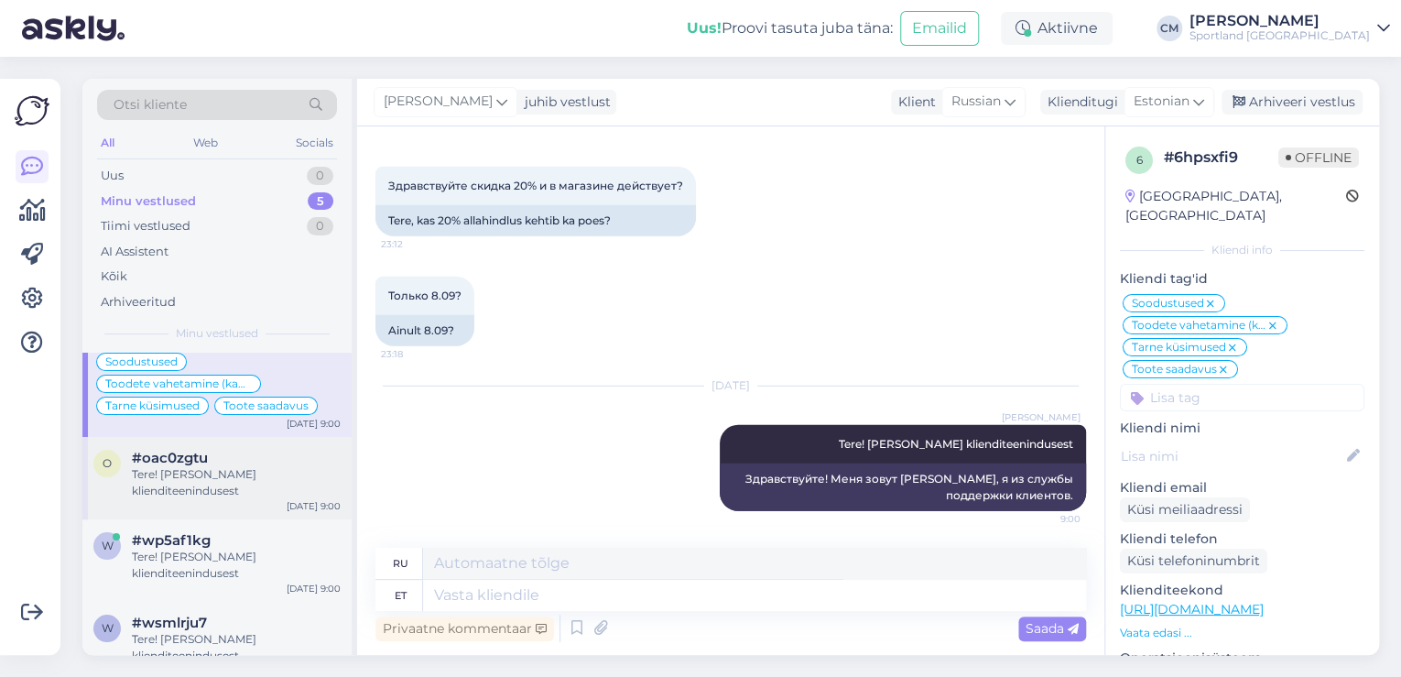
click at [271, 473] on div "Tere! [PERSON_NAME] klienditeenindusest" at bounding box center [236, 482] width 209 height 33
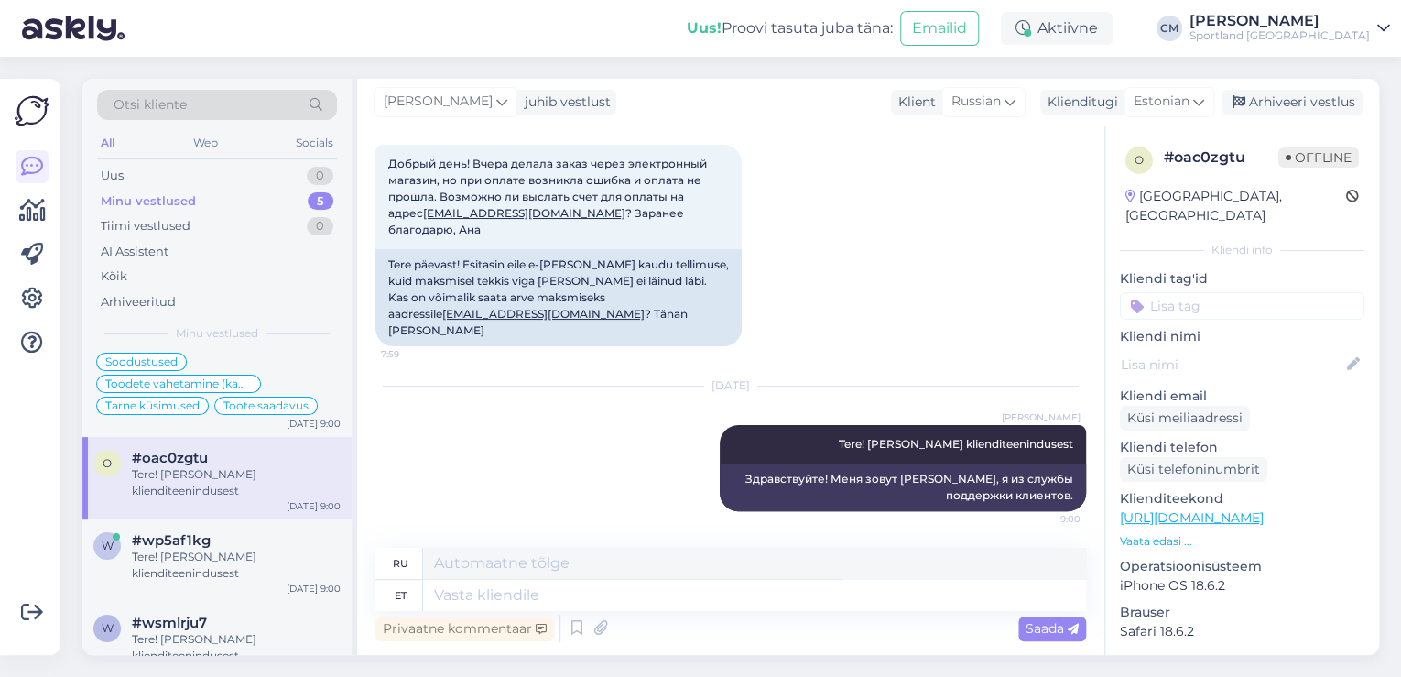
scroll to position [63, 0]
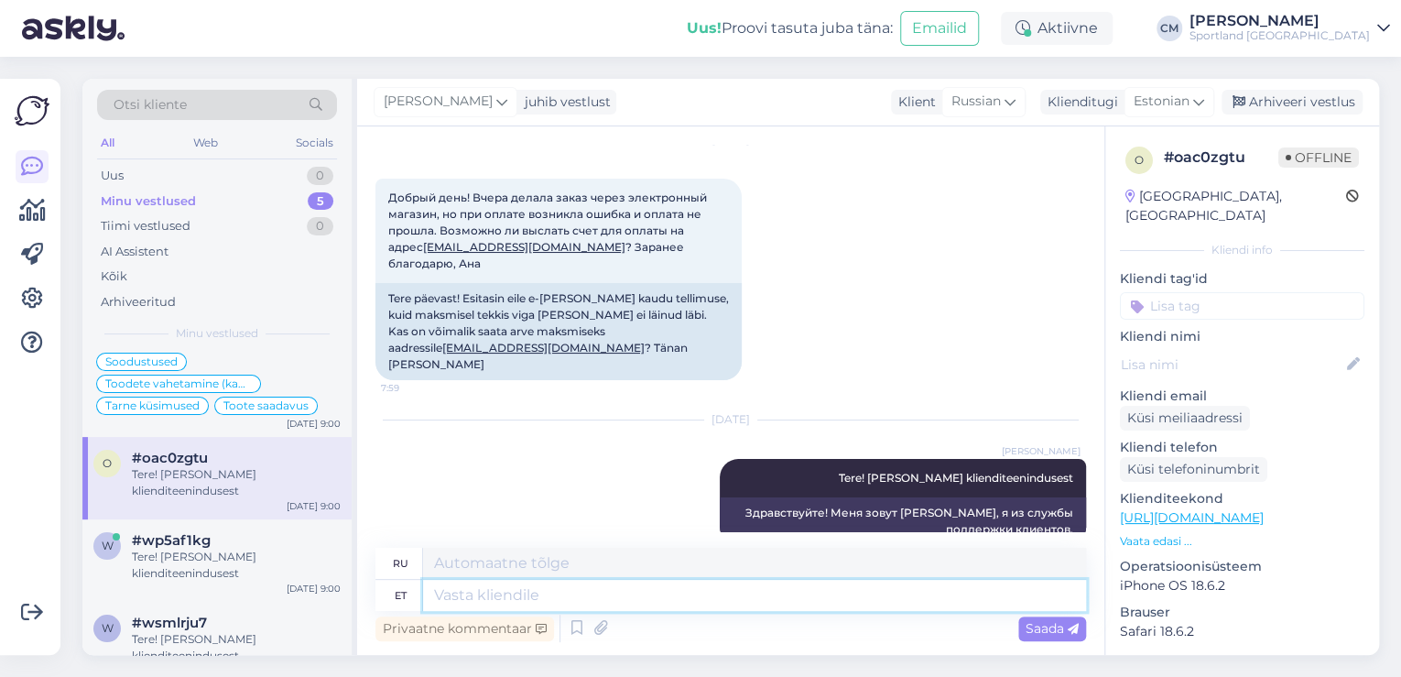
click at [483, 602] on textarea at bounding box center [754, 594] width 663 height 31
paste textarea "Kahjuks ei ole võimalik suunata uuesti makselingile. Palume Teil vormistada uus…"
type textarea "Kahjuks ei ole võimalik suunata uuesti makselingile. Palume Teil vormistada uus…"
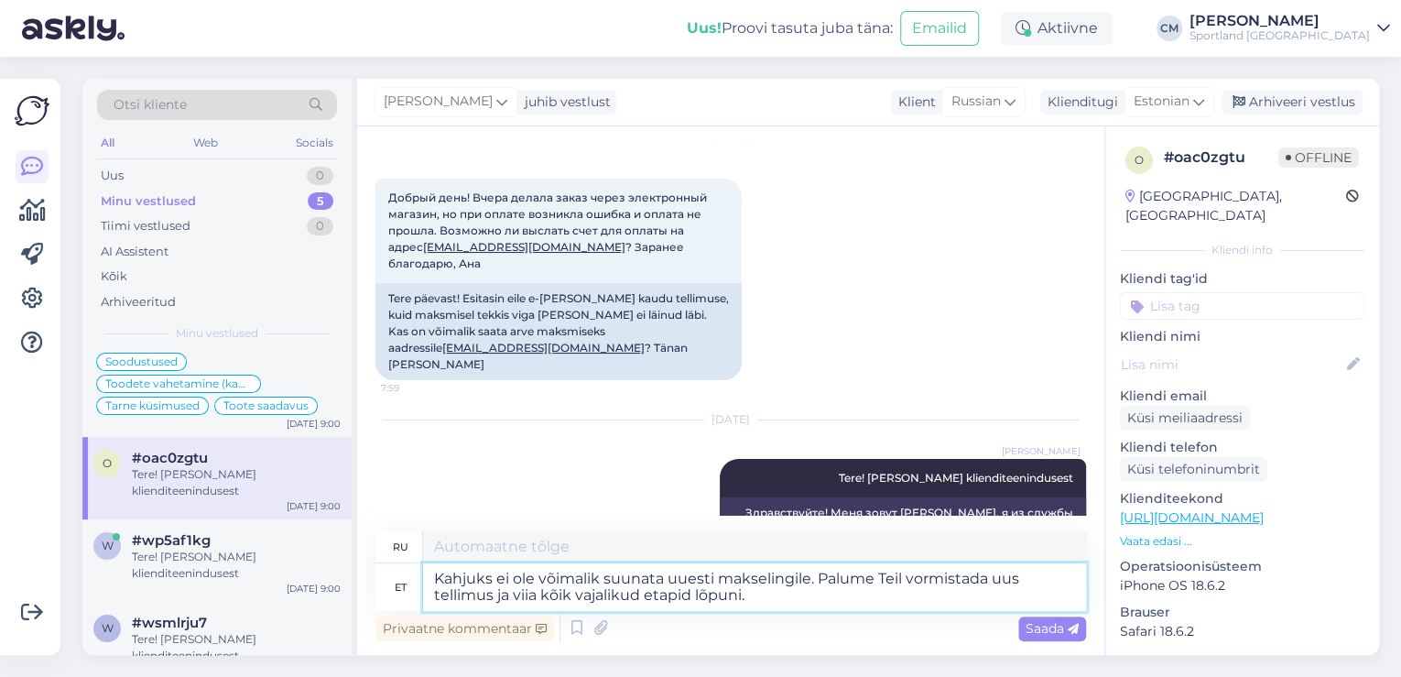
type textarea "К сожалению, перенаправление на платёжную ссылку невозможно. Просим вас оформит…"
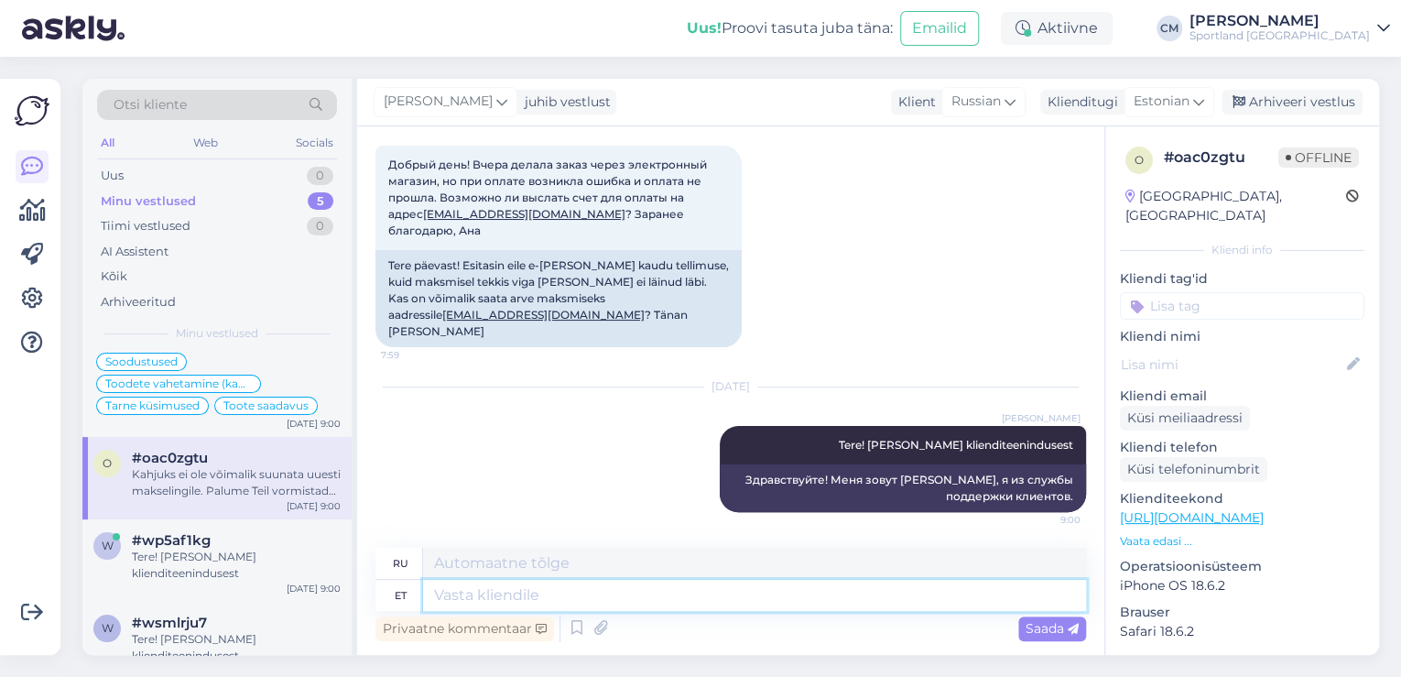
scroll to position [239, 0]
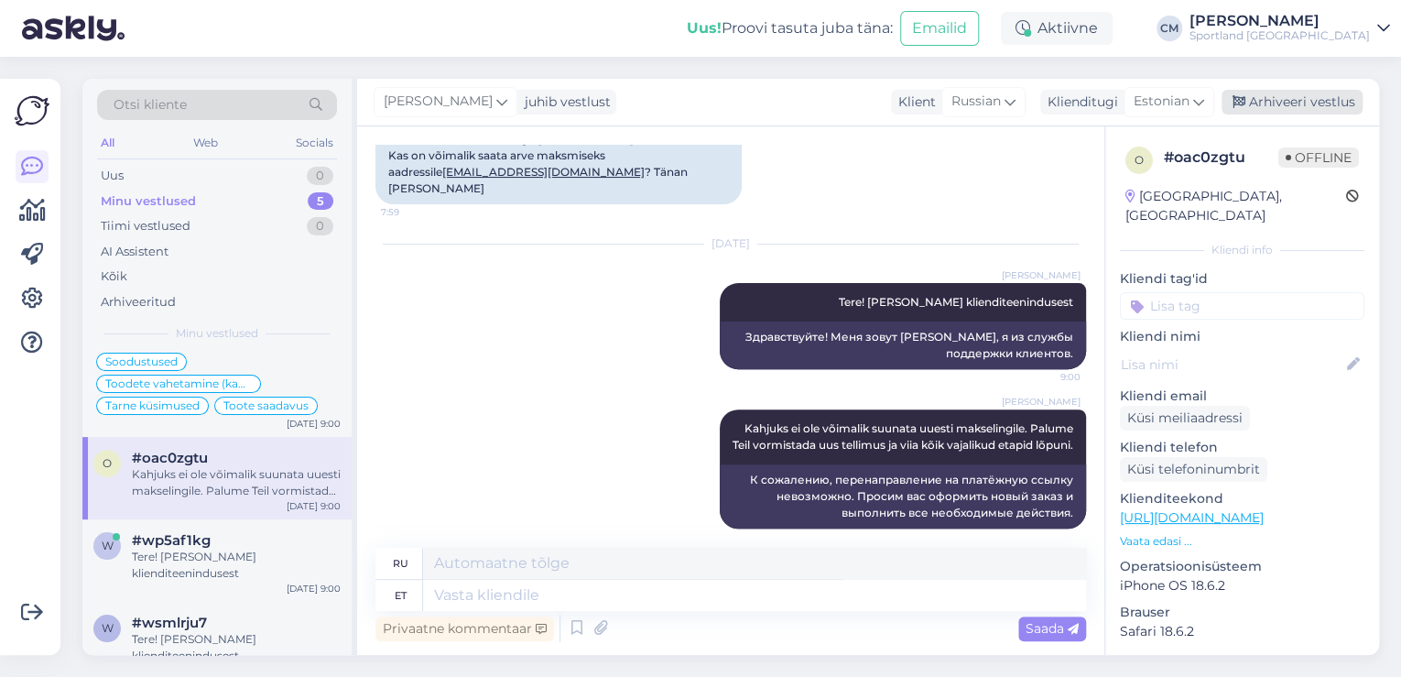
click at [1285, 97] on div "Arhiveeri vestlus" at bounding box center [1291, 102] width 141 height 25
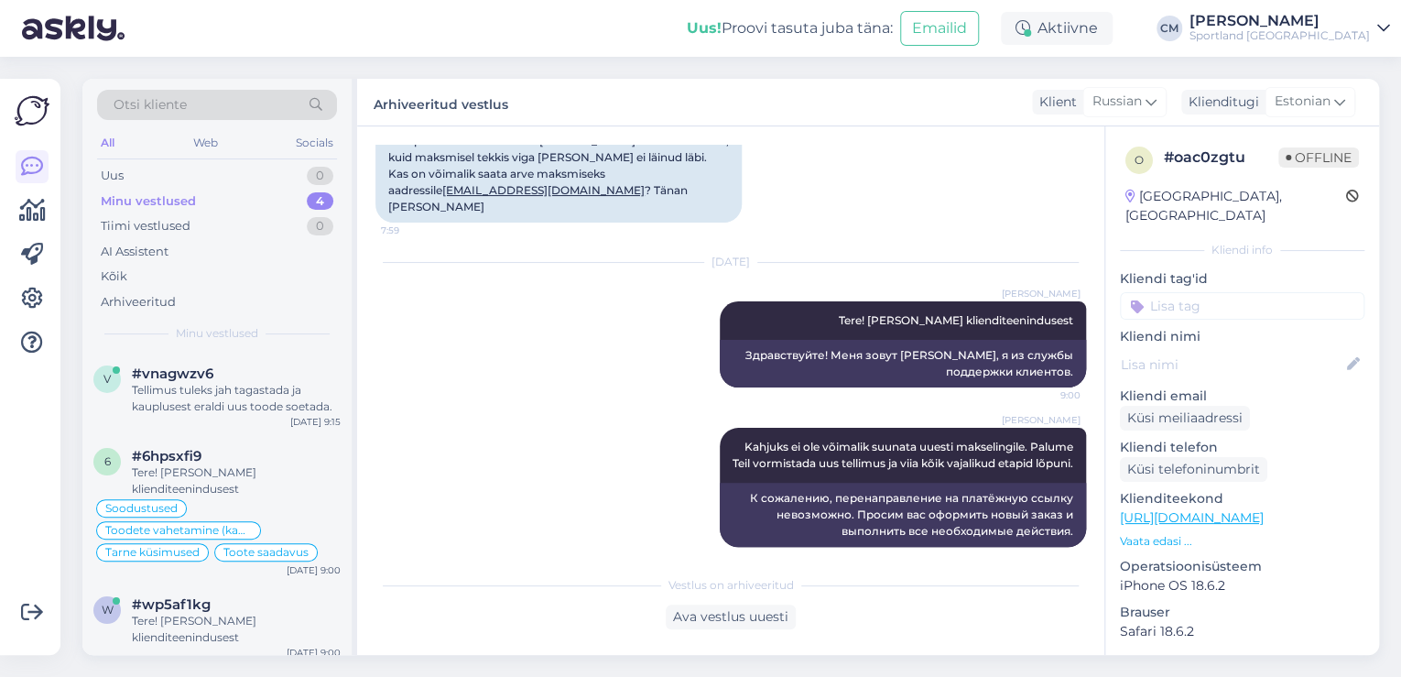
click at [1241, 299] on input at bounding box center [1242, 305] width 244 height 27
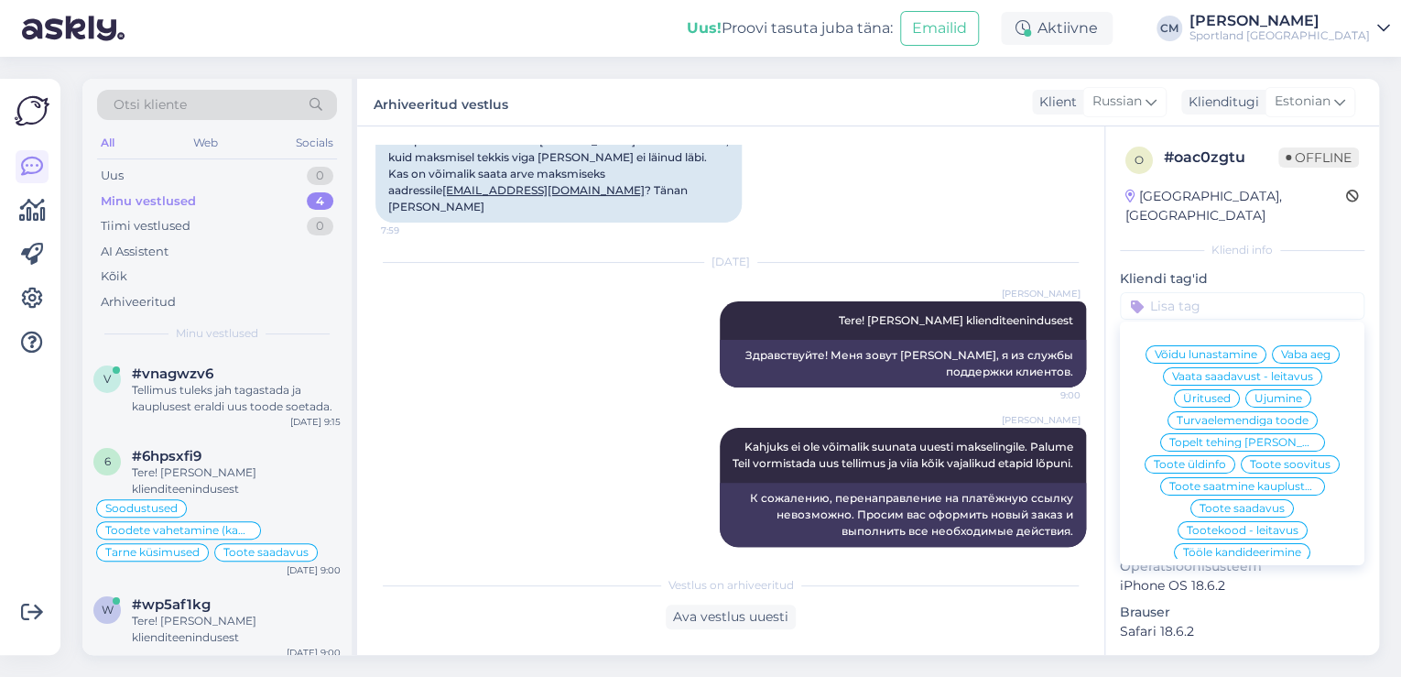
type input "t"
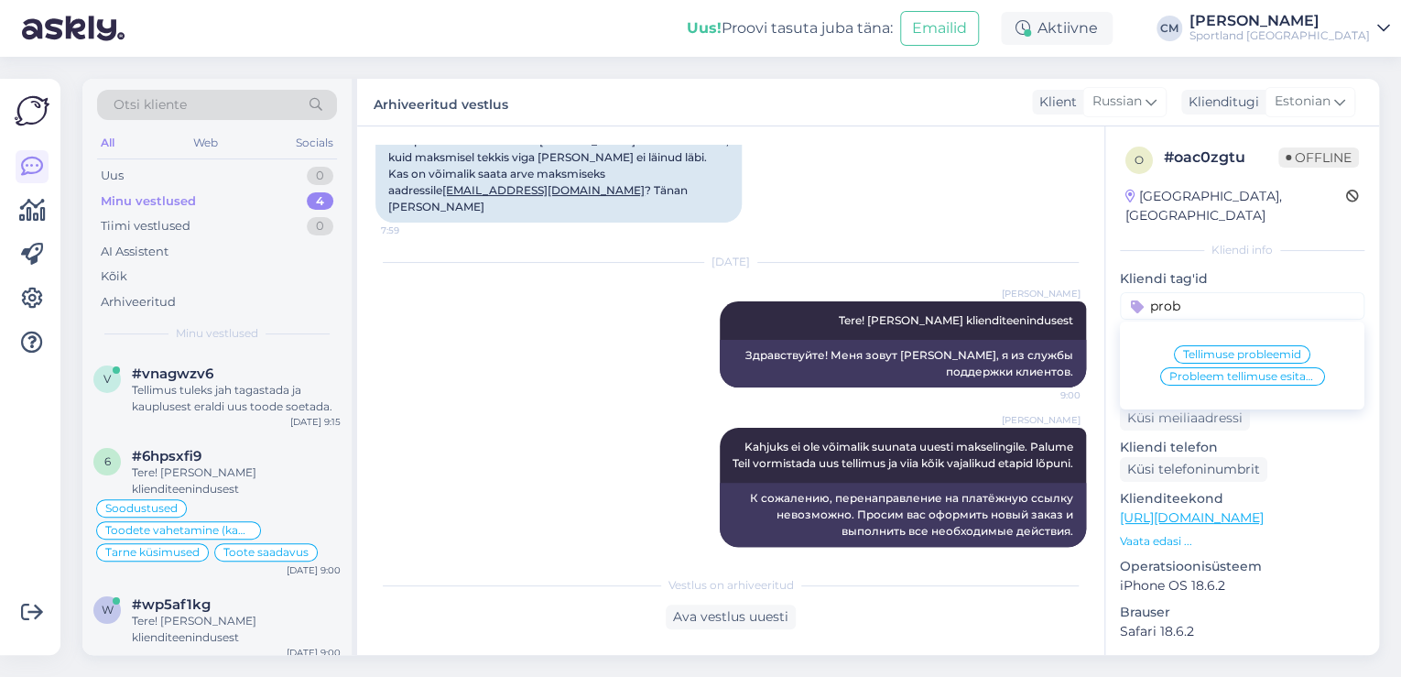
type input "prob"
click at [1236, 349] on span "Tellimuse probleemid" at bounding box center [1242, 354] width 118 height 11
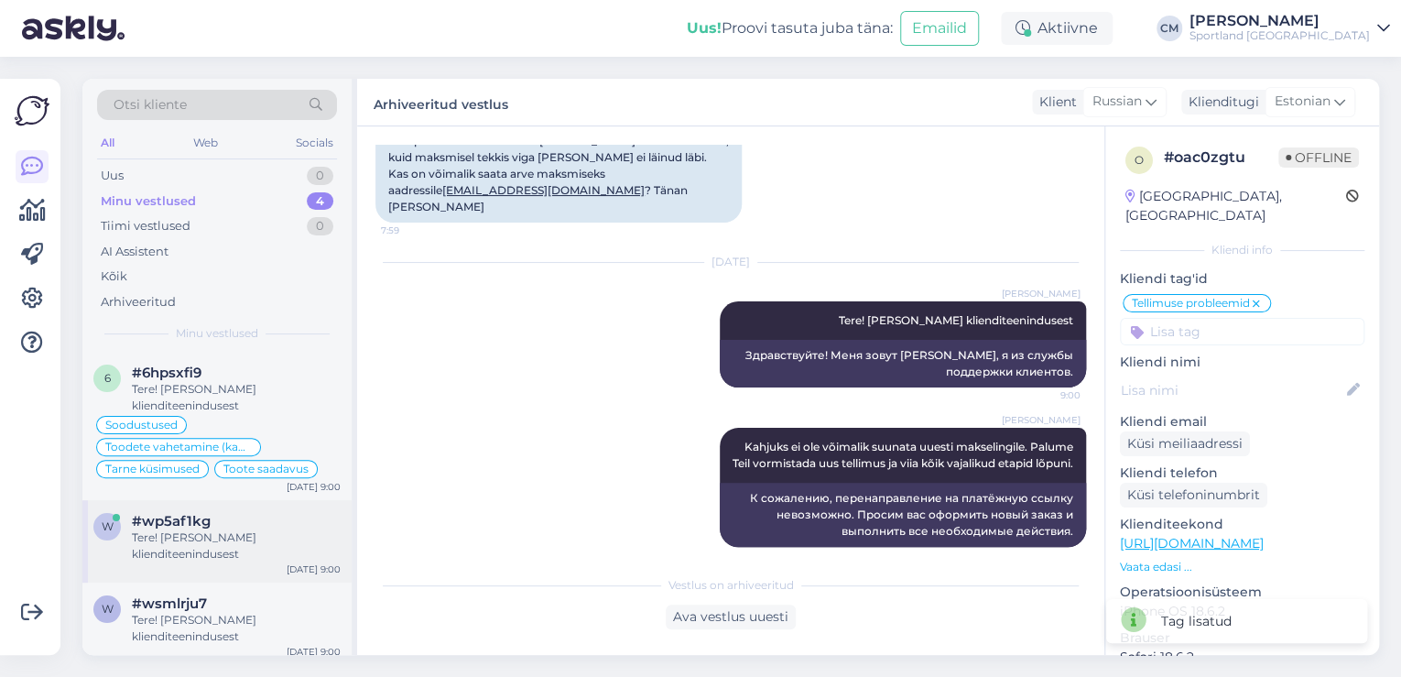
scroll to position [92, 0]
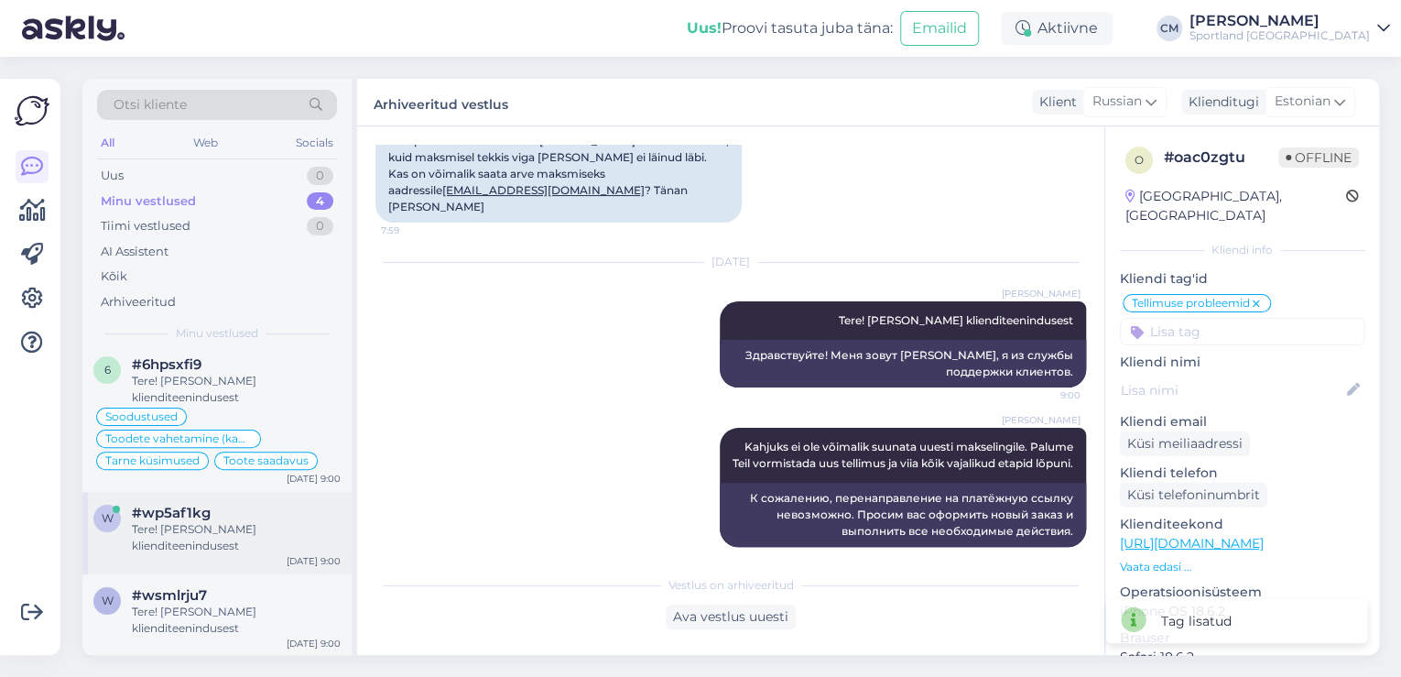
click at [267, 531] on div "Tere! [PERSON_NAME] klienditeenindusest" at bounding box center [236, 537] width 209 height 33
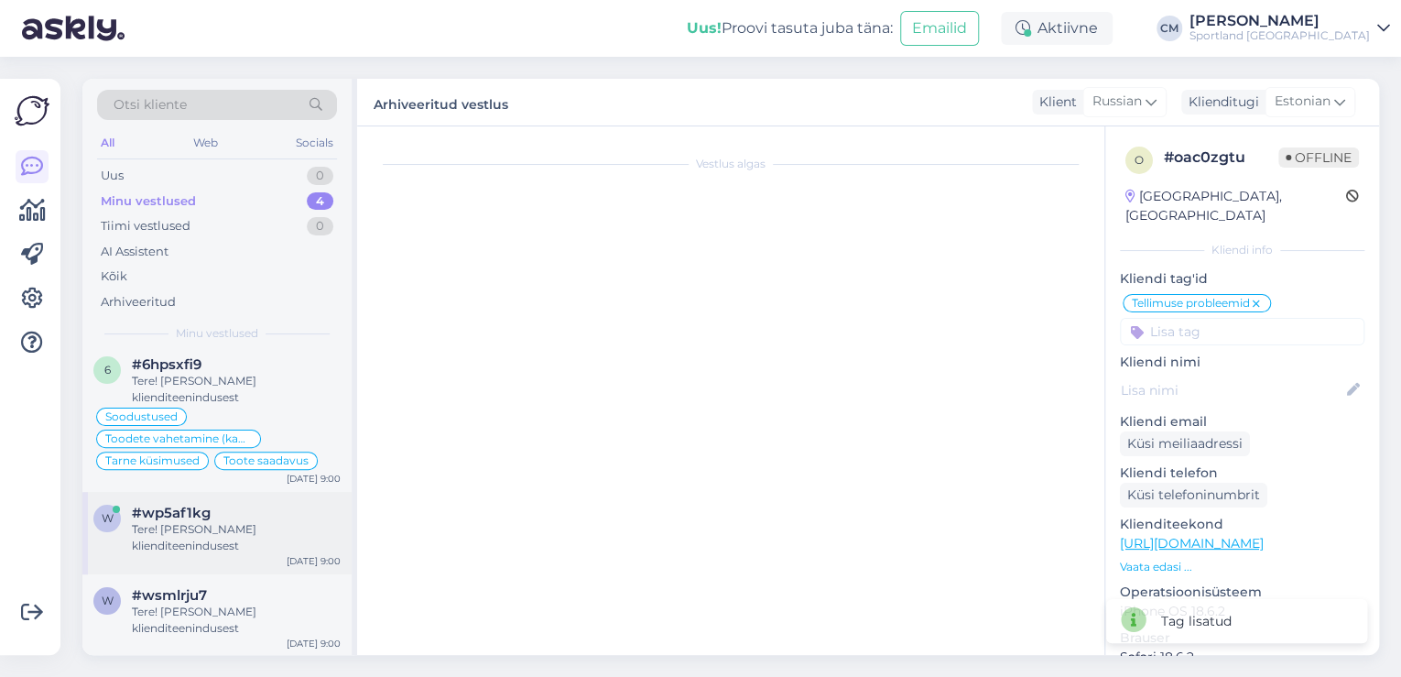
scroll to position [0, 0]
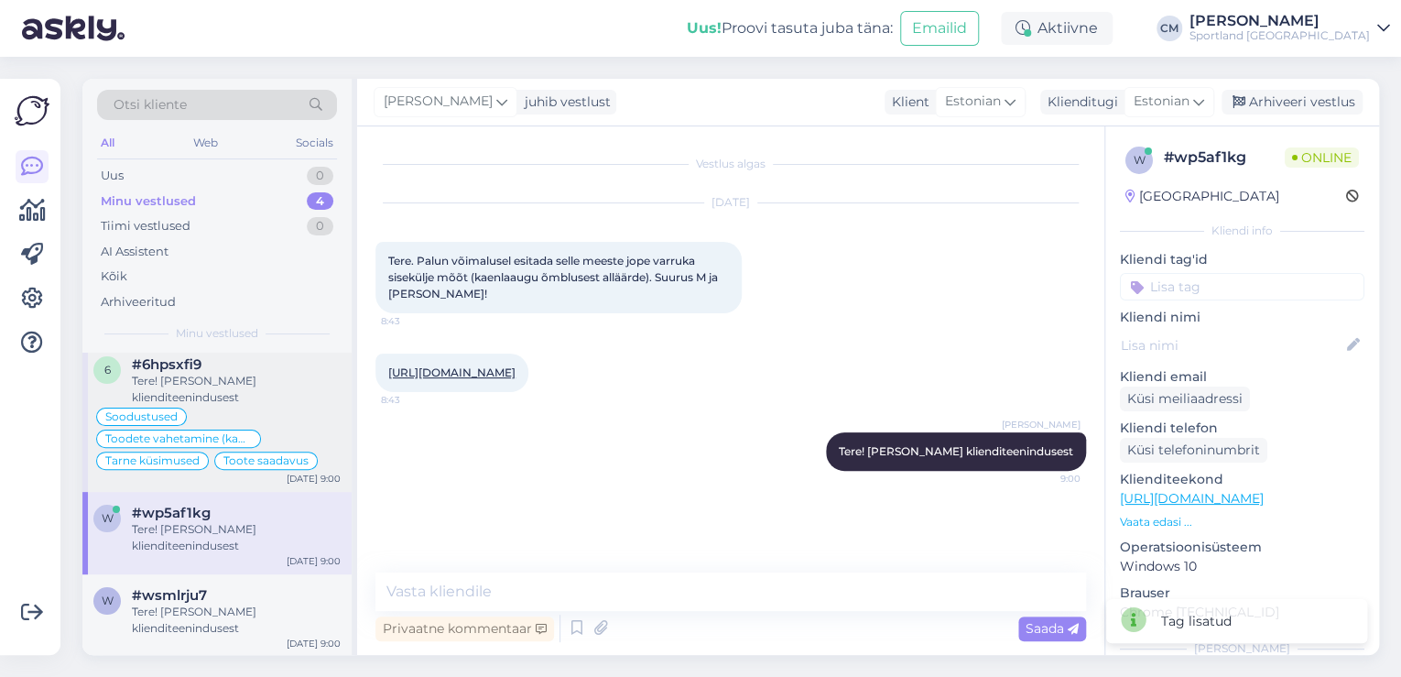
click at [287, 419] on div "Soodustused Toodete vahetamine (kauplus) Tarne küsimused Toote saadavus" at bounding box center [216, 439] width 247 height 66
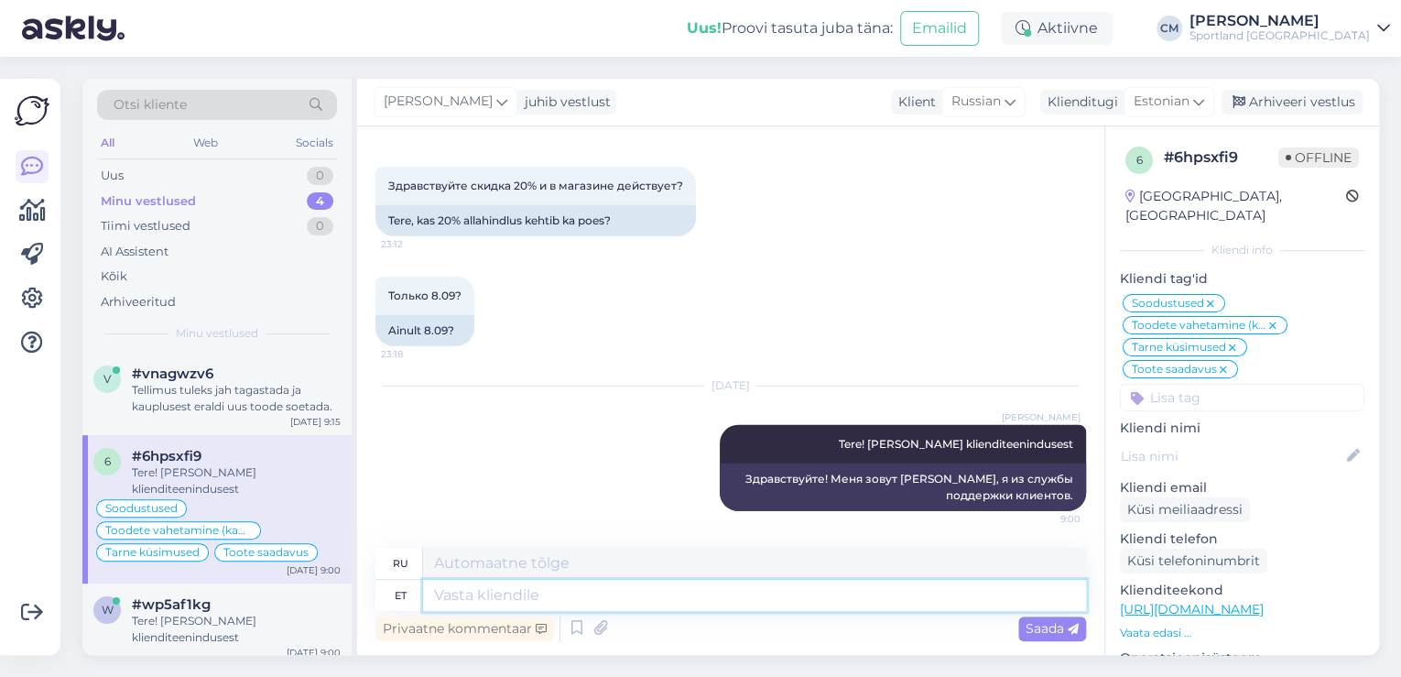
click at [540, 603] on textarea at bounding box center [754, 594] width 663 height 31
type textarea "Kauplustes"
type textarea "В магазинах"
type textarea "Kauplustes kehtib ka"
type textarea "Действительно в магазинах"
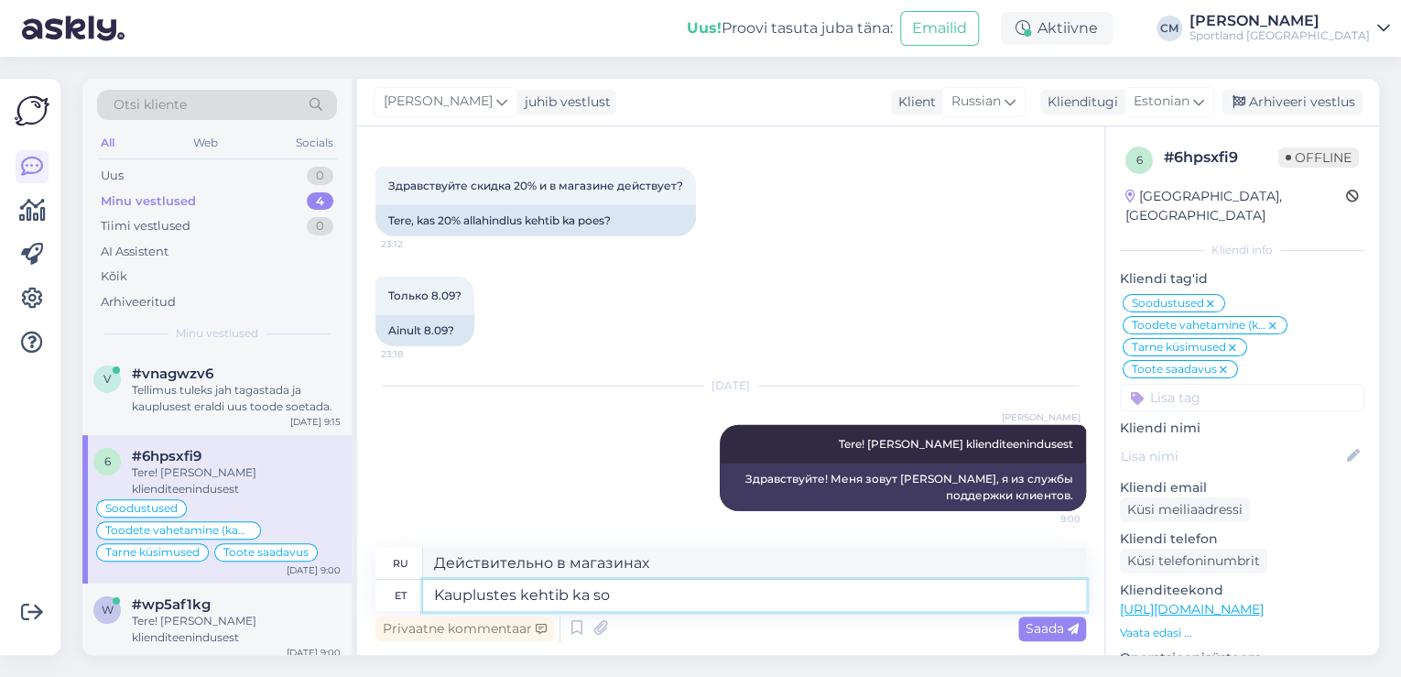
type textarea "Kauplustes kehtib ka soo"
type textarea "Также действует в магазинах"
type textarea "Kauplustes kehtib ka soodus."
type textarea "Также в магазинах действуют скидки."
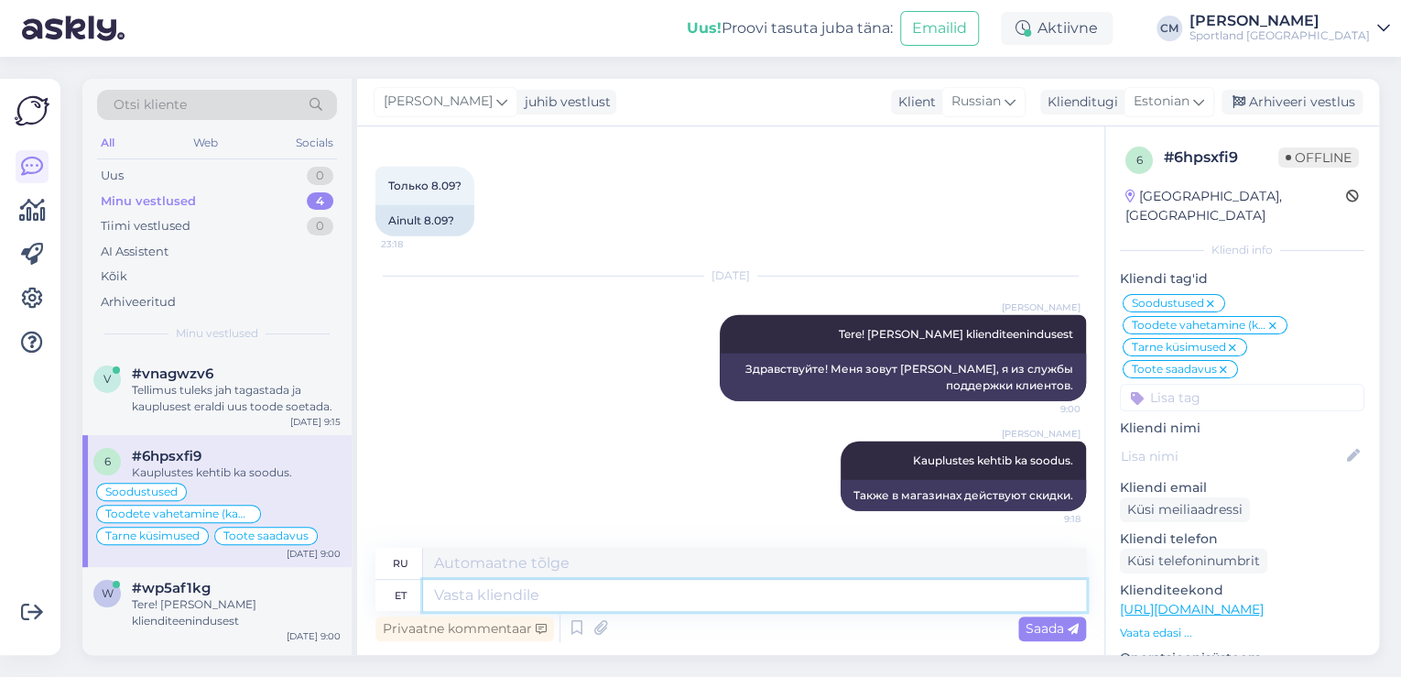
scroll to position [13398, 0]
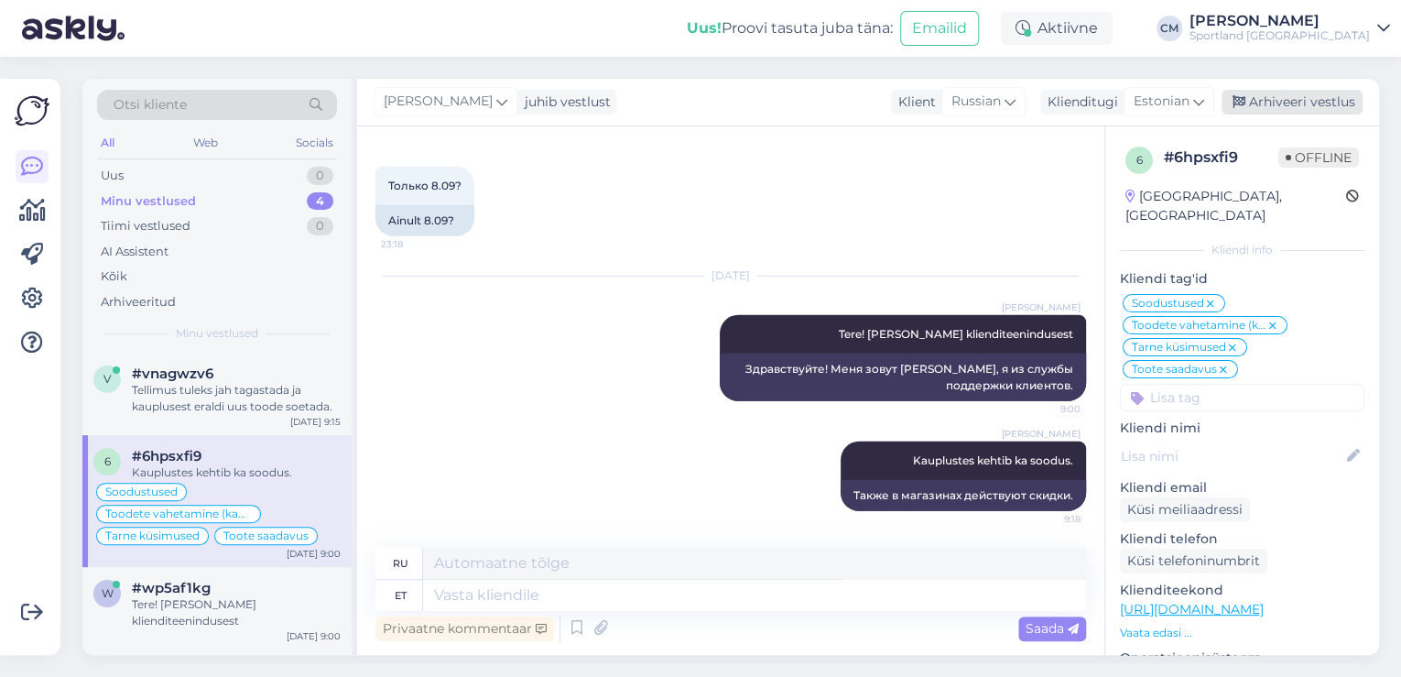
click at [1299, 92] on div "Arhiveeri vestlus" at bounding box center [1291, 102] width 141 height 25
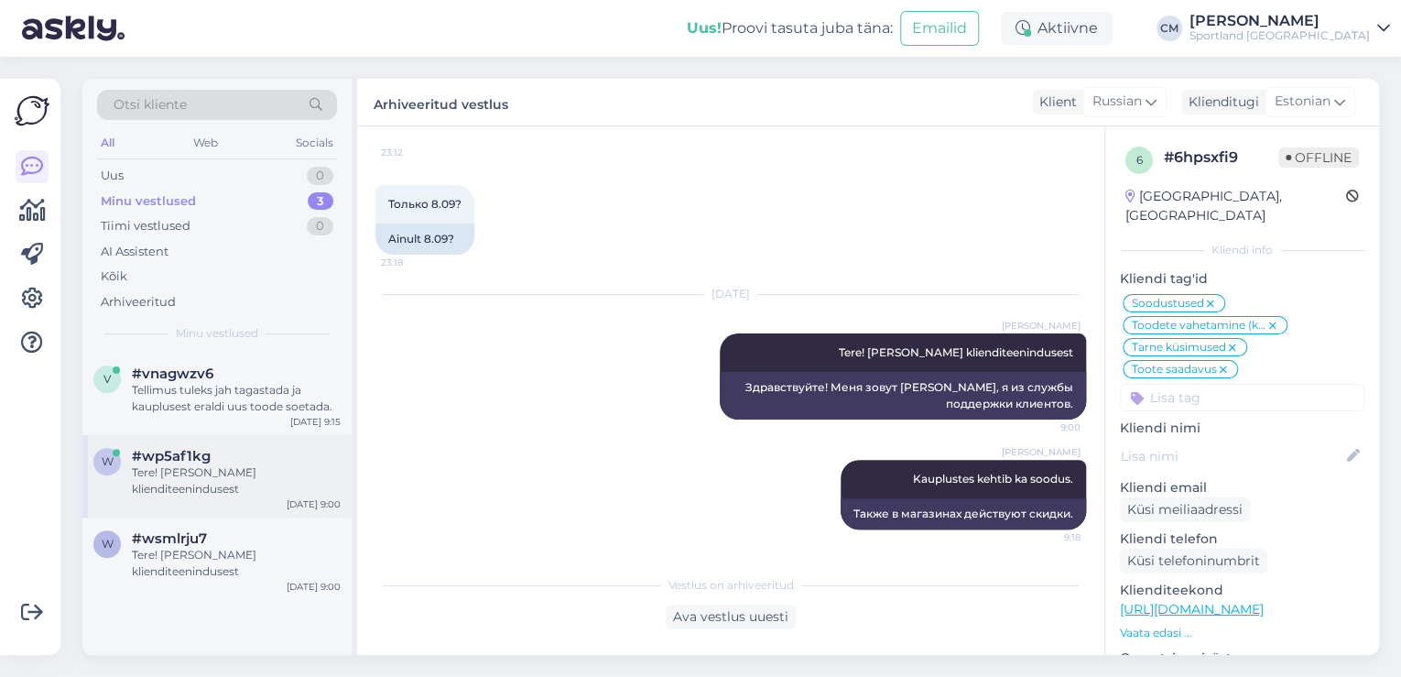
click at [254, 496] on div "w #wp5af1kg Tere! [PERSON_NAME] klienditeenindusest [DATE] 9:00" at bounding box center [216, 476] width 269 height 82
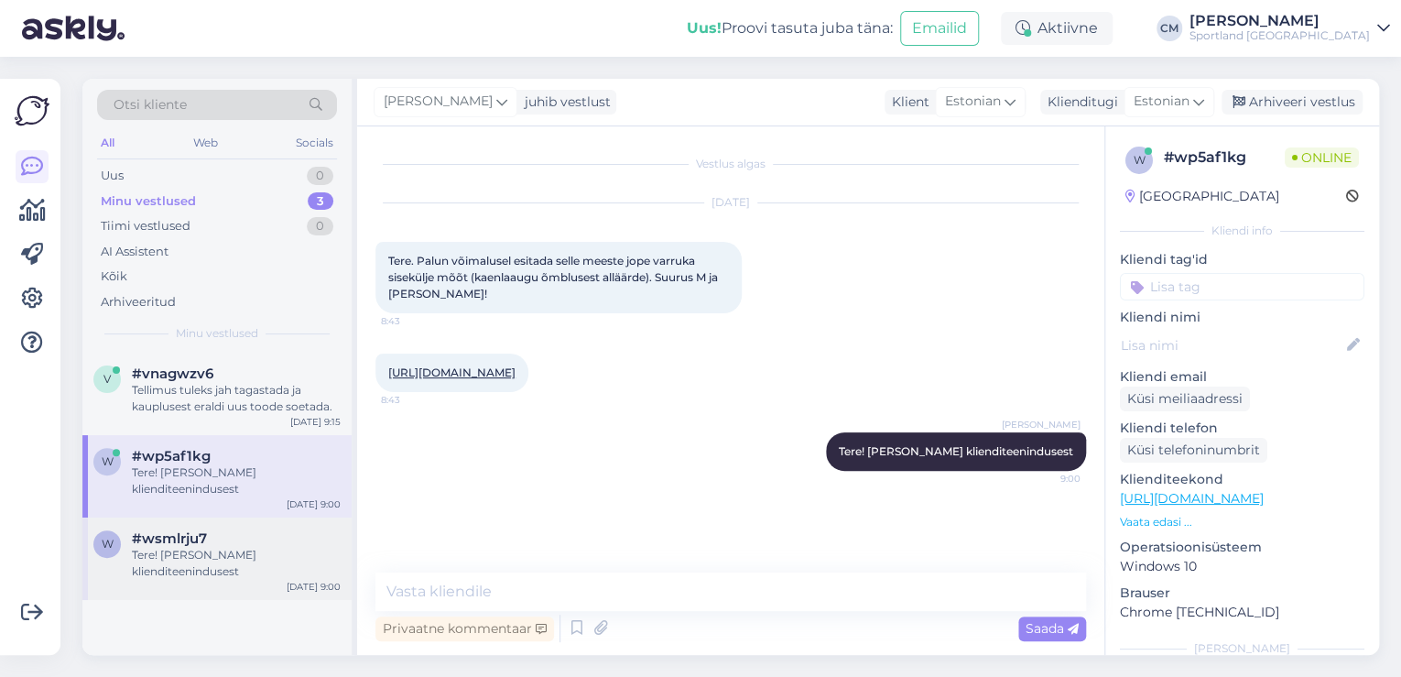
click at [222, 560] on div "Tere! [PERSON_NAME] klienditeenindusest" at bounding box center [236, 563] width 209 height 33
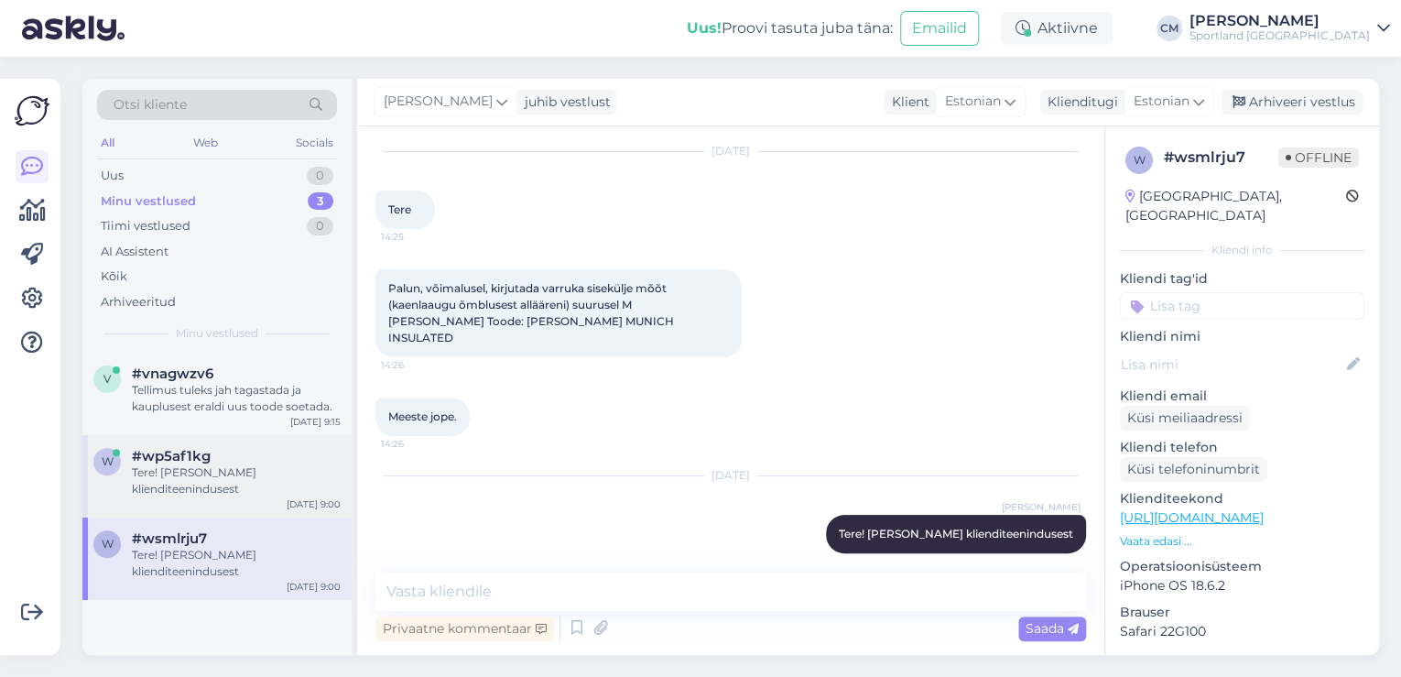
click at [254, 490] on div "Tere! [PERSON_NAME] klienditeenindusest" at bounding box center [236, 480] width 209 height 33
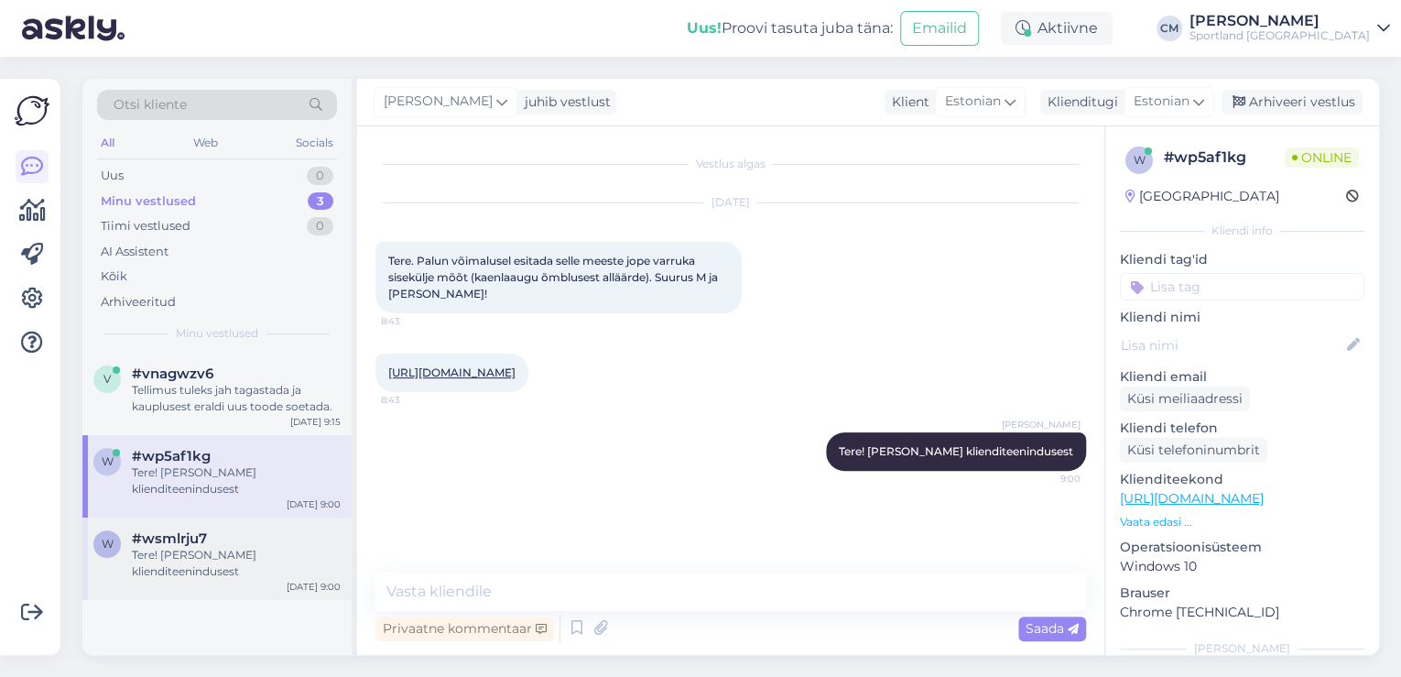
click at [245, 524] on div "w #wsmlrju7 Tere! [PERSON_NAME] klienditeenindusest [DATE] 9:00" at bounding box center [216, 558] width 269 height 82
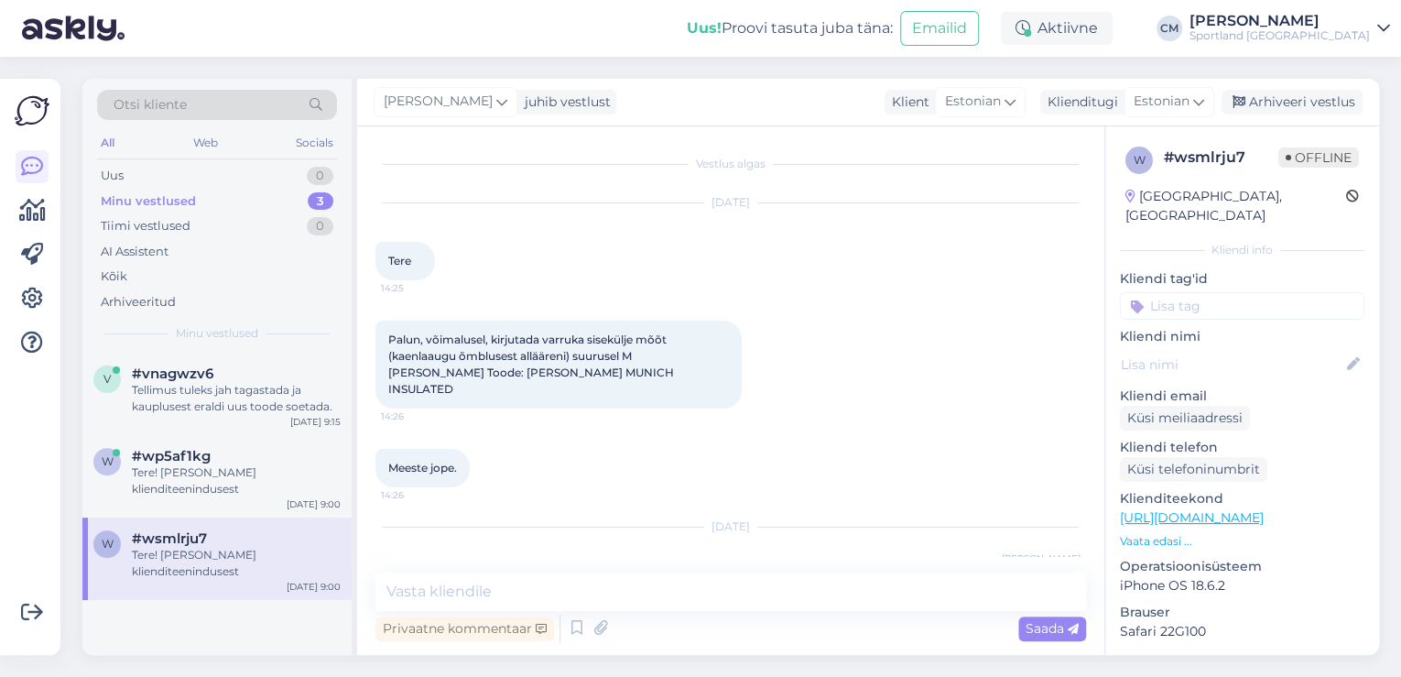
scroll to position [51, 0]
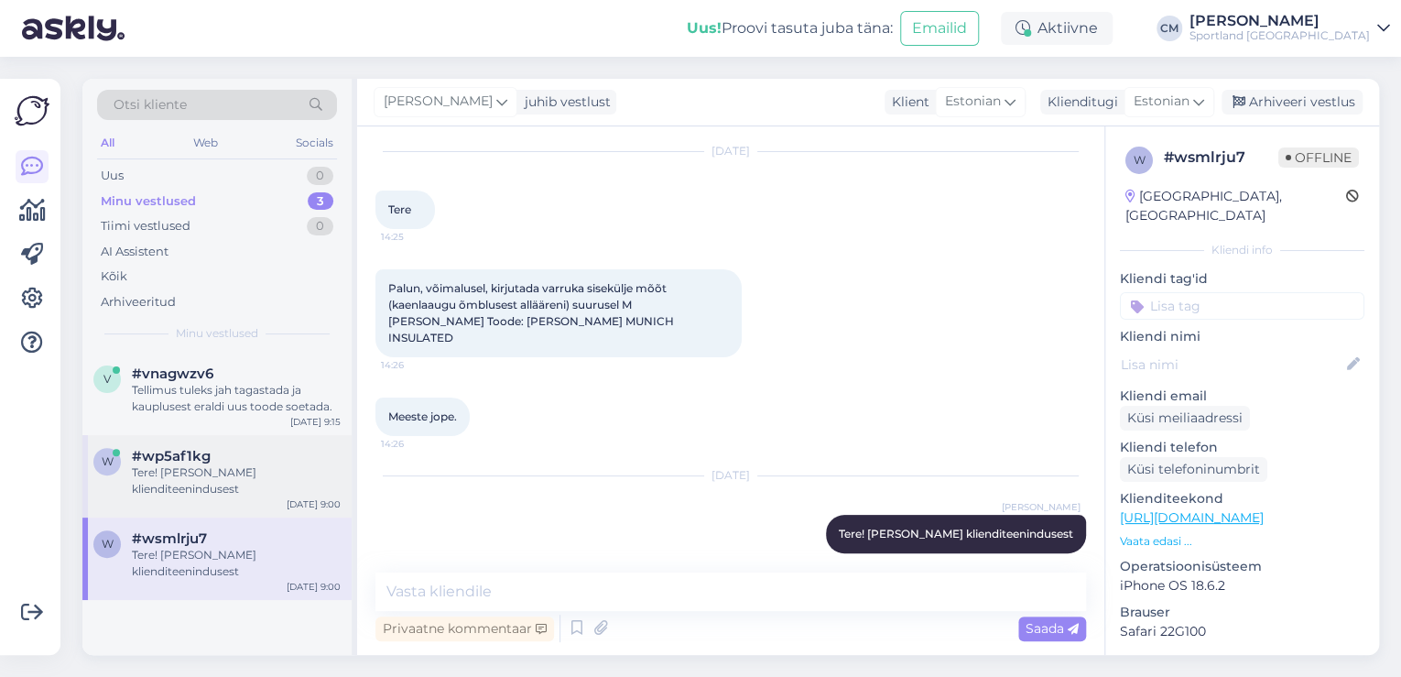
click at [211, 461] on div "#wp5af1kg" at bounding box center [236, 456] width 209 height 16
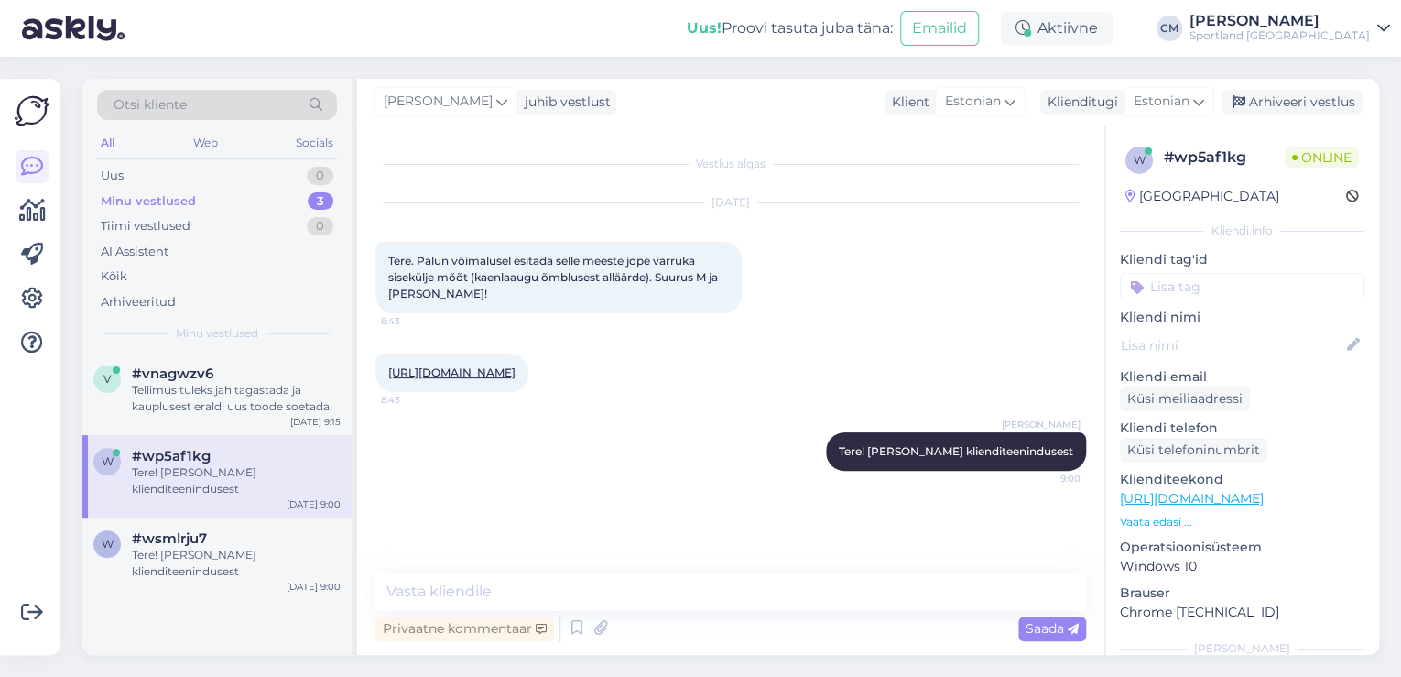
click at [528, 392] on div "[URL][DOMAIN_NAME] 8:43" at bounding box center [451, 372] width 153 height 38
click at [528, 388] on div "[URL][DOMAIN_NAME] 8:43" at bounding box center [451, 372] width 153 height 38
click at [515, 374] on link "[URL][DOMAIN_NAME]" at bounding box center [451, 372] width 127 height 14
click at [483, 581] on textarea at bounding box center [730, 591] width 710 height 38
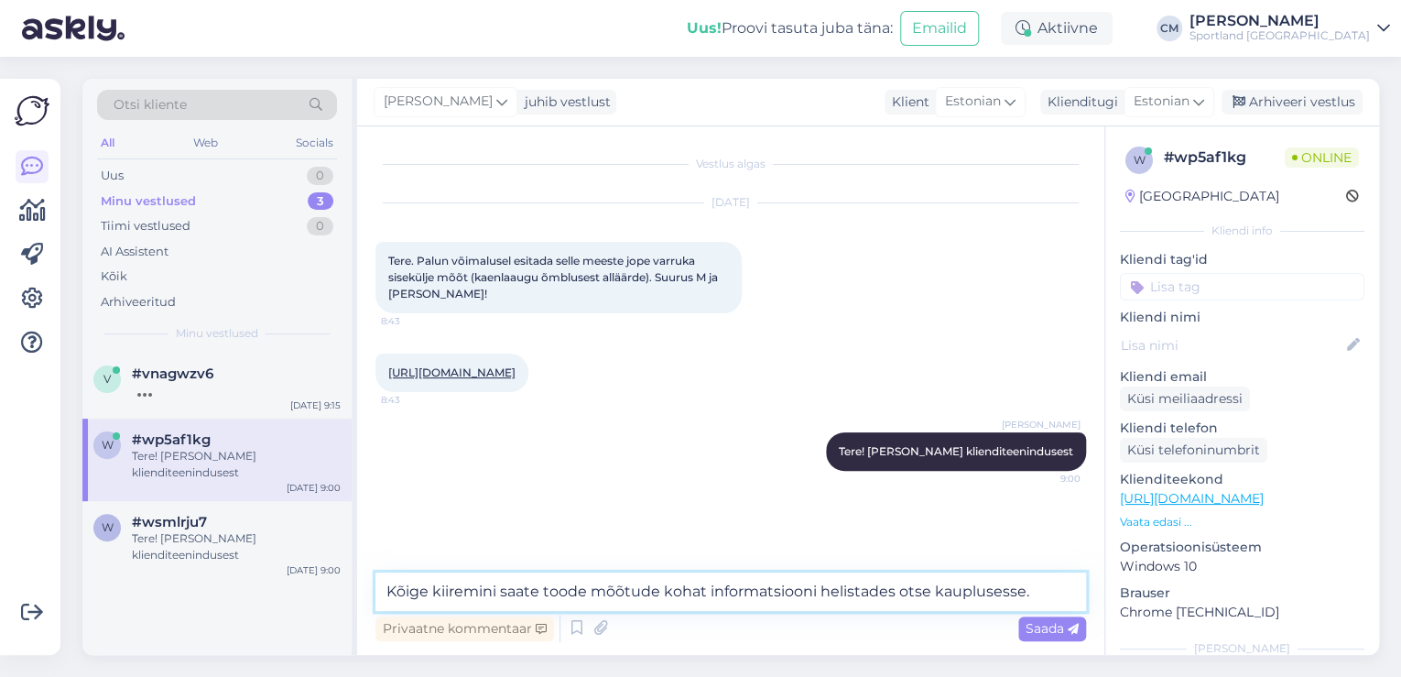
click at [698, 590] on textarea "Kõige kiiremini saate toode mõõtude kohat informatsiooni helistades otse kauplu…" at bounding box center [730, 591] width 710 height 38
click at [1055, 580] on textarea "Kõige kiiremini saate toode mõõtude kohta informatsiooni helistades otse kauplu…" at bounding box center [730, 591] width 710 height 38
paste textarea "[URL][DOMAIN_NAME]"
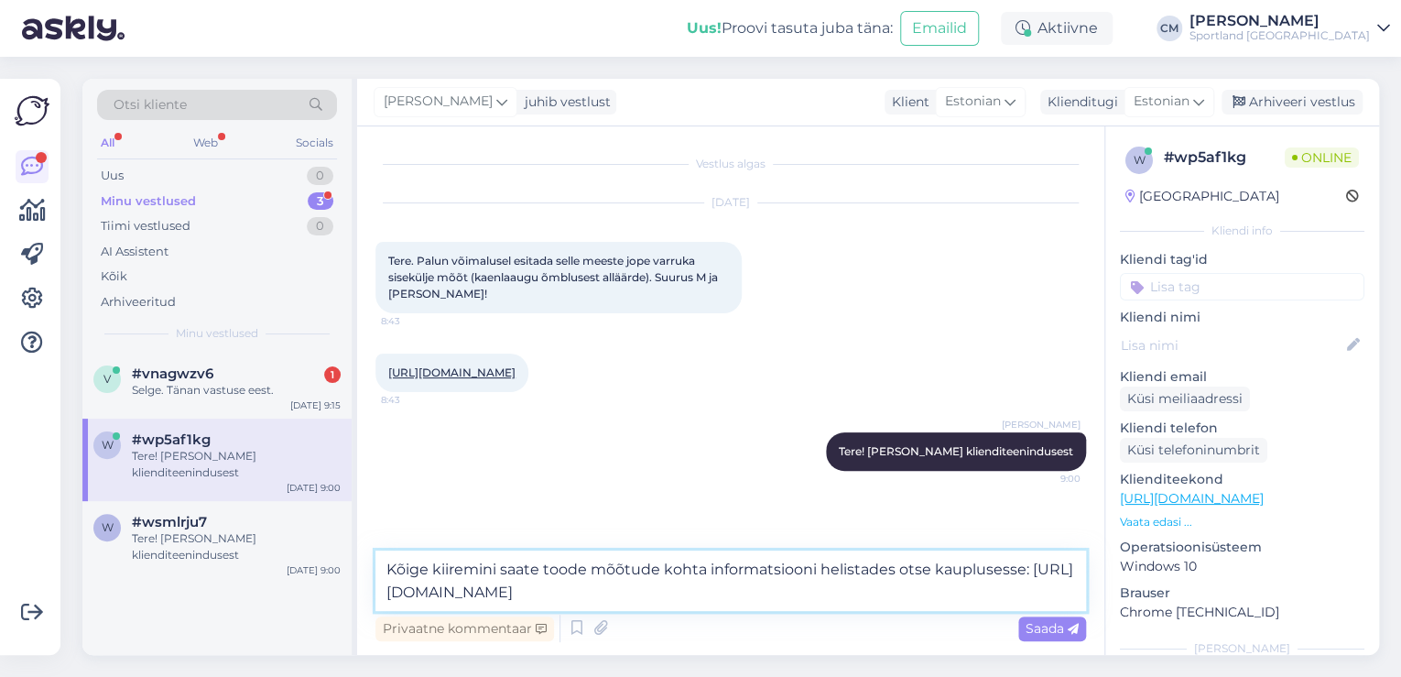
click at [761, 598] on textarea "Kõige kiiremini saate toode mõõtude kohta informatsiooni helistades otse kauplu…" at bounding box center [730, 580] width 710 height 60
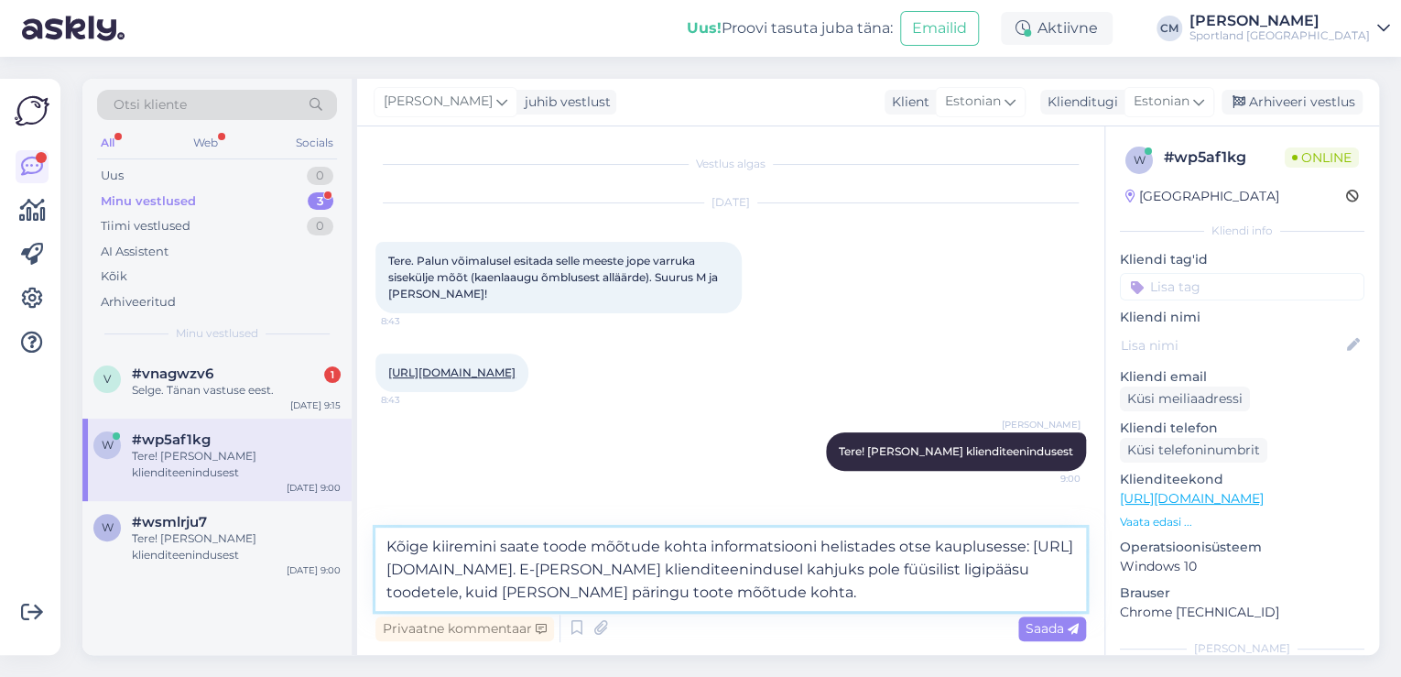
click at [546, 597] on textarea "Kõige kiiremini saate toode mõõtude kohta informatsiooni helistades otse kauplu…" at bounding box center [730, 568] width 710 height 83
drag, startPoint x: 866, startPoint y: 594, endPoint x: 367, endPoint y: 521, distance: 504.3
click at [367, 521] on div "Vestlus algas [DATE] Tere. Palun võimalusel esitada selle meeste jope varruka s…" at bounding box center [730, 390] width 747 height 528
click at [849, 606] on textarea "Kõige kiiremini saate toode mõõtude kohta informatsiooni helistades otse kauplu…" at bounding box center [730, 568] width 710 height 83
click at [667, 595] on textarea "Kõige kiiremini saate toode mõõtude kohta informatsiooni helistades otse kauplu…" at bounding box center [730, 568] width 710 height 83
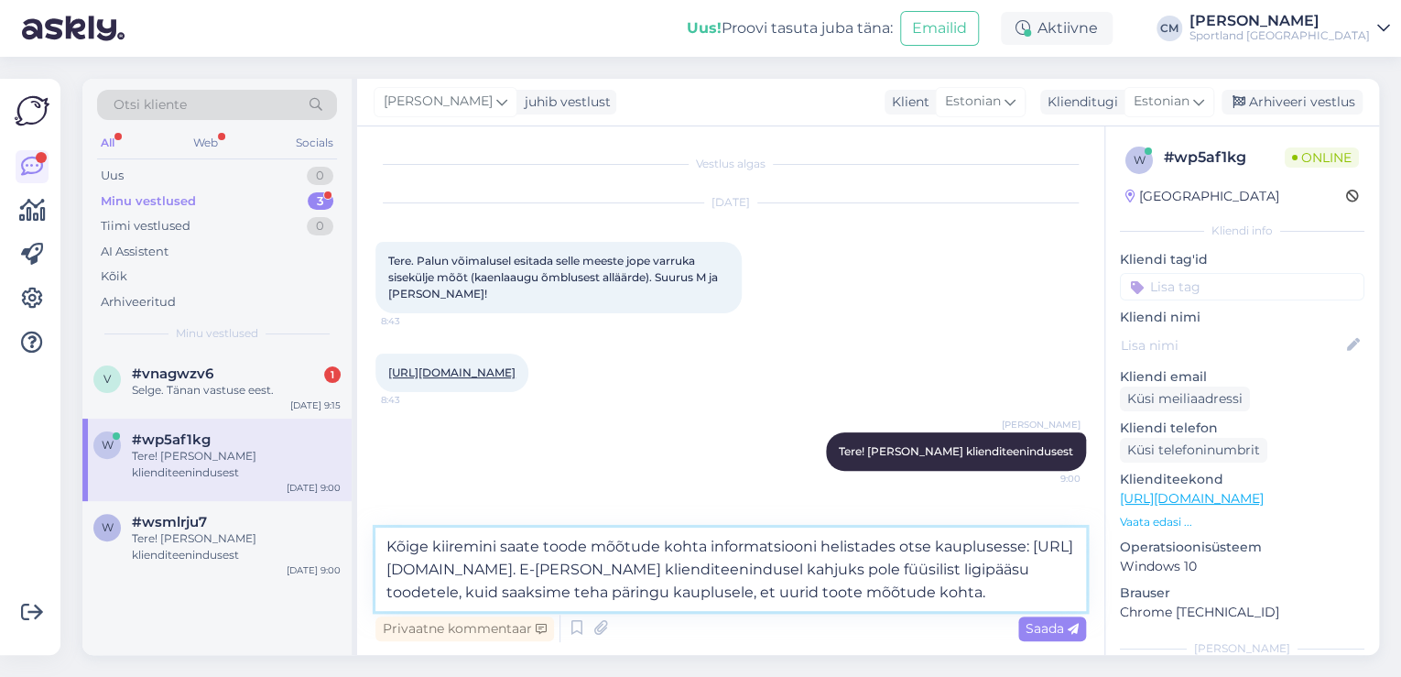
type textarea "Kõige kiiremini saate toode mõõtude kohta informatsiooni helistades otse kauplu…"
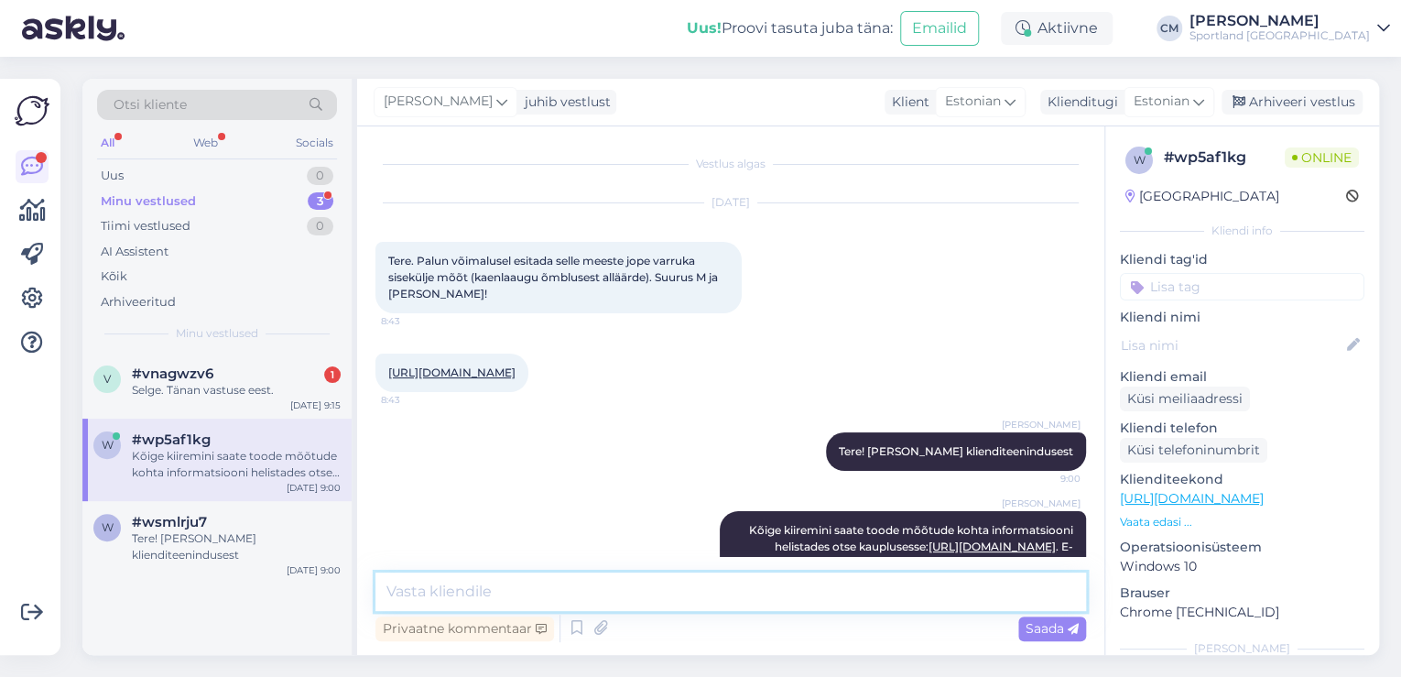
scroll to position [95, 0]
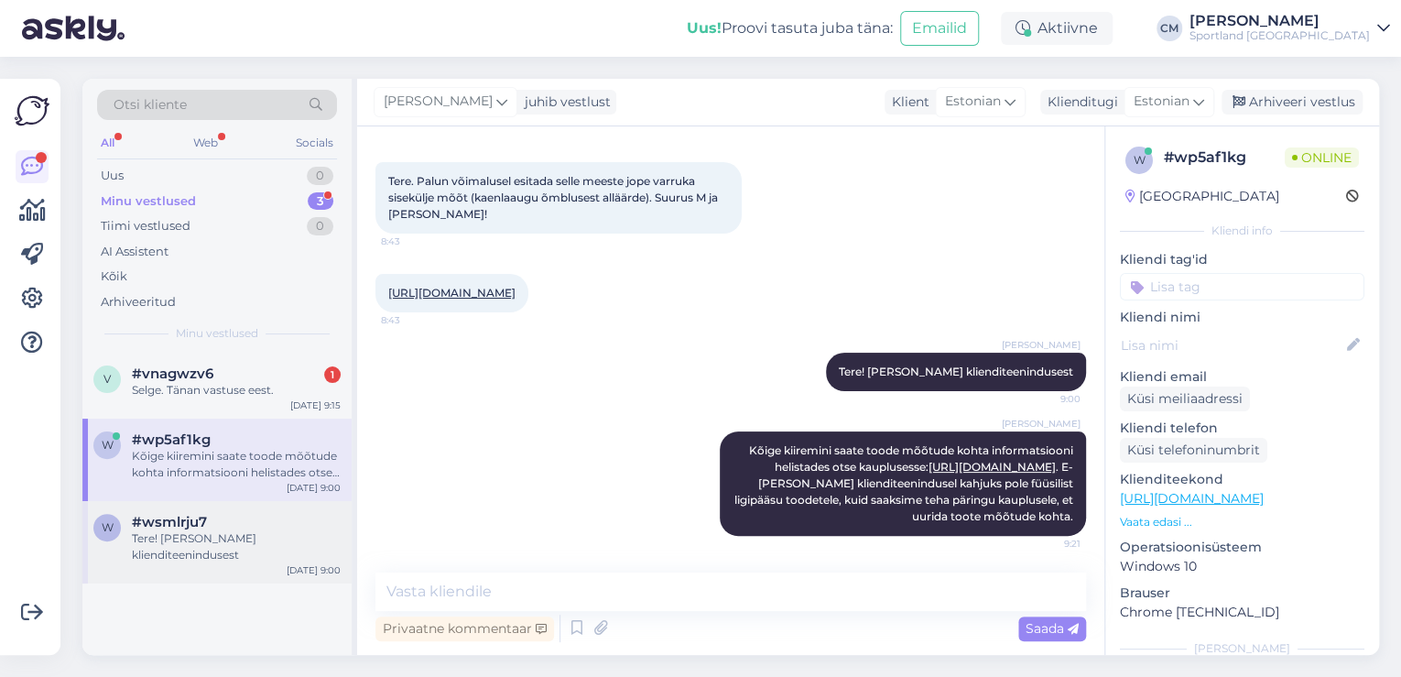
click at [280, 504] on div "w #wsmlrju7 Tere! [PERSON_NAME] klienditeenindusest [DATE] 9:00" at bounding box center [216, 542] width 269 height 82
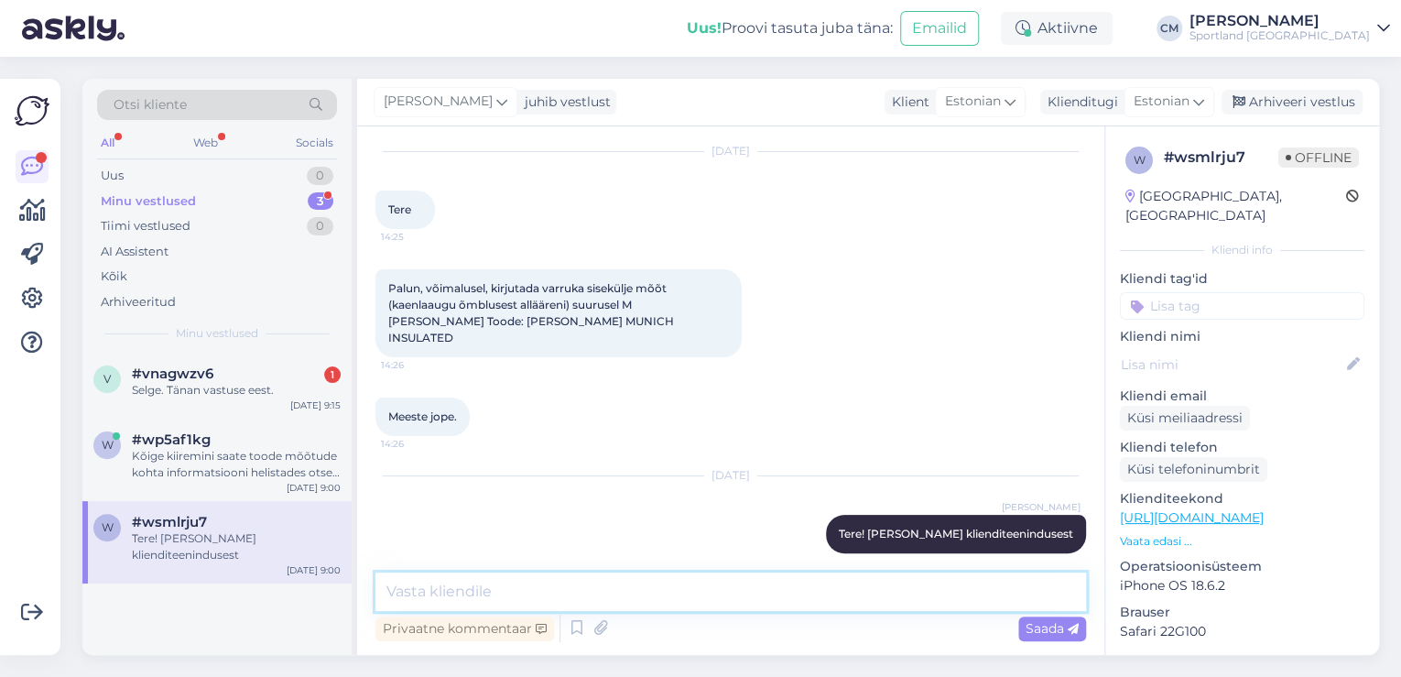
click at [521, 585] on textarea at bounding box center [730, 591] width 710 height 38
paste textarea "Kõige kiiremini saate toode mõõtude kohta informatsiooni helistades otse kauplu…"
type textarea "Kõige kiiremini saate toode mõõtude kohta informatsiooni helistades otse kauplu…"
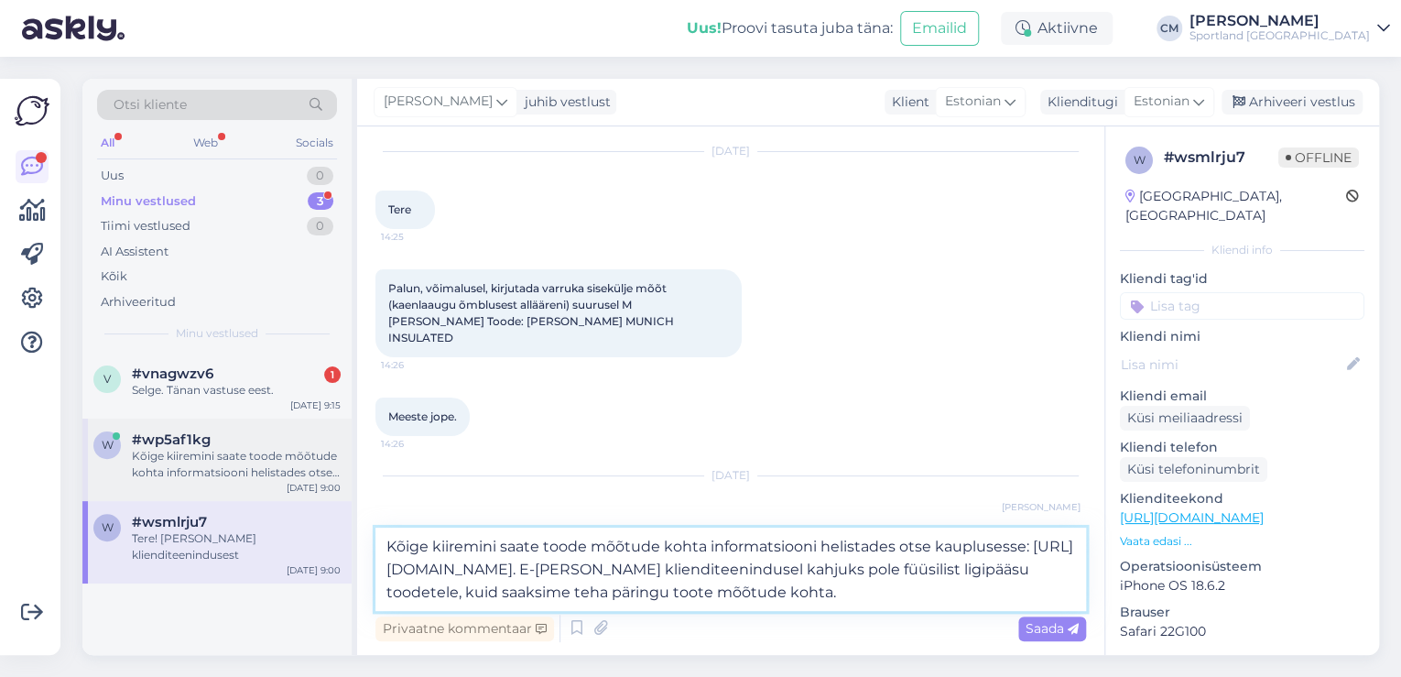
drag, startPoint x: 837, startPoint y: 593, endPoint x: 326, endPoint y: 491, distance: 521.0
click at [326, 491] on div "Otsi kliente All Web Socials Uus 0 Minu vestlused 3 Tiimi vestlused 0 AI Assist…" at bounding box center [730, 367] width 1296 height 576
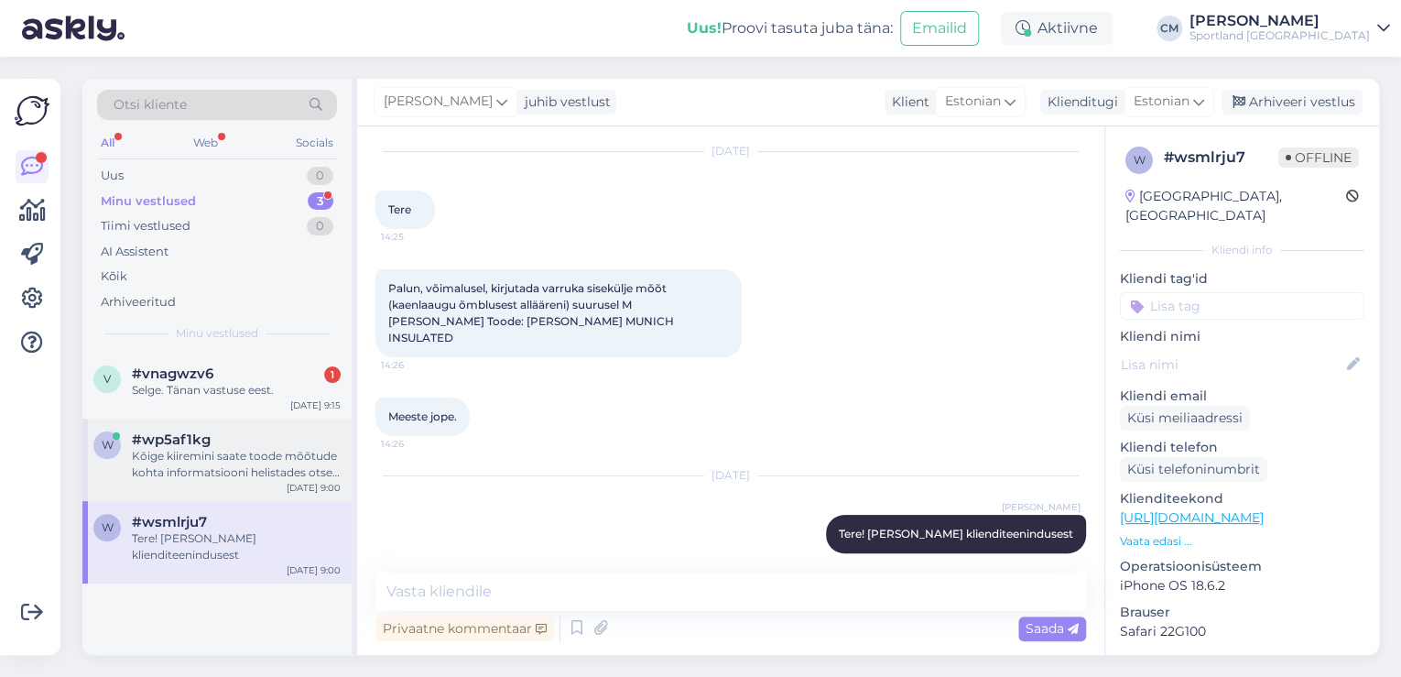
click at [169, 475] on div "Kõige kiiremini saate toode mõõtude kohta informatsiooni helistades otse kauplu…" at bounding box center [236, 464] width 209 height 33
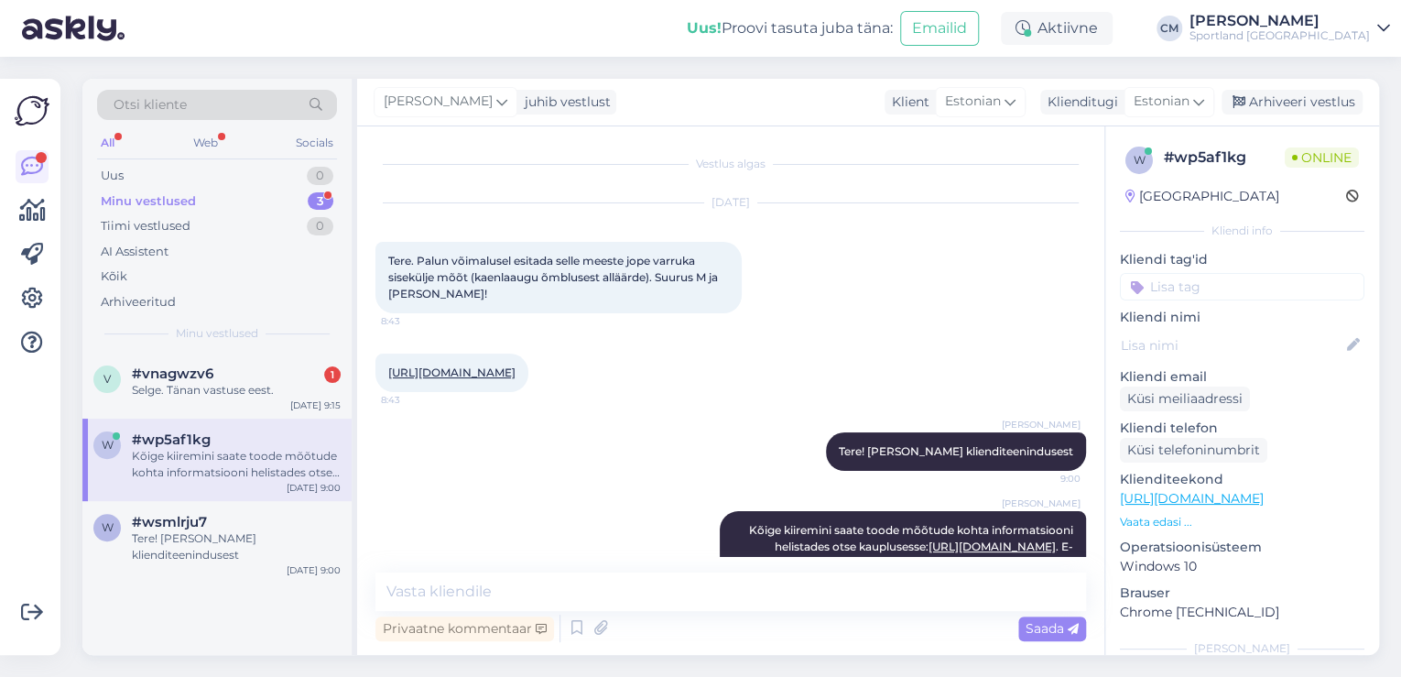
scroll to position [95, 0]
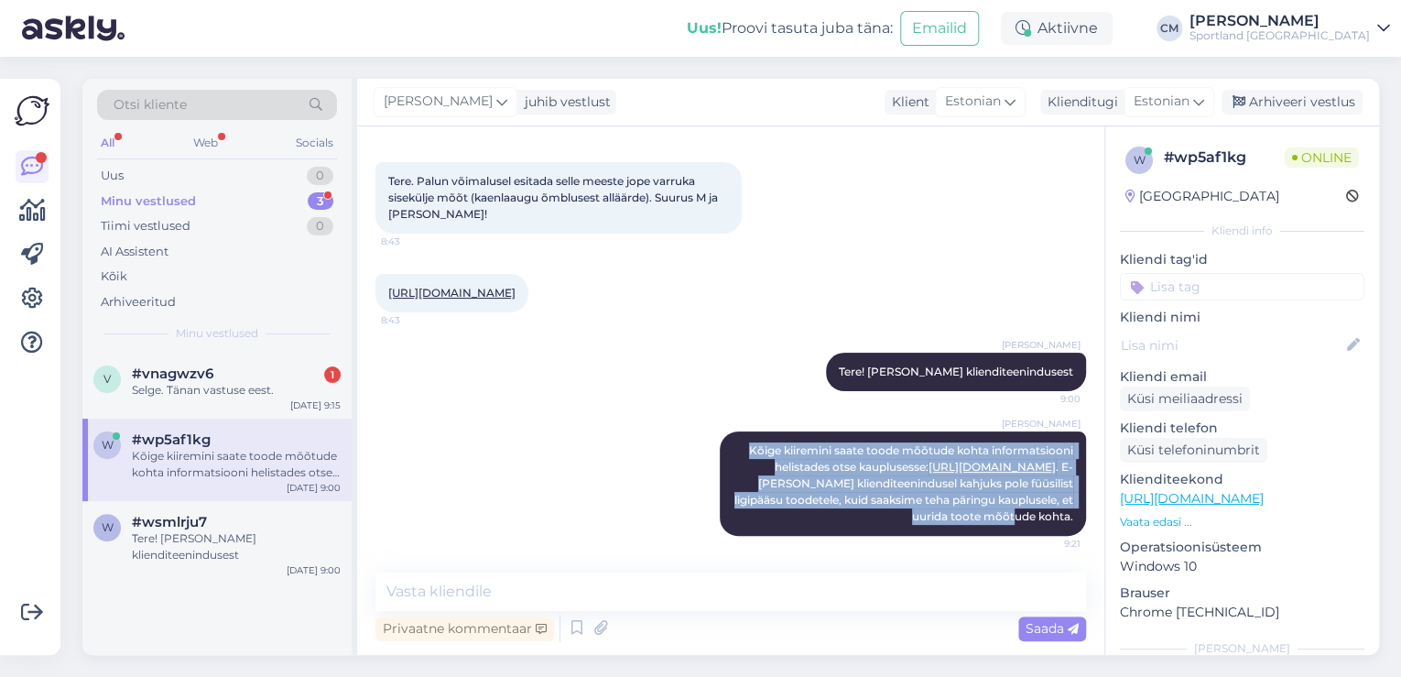
drag, startPoint x: 730, startPoint y: 450, endPoint x: 1099, endPoint y: 536, distance: 379.5
click at [1099, 536] on div "Vestlus algas [DATE] Tere. Palun võimalusel esitada selle meeste jope varruka s…" at bounding box center [738, 350] width 727 height 411
copy span "Kõige kiiremini saate toode mõõtude kohta informatsiooni helistades otse kauplu…"
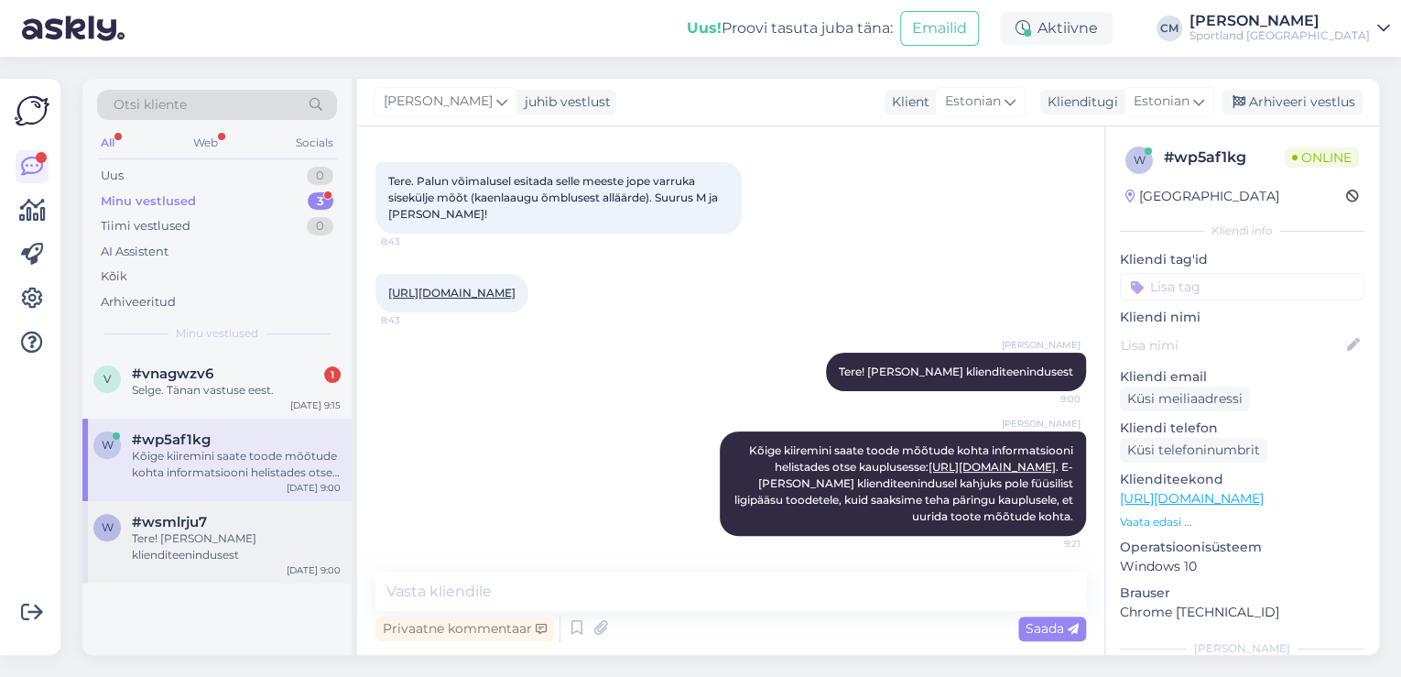
click at [146, 521] on span "#wsmlrju7" at bounding box center [169, 522] width 75 height 16
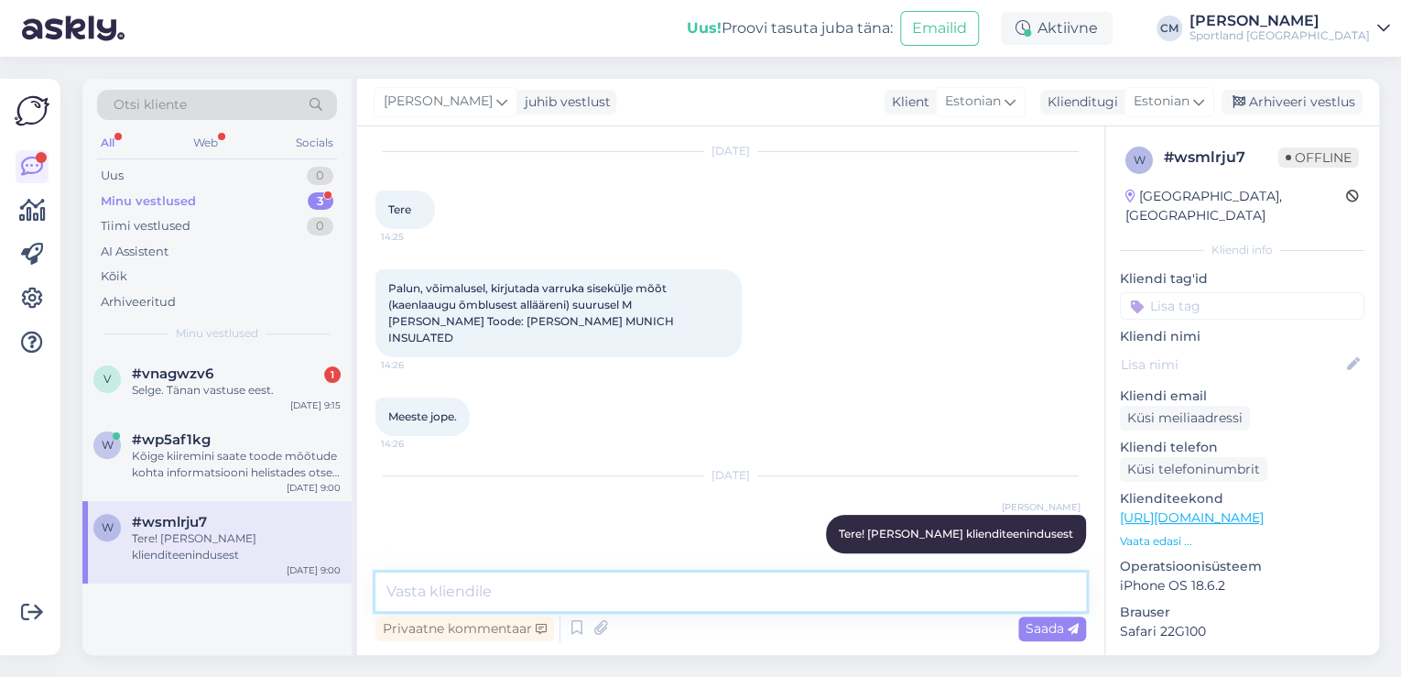
click at [567, 598] on textarea at bounding box center [730, 591] width 710 height 38
paste textarea "Kõige kiiremini saate toode mõõtude kohta informatsiooni helistades otse kauplu…"
type textarea "Kõige kiiremini saate toode mõõtude kohta informatsiooni helistades otse kauplu…"
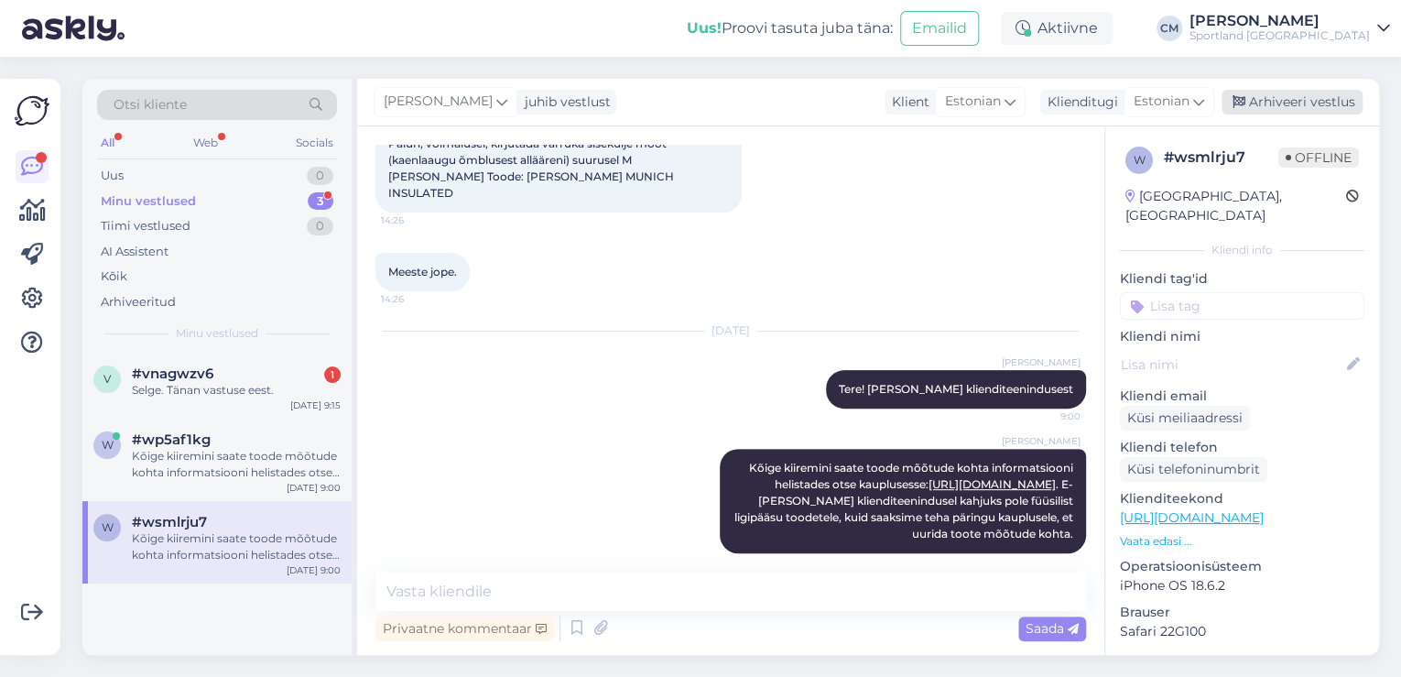
click at [1309, 90] on div "Arhiveeri vestlus" at bounding box center [1291, 102] width 141 height 25
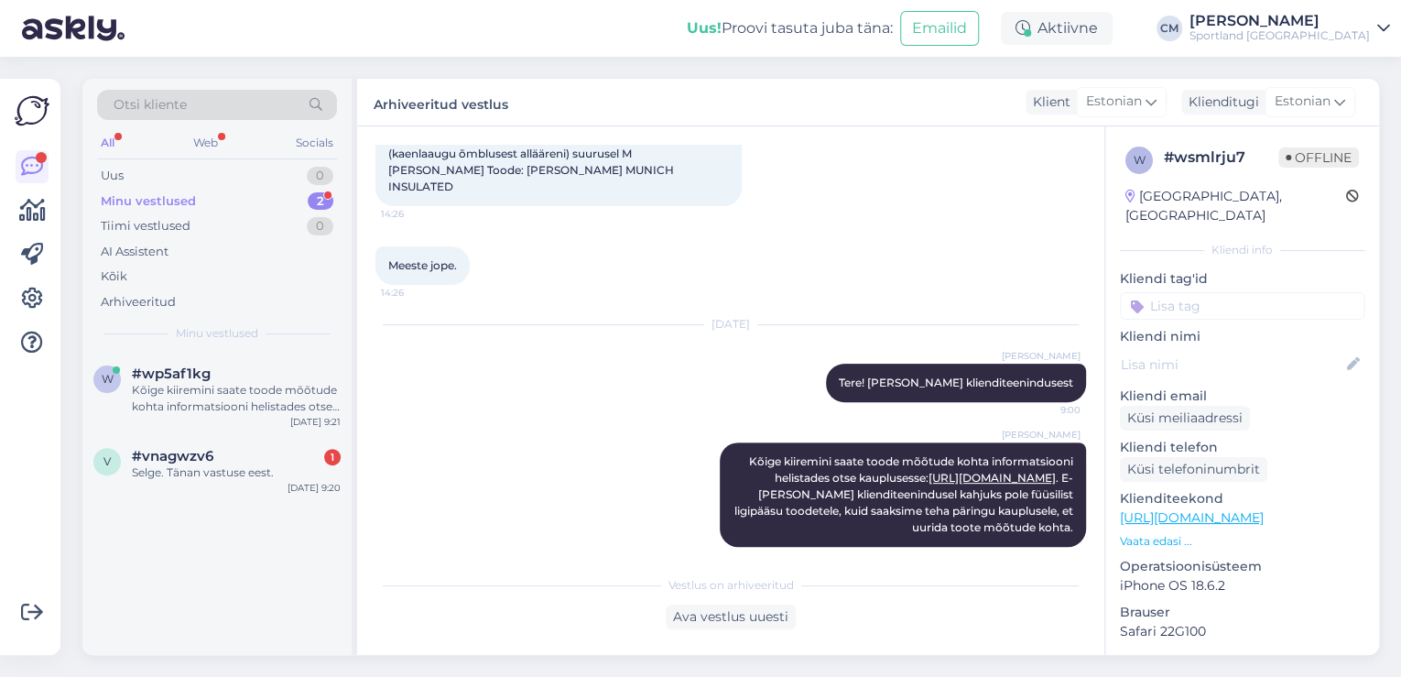
click at [1267, 292] on input at bounding box center [1242, 305] width 244 height 27
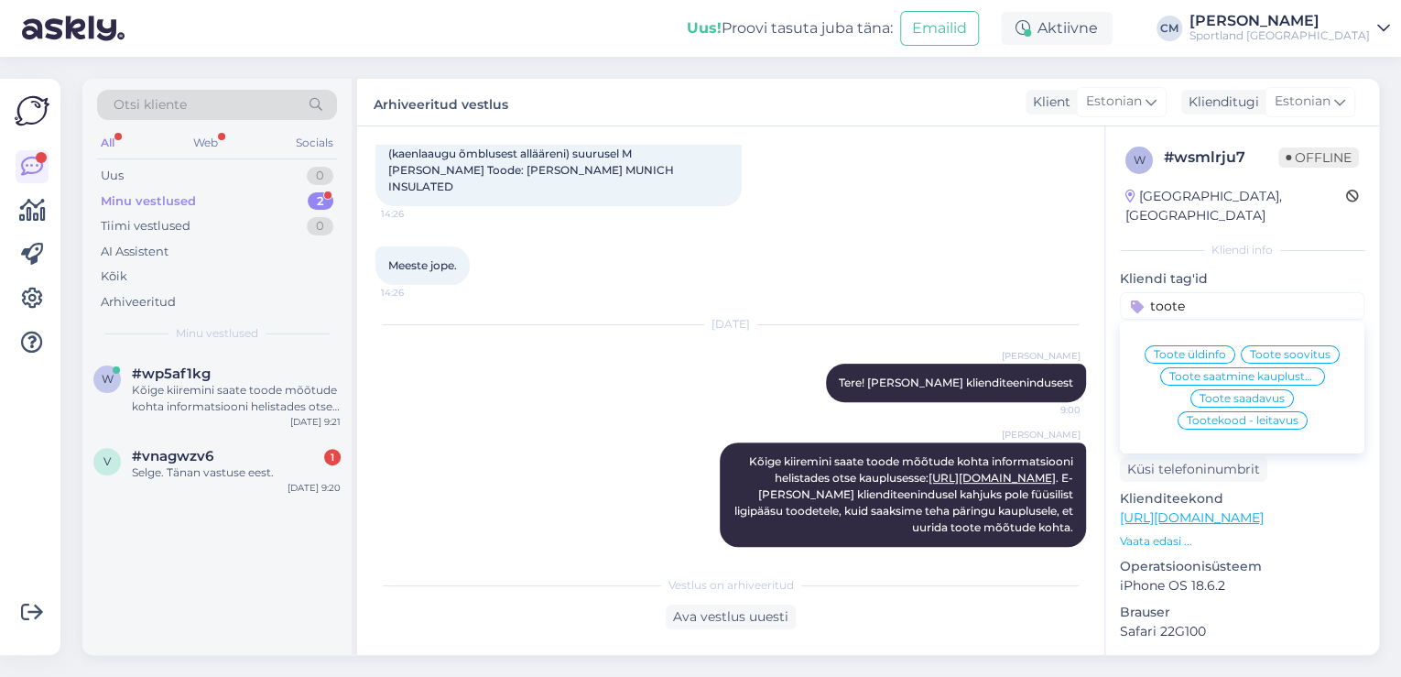
type input "toote"
click at [1194, 345] on div "Toote üldinfo" at bounding box center [1189, 354] width 91 height 18
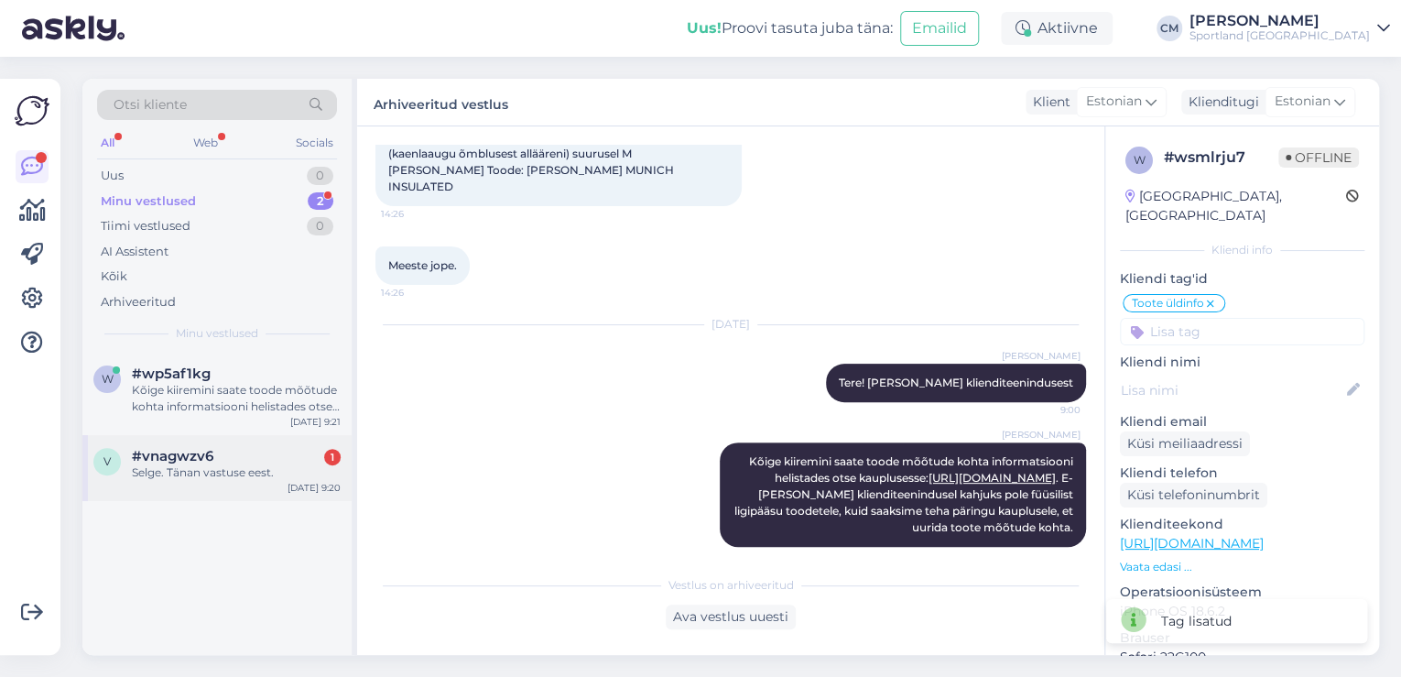
click at [212, 498] on div "v #vnagwzv6 1 Selge. Tänan vastuse eest. [DATE] 9:20" at bounding box center [216, 468] width 269 height 66
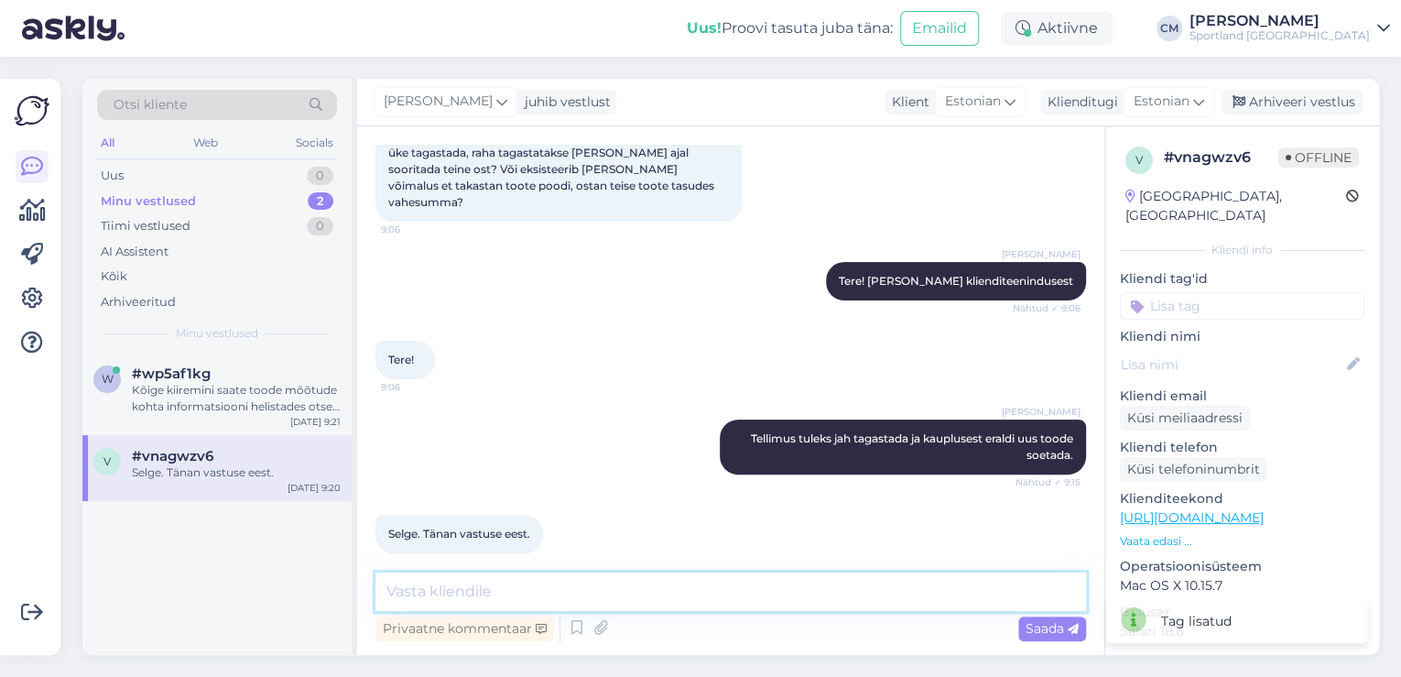
click at [559, 590] on textarea at bounding box center [730, 591] width 710 height 38
type textarea "Kas saan veel abiks olla?"
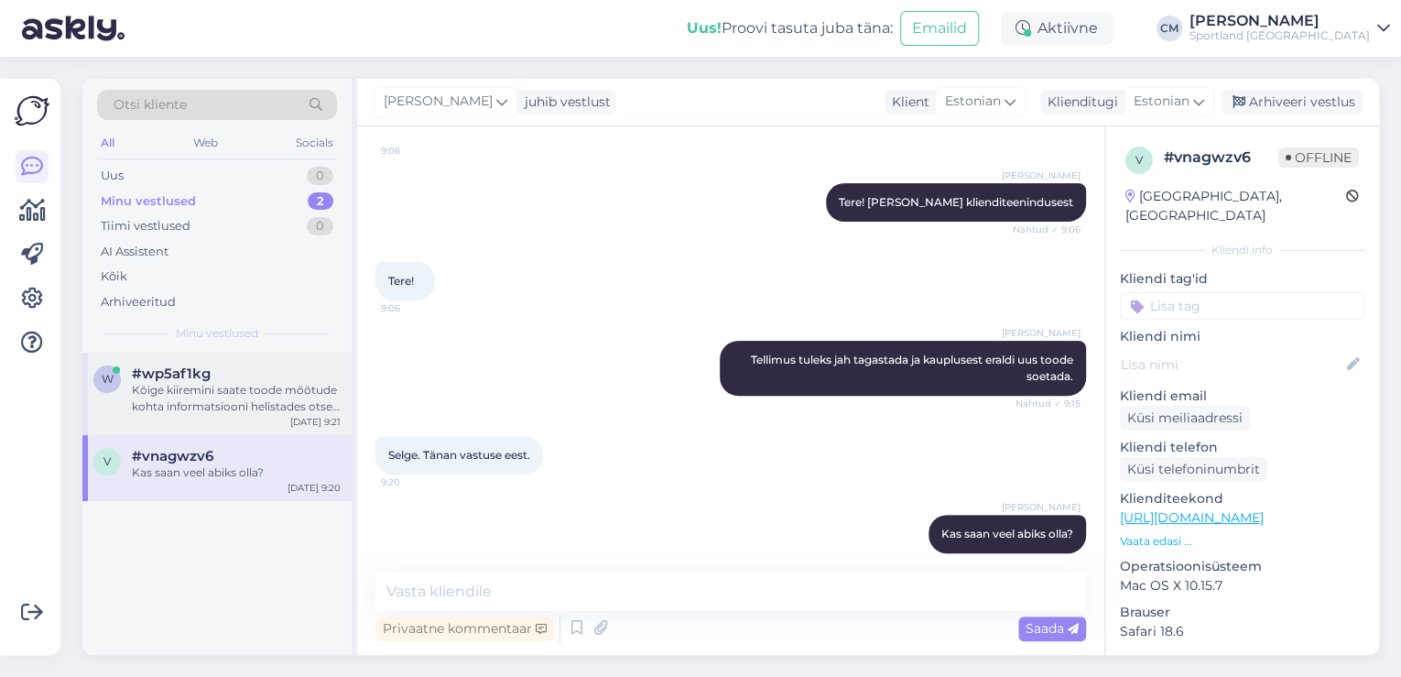
click at [271, 397] on div "Kõige kiiremini saate toode mõõtude kohta informatsiooni helistades otse kauplu…" at bounding box center [236, 398] width 209 height 33
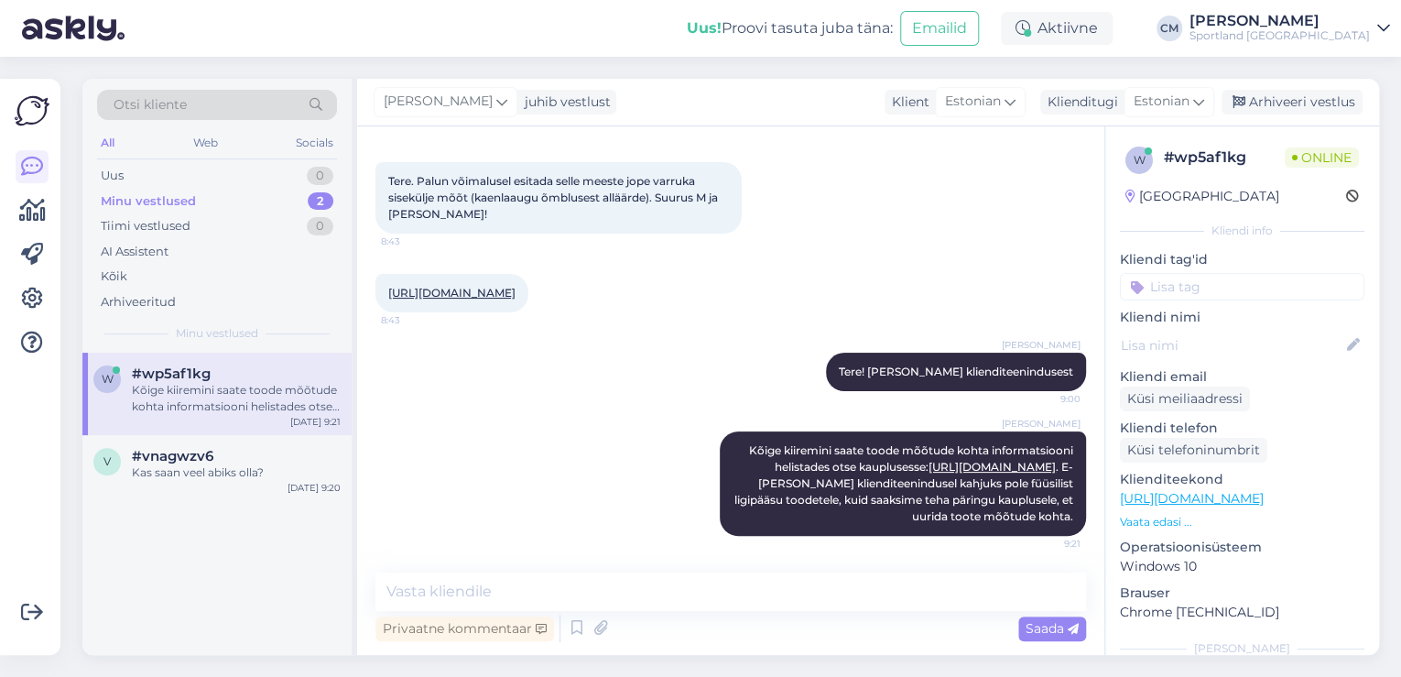
scroll to position [95, 0]
click at [1282, 108] on div "Arhiveeri vestlus" at bounding box center [1291, 102] width 141 height 25
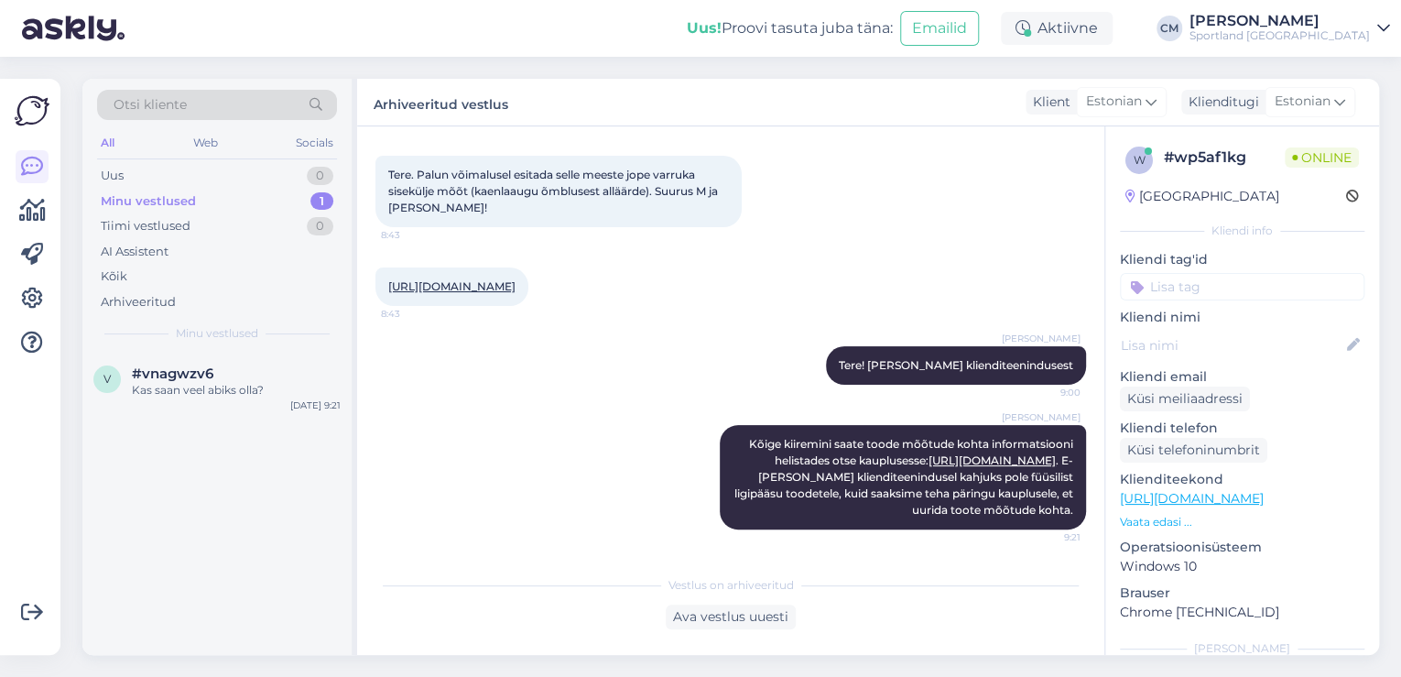
click at [1252, 289] on input at bounding box center [1242, 286] width 244 height 27
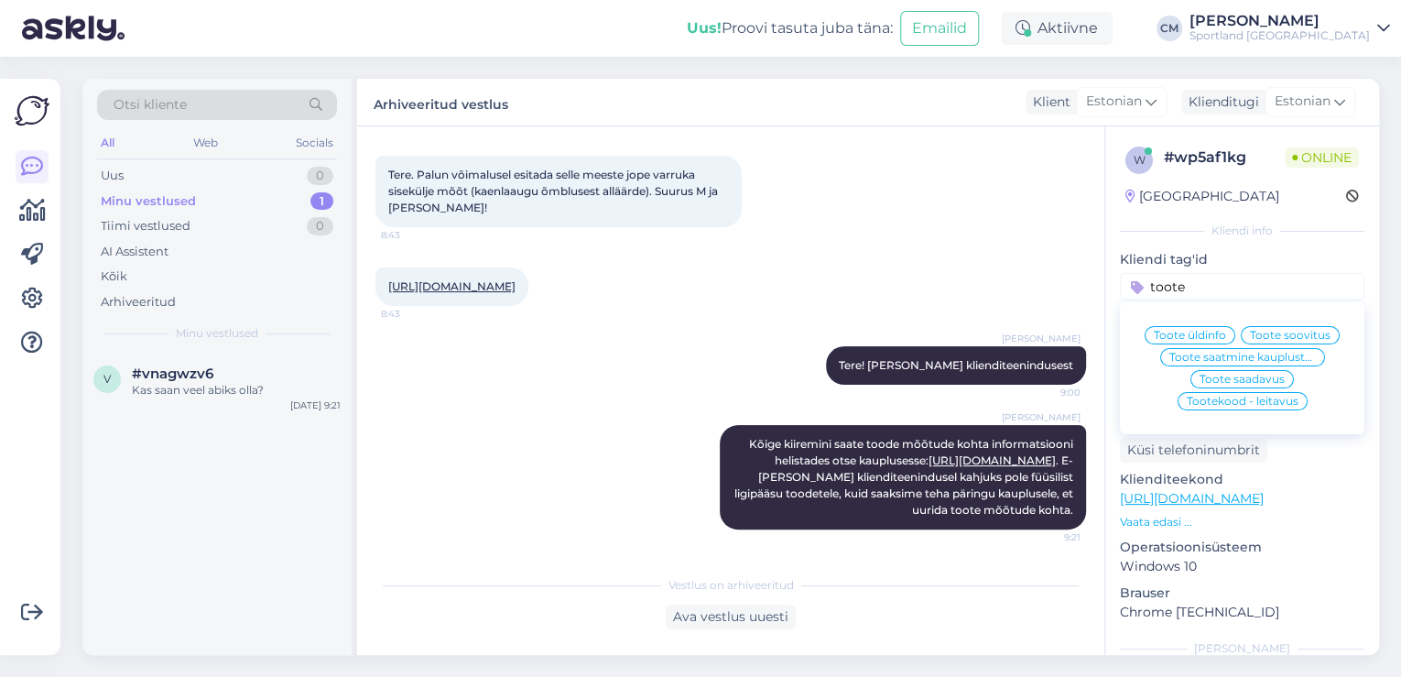
type input "toote"
click at [1211, 338] on span "Toote üldinfo" at bounding box center [1189, 335] width 72 height 11
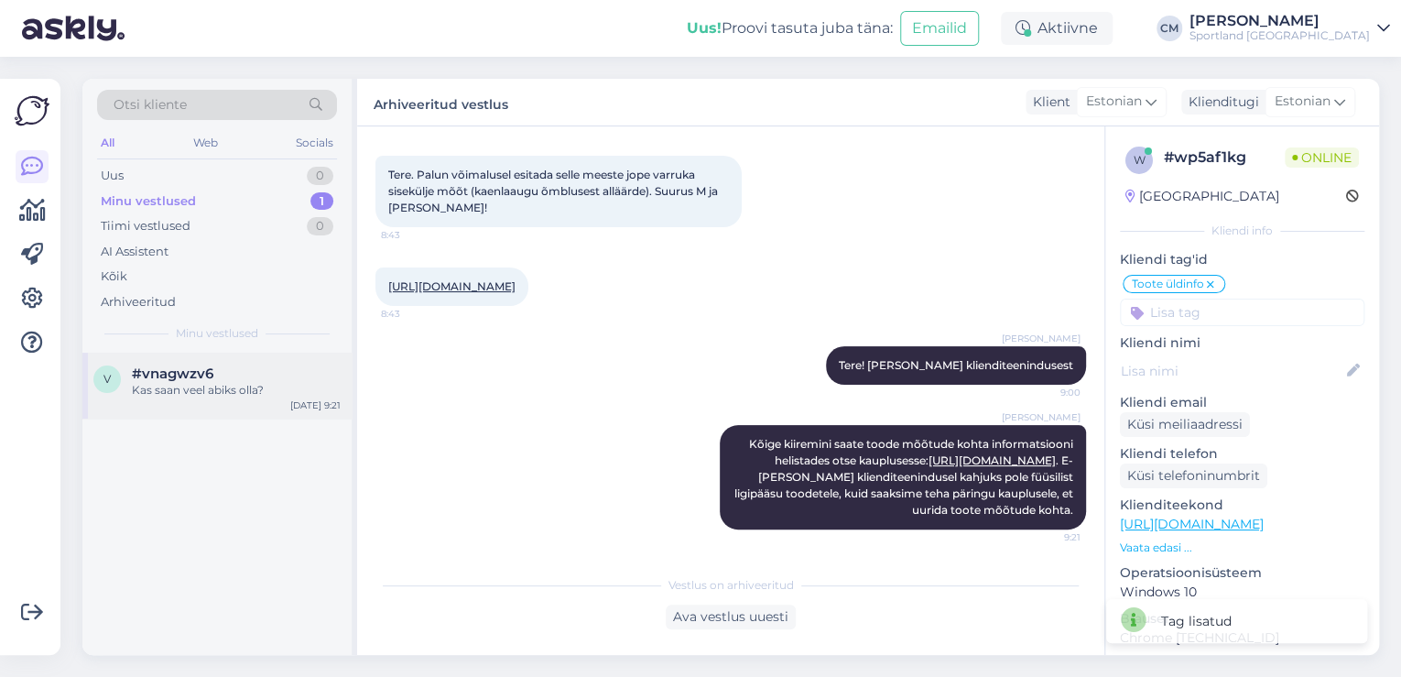
click at [275, 366] on div "#vnagwzv6" at bounding box center [236, 373] width 209 height 16
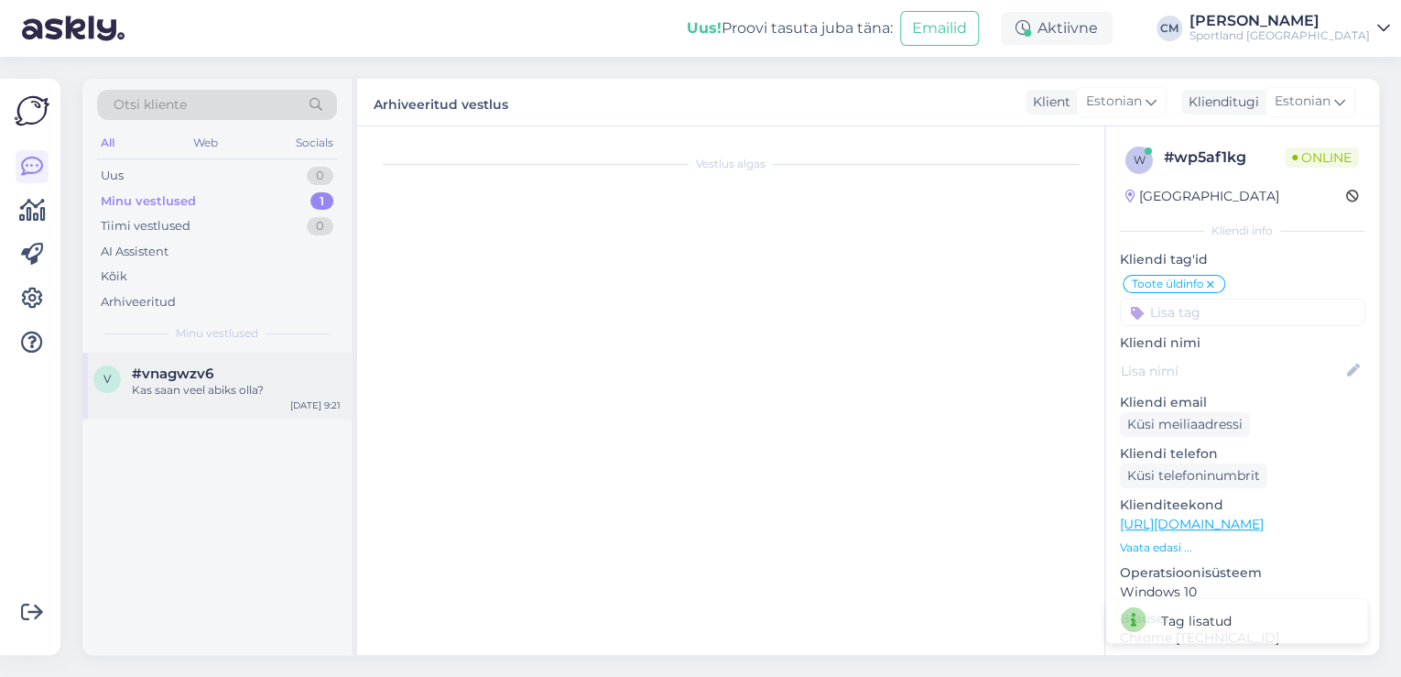
scroll to position [236, 0]
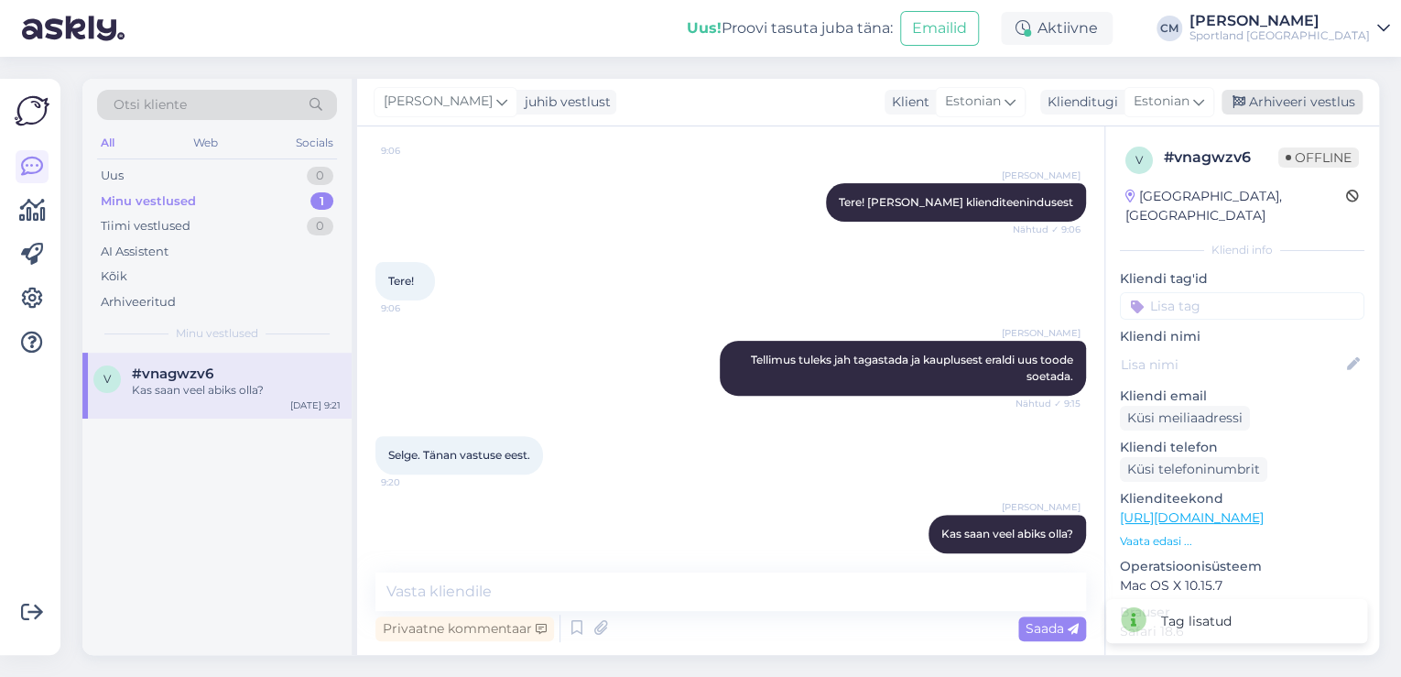
click at [1251, 111] on div "Arhiveeri vestlus" at bounding box center [1291, 102] width 141 height 25
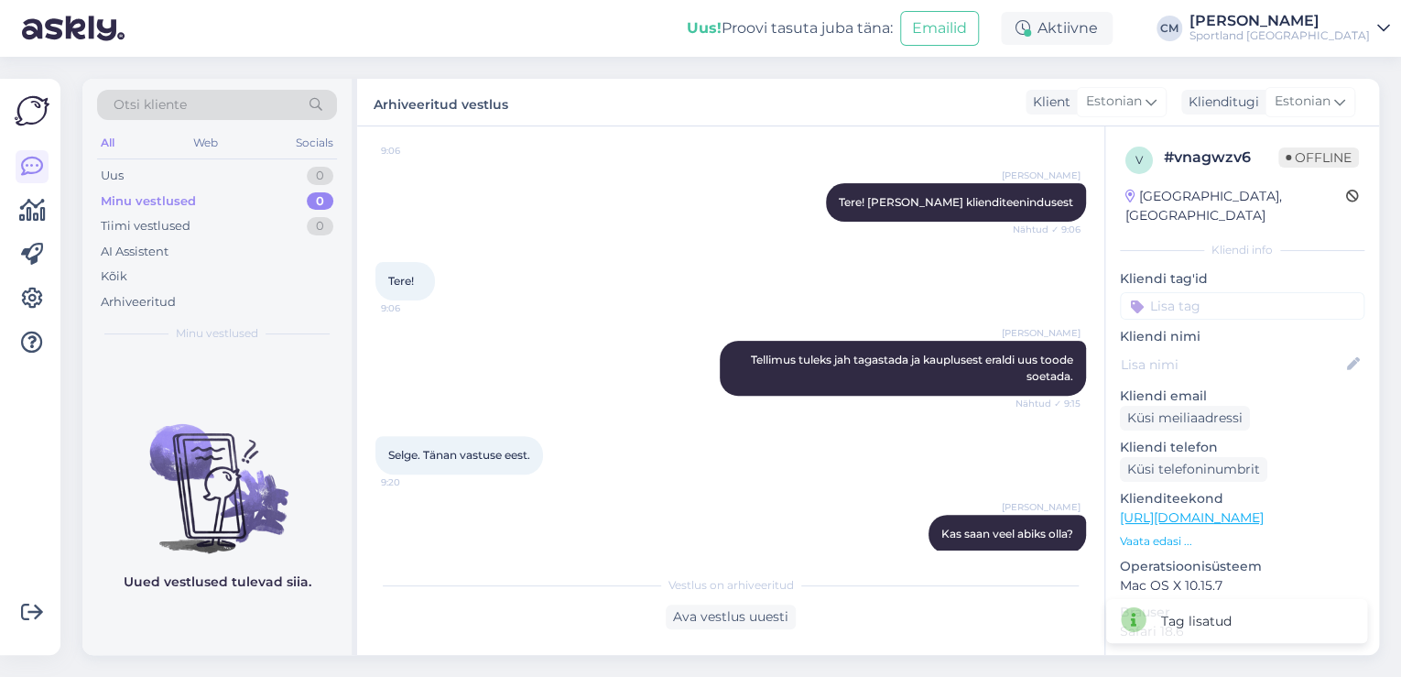
click at [1232, 269] on p "Kliendi tag'id" at bounding box center [1242, 278] width 244 height 19
click at [1227, 292] on input at bounding box center [1242, 305] width 244 height 27
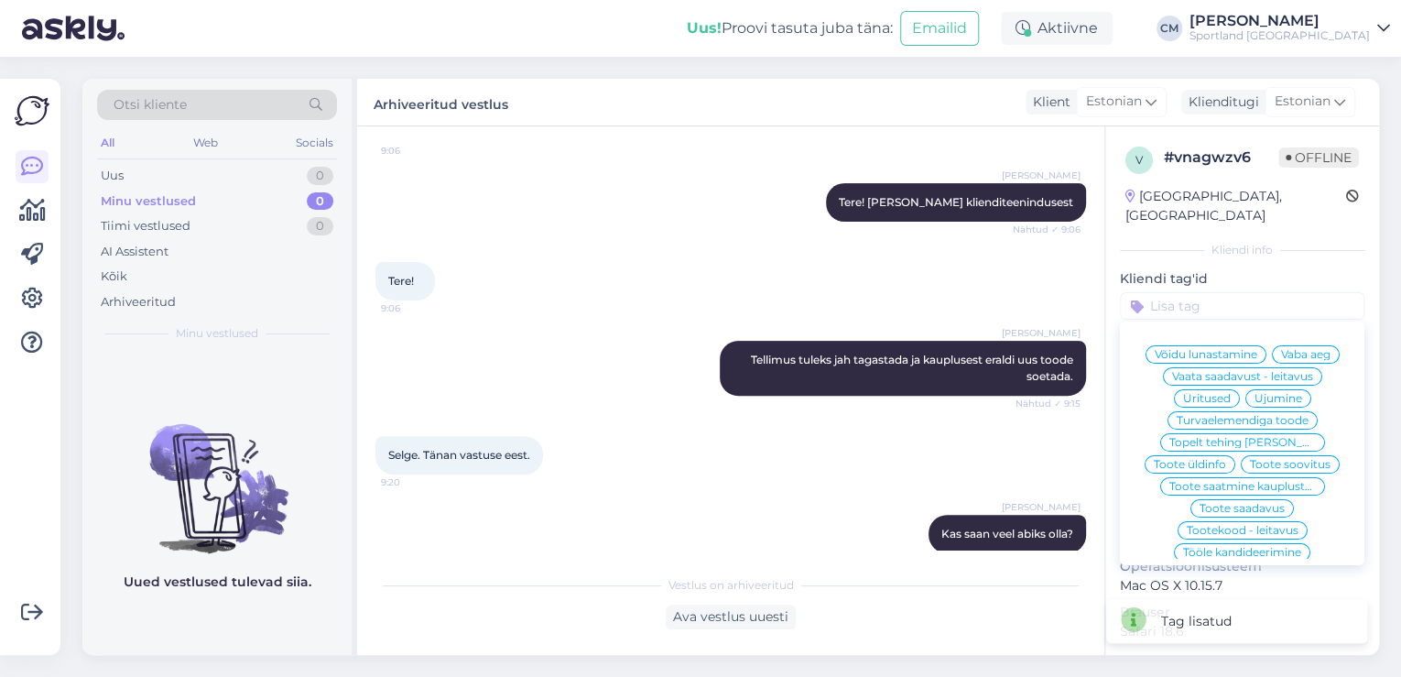
type input "t"
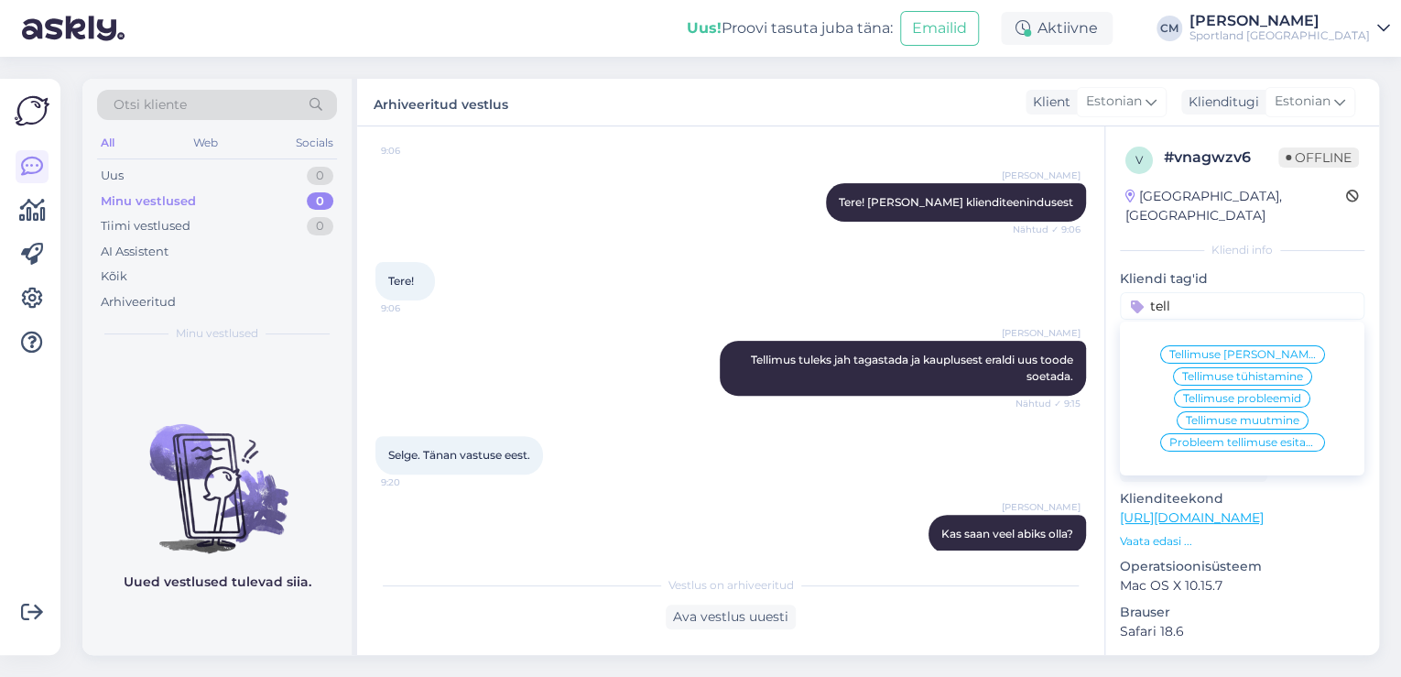
type input "tell"
click at [1240, 349] on span "Tellimuse [PERSON_NAME] info" at bounding box center [1242, 354] width 146 height 11
